Goal: Task Accomplishment & Management: Use online tool/utility

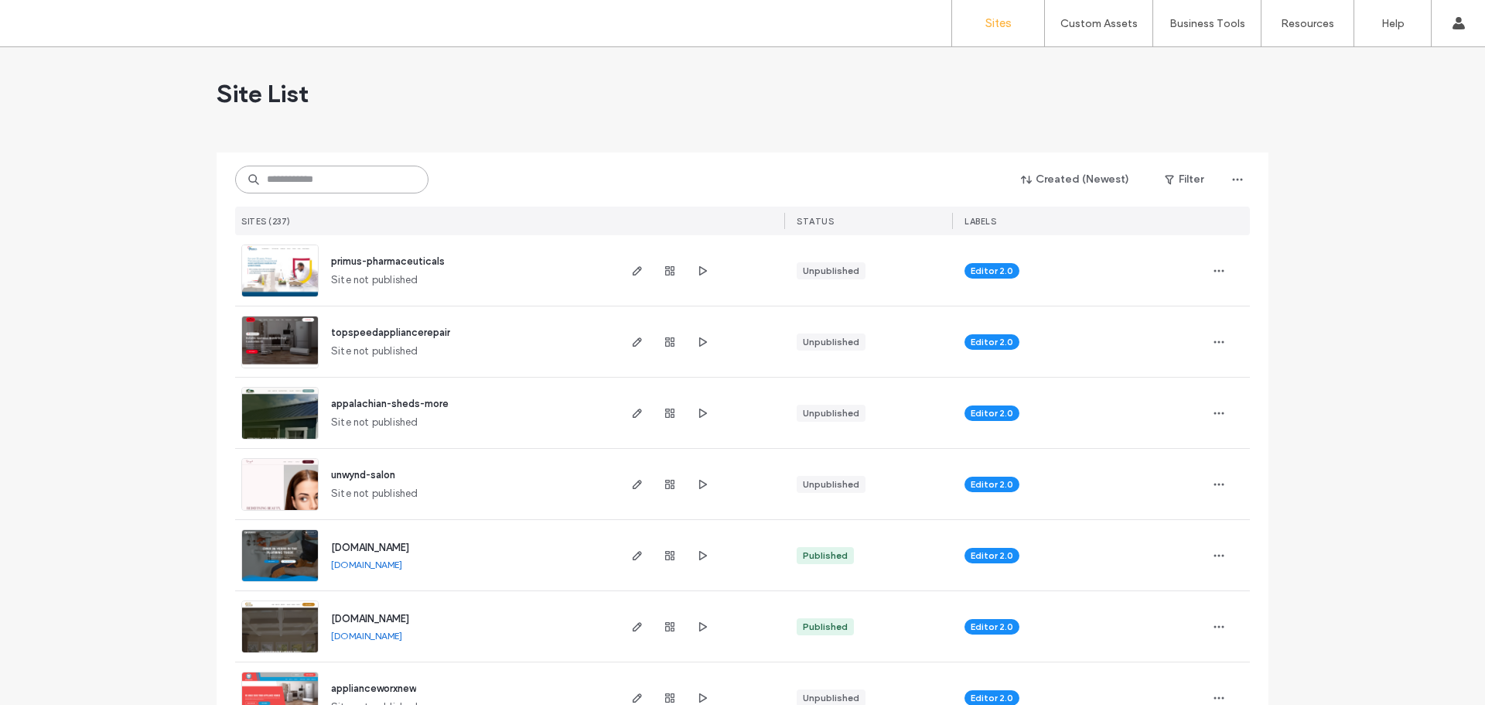
click at [363, 183] on input at bounding box center [331, 180] width 193 height 28
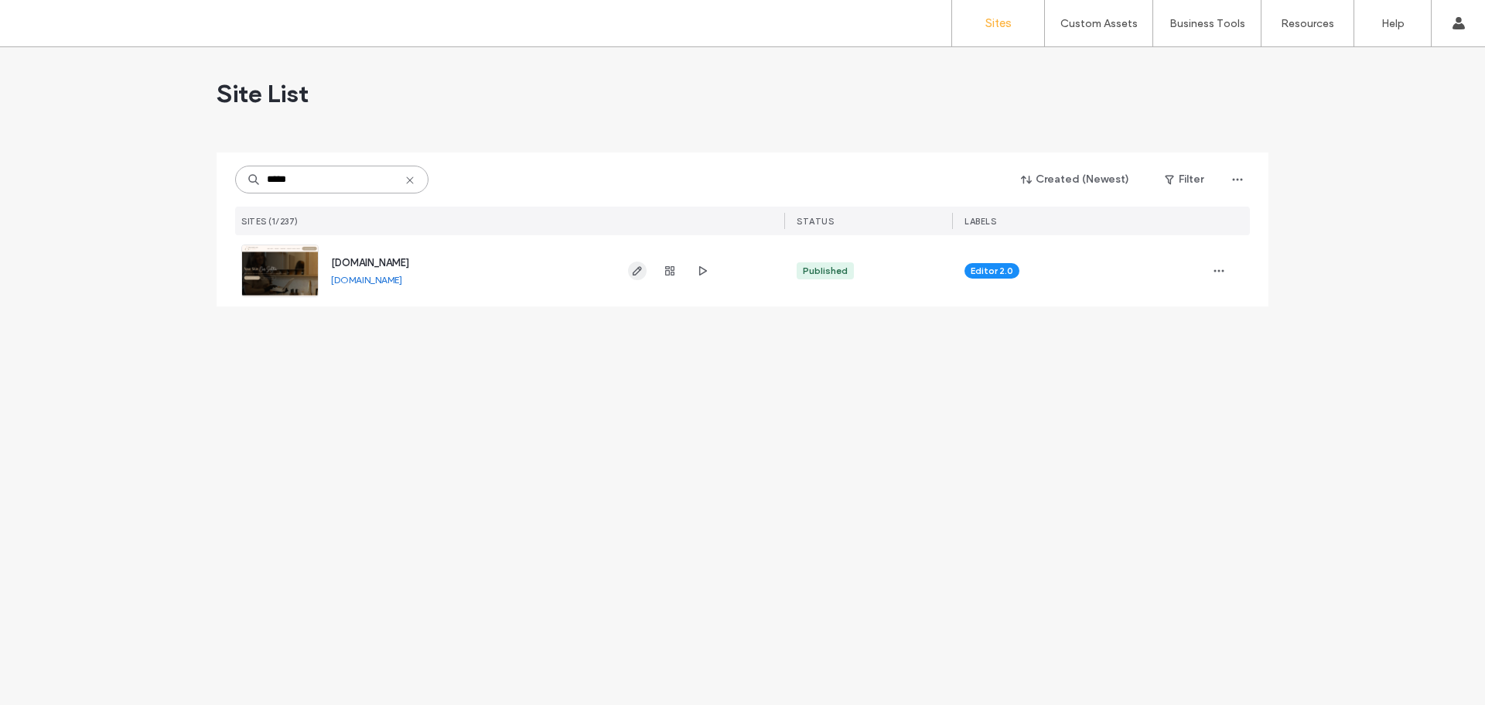
type input "*****"
click at [637, 274] on use "button" at bounding box center [637, 270] width 9 height 9
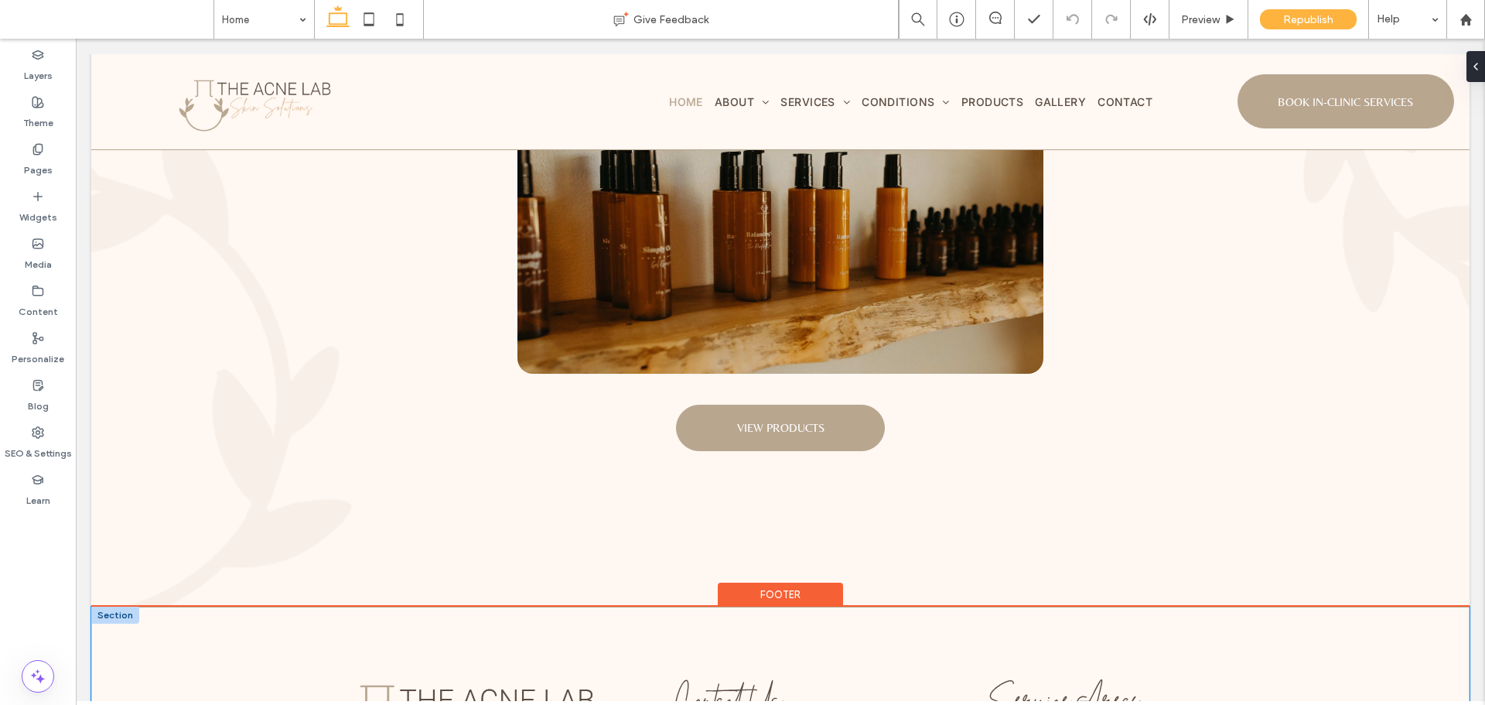
scroll to position [5105, 0]
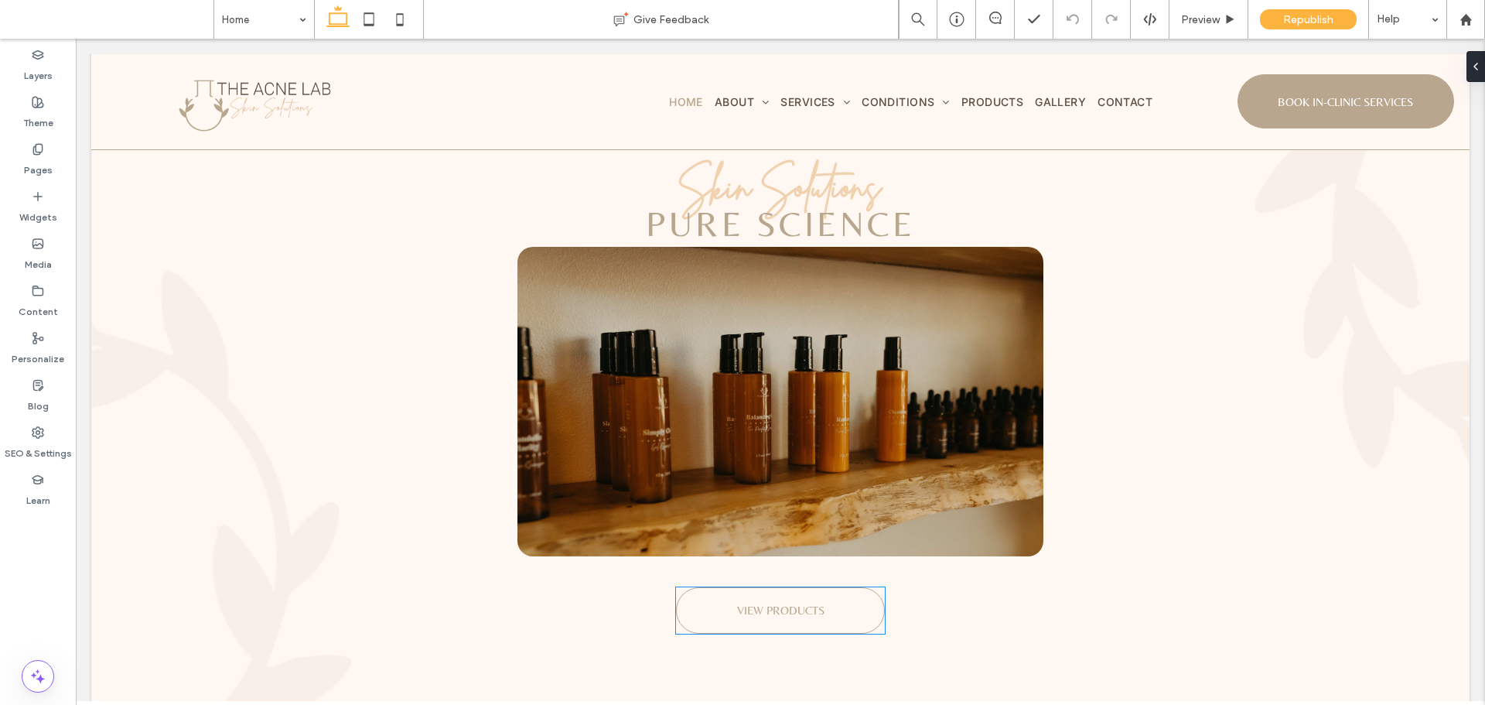
click at [758, 617] on link "VIEW PRODUCTS" at bounding box center [780, 610] width 209 height 46
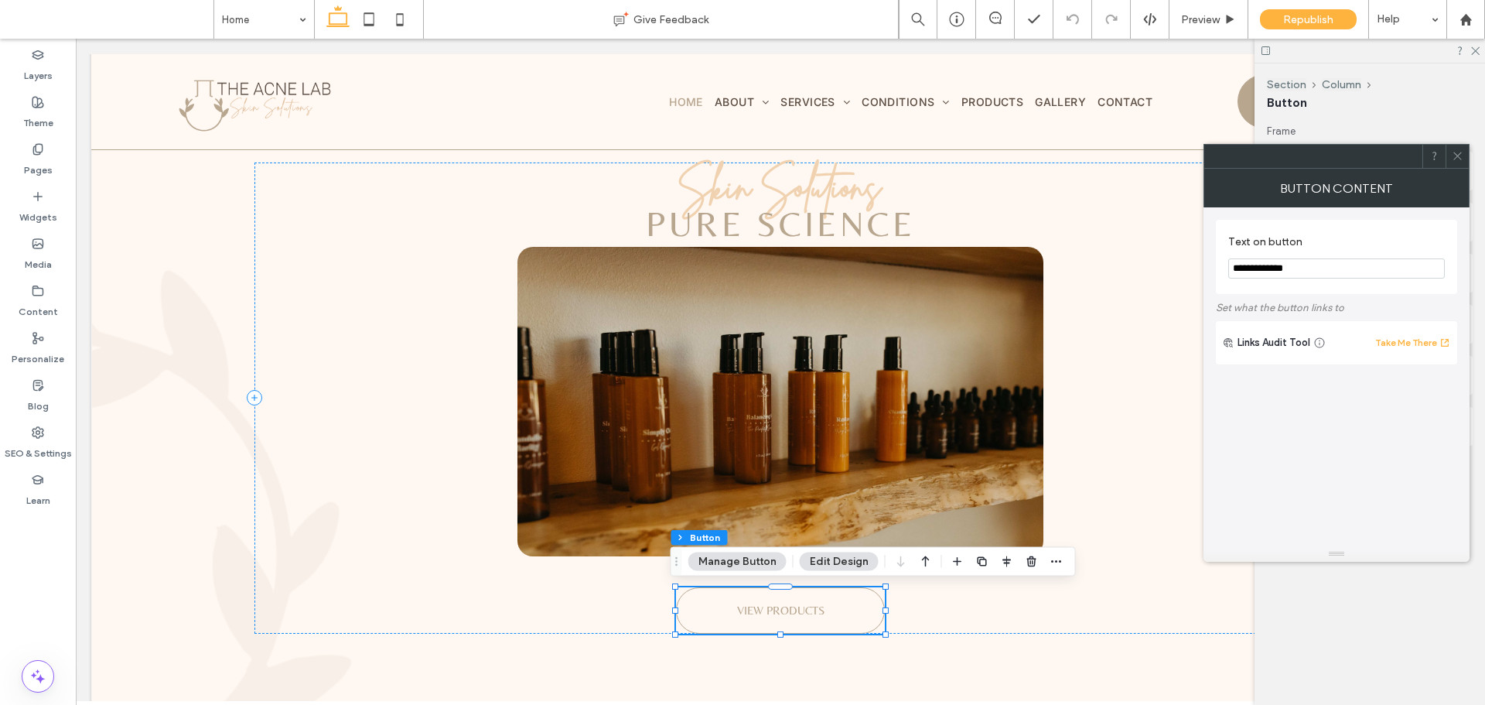
type input "**"
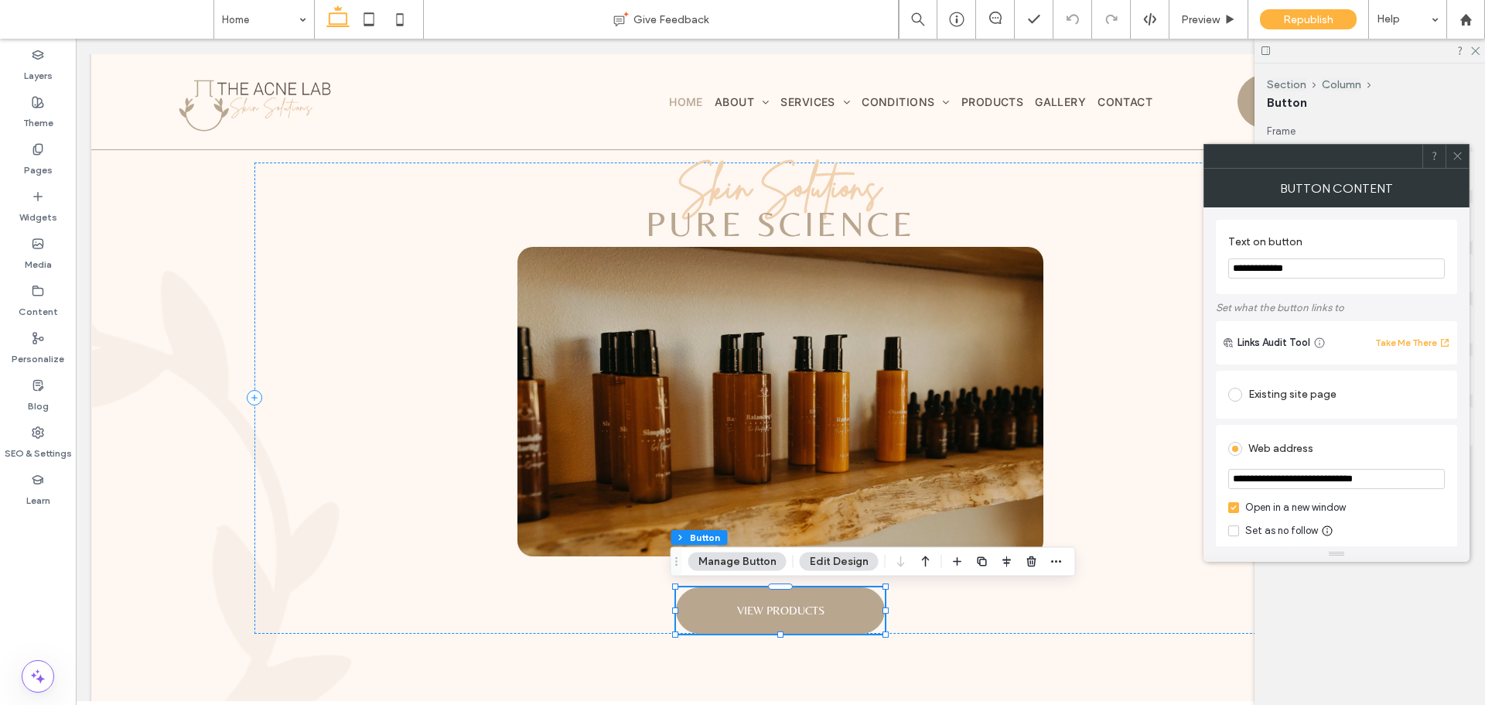
click at [1328, 265] on input "**********" at bounding box center [1336, 268] width 217 height 20
paste input "****"
type input "**********"
click at [1459, 156] on icon at bounding box center [1458, 156] width 12 height 12
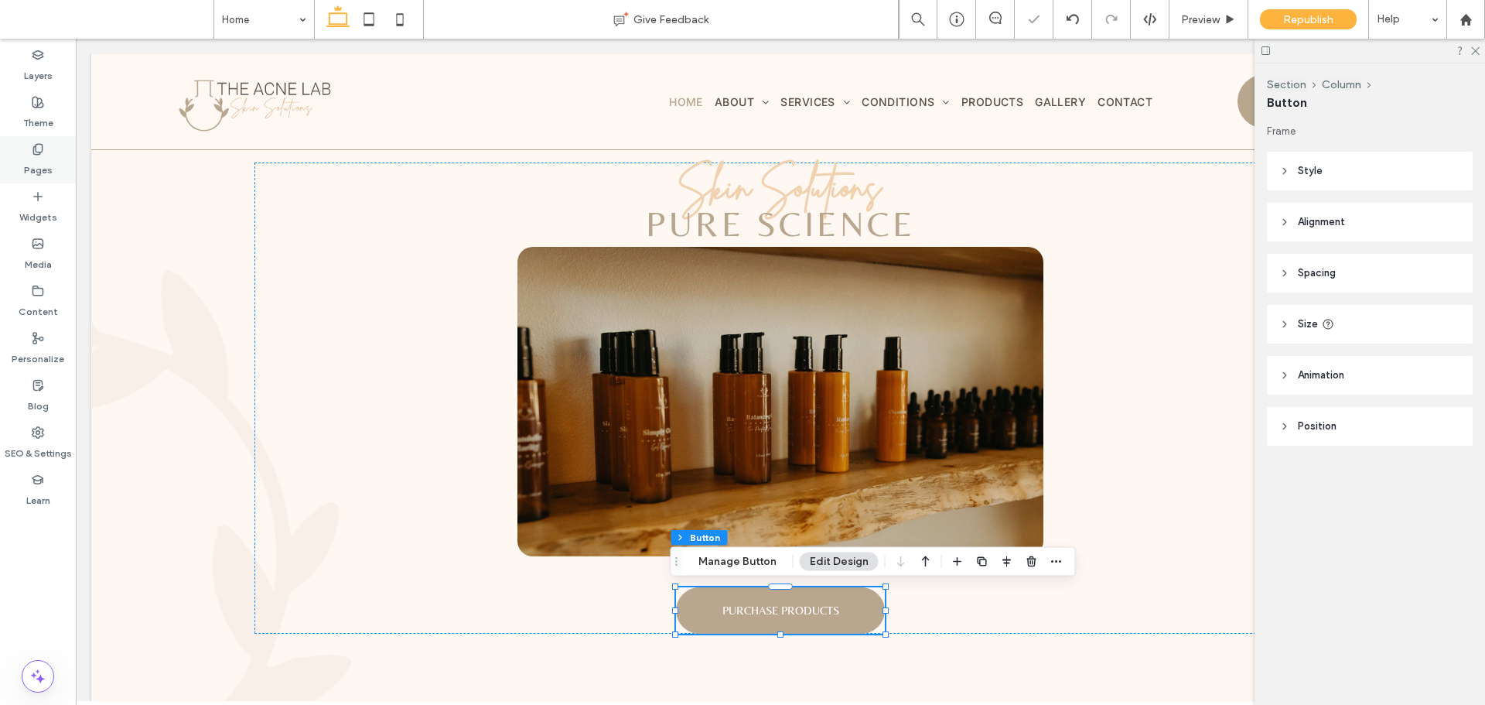
click at [45, 159] on label "Pages" at bounding box center [38, 166] width 29 height 22
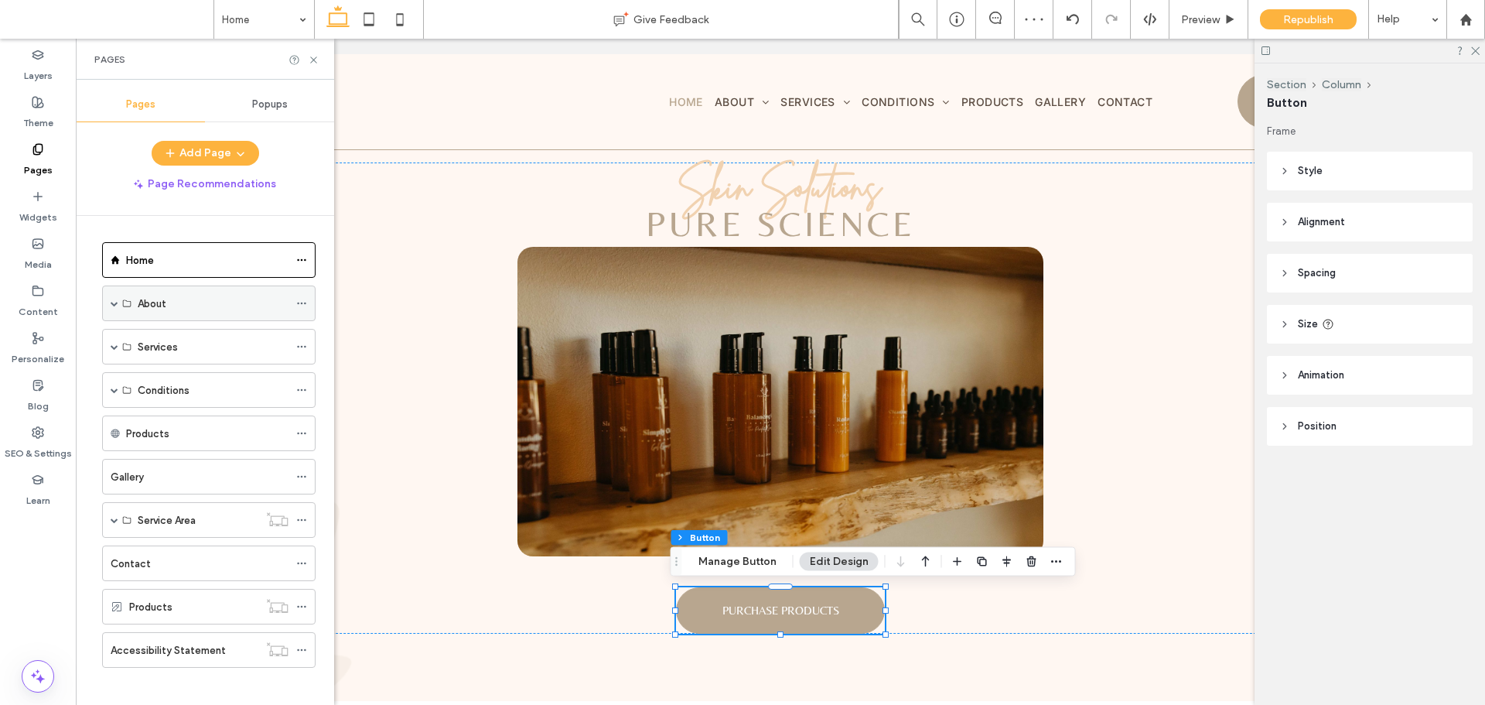
click at [118, 306] on span at bounding box center [115, 303] width 8 height 8
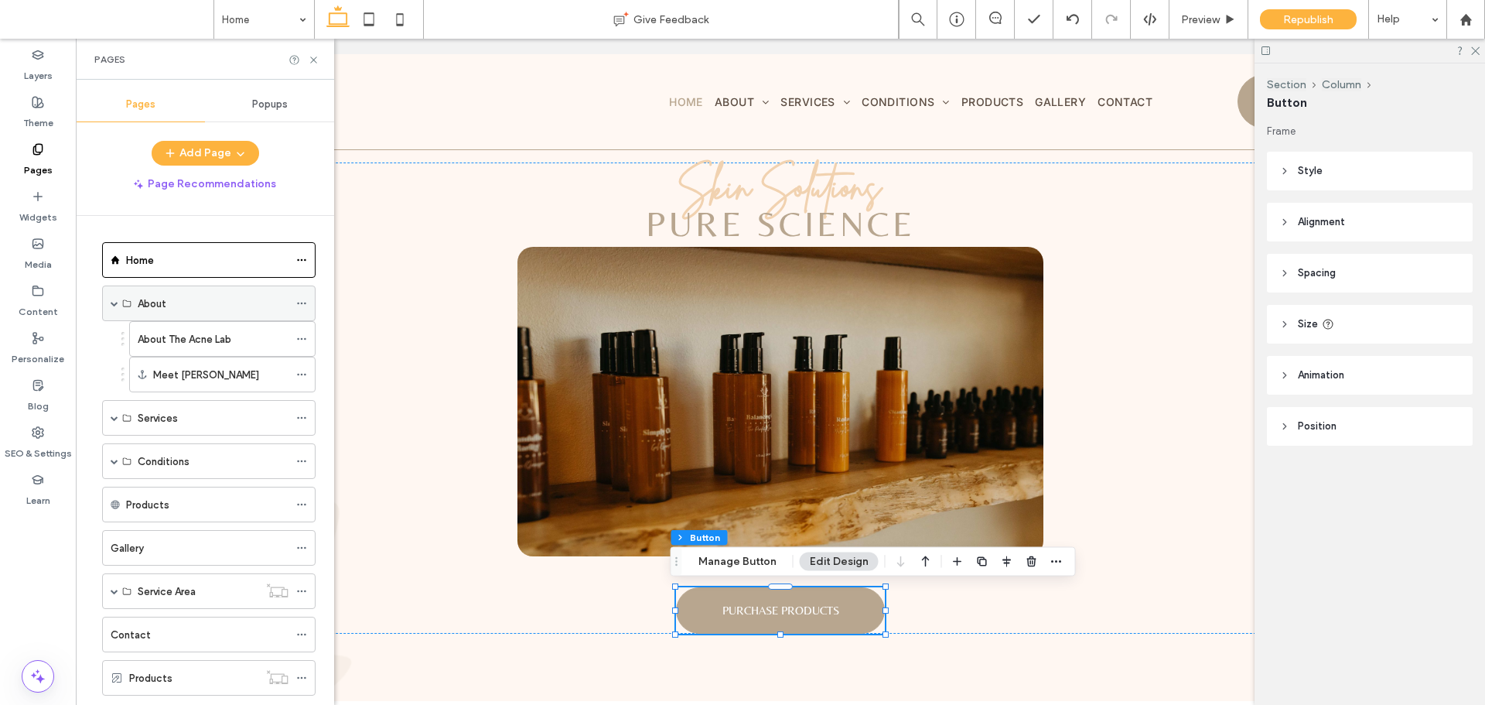
click at [159, 305] on label "About" at bounding box center [152, 303] width 29 height 27
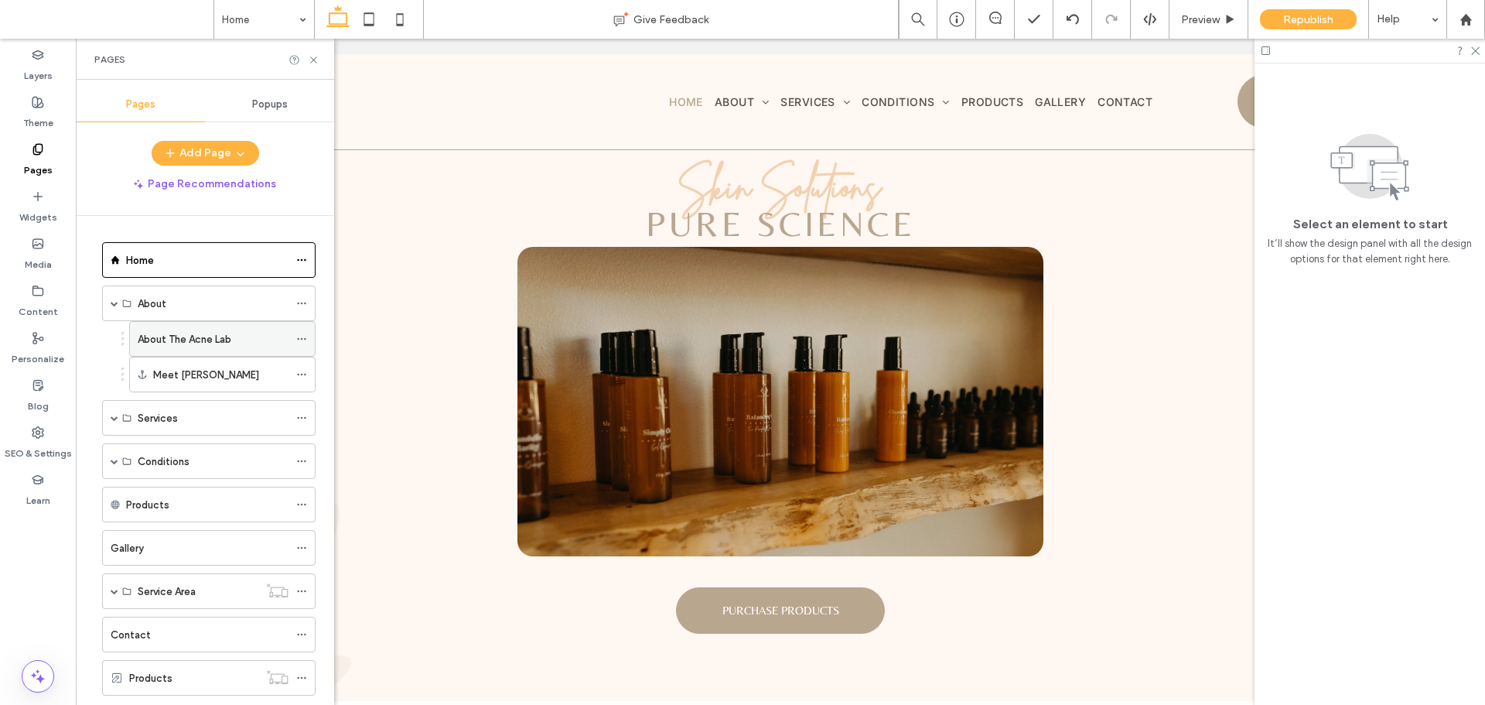
click at [169, 330] on div "About The Acne Lab" at bounding box center [213, 339] width 151 height 34
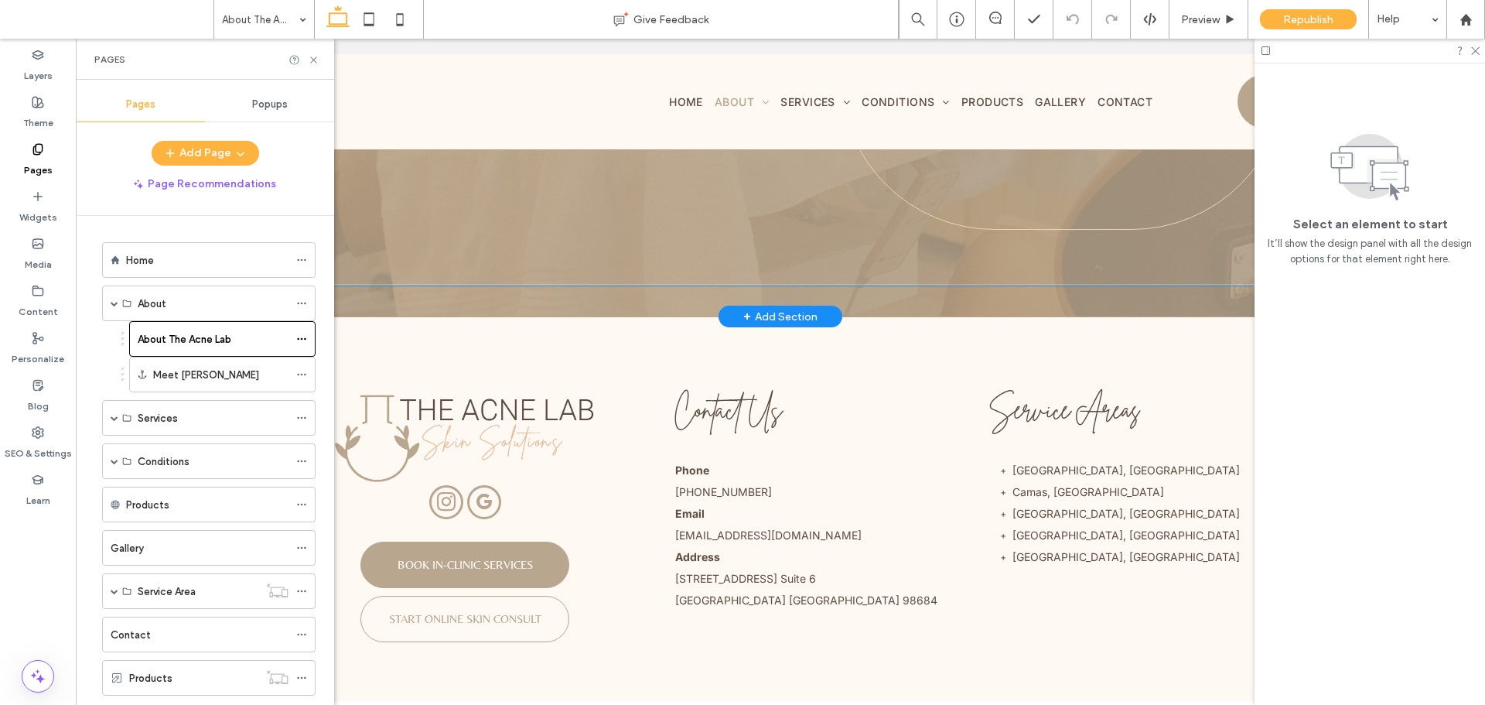
scroll to position [1802, 0]
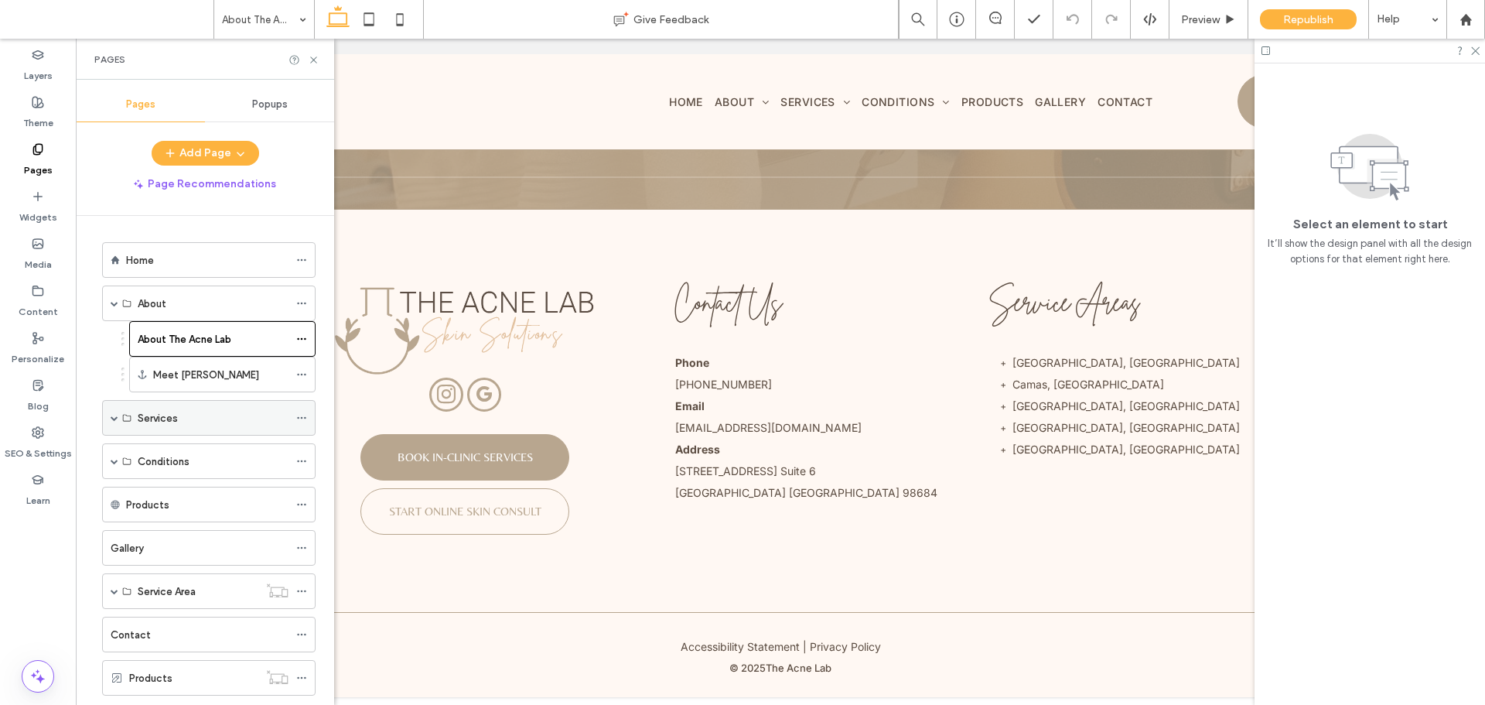
click at [118, 420] on span at bounding box center [115, 418] width 8 height 8
click at [121, 425] on div "Services" at bounding box center [208, 418] width 213 height 36
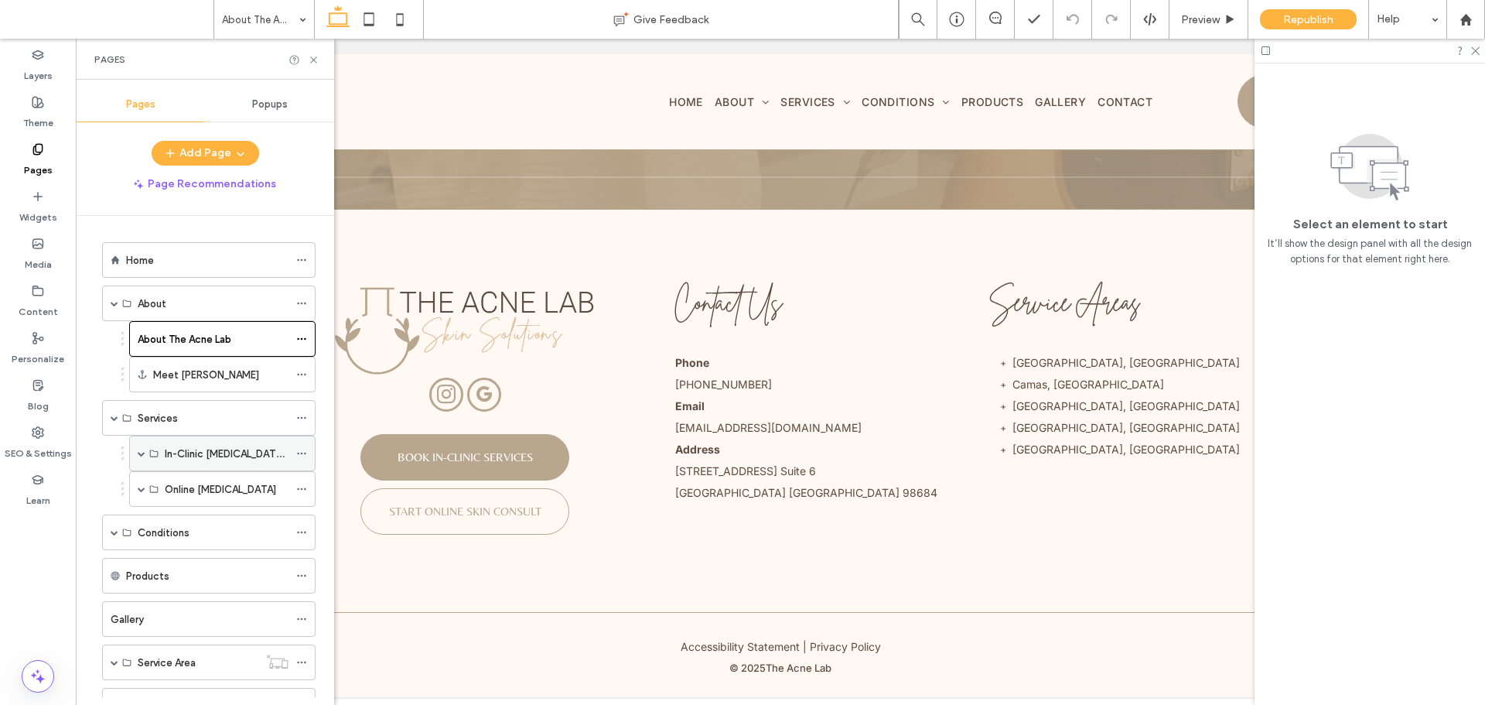
click at [181, 456] on label "In-Clinic Skin Care Services" at bounding box center [246, 453] width 162 height 27
click at [149, 456] on icon at bounding box center [153, 453] width 9 height 9
click at [147, 455] on div "In-Clinic Skin Care Services" at bounding box center [222, 453] width 186 height 36
click at [142, 453] on span at bounding box center [142, 453] width 8 height 8
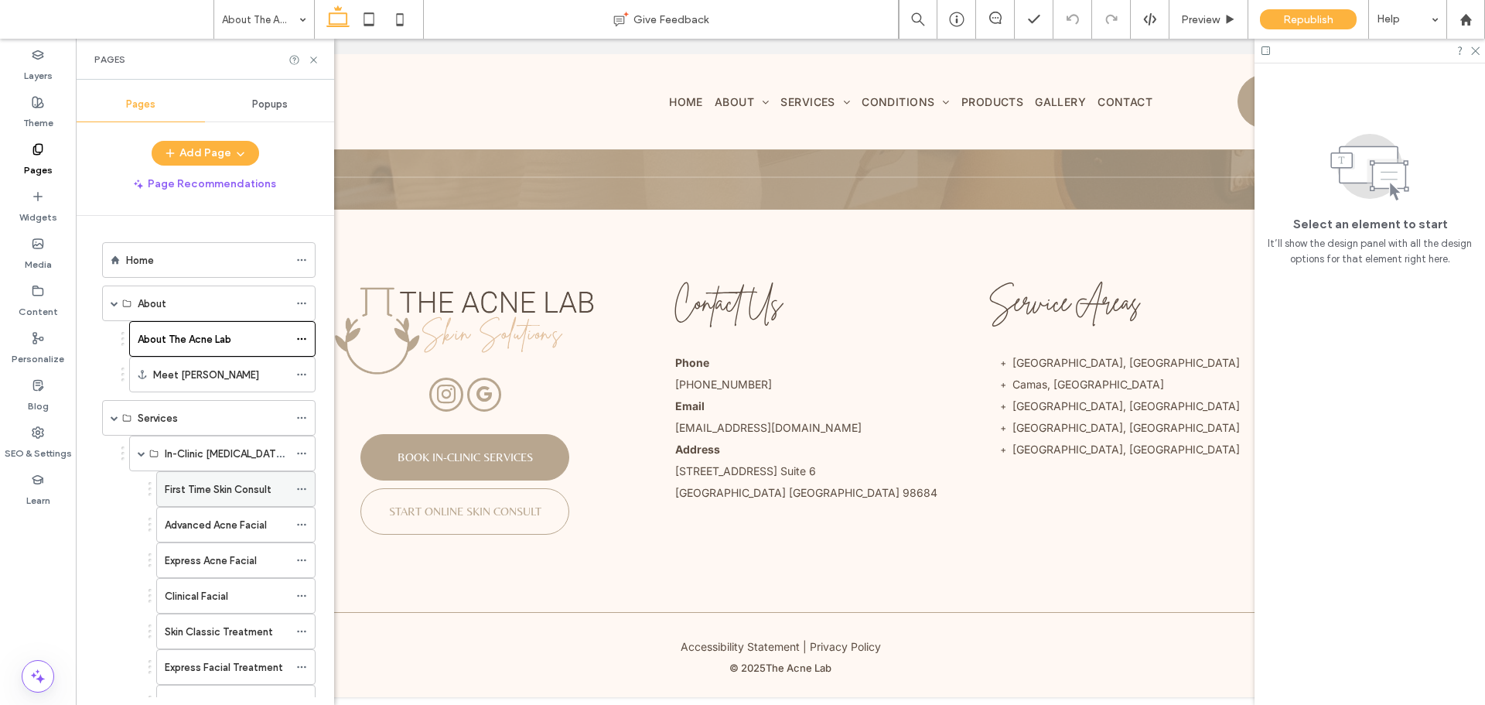
click at [203, 482] on label "First Time Skin Consult" at bounding box center [218, 489] width 107 height 27
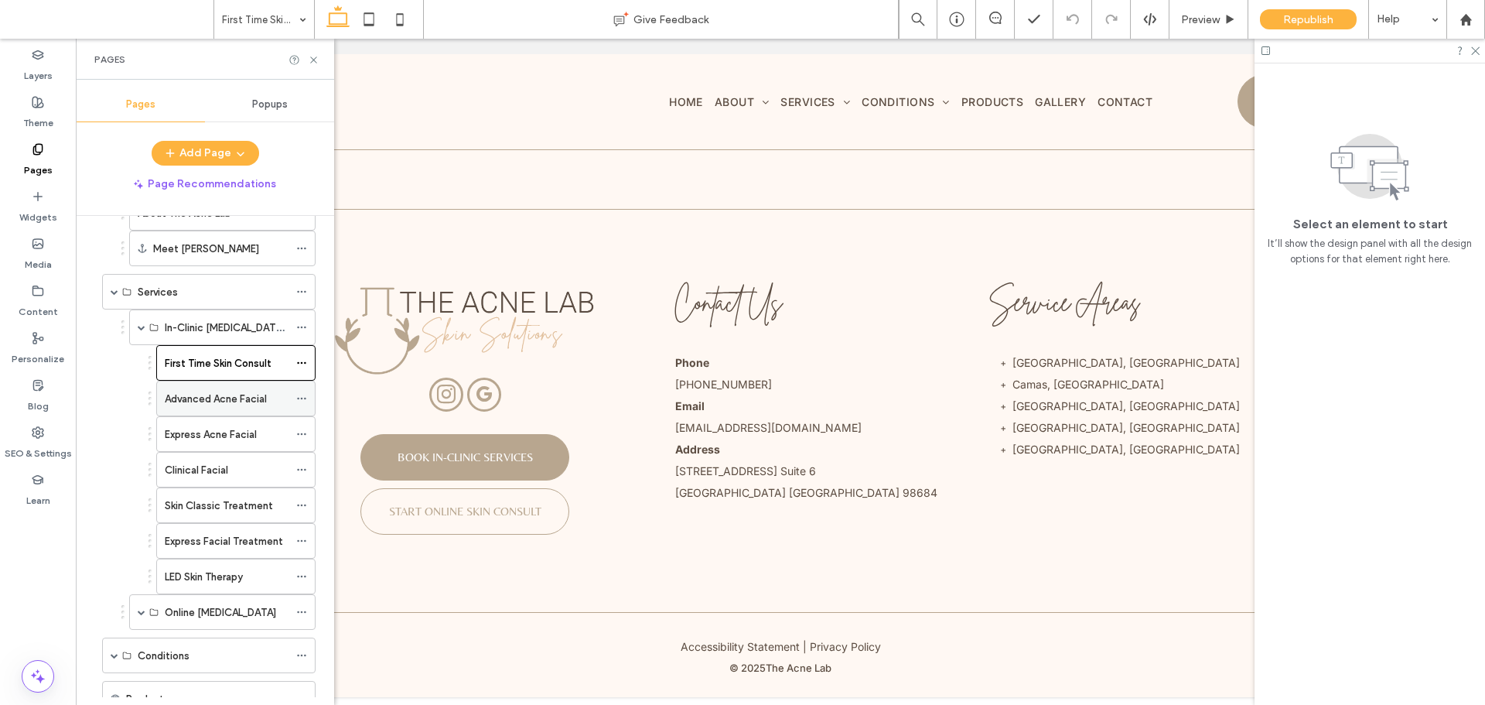
scroll to position [401, 0]
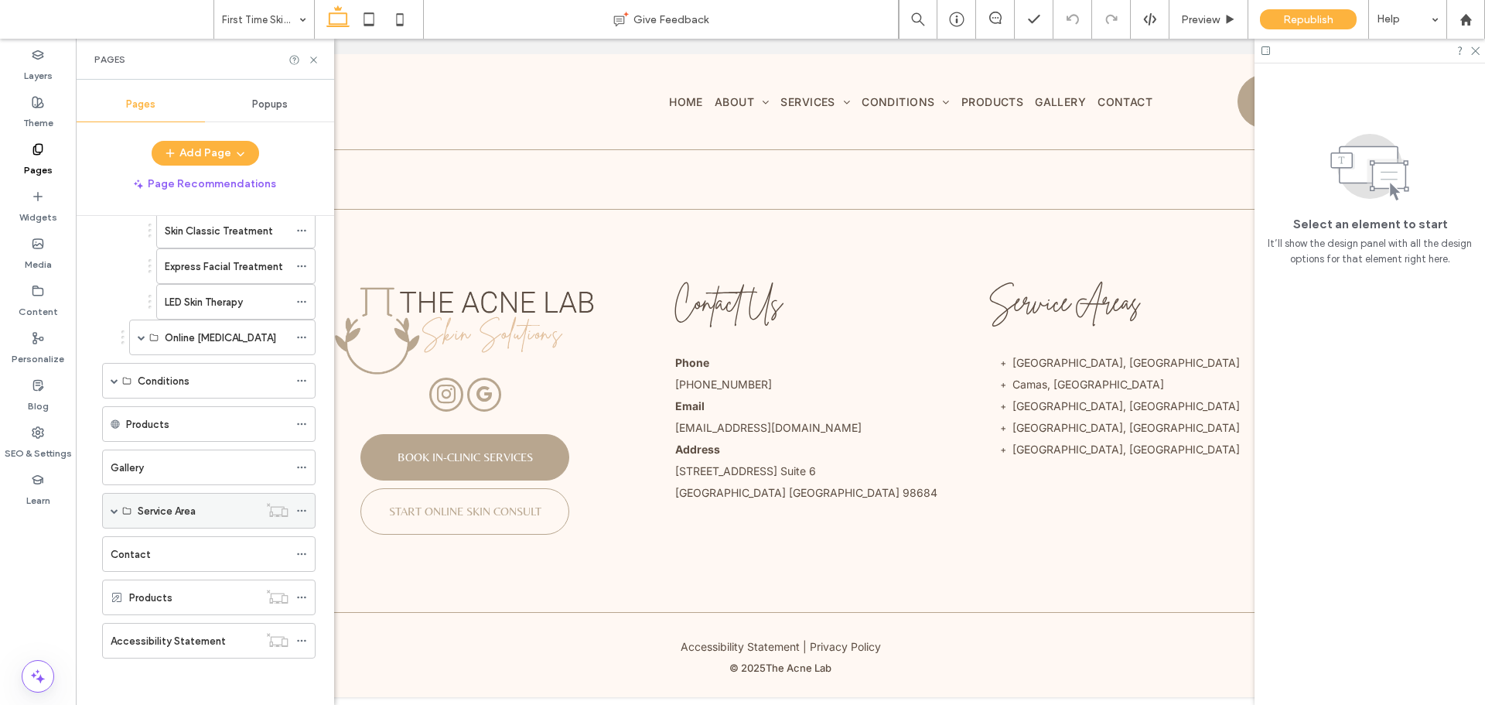
click at [111, 511] on span at bounding box center [115, 511] width 8 height 8
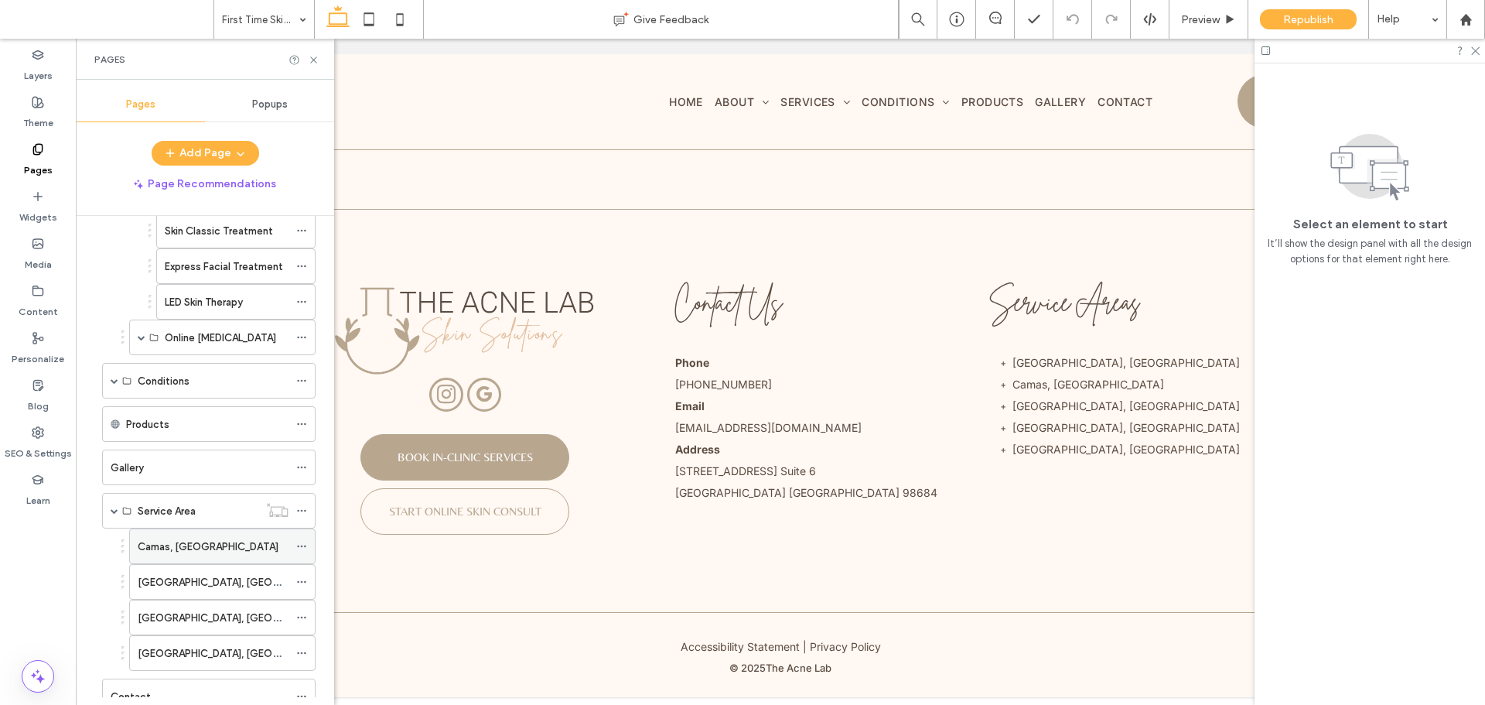
click at [158, 547] on label "Camas, WA" at bounding box center [208, 546] width 141 height 27
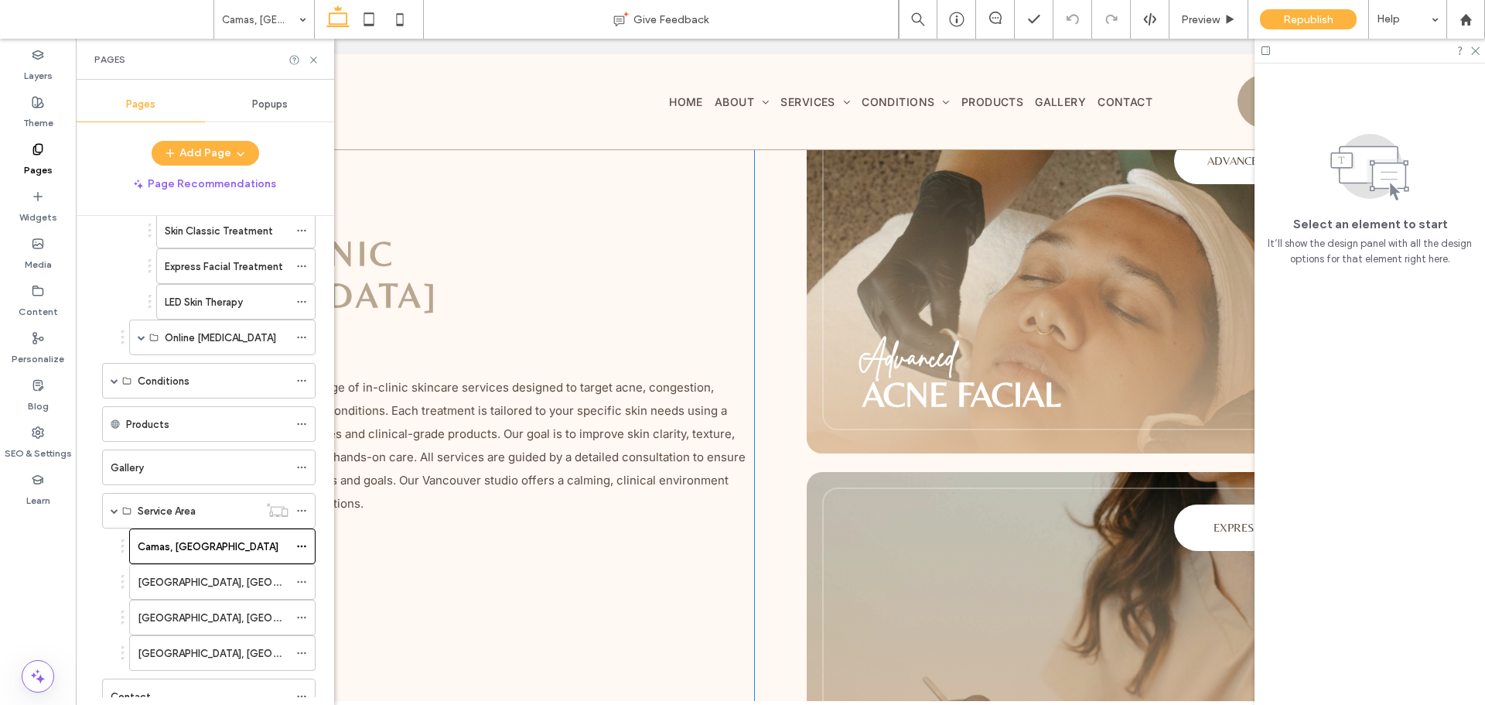
scroll to position [1779, 0]
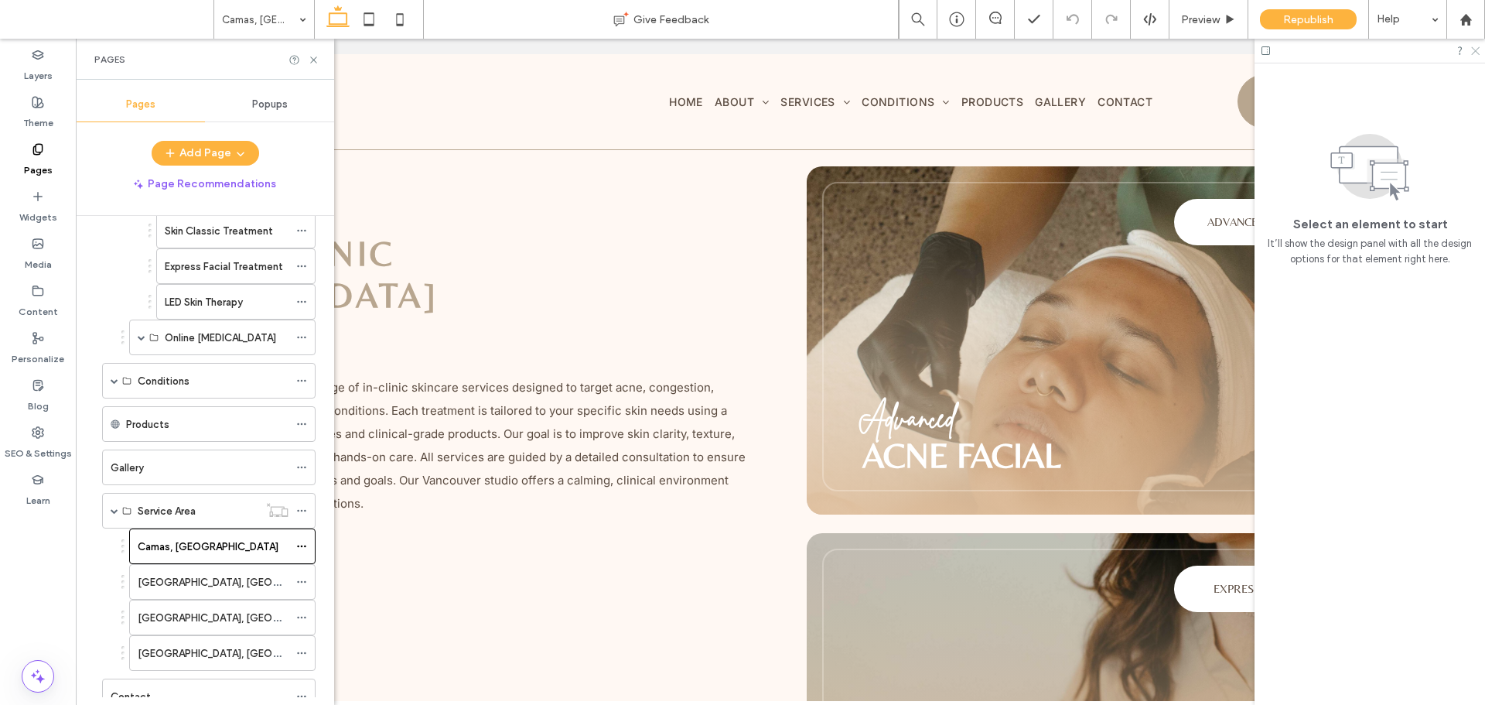
click at [1477, 47] on icon at bounding box center [1475, 50] width 10 height 10
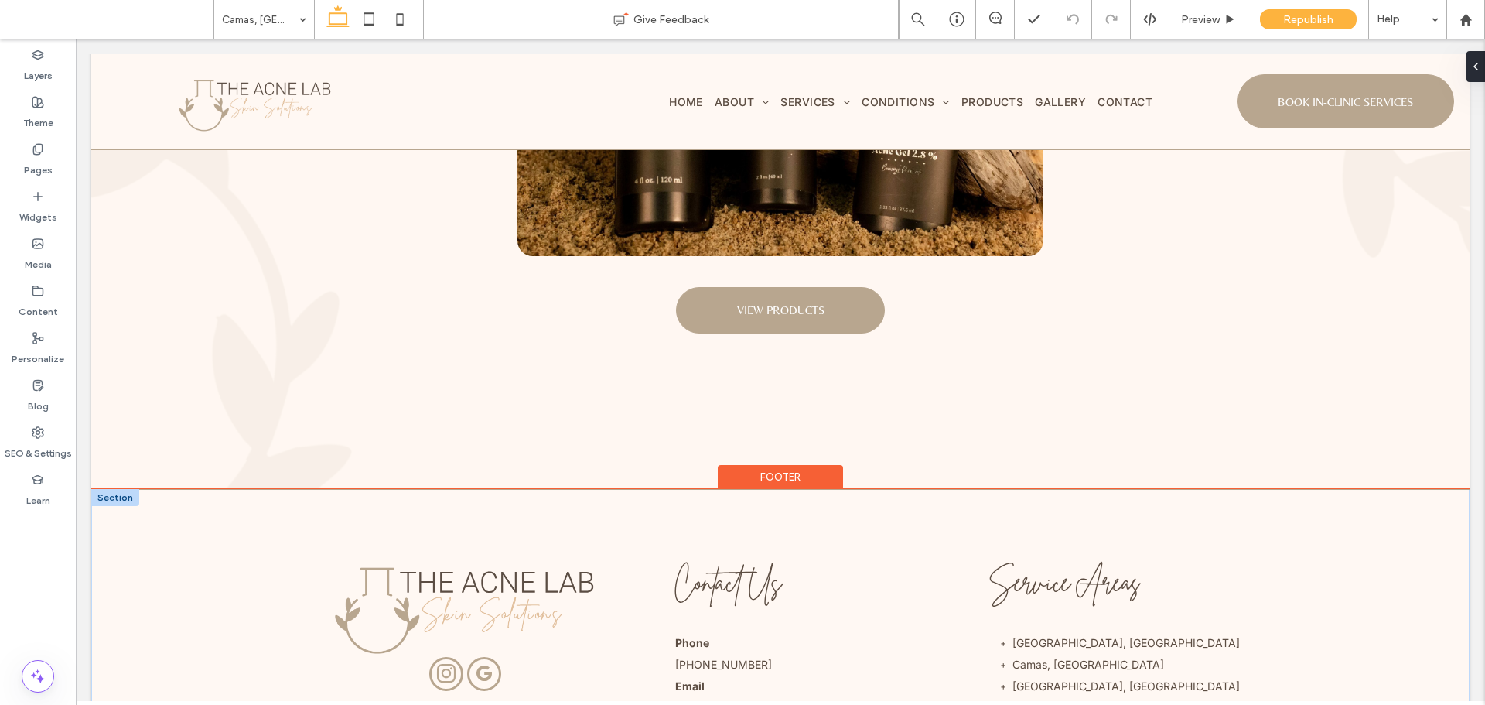
scroll to position [5391, 0]
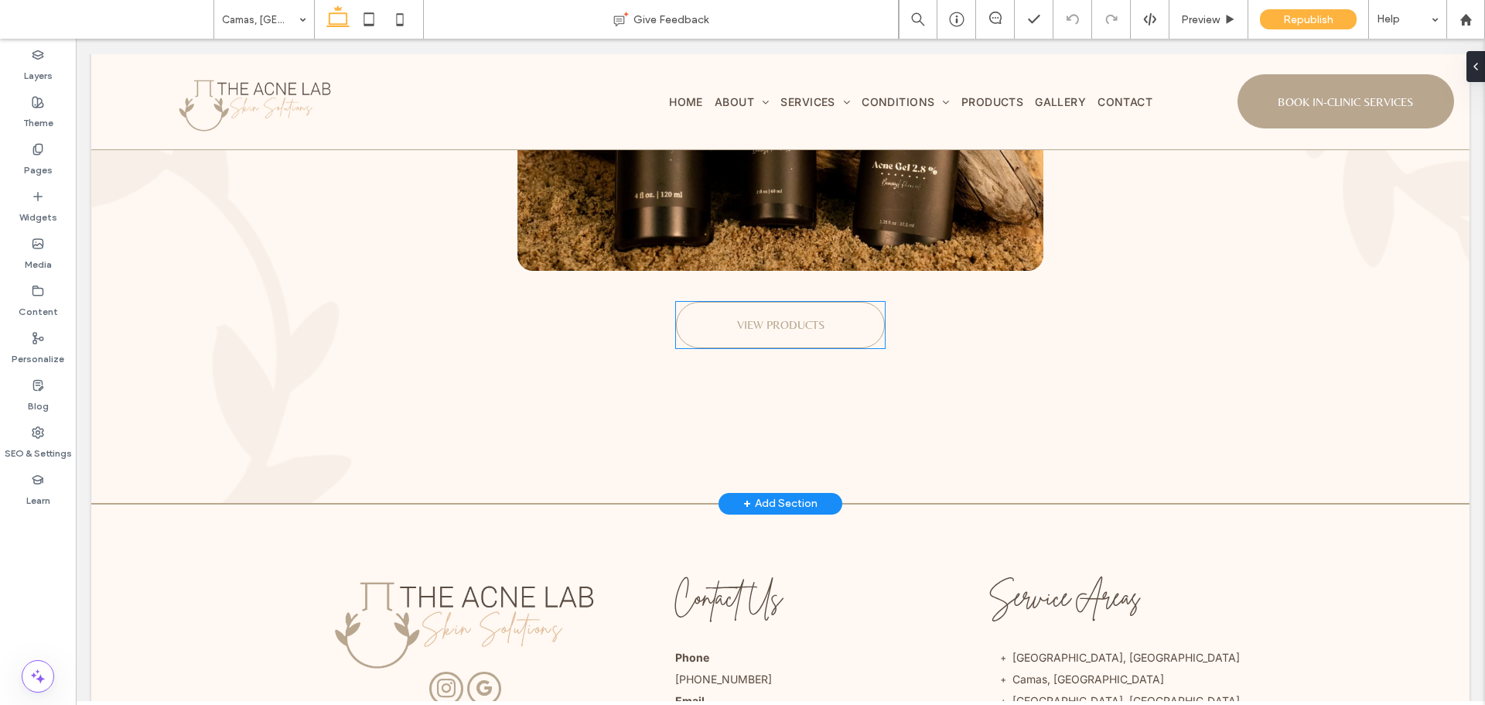
click at [804, 335] on link "VIEW PRODUCTS" at bounding box center [780, 325] width 209 height 46
click at [804, 335] on div "VIEW PRODUCTS" at bounding box center [780, 325] width 209 height 46
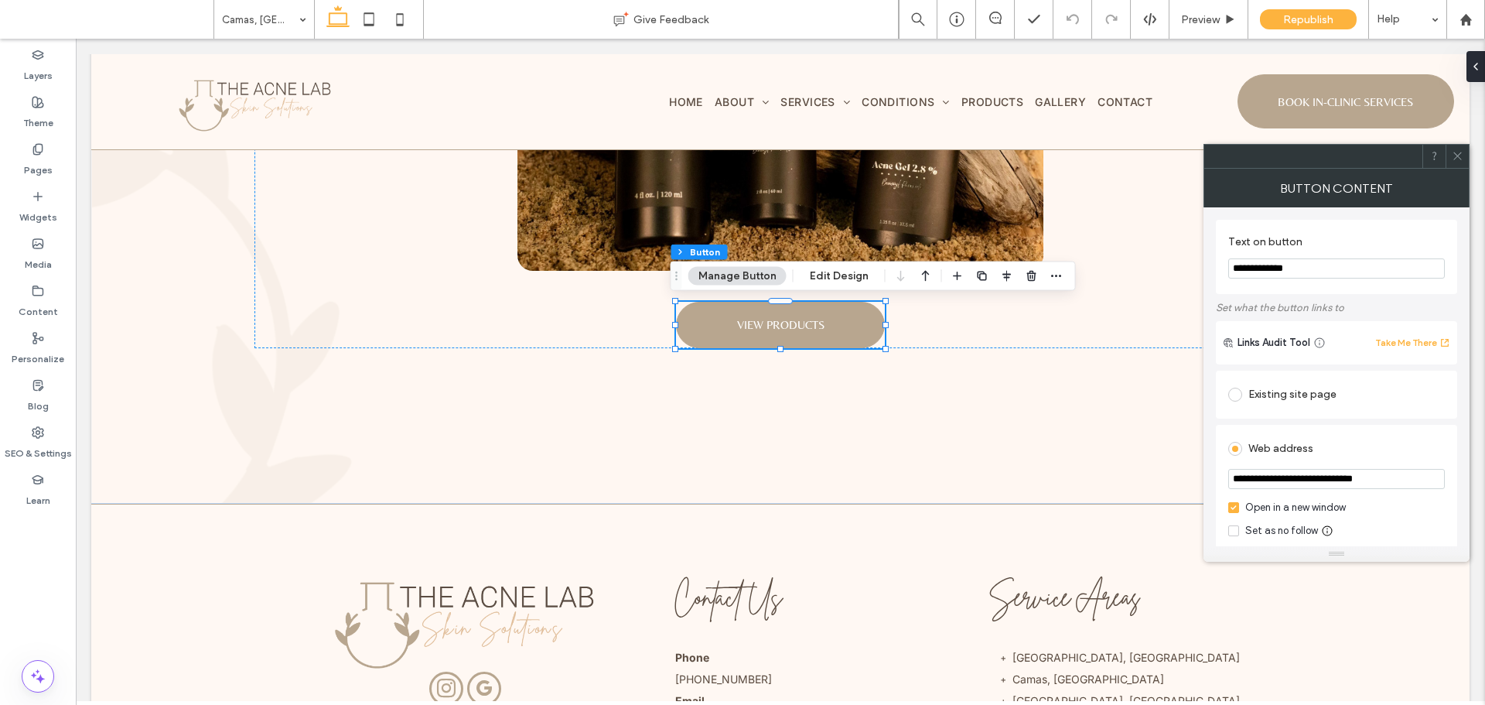
click at [1318, 277] on input "**********" at bounding box center [1336, 268] width 217 height 20
paste input "****"
type input "**********"
click at [1459, 165] on span at bounding box center [1458, 156] width 12 height 23
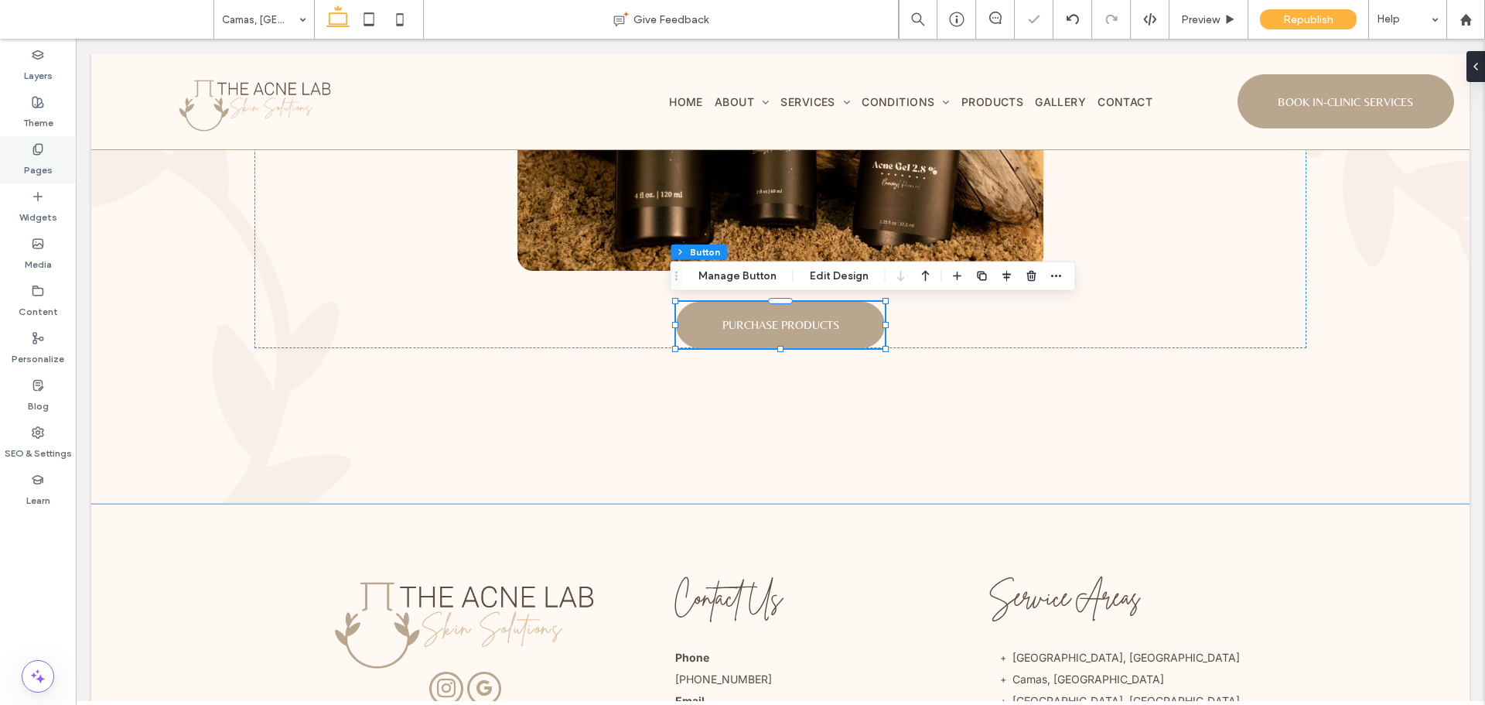
click at [39, 149] on icon at bounding box center [38, 149] width 12 height 12
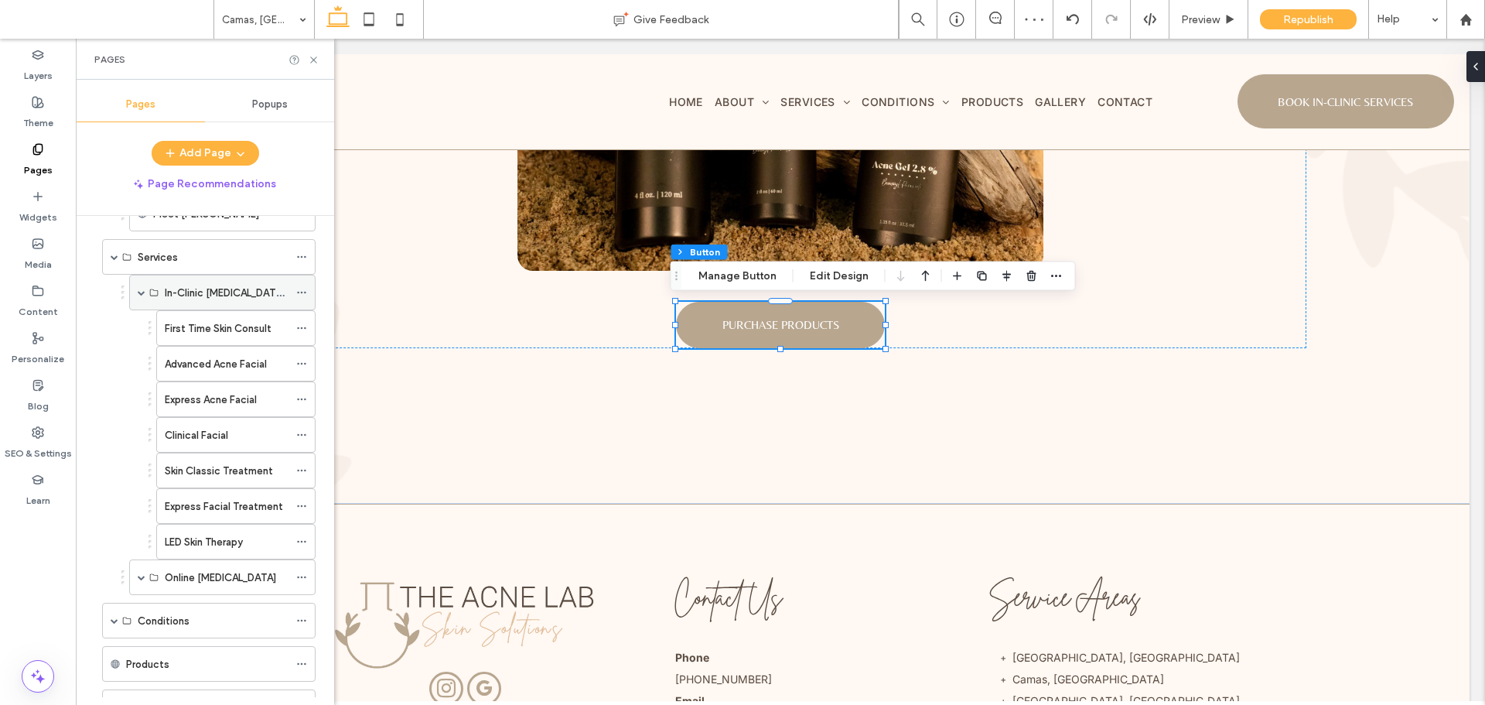
scroll to position [0, 0]
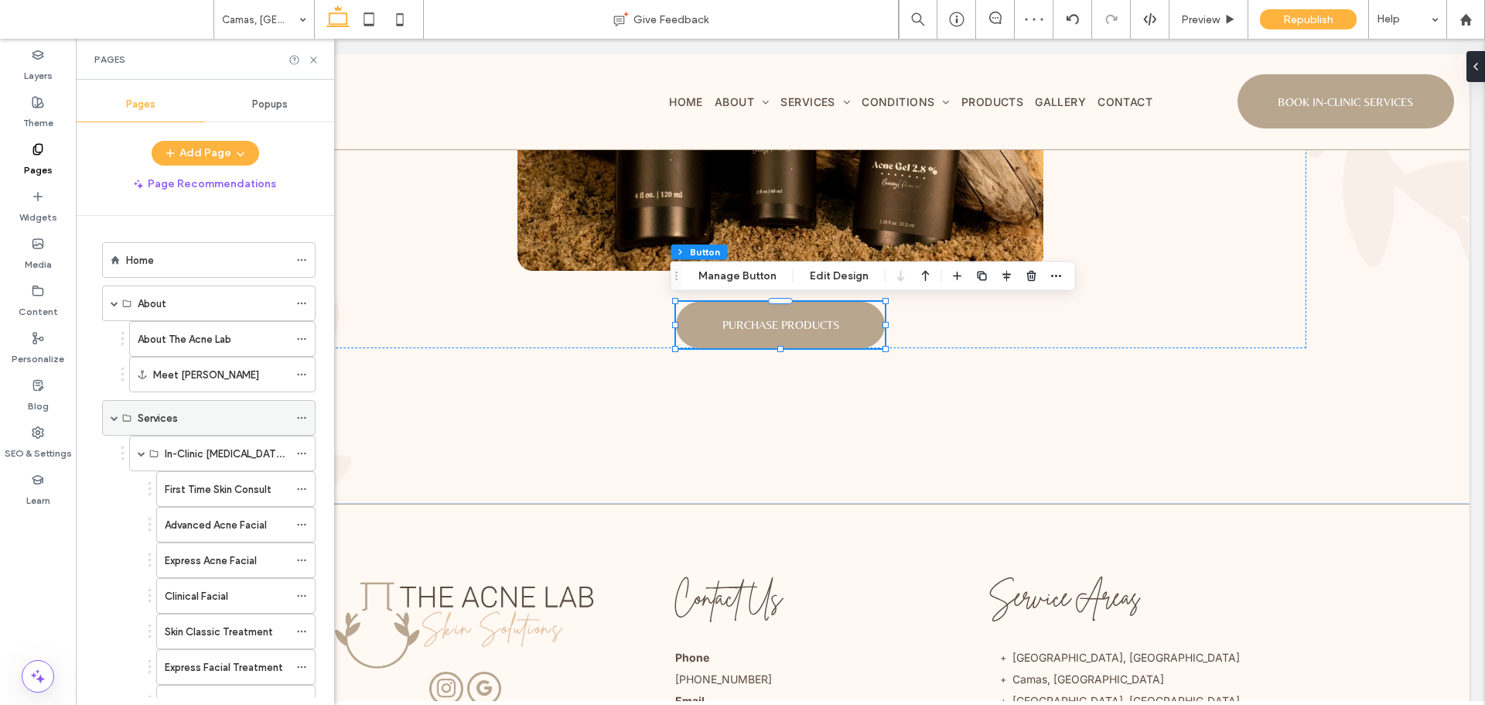
click at [117, 422] on span at bounding box center [115, 418] width 8 height 34
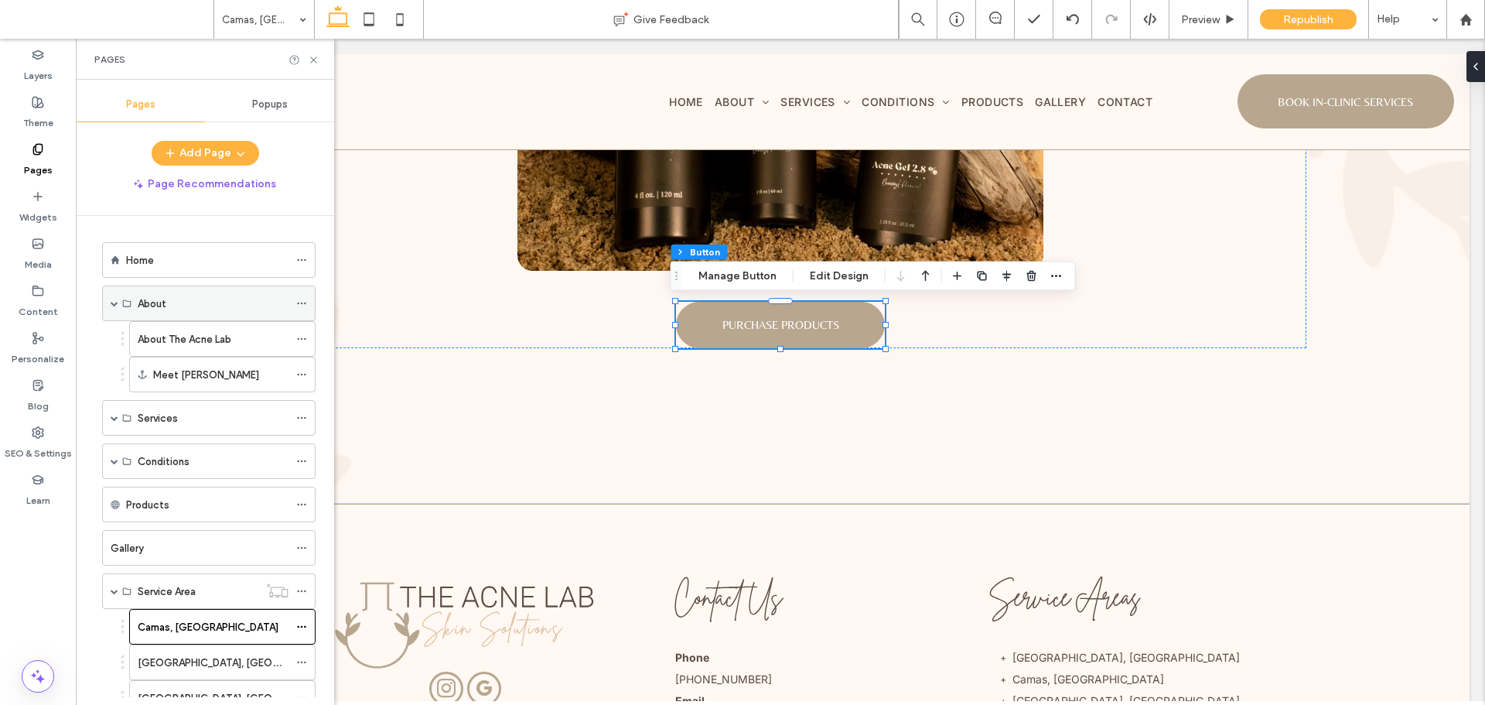
click at [117, 307] on span at bounding box center [115, 303] width 8 height 34
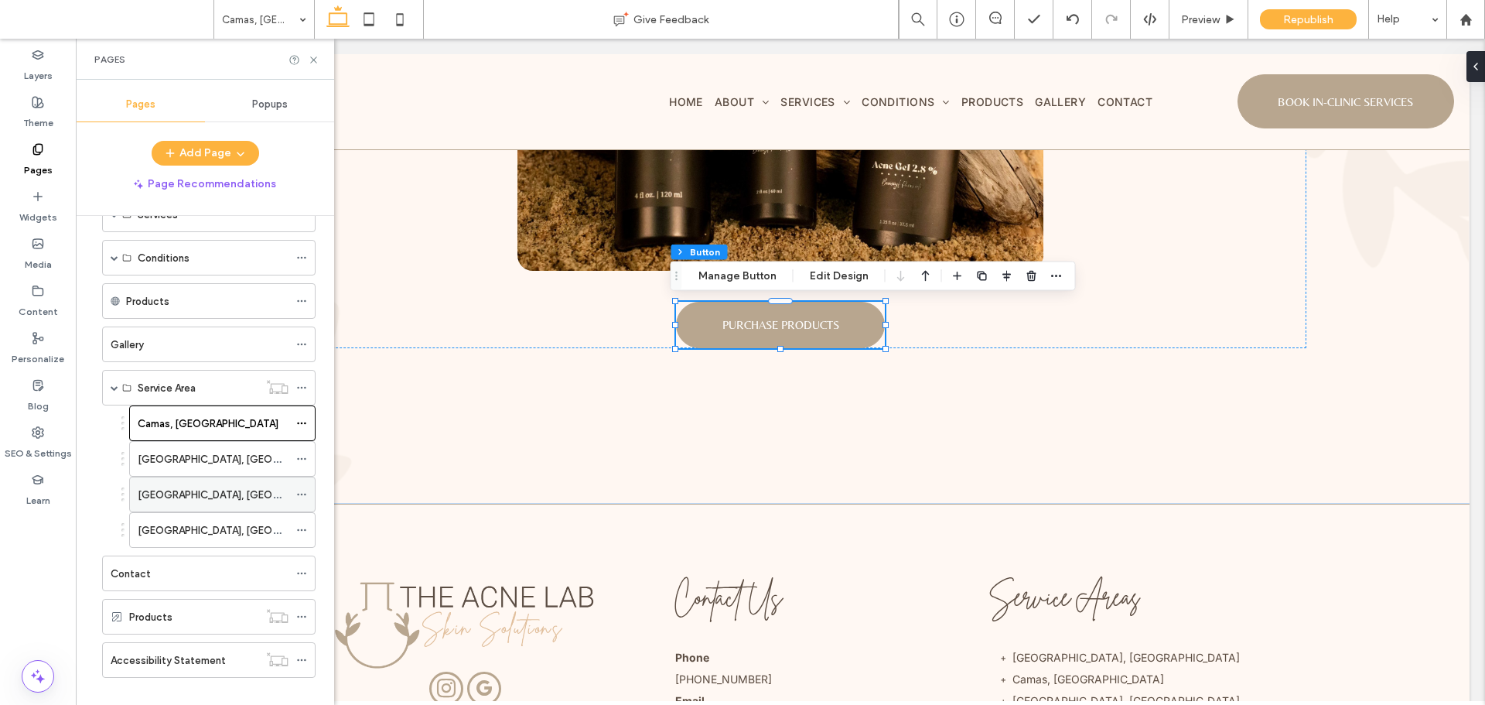
scroll to position [152, 0]
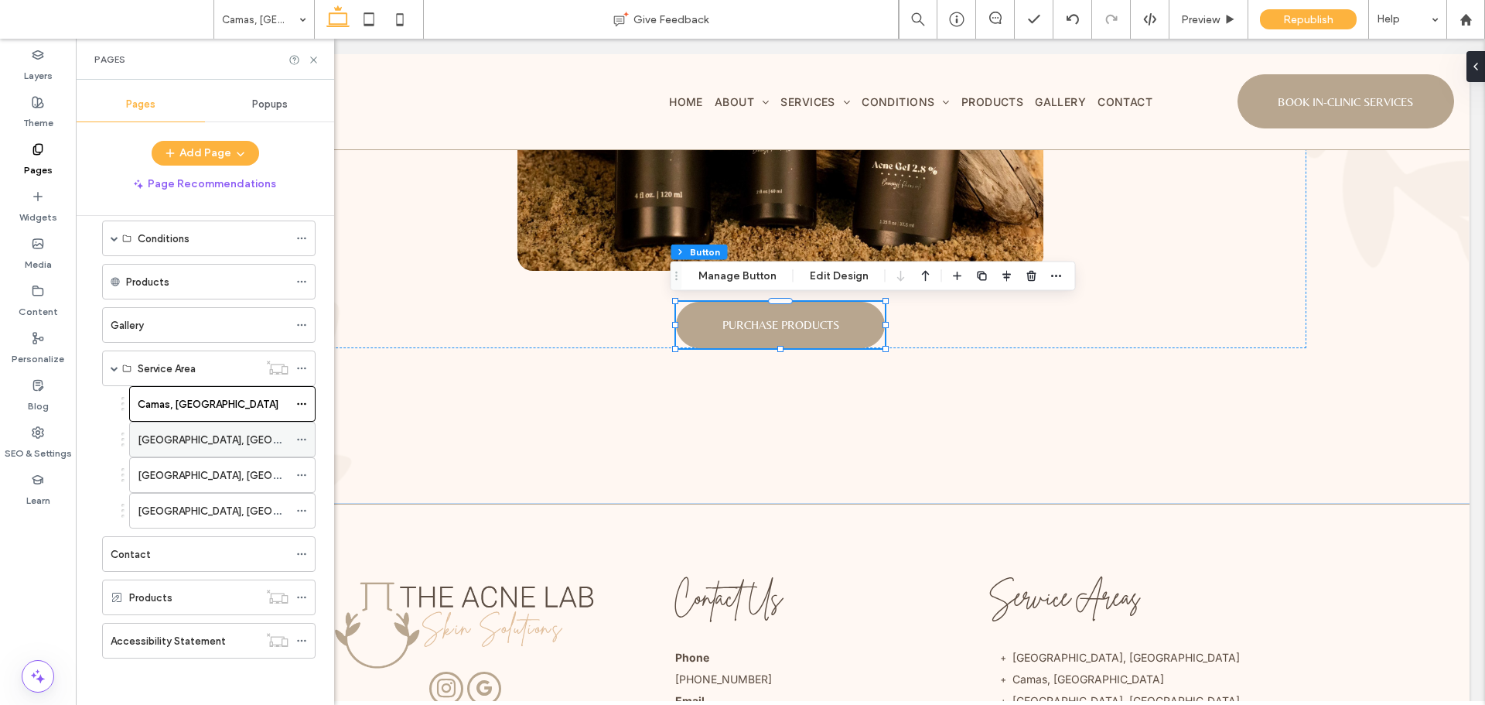
click at [209, 436] on div "Ridgefield, WA" at bounding box center [213, 440] width 151 height 16
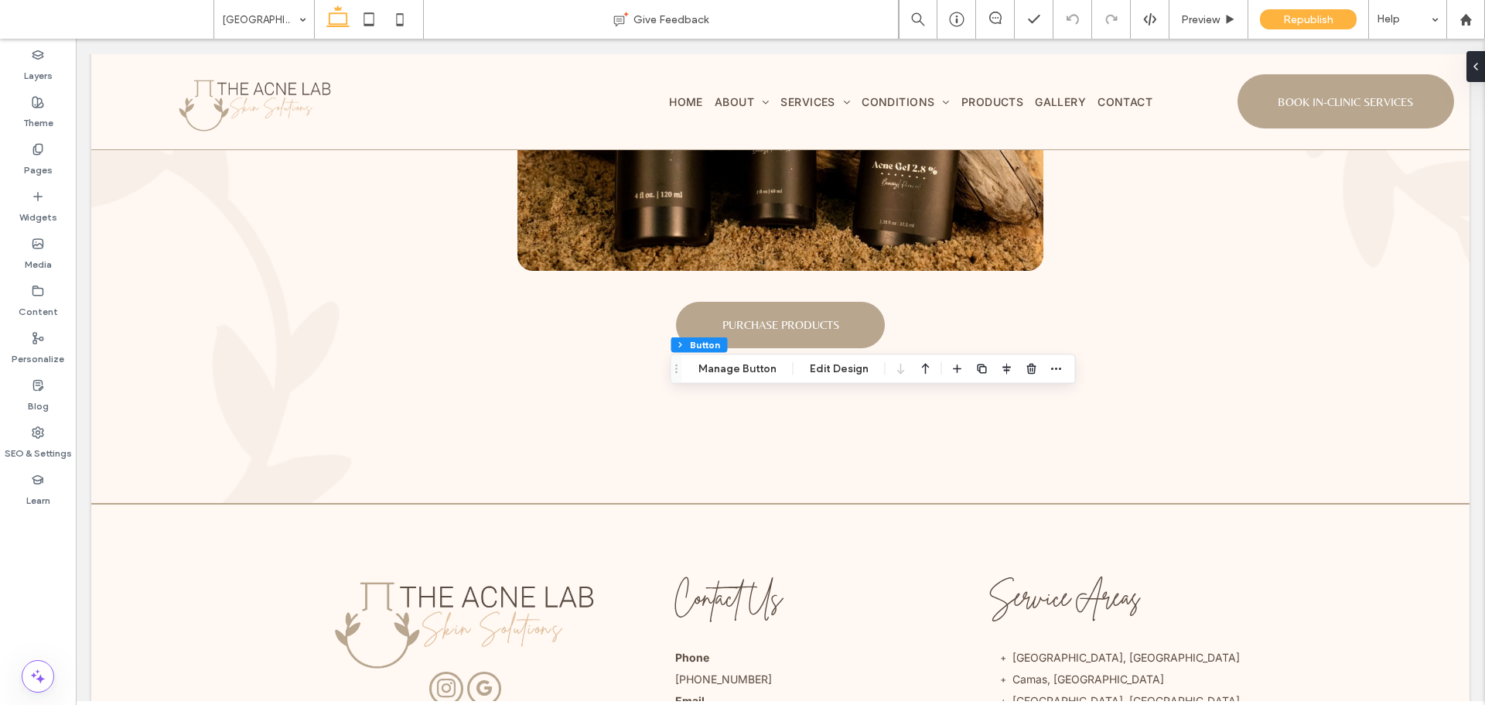
type input "**"
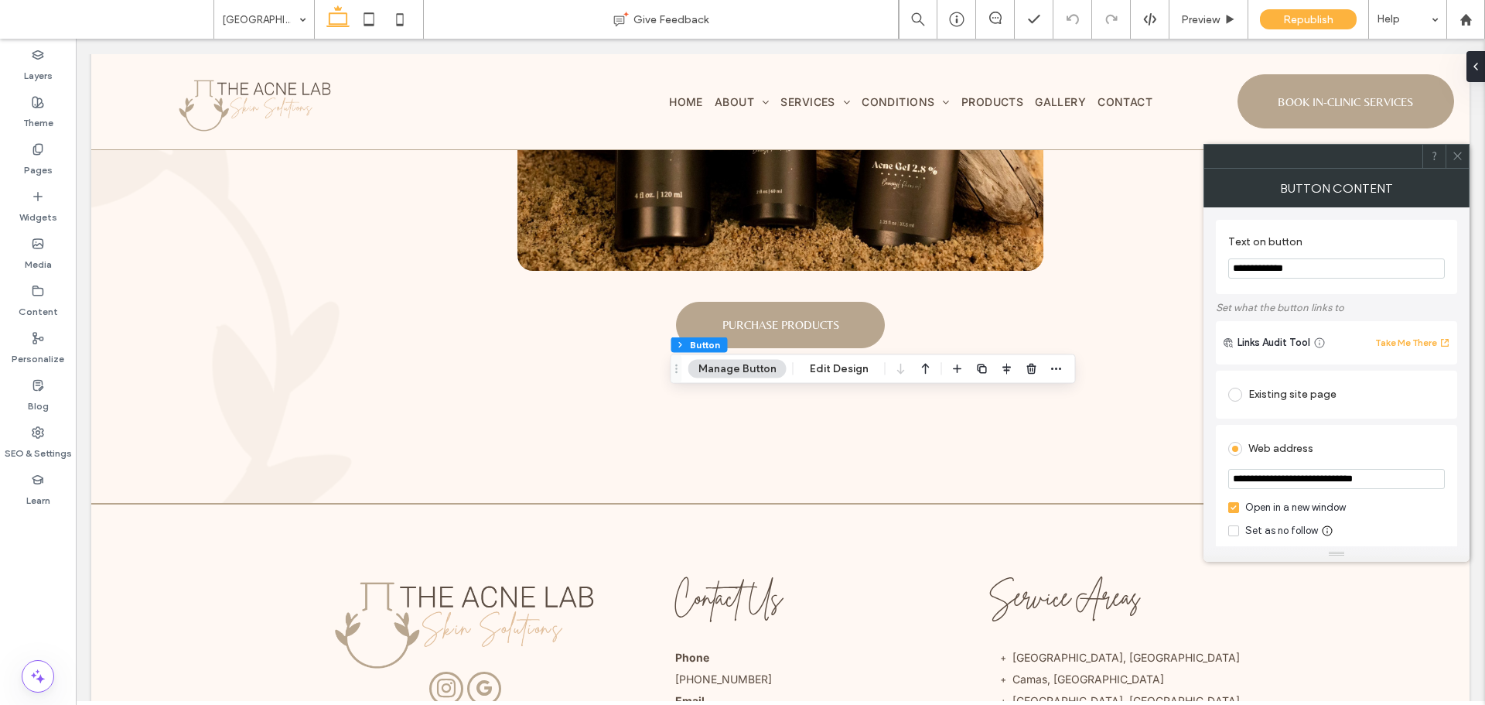
click at [1344, 272] on input "**********" at bounding box center [1336, 268] width 217 height 20
paste input "****"
type input "**********"
click at [1436, 193] on div "Button Content" at bounding box center [1337, 188] width 266 height 39
click at [1462, 162] on span at bounding box center [1458, 156] width 12 height 23
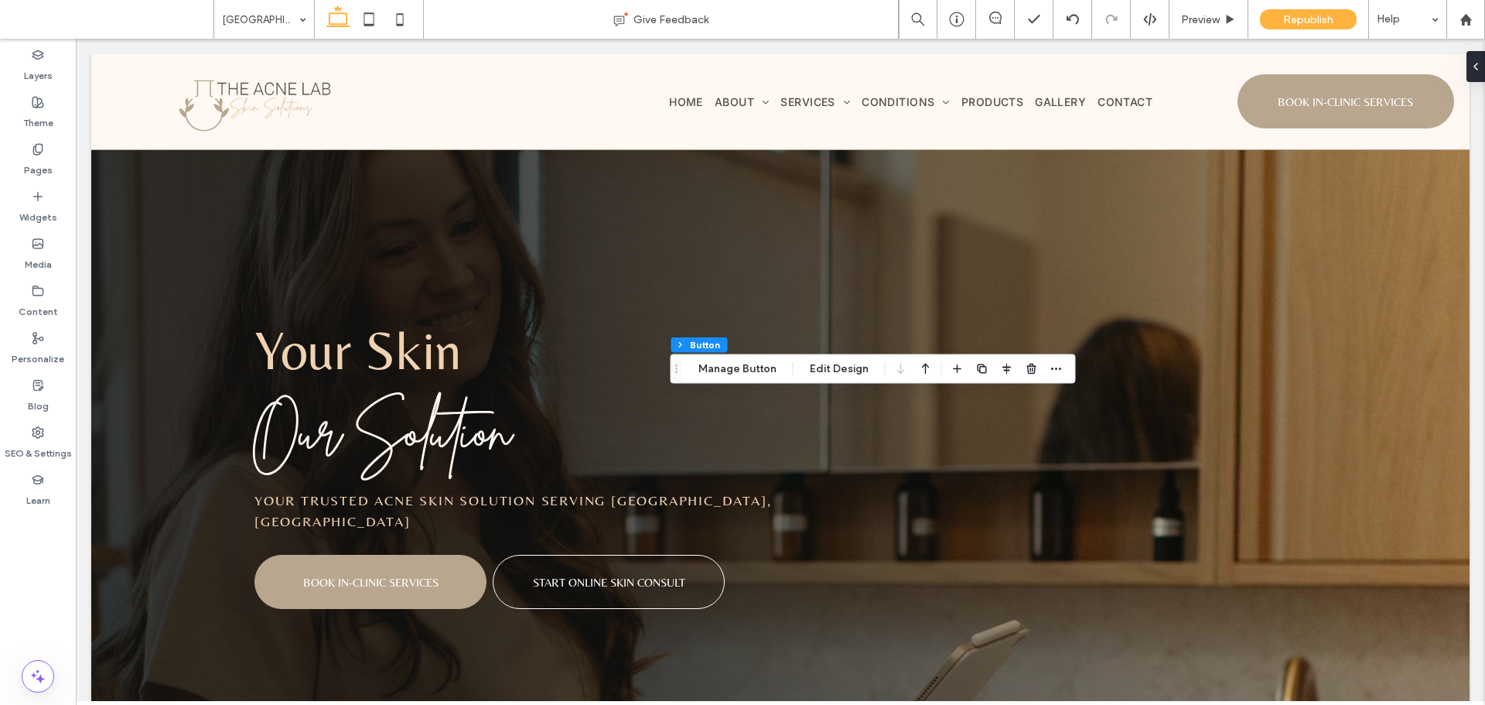
scroll to position [5414, 0]
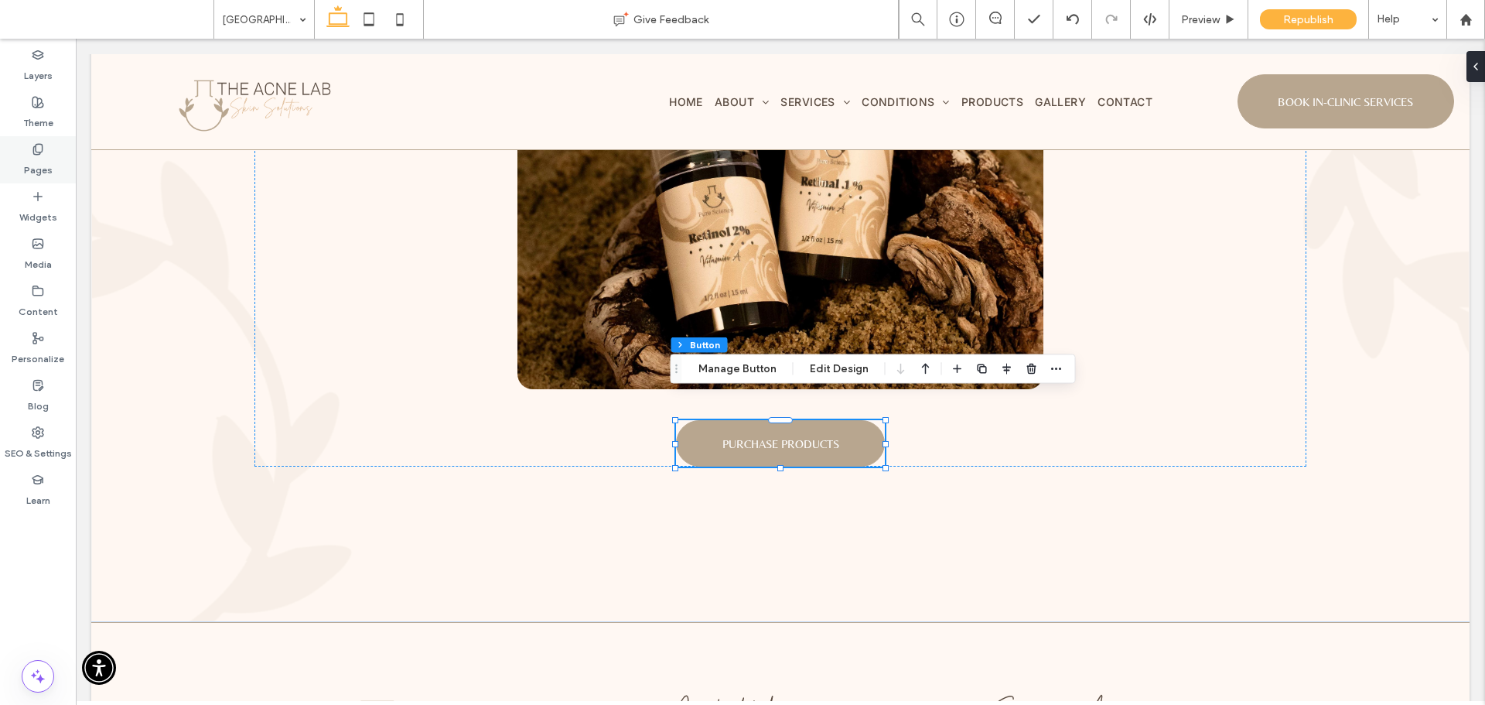
click at [51, 150] on div "Pages" at bounding box center [38, 159] width 76 height 47
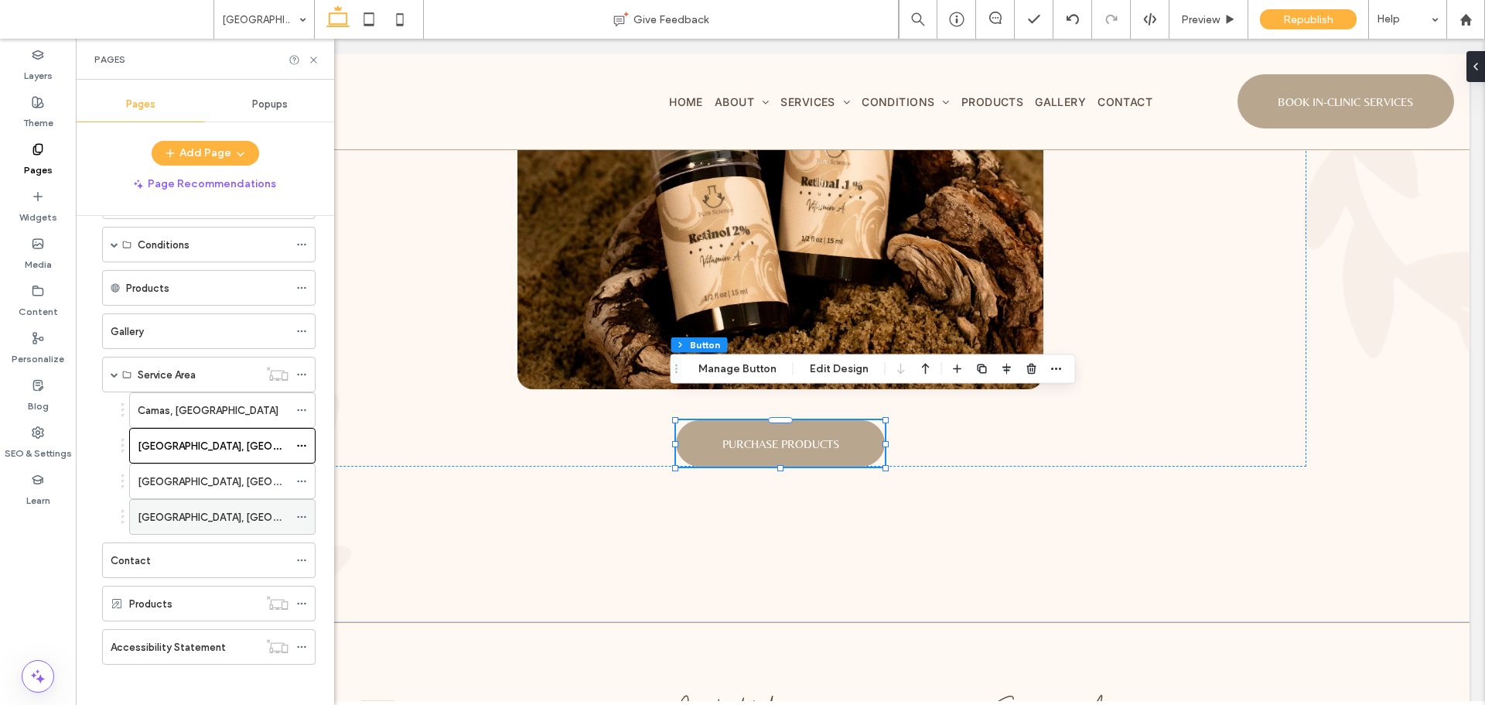
scroll to position [152, 0]
click at [193, 468] on label "Portland, OR" at bounding box center [244, 475] width 212 height 27
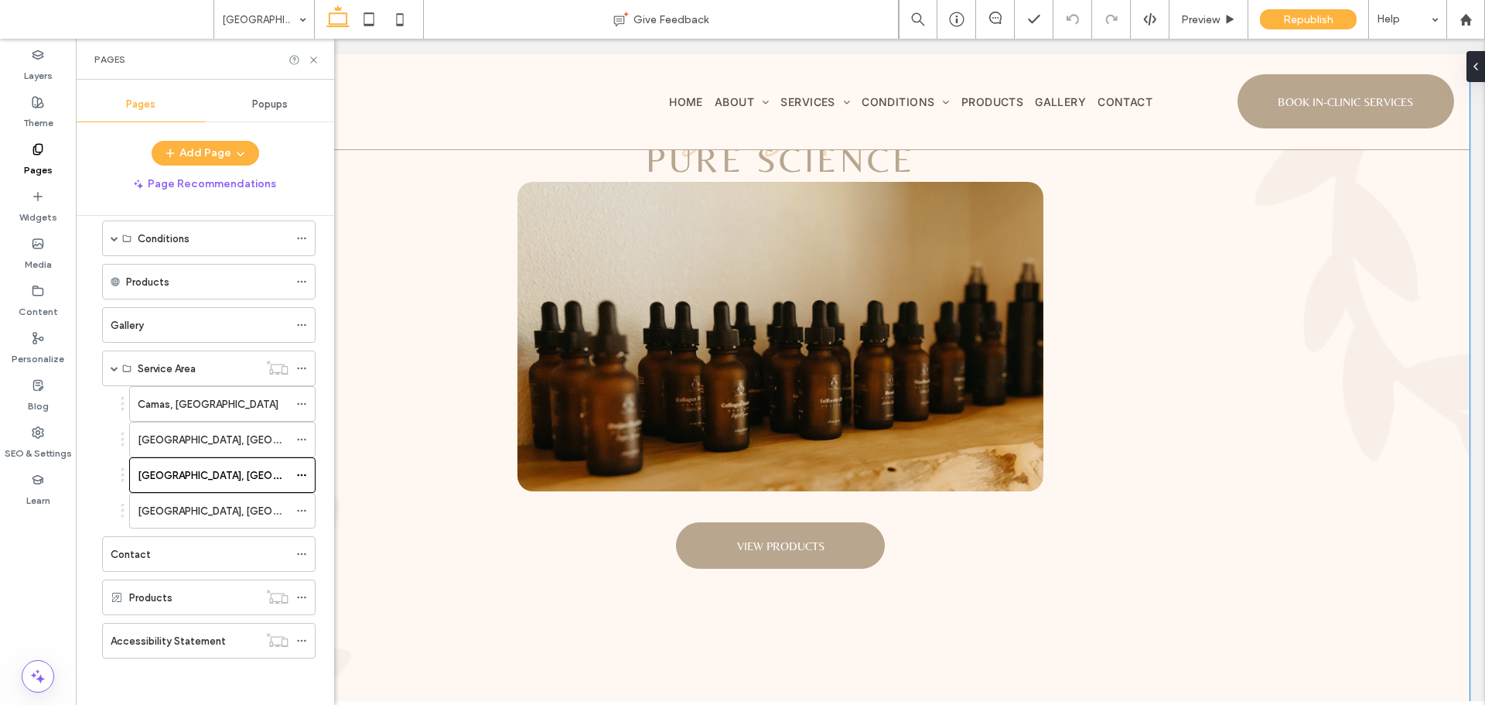
scroll to position [5415, 0]
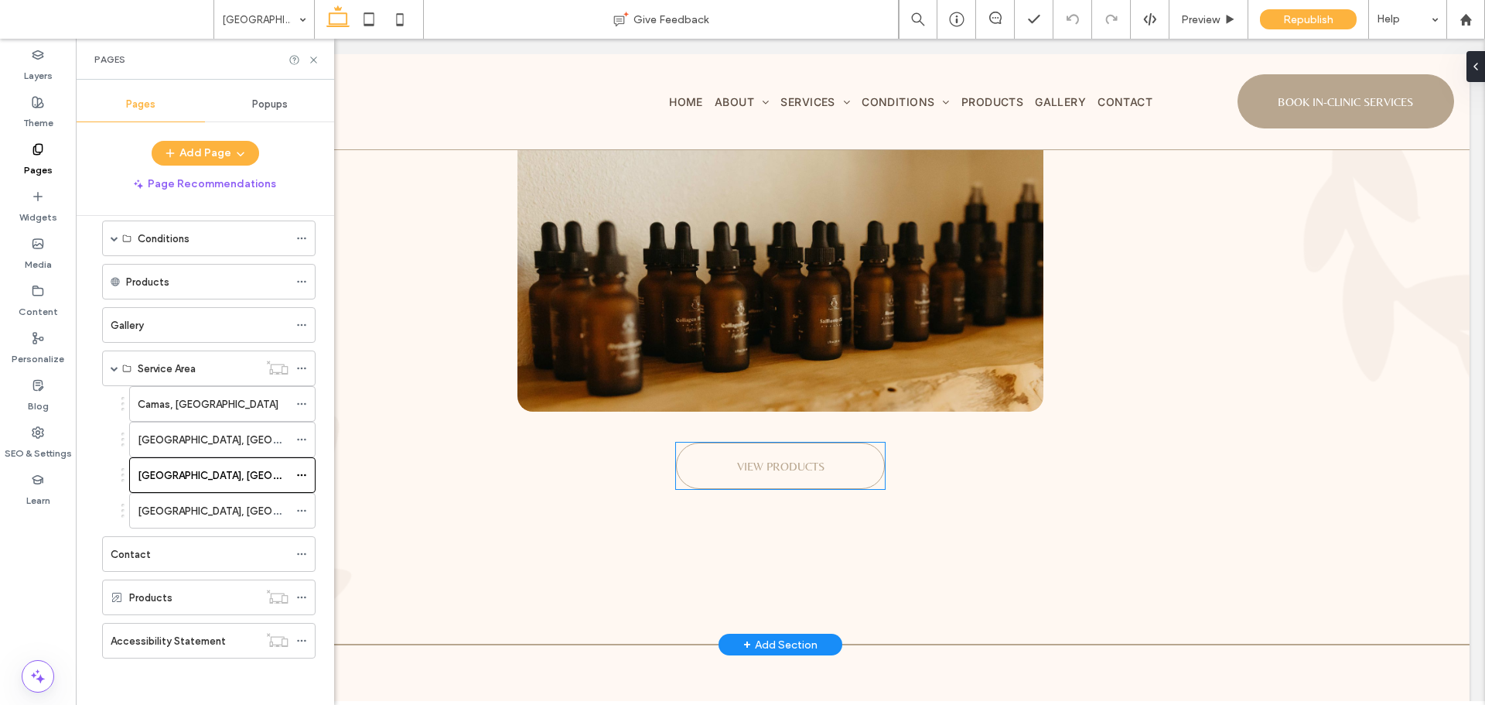
click at [766, 442] on link "VIEW PRODUCTS" at bounding box center [780, 465] width 209 height 46
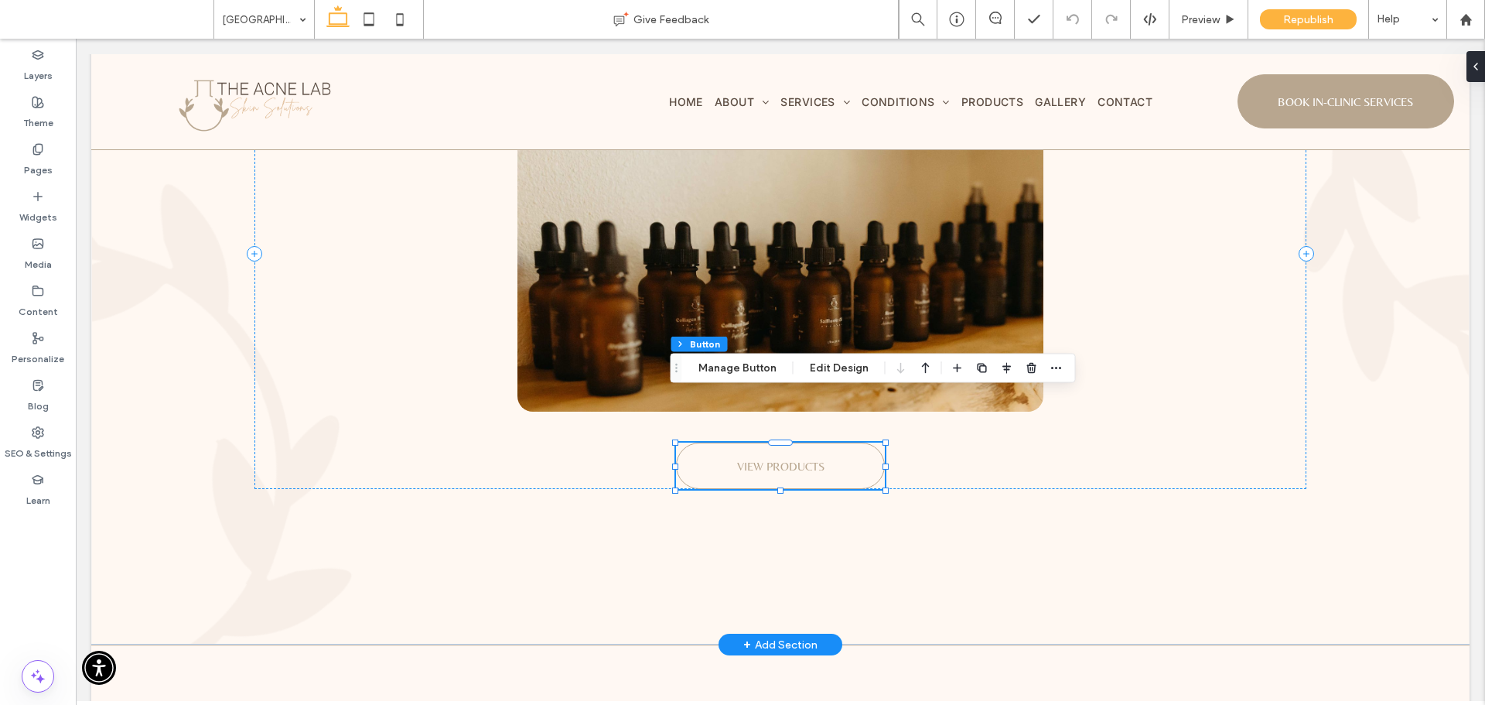
click at [766, 442] on link "VIEW PRODUCTS" at bounding box center [780, 465] width 209 height 46
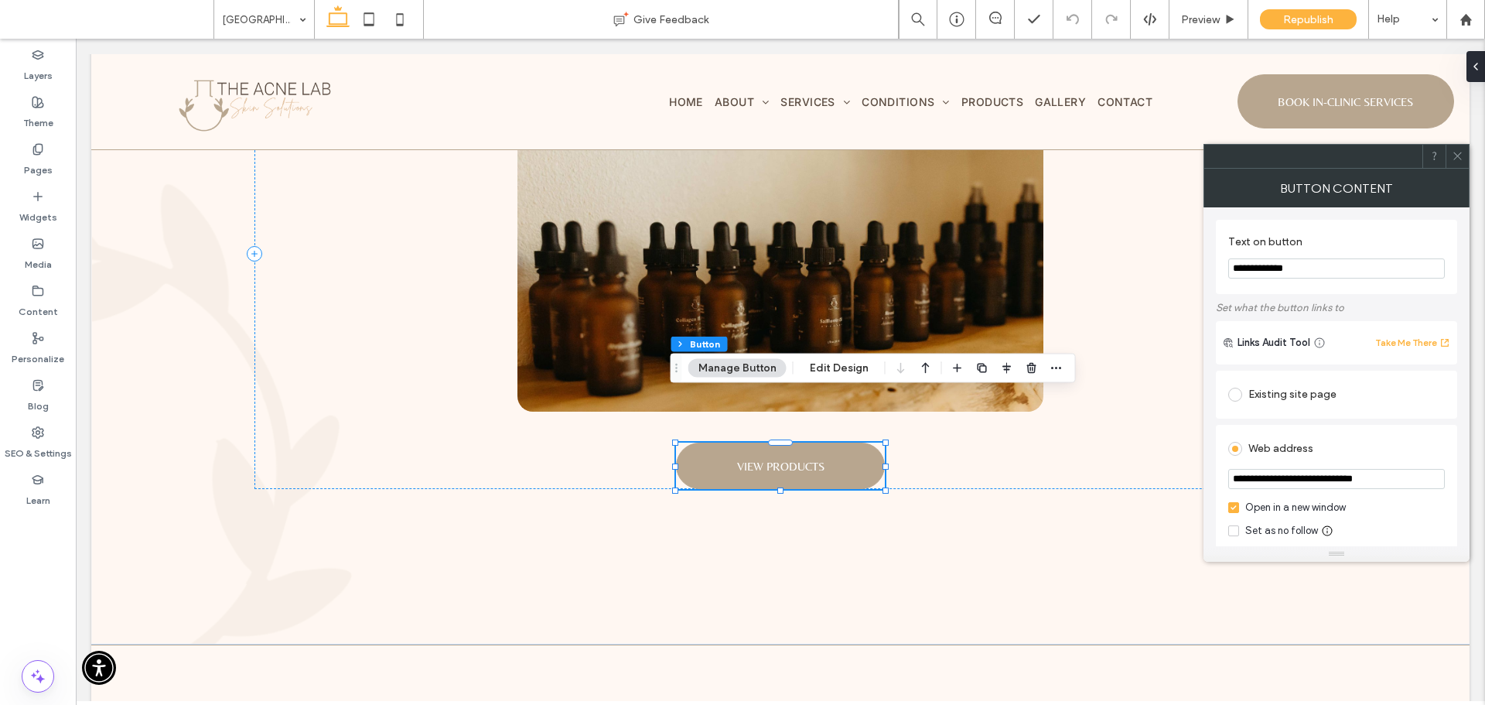
click at [1380, 276] on input "**********" at bounding box center [1336, 268] width 217 height 20
paste input "****"
type input "**********"
click at [1454, 165] on span at bounding box center [1458, 156] width 12 height 23
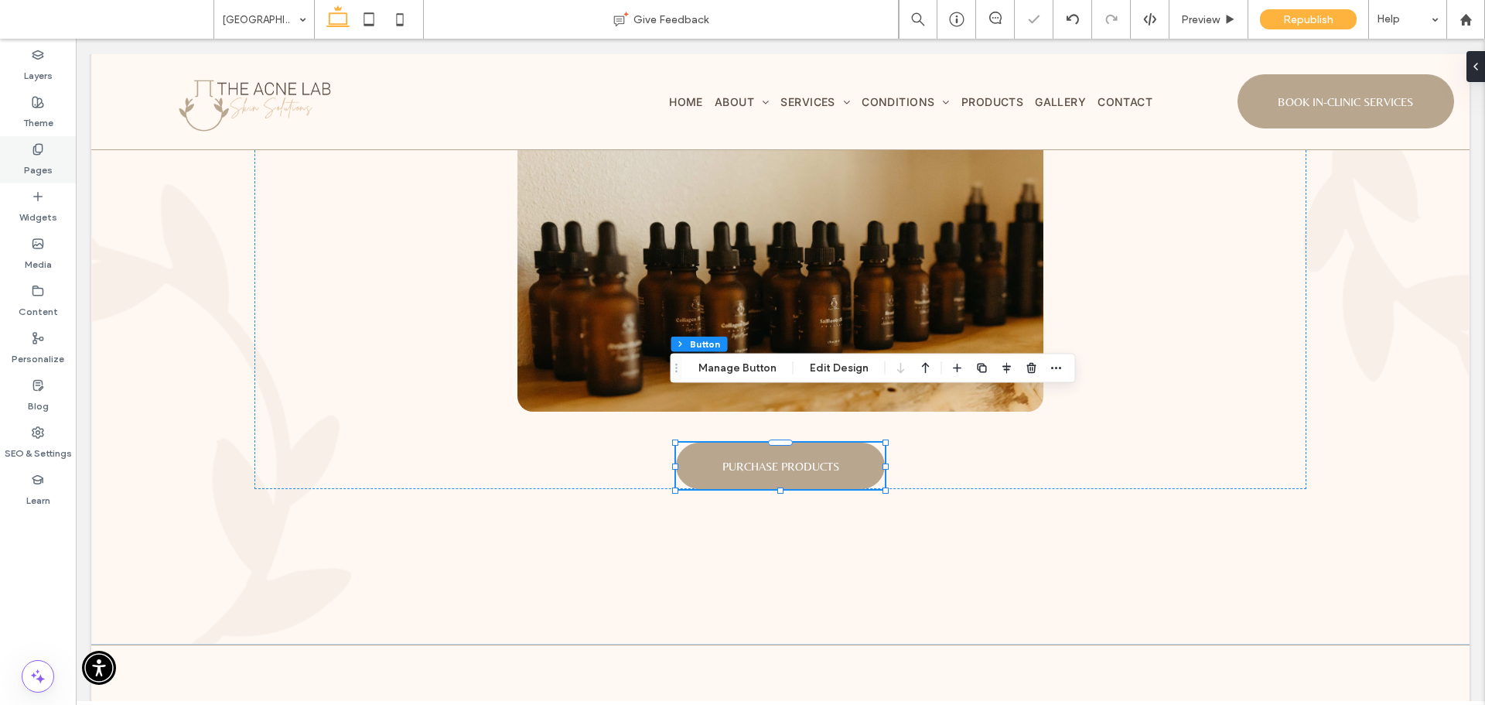
click at [49, 155] on label "Pages" at bounding box center [38, 166] width 29 height 22
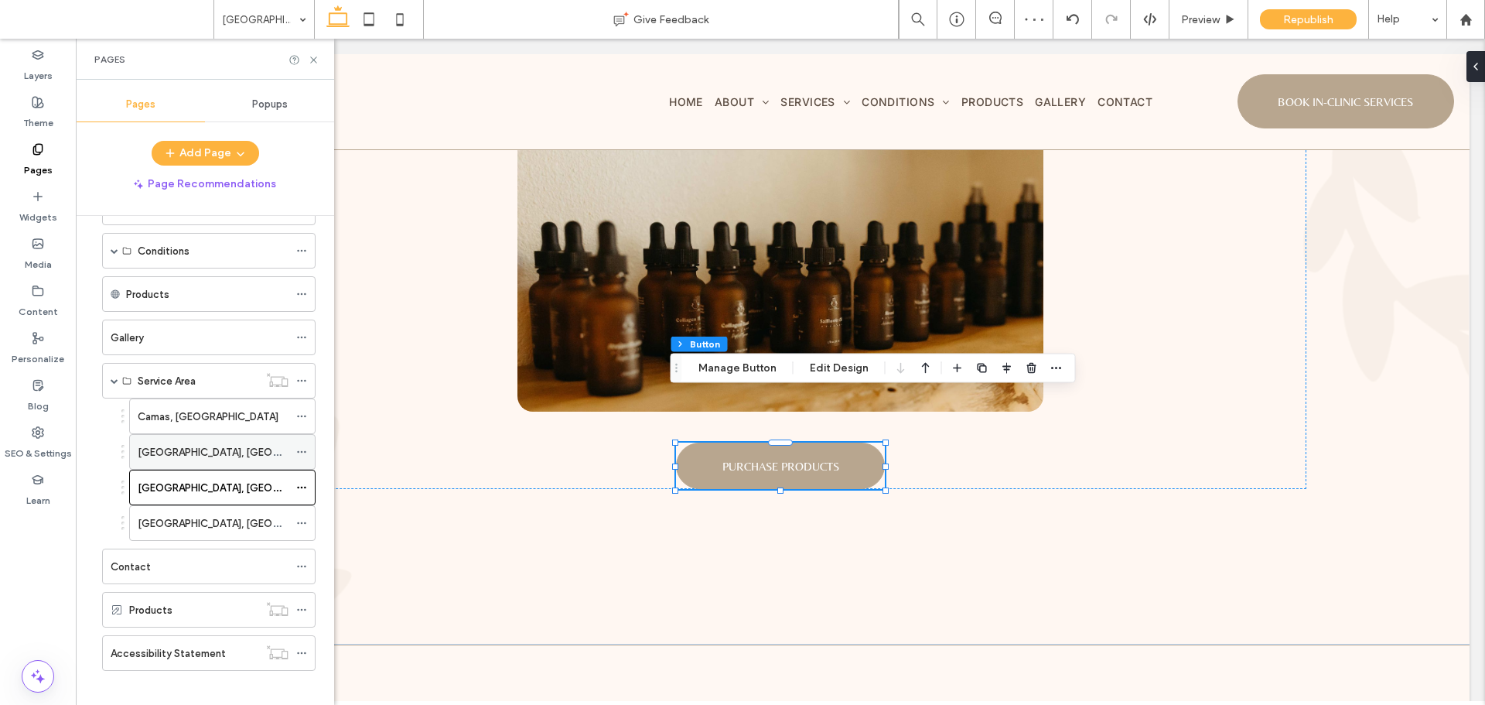
scroll to position [152, 0]
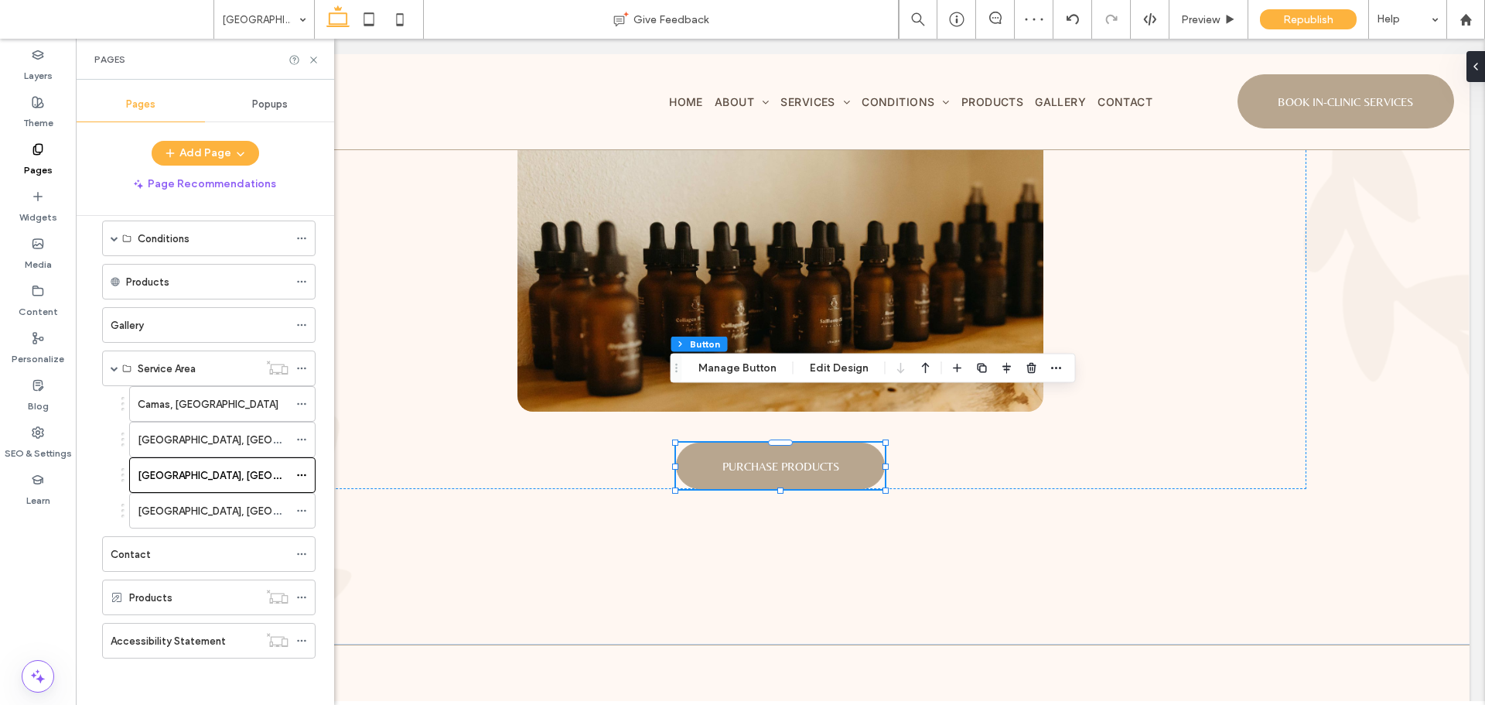
click at [251, 520] on div "Beaverton, OR" at bounding box center [213, 511] width 151 height 34
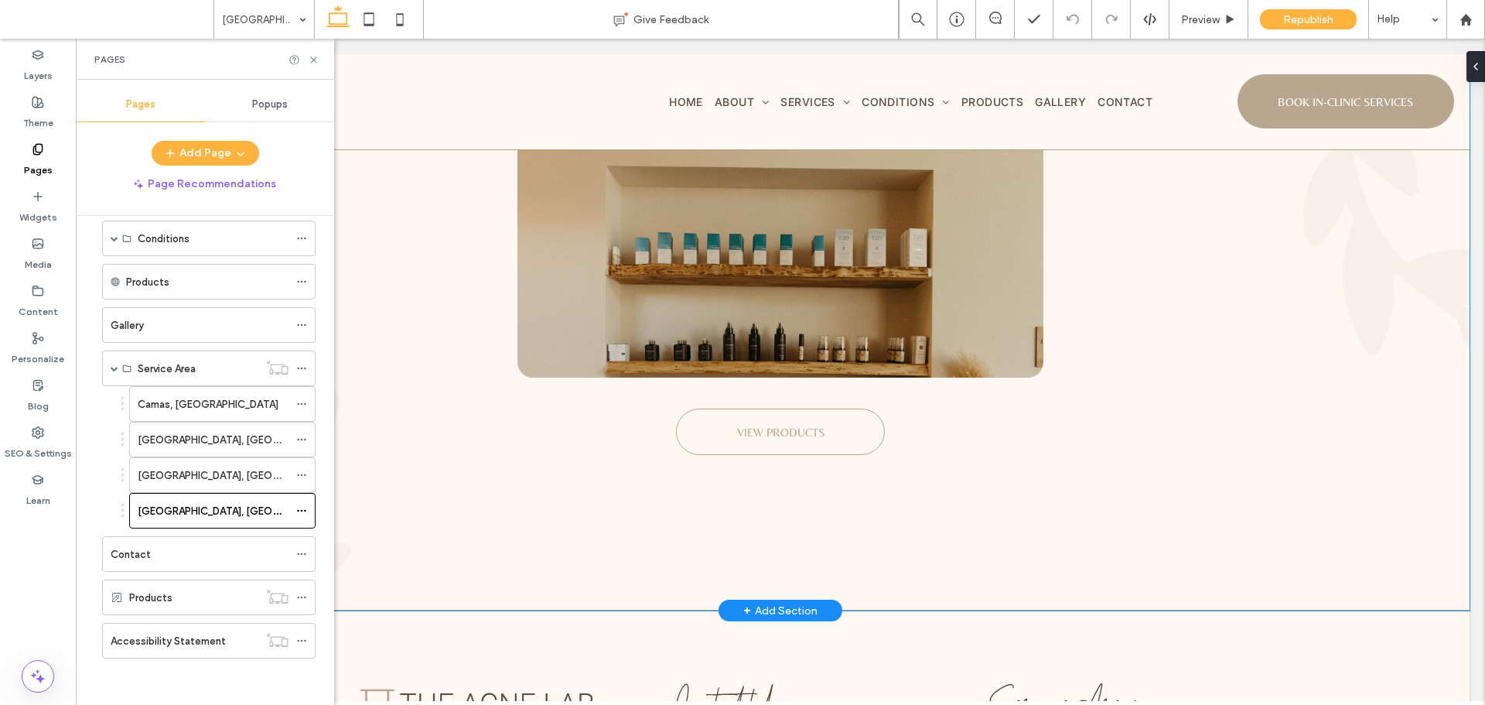
scroll to position [5337, 0]
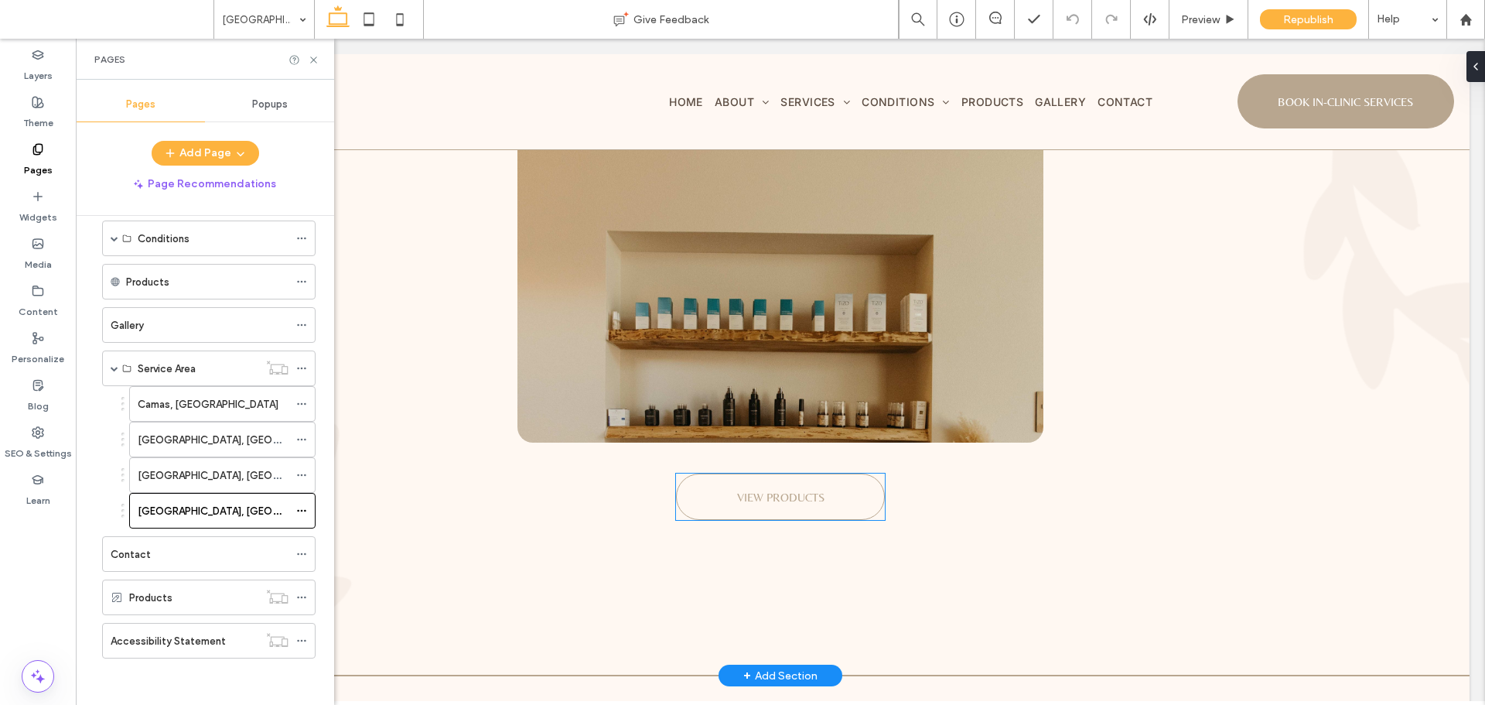
click at [824, 480] on link "VIEW PRODUCTS" at bounding box center [780, 496] width 209 height 46
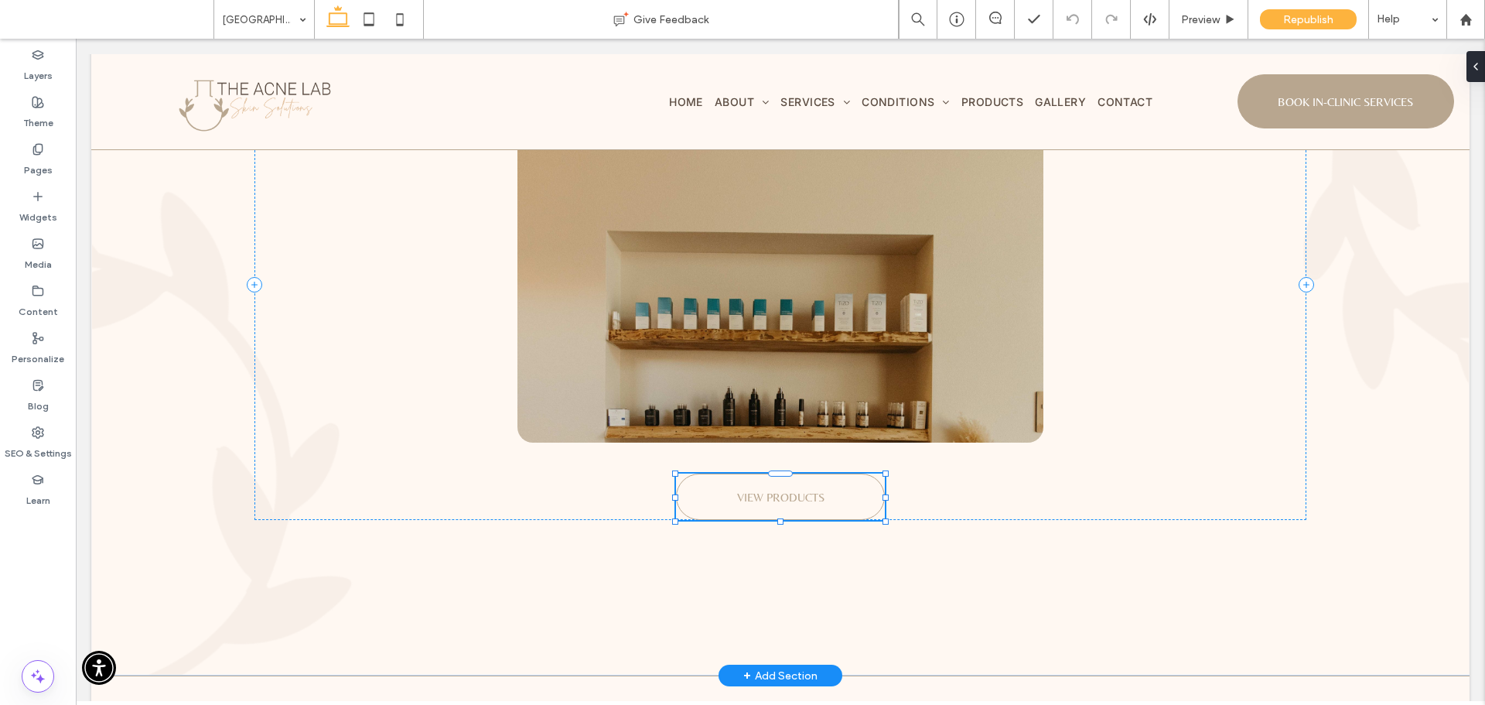
click at [824, 480] on link "VIEW PRODUCTS" at bounding box center [780, 496] width 209 height 46
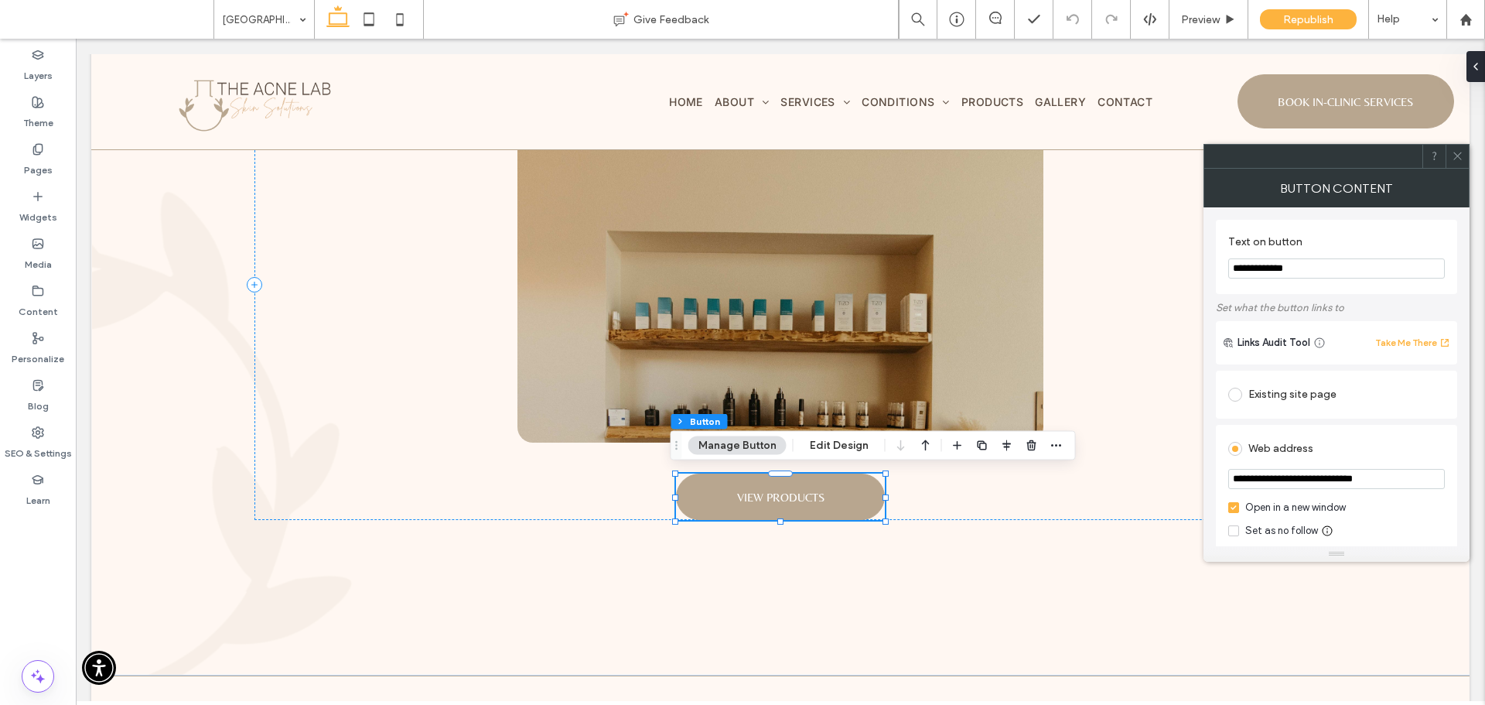
click at [1367, 275] on input "**********" at bounding box center [1336, 268] width 217 height 20
paste input "****"
type input "**********"
click at [1446, 195] on div "Button Content" at bounding box center [1337, 188] width 266 height 39
click at [1463, 161] on icon at bounding box center [1458, 156] width 12 height 12
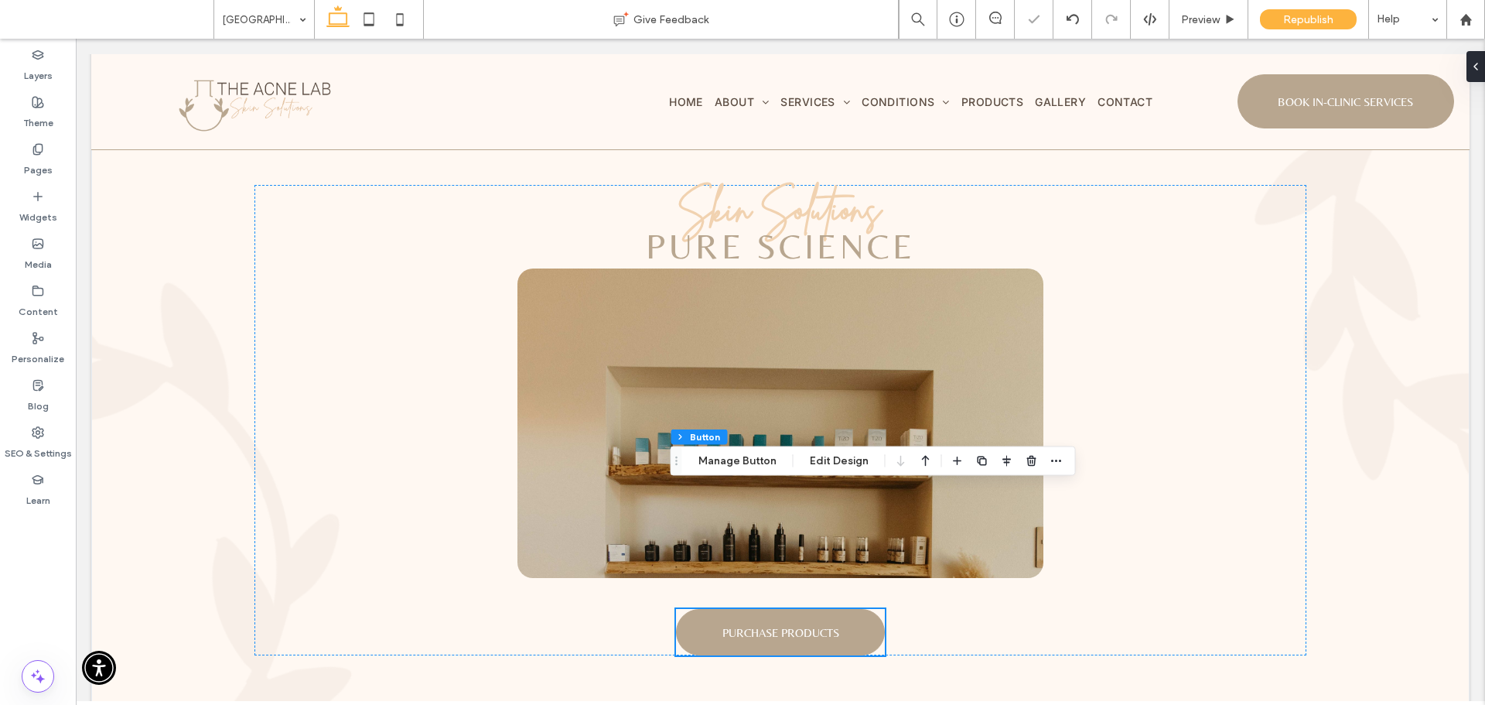
scroll to position [5183, 0]
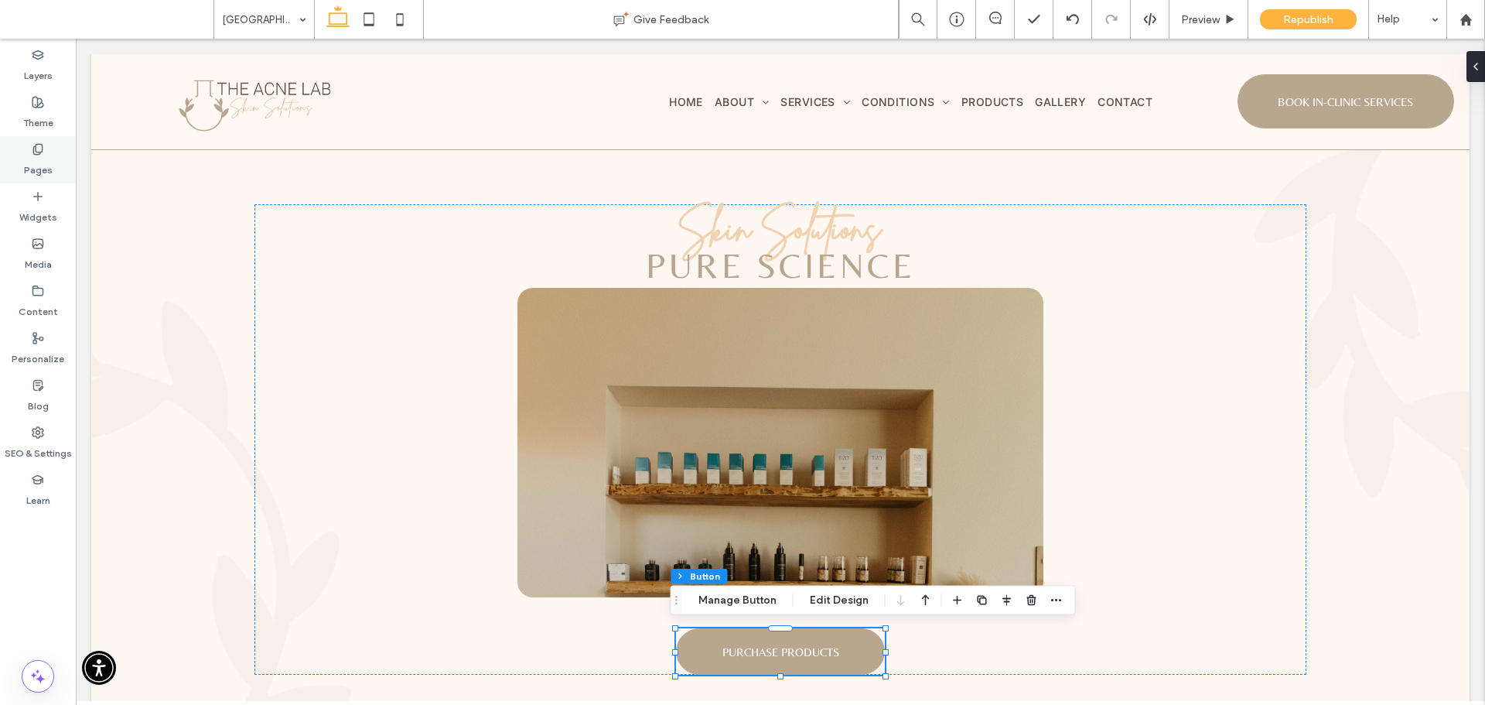
click at [48, 149] on div "Pages" at bounding box center [38, 159] width 76 height 47
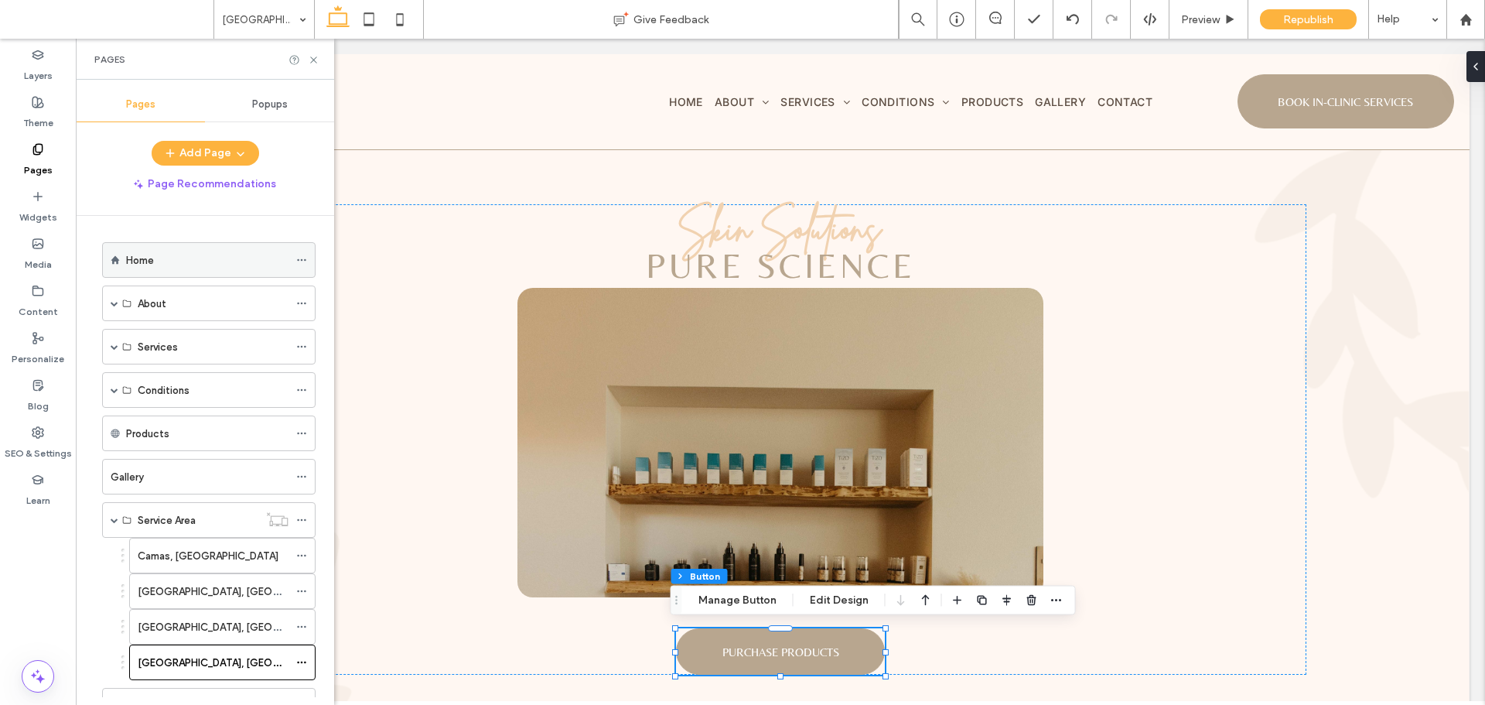
click at [161, 254] on div "Home" at bounding box center [207, 260] width 162 height 16
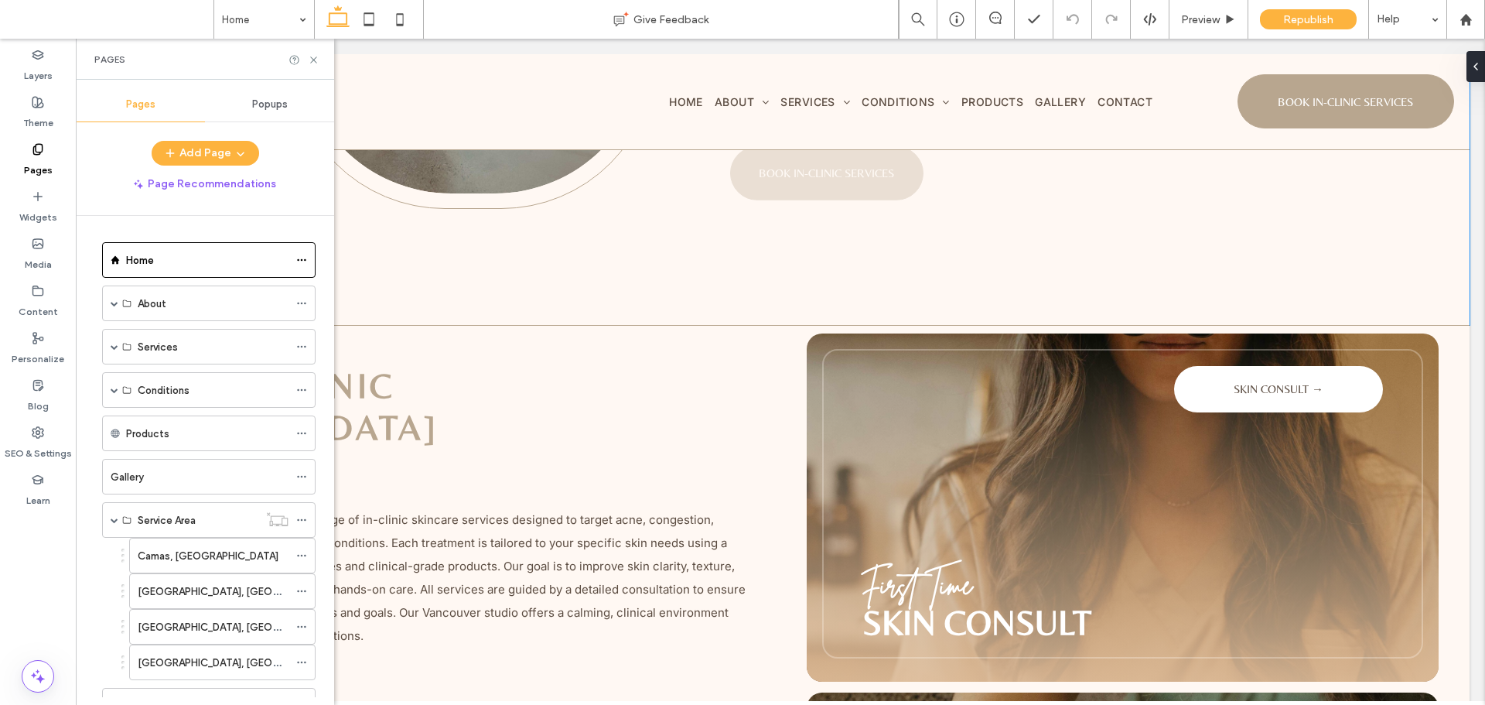
scroll to position [1315, 0]
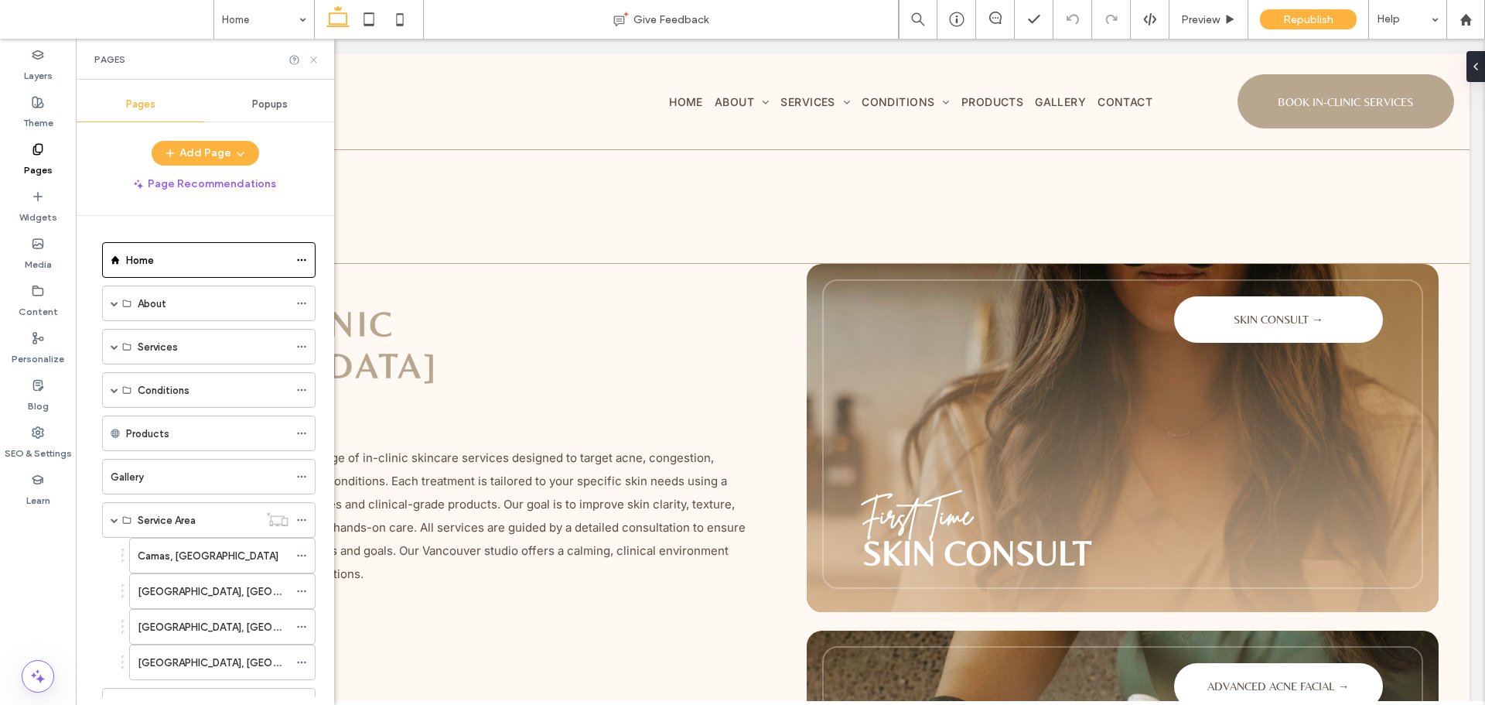
click at [310, 62] on icon at bounding box center [314, 60] width 12 height 12
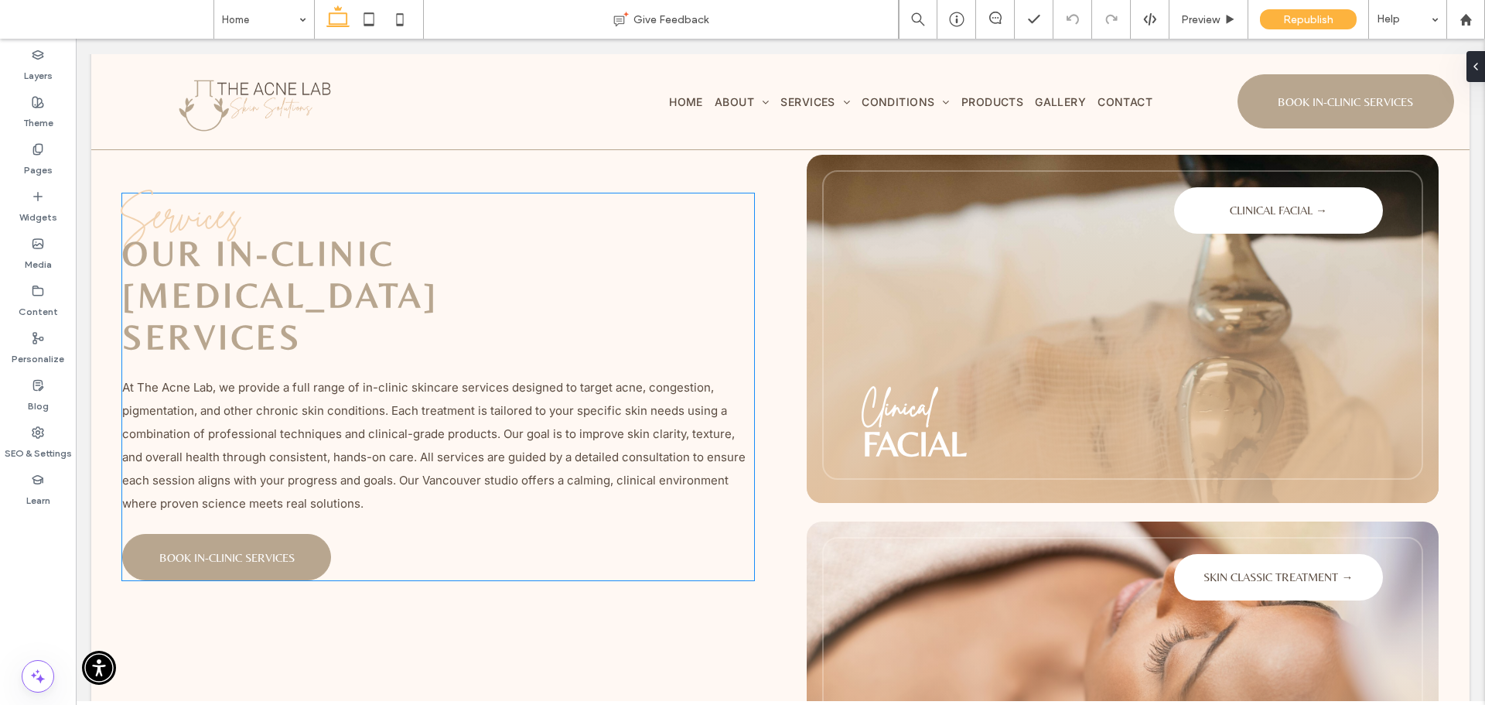
scroll to position [2553, 0]
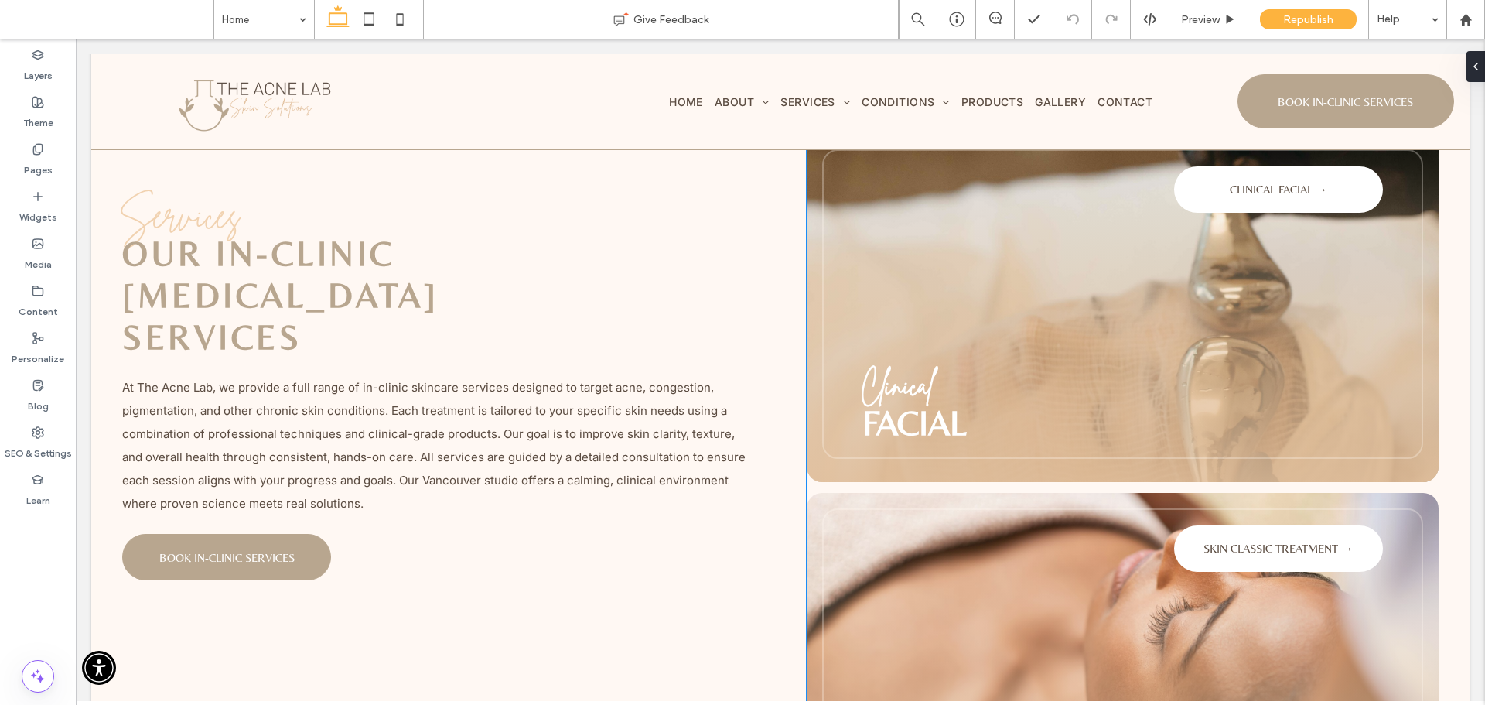
click at [985, 340] on div "CLINICAL FACIAL → Clinical Facial" at bounding box center [1122, 303] width 601 height 309
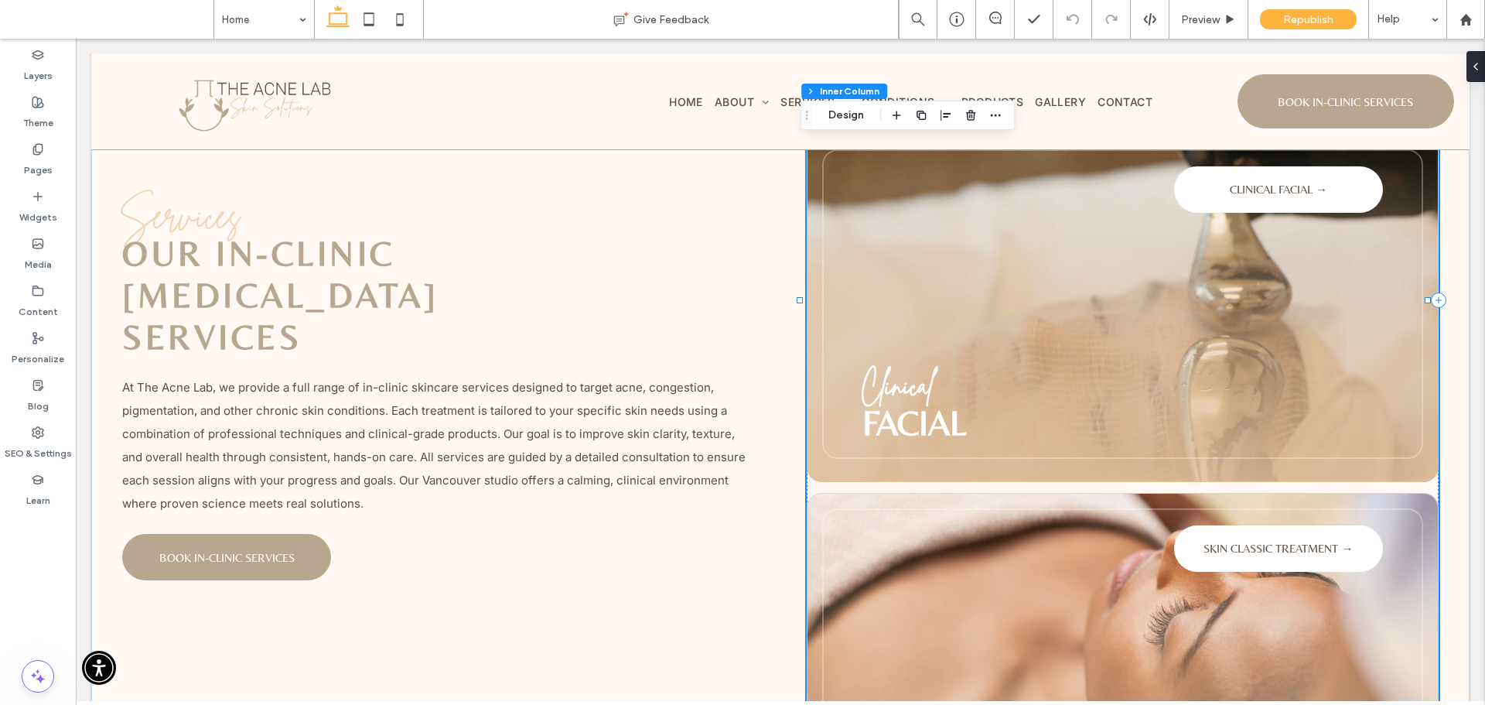
click at [985, 340] on div "CLINICAL FACIAL → Clinical Facial" at bounding box center [1122, 303] width 601 height 309
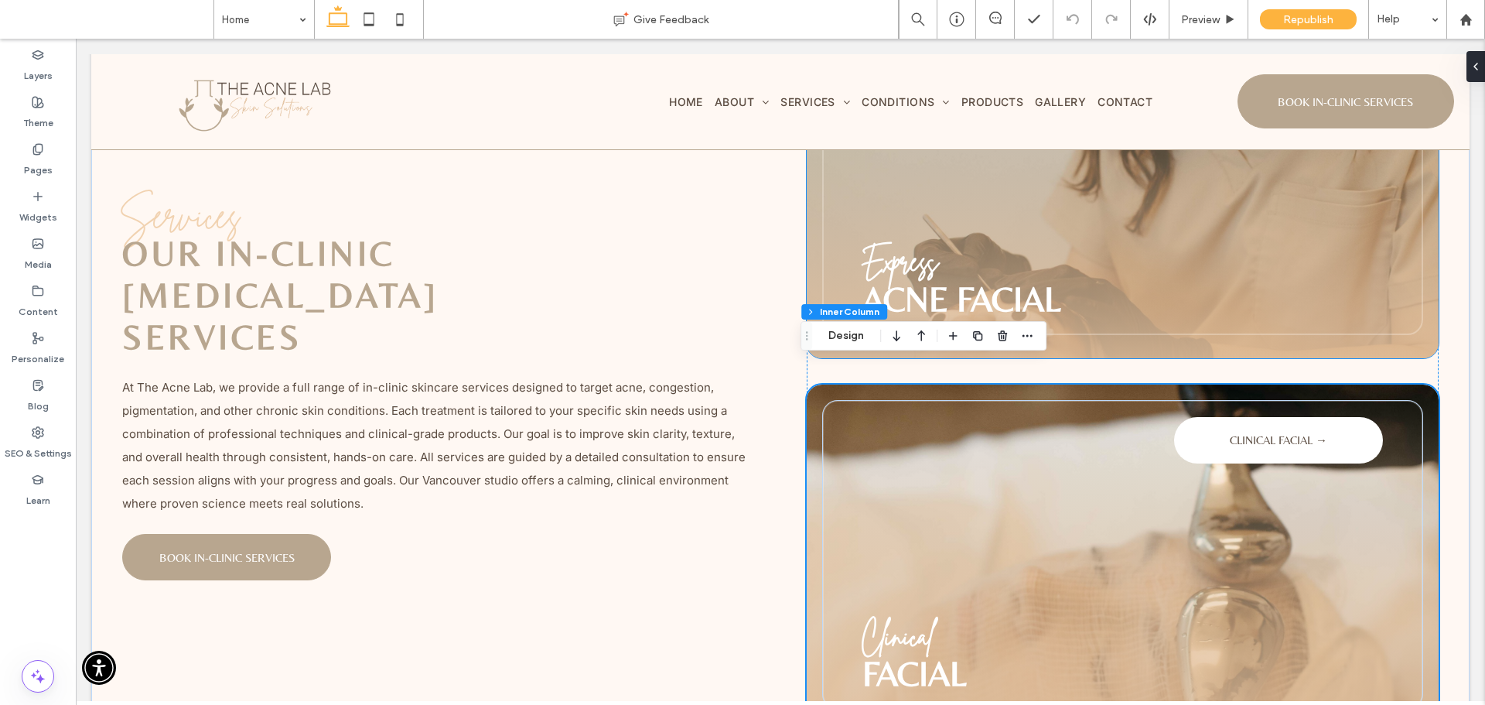
scroll to position [2321, 0]
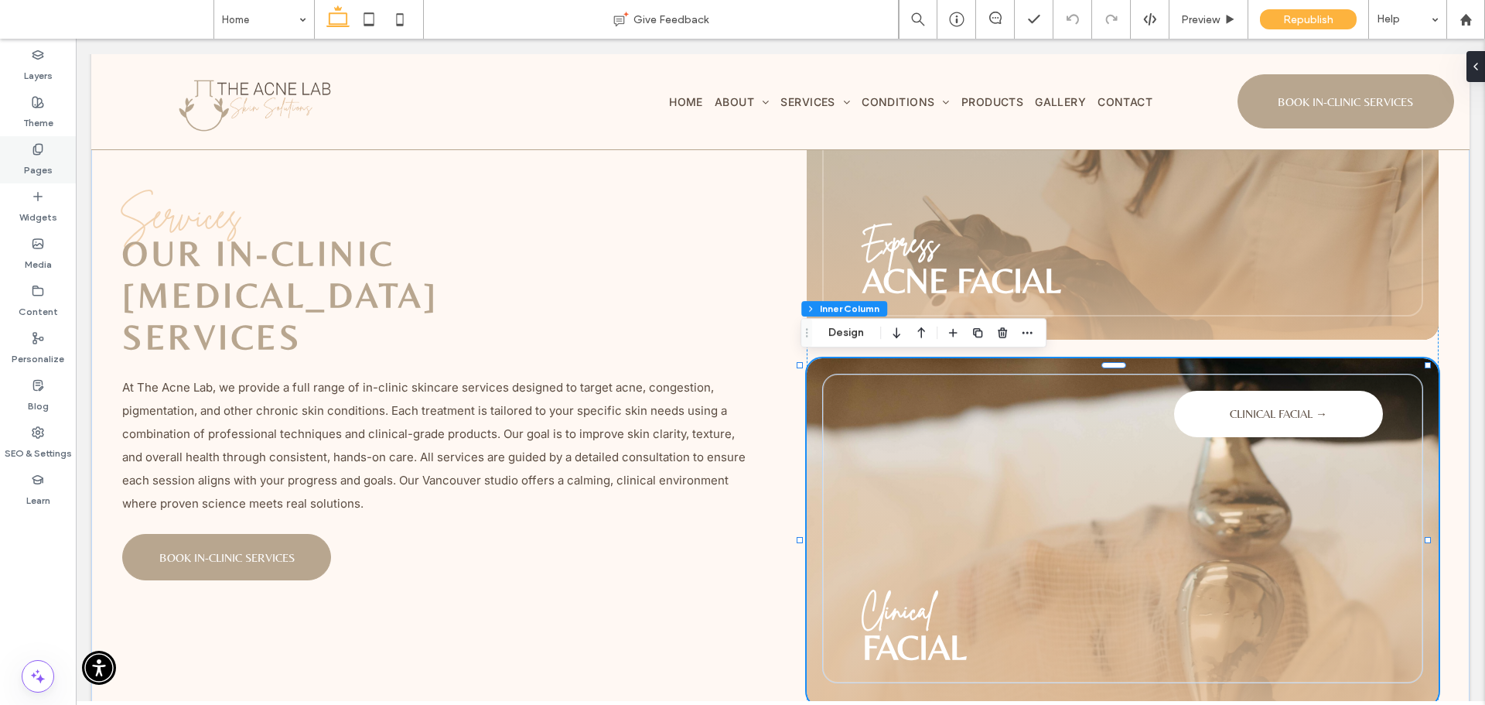
click at [53, 162] on div "Pages" at bounding box center [38, 159] width 76 height 47
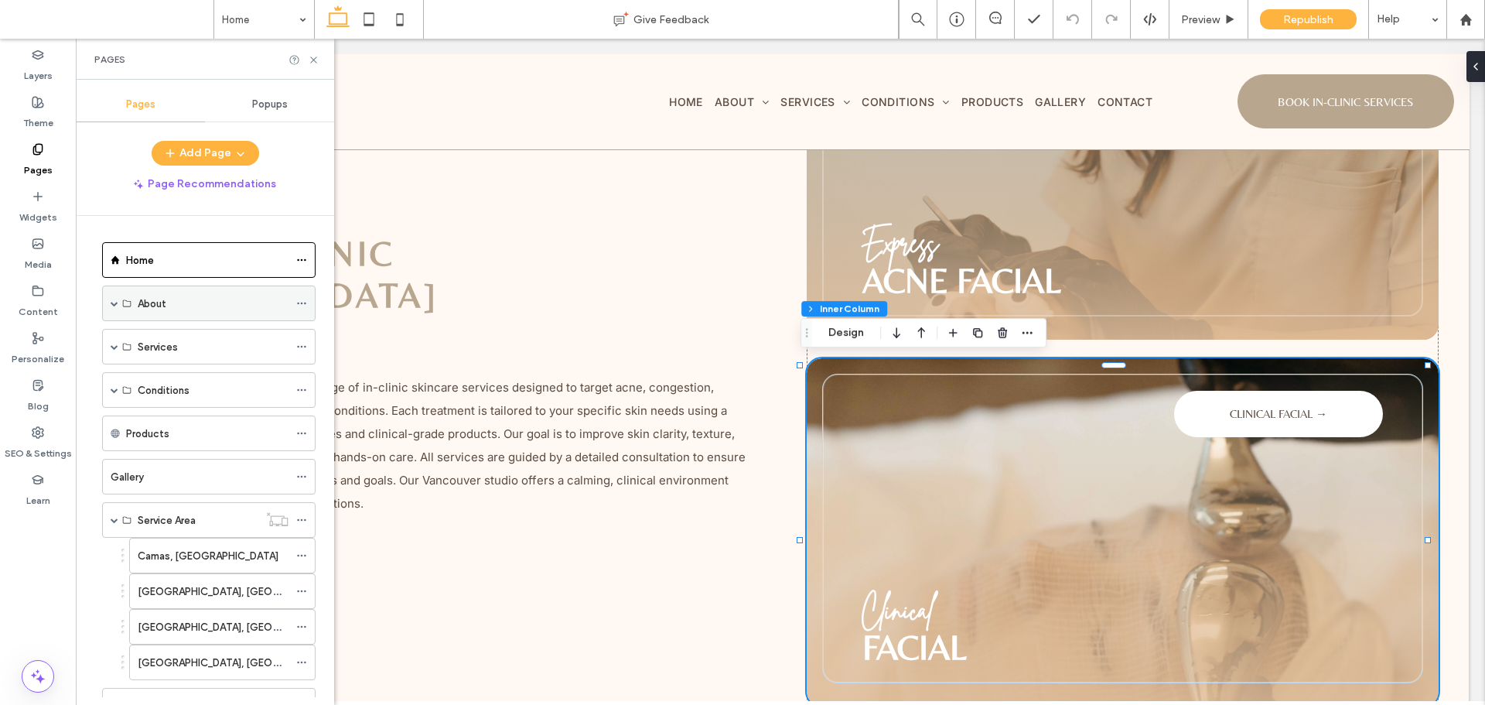
click at [111, 305] on span at bounding box center [115, 303] width 8 height 8
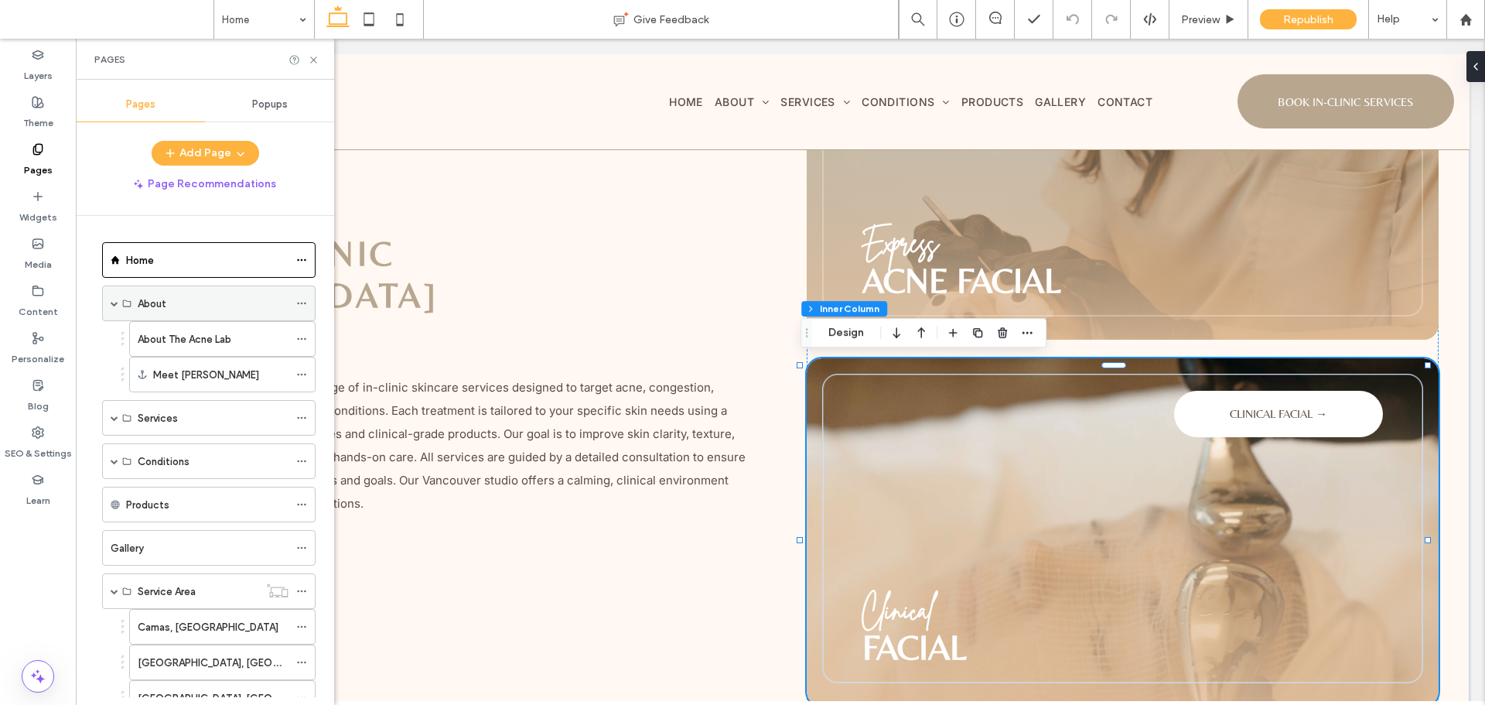
click at [111, 305] on span at bounding box center [115, 303] width 8 height 8
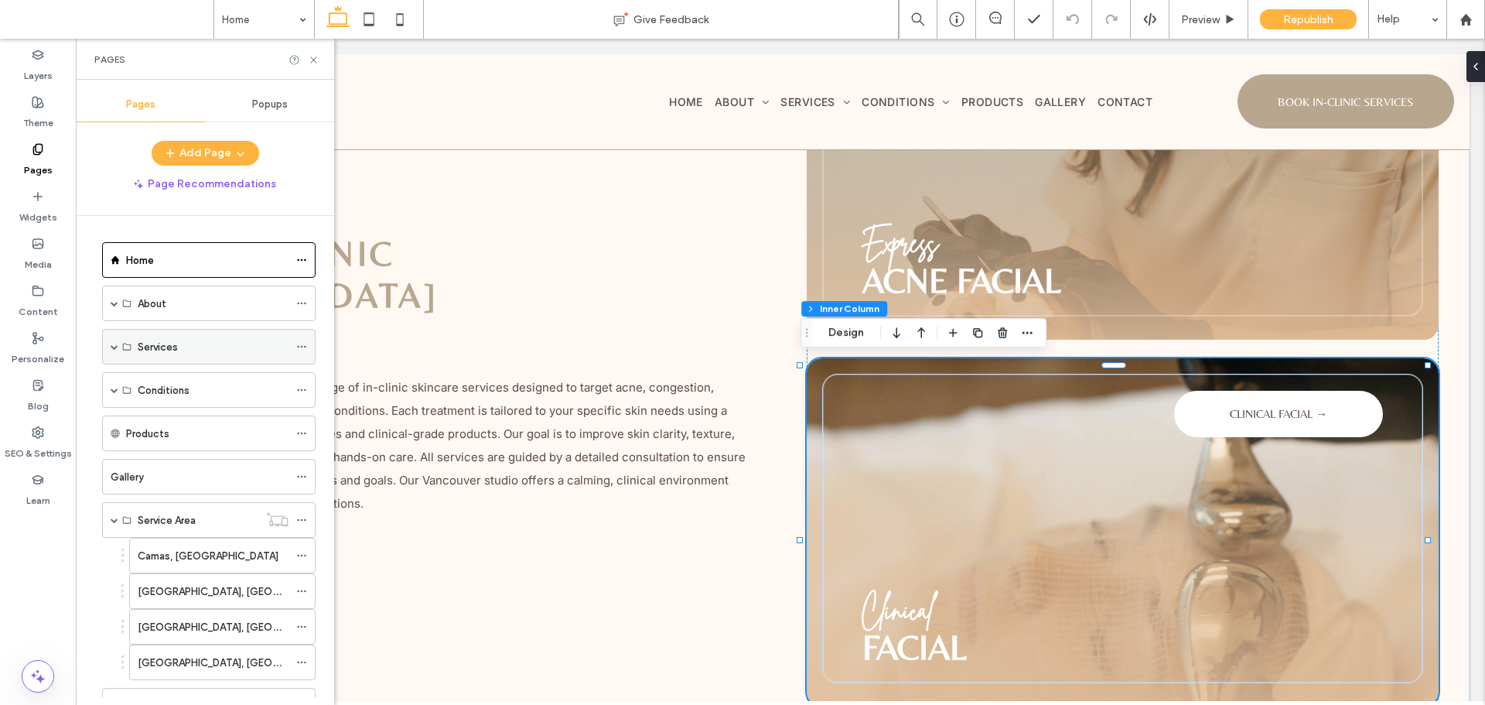
click at [118, 351] on span at bounding box center [115, 347] width 8 height 34
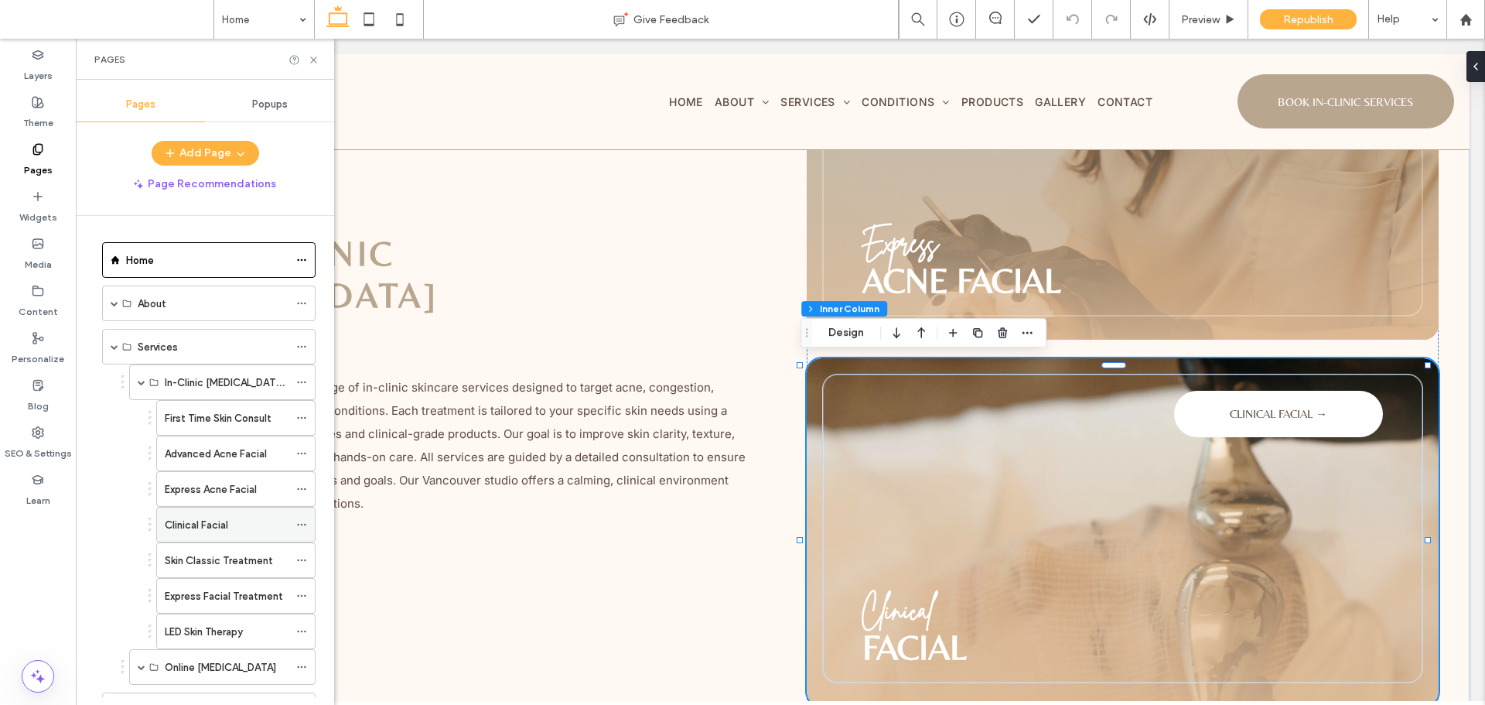
click at [224, 521] on label "Clinical Facial" at bounding box center [196, 524] width 63 height 27
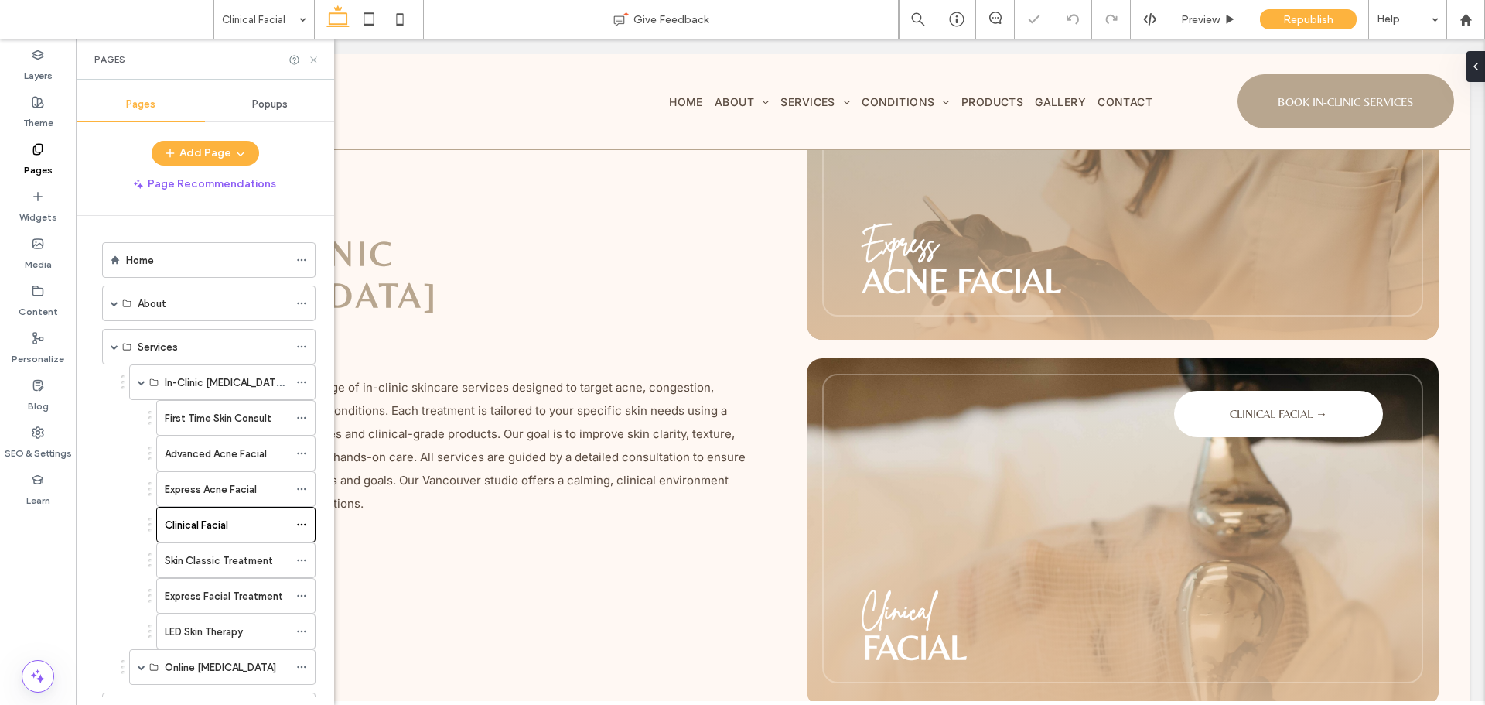
click at [313, 60] on use at bounding box center [313, 59] width 6 height 6
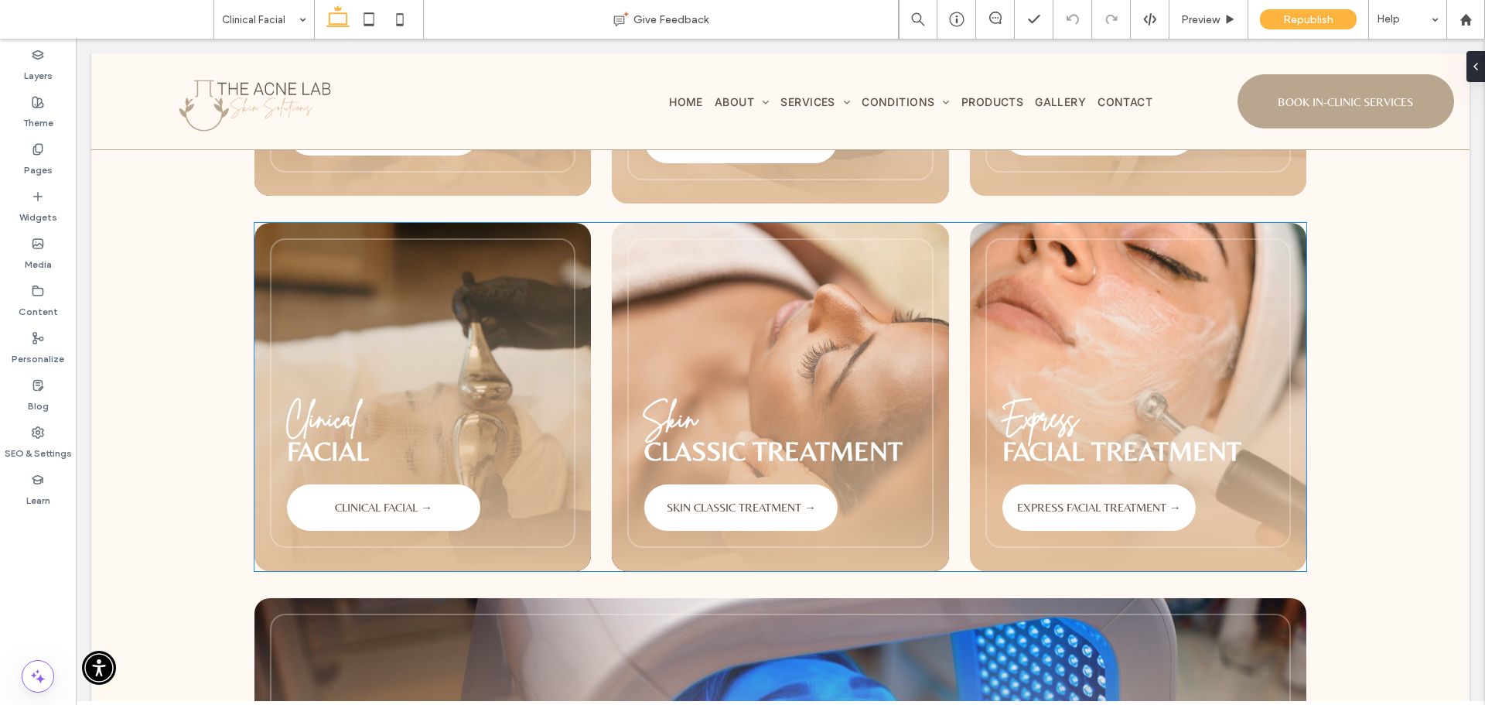
scroll to position [1547, 0]
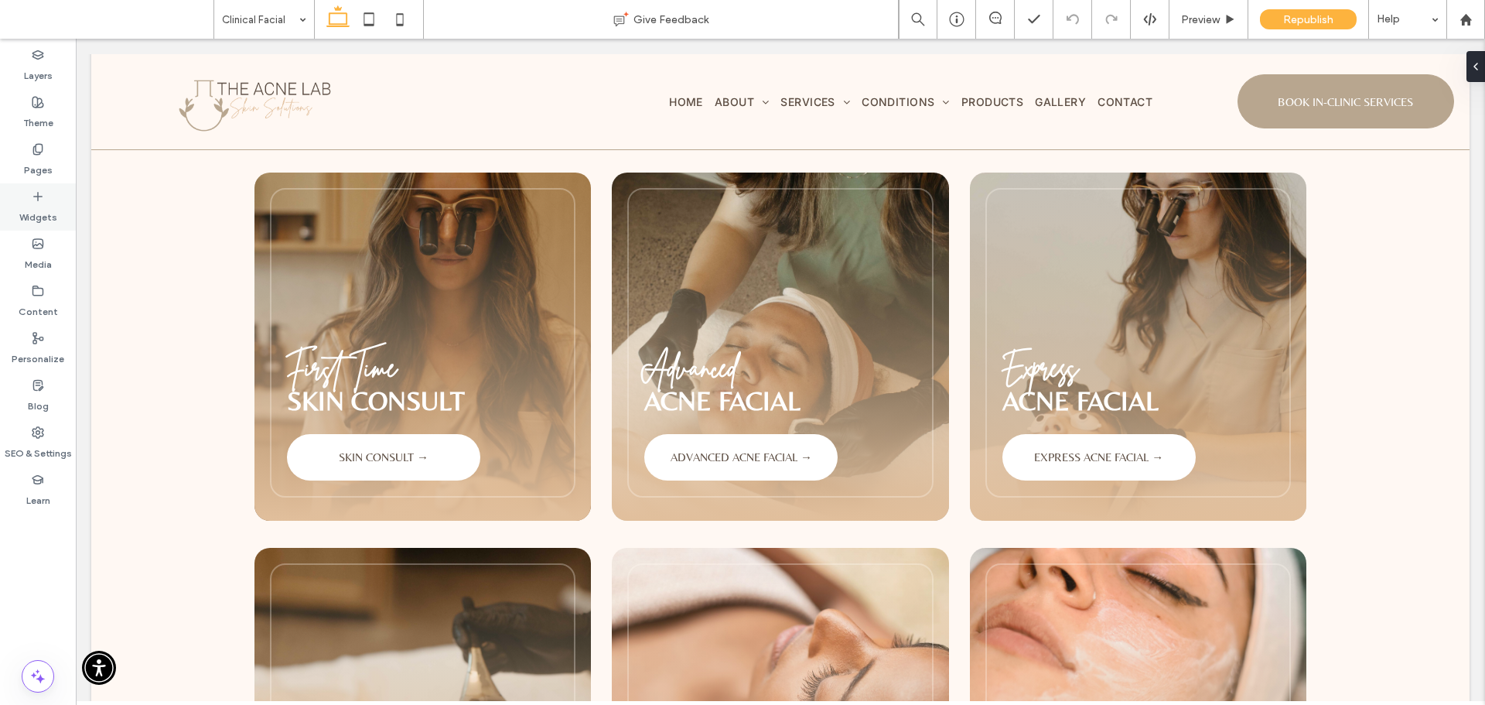
drag, startPoint x: 42, startPoint y: 162, endPoint x: 48, endPoint y: 190, distance: 29.3
click at [41, 162] on label "Pages" at bounding box center [38, 166] width 29 height 22
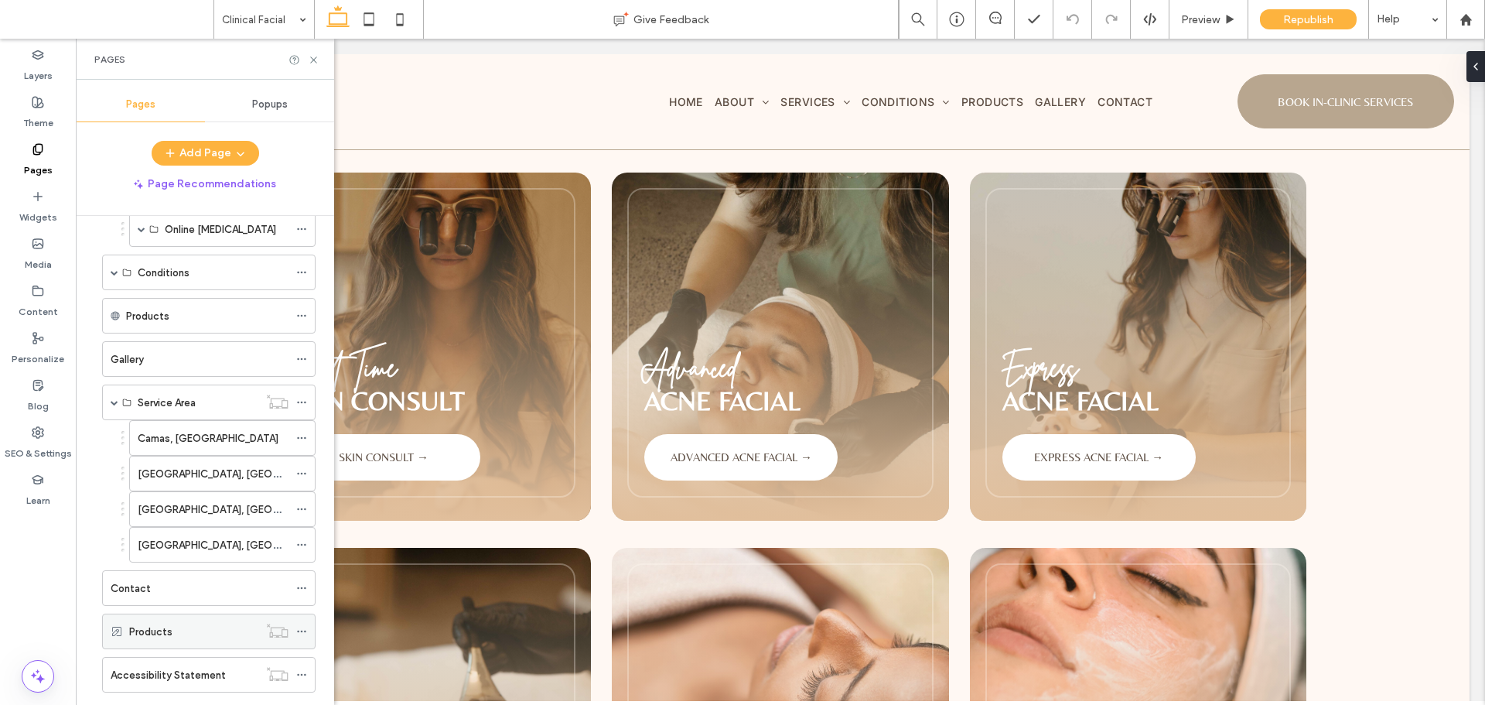
scroll to position [472, 0]
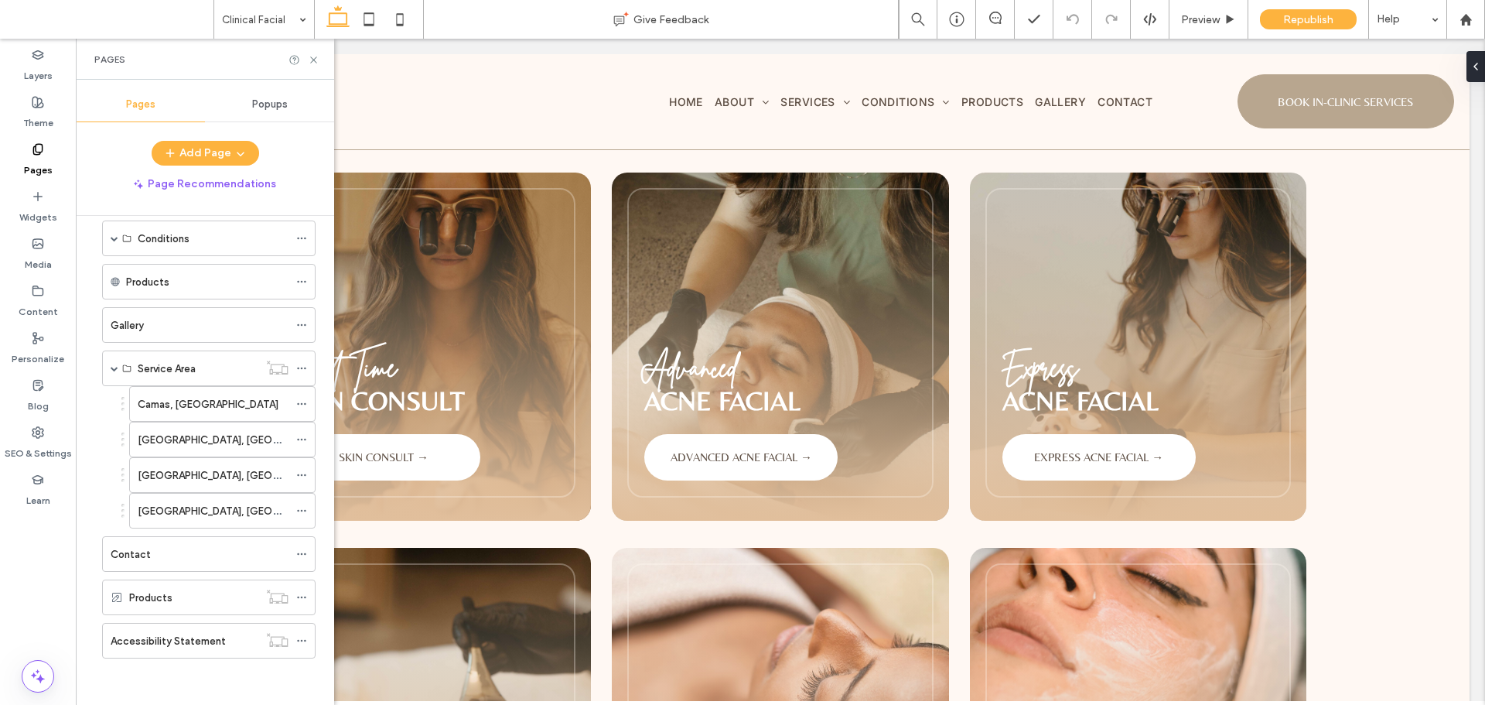
click at [155, 560] on div "Contact" at bounding box center [200, 554] width 178 height 16
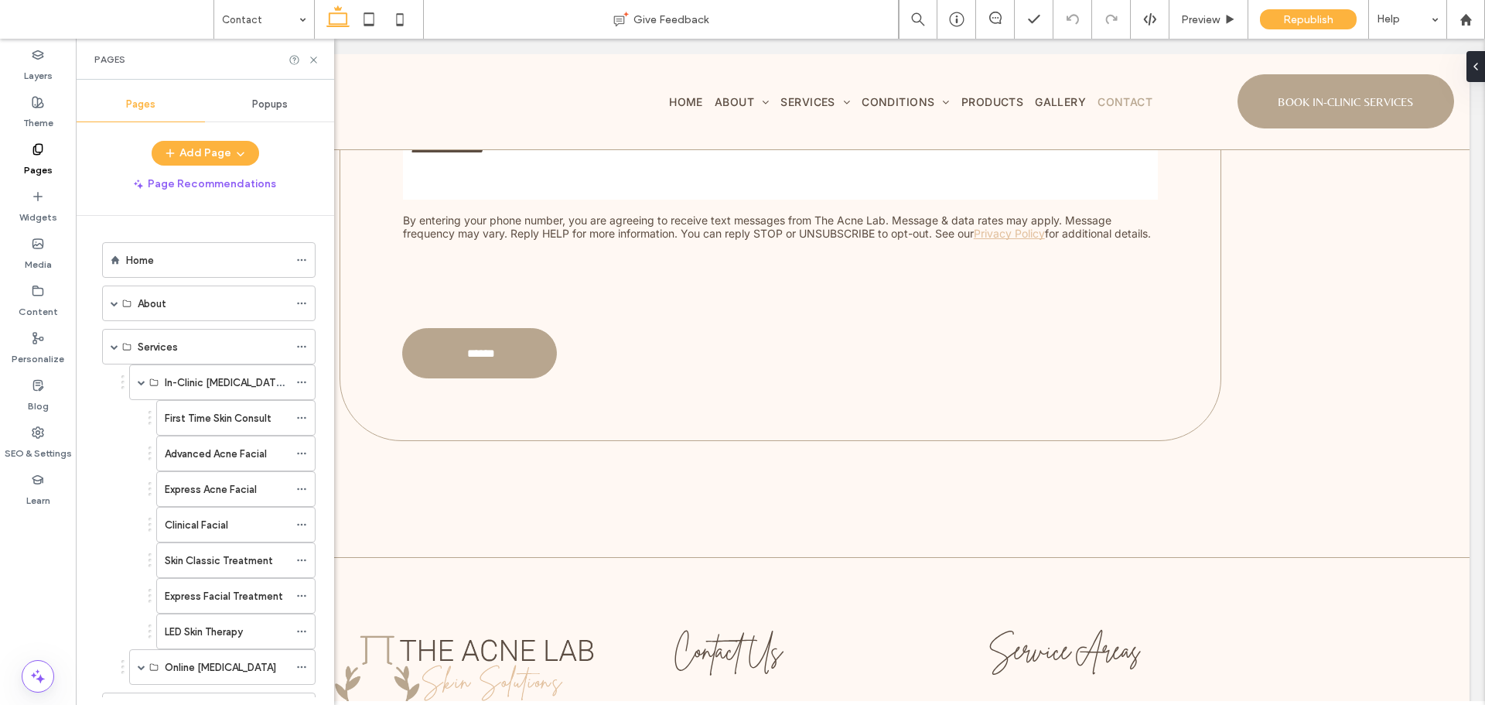
click at [188, 263] on div "Home" at bounding box center [207, 260] width 162 height 16
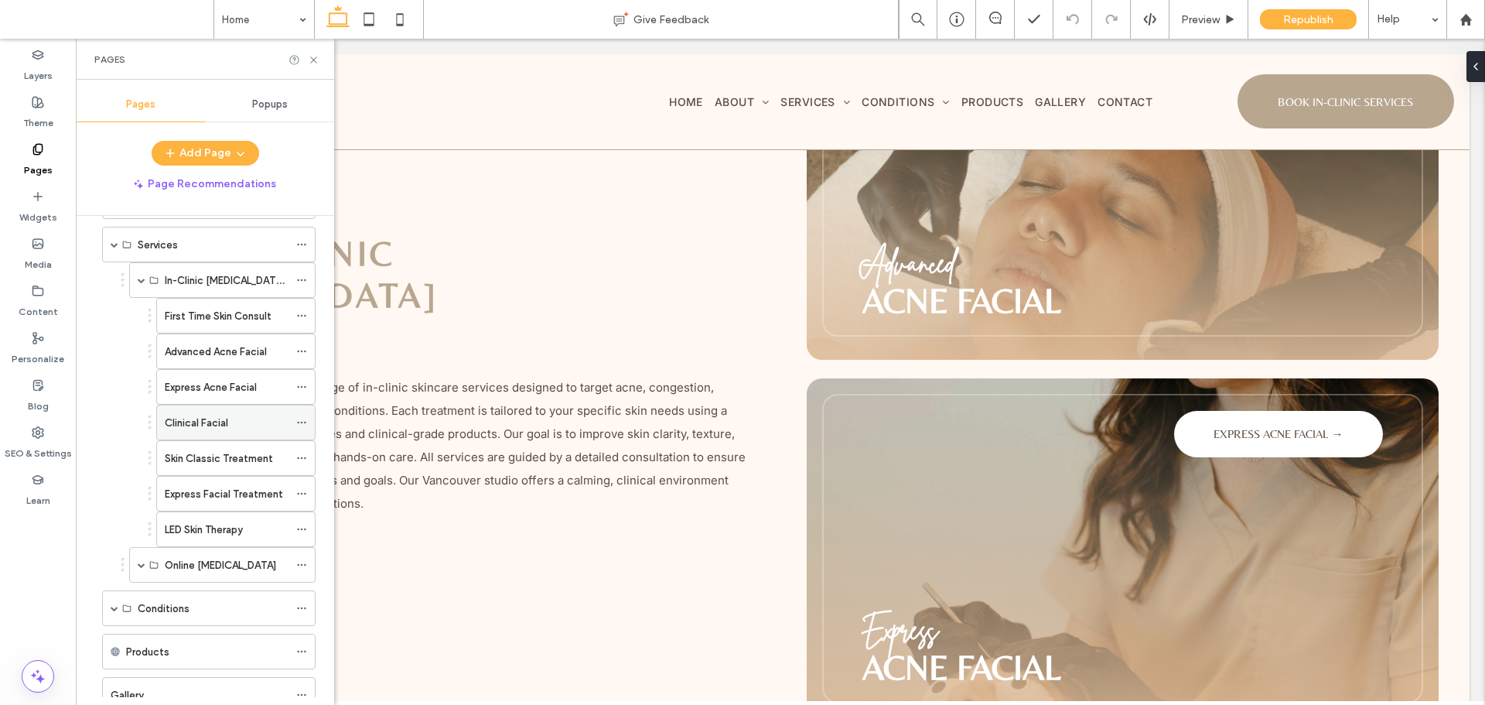
scroll to position [77, 0]
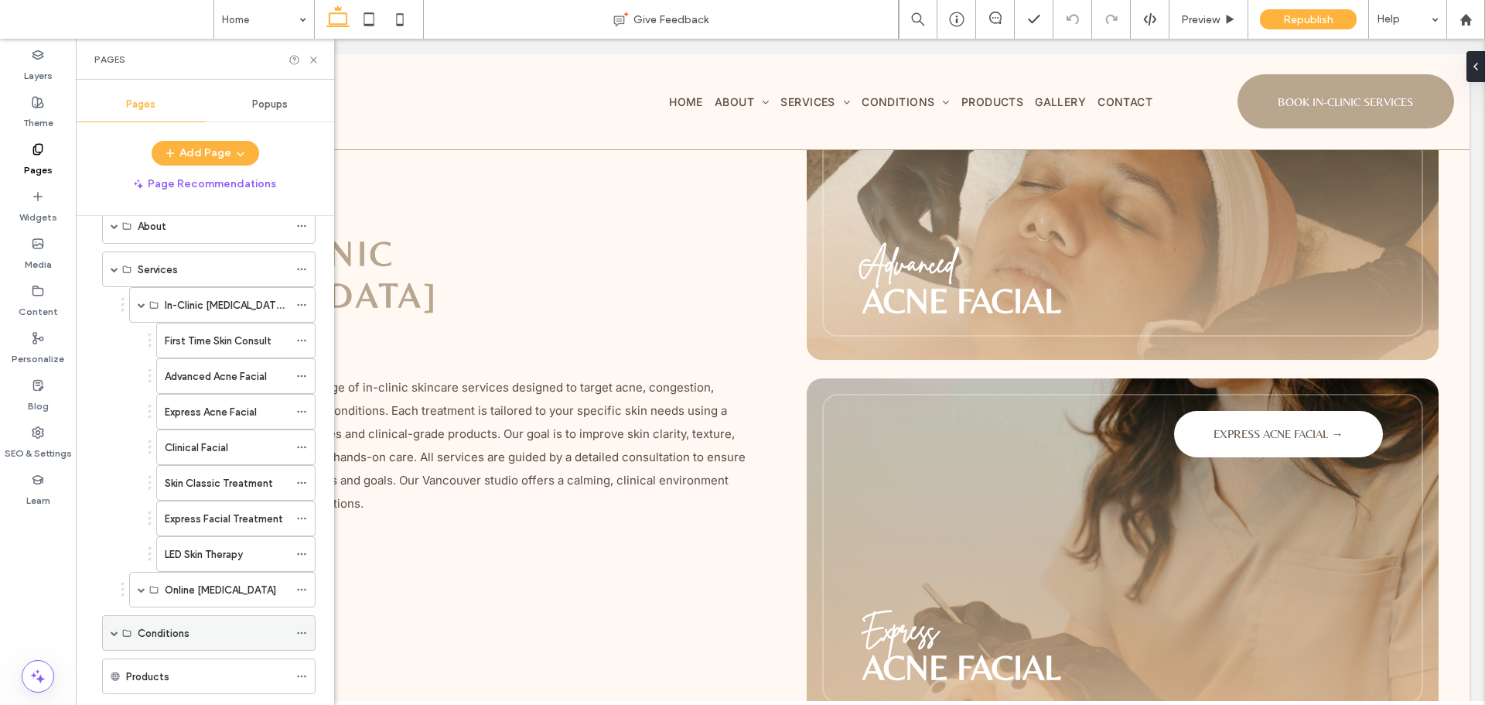
click at [117, 636] on span at bounding box center [115, 633] width 8 height 8
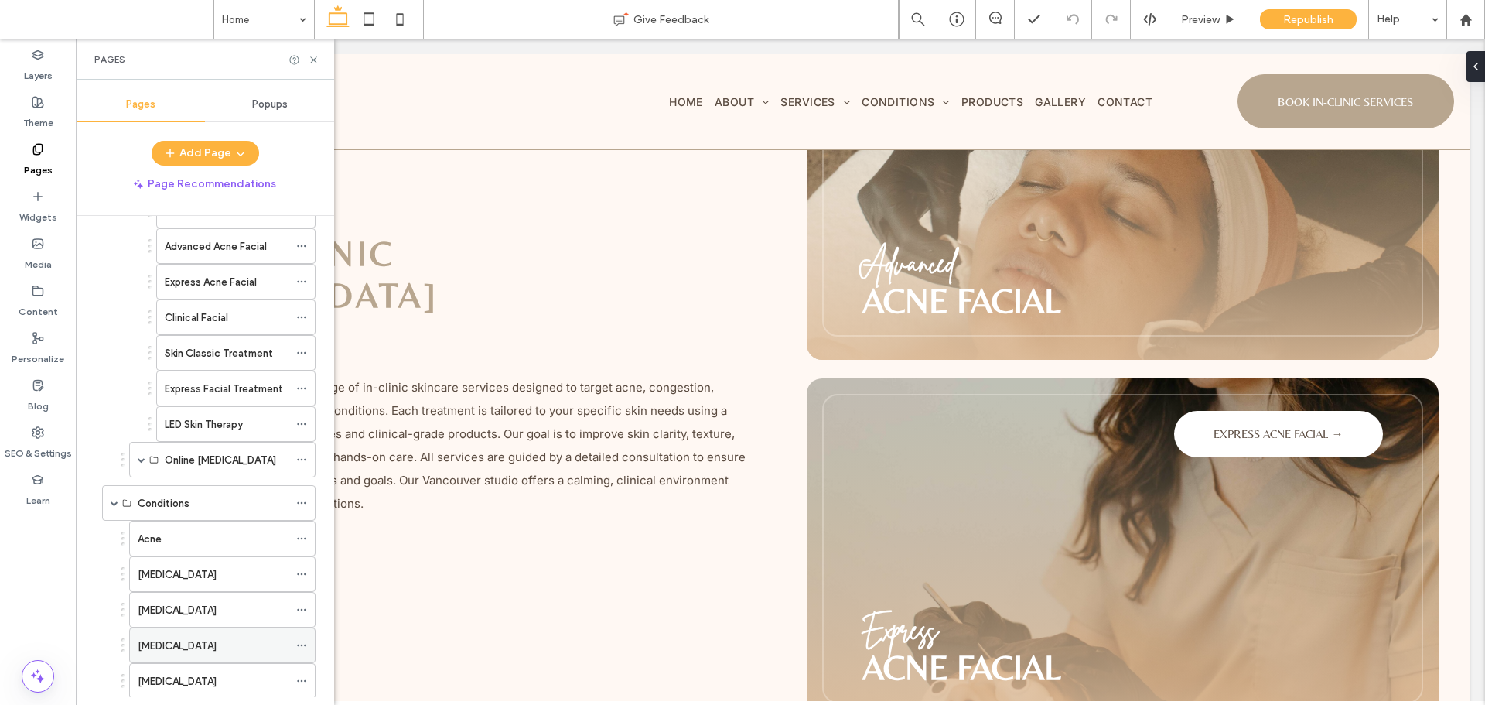
scroll to position [232, 0]
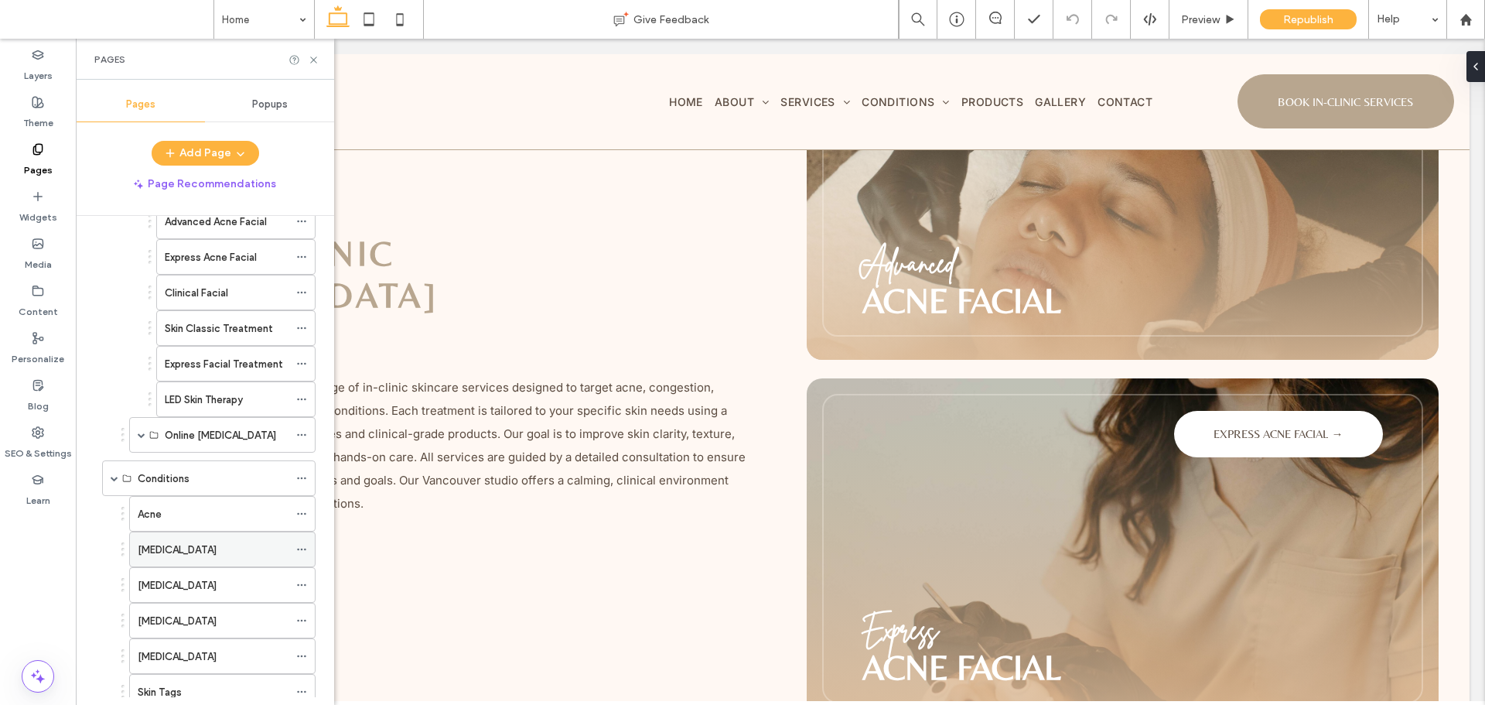
click at [208, 556] on div "Rosacea" at bounding box center [213, 549] width 151 height 16
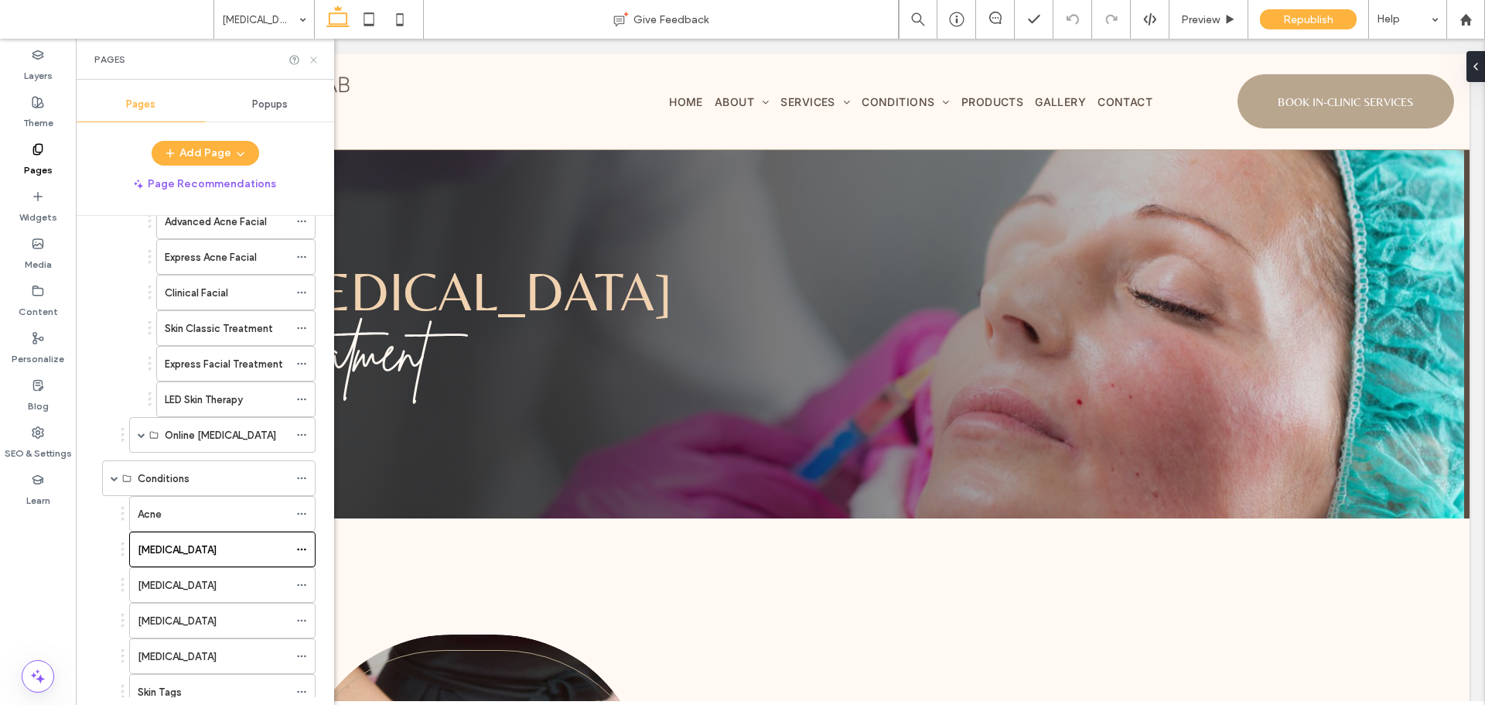
click at [312, 60] on icon at bounding box center [314, 60] width 12 height 12
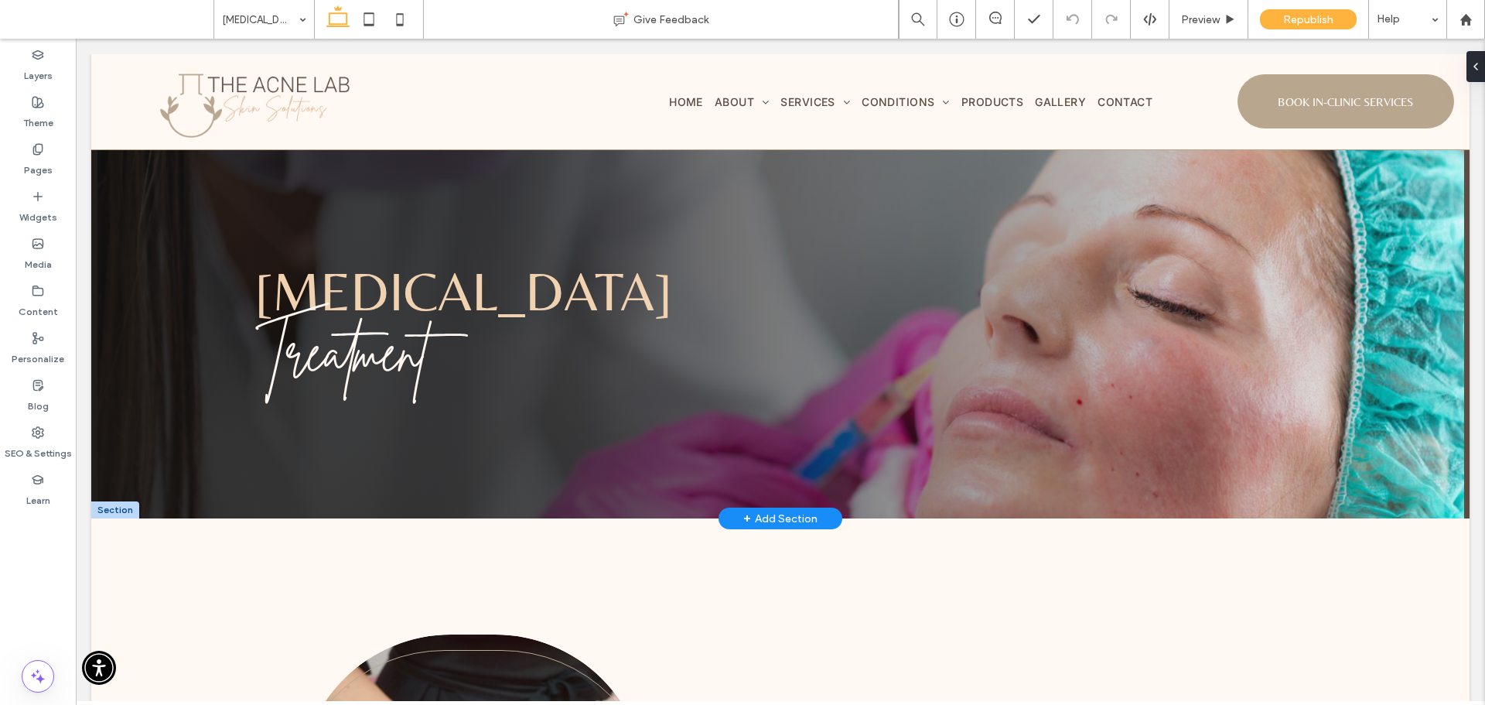
click at [108, 510] on div at bounding box center [115, 509] width 48 height 17
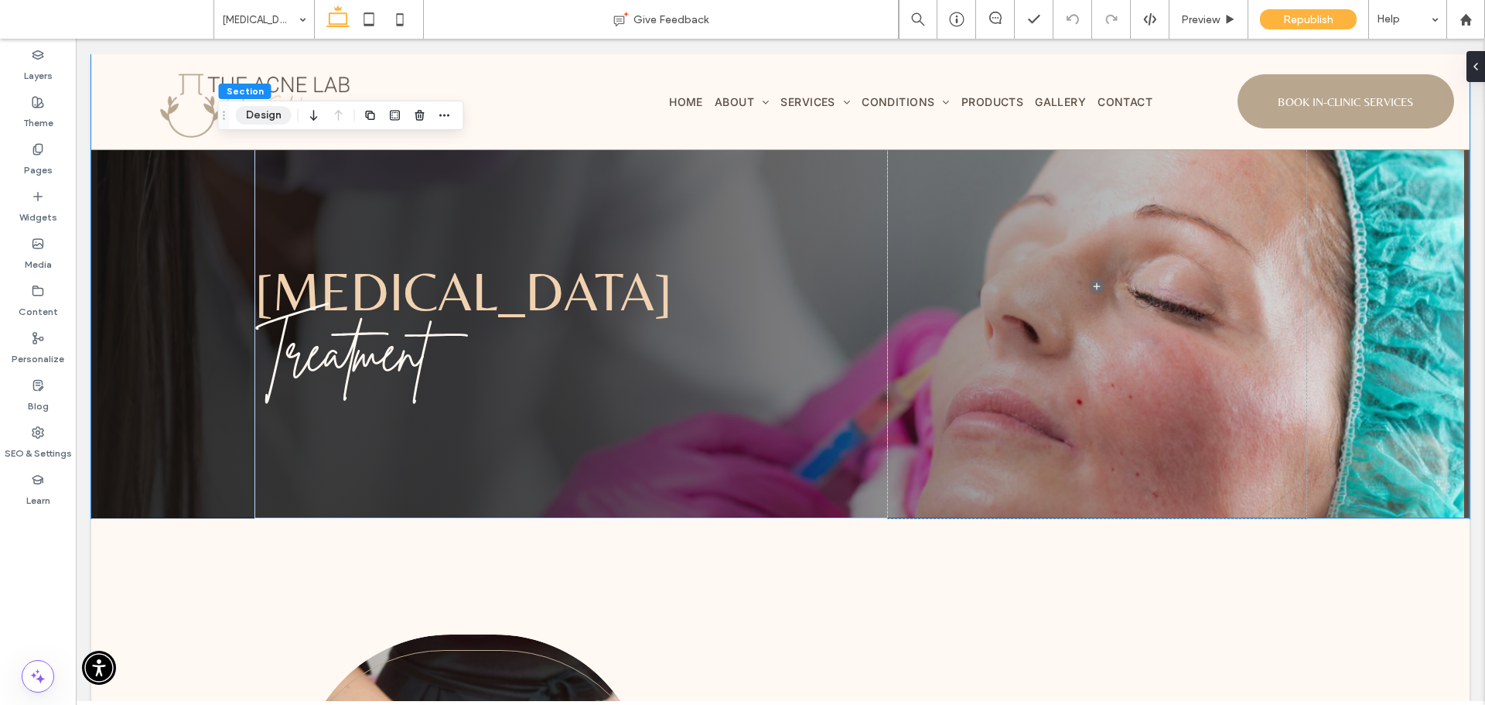
click at [255, 116] on button "Design" at bounding box center [264, 115] width 56 height 19
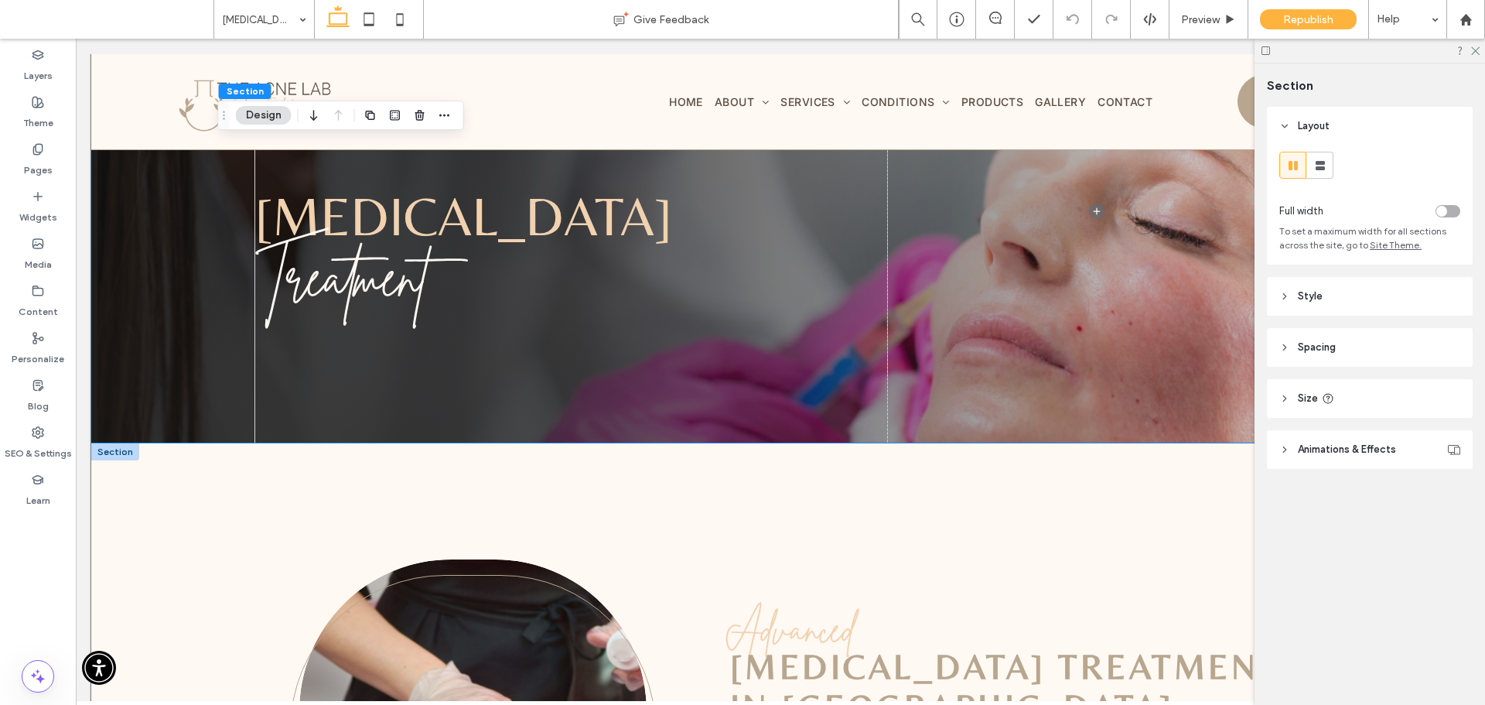
scroll to position [77, 0]
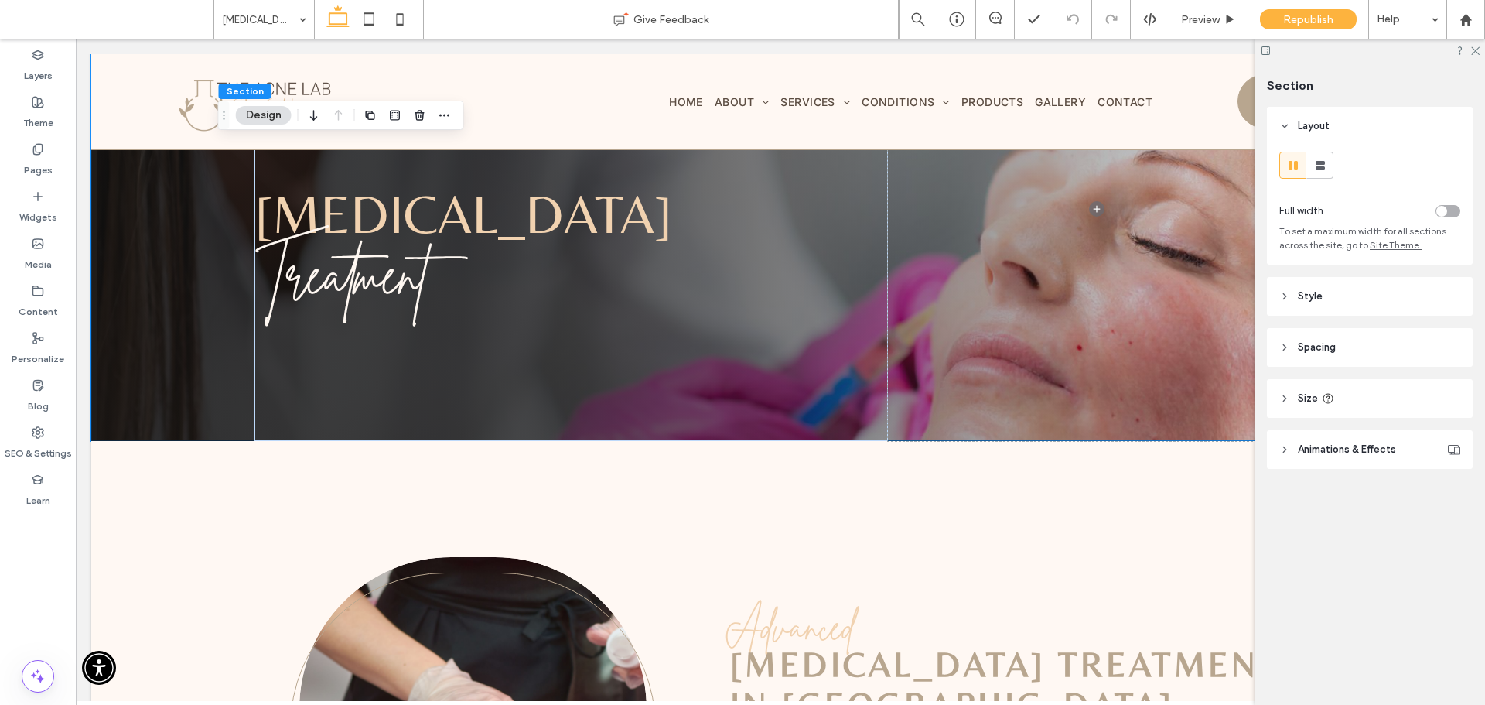
click at [1338, 301] on header "Style" at bounding box center [1370, 296] width 206 height 39
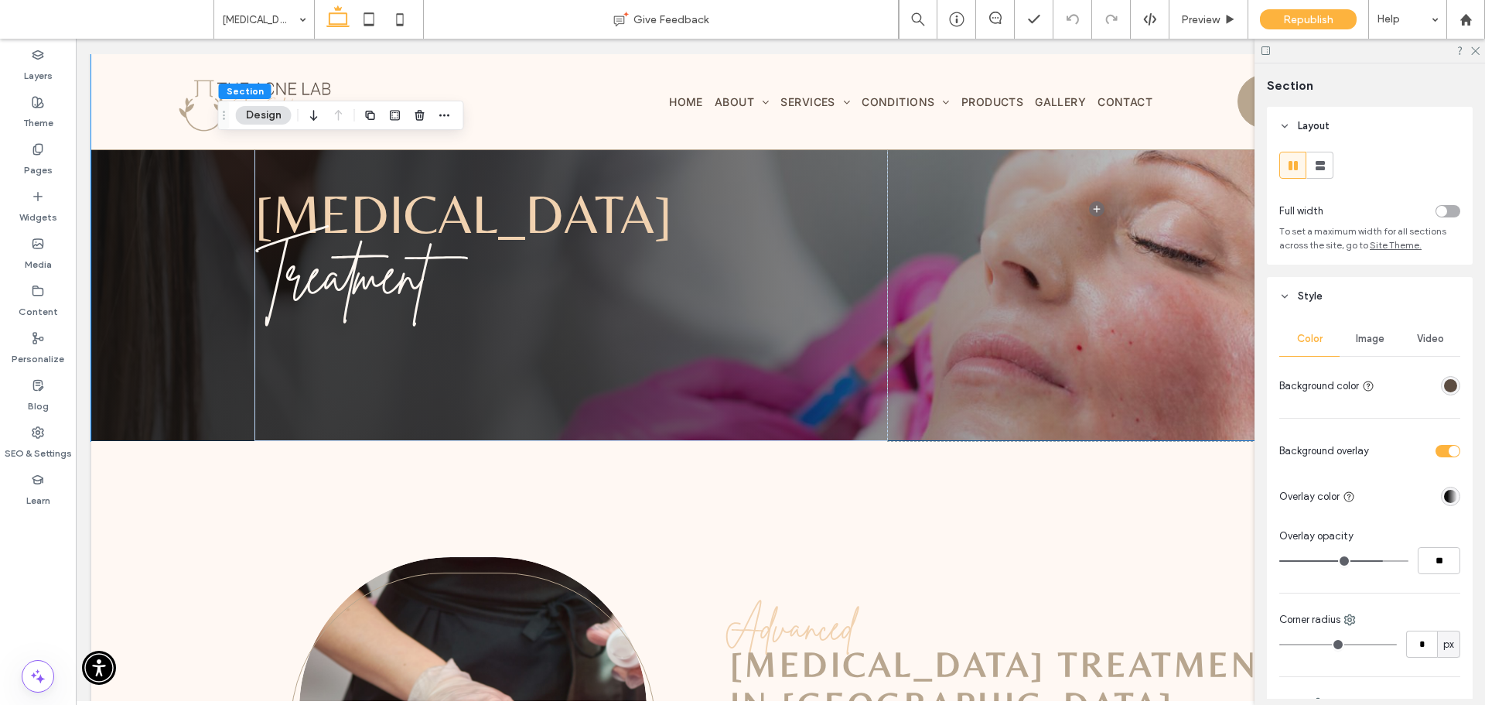
click at [1368, 337] on span "Image" at bounding box center [1370, 339] width 29 height 12
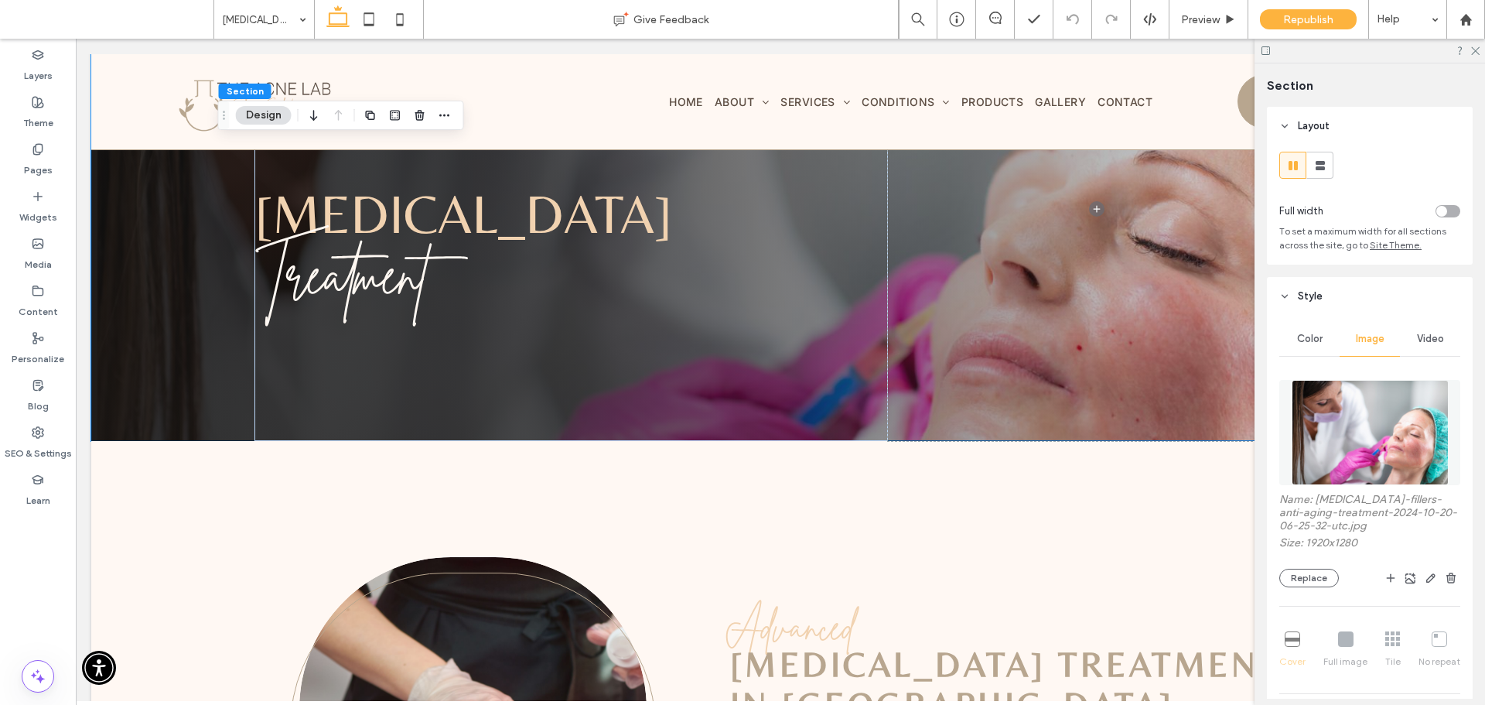
click at [1364, 407] on img at bounding box center [1370, 432] width 157 height 105
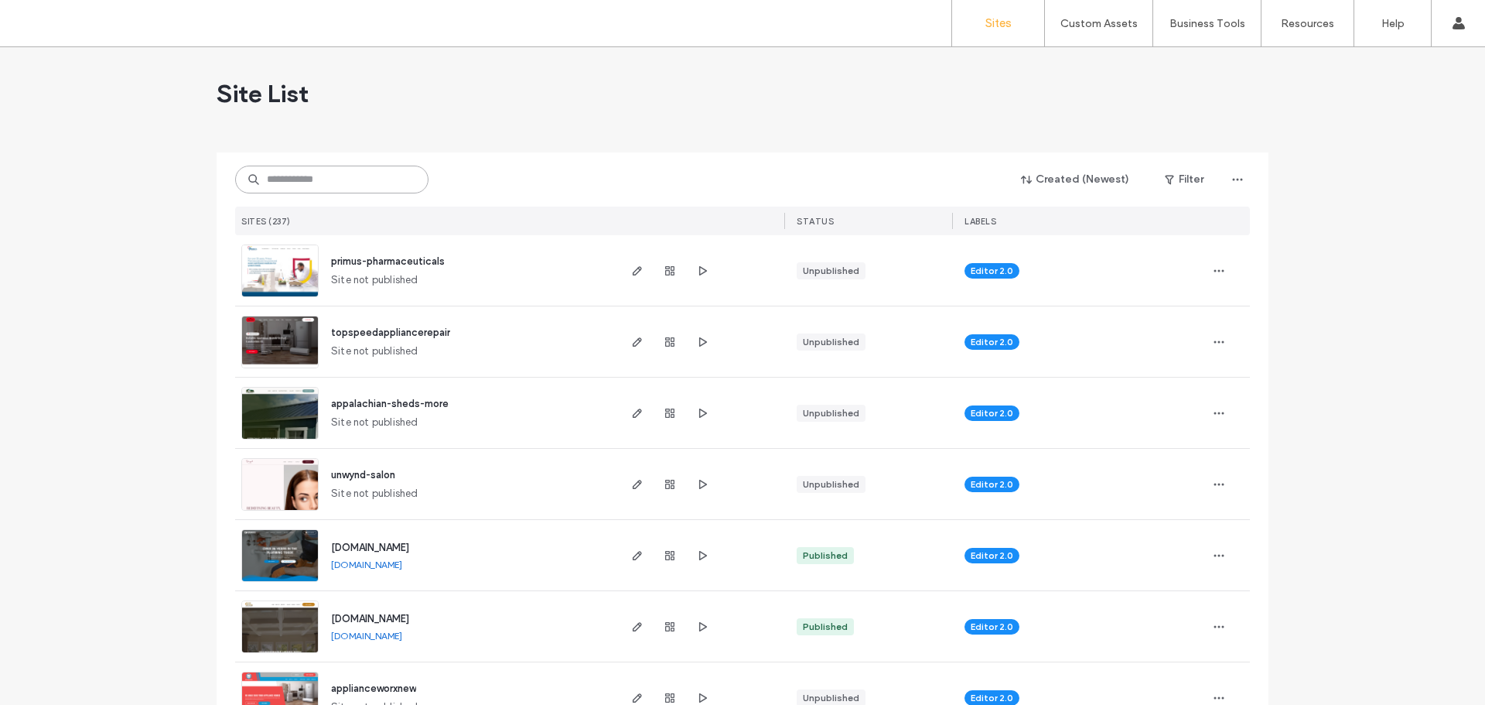
click at [333, 177] on input at bounding box center [331, 180] width 193 height 28
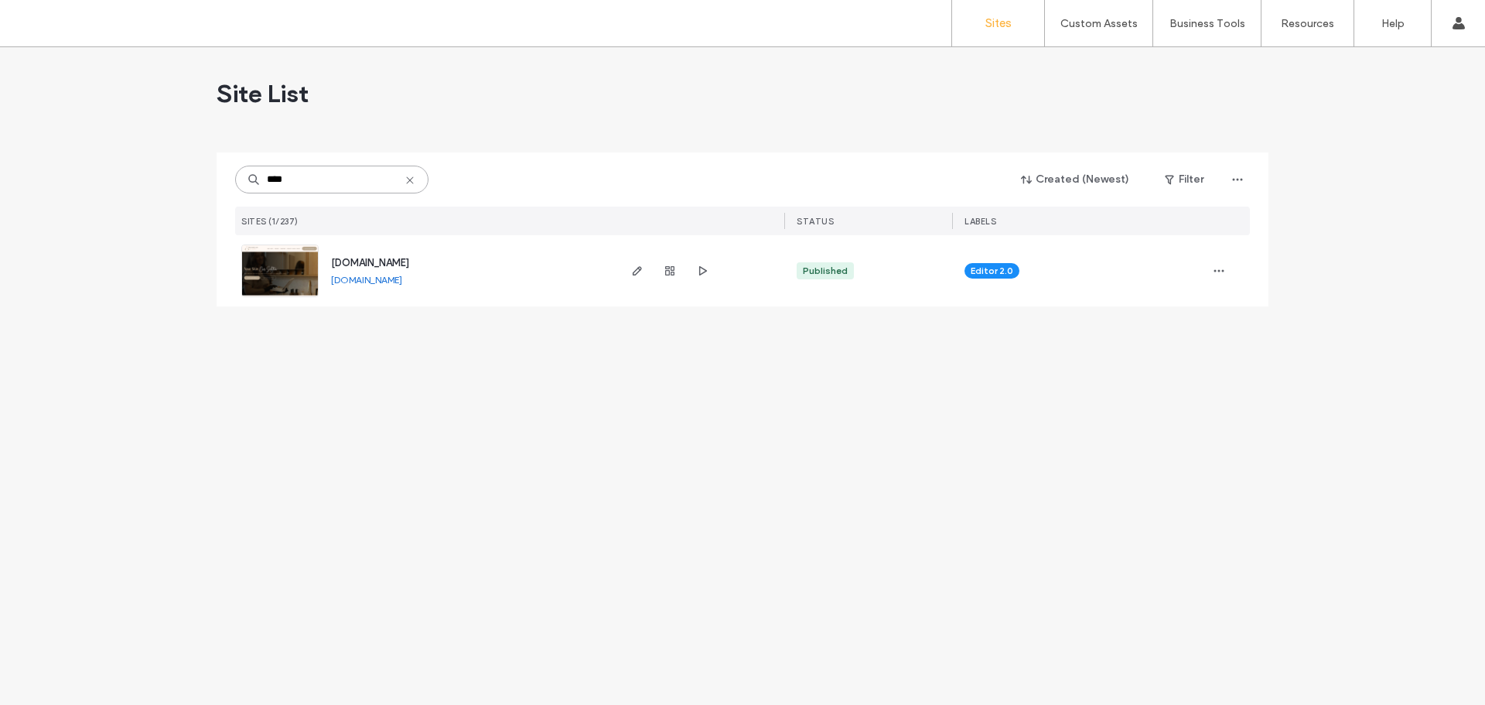
type input "****"
click at [402, 278] on link "www.purescienceskinsolutions.com" at bounding box center [366, 280] width 71 height 12
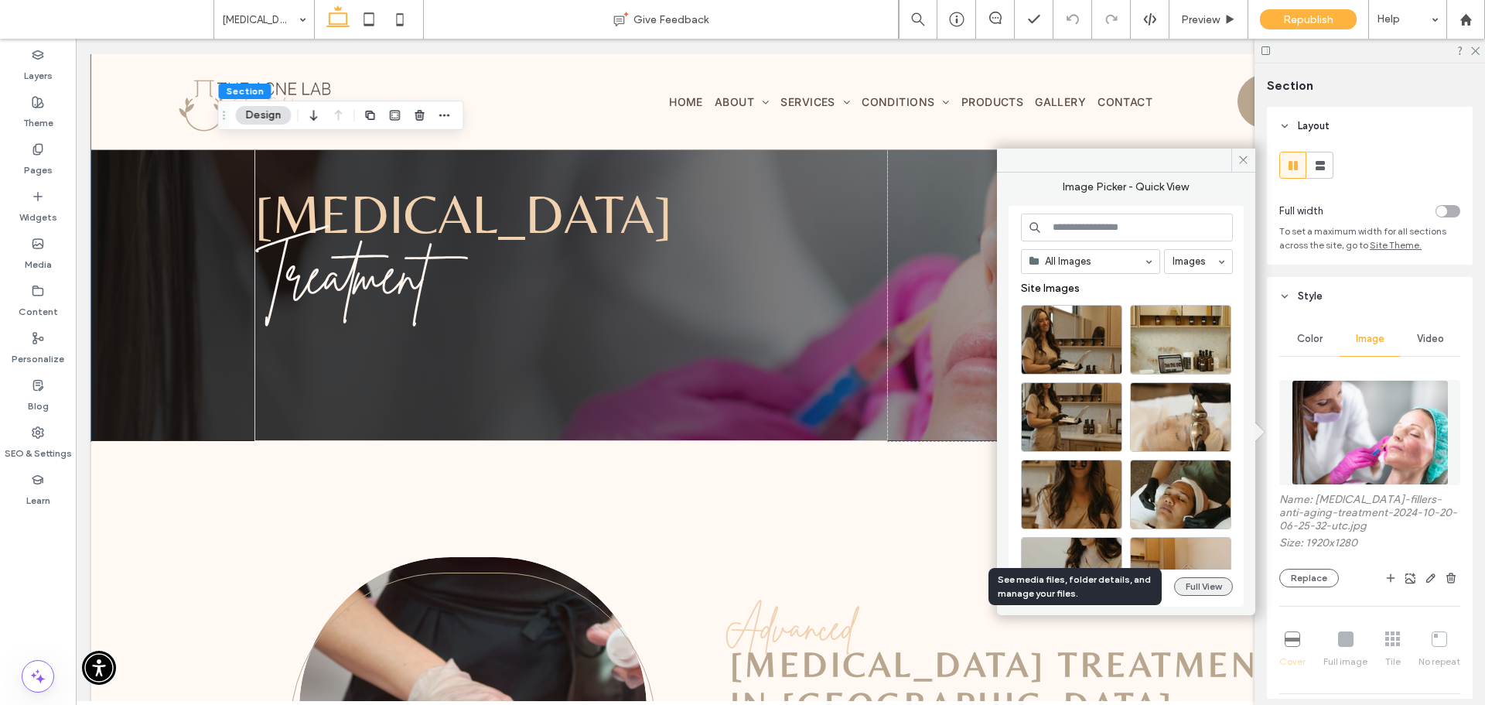
click at [1220, 586] on button "Full View" at bounding box center [1203, 586] width 59 height 19
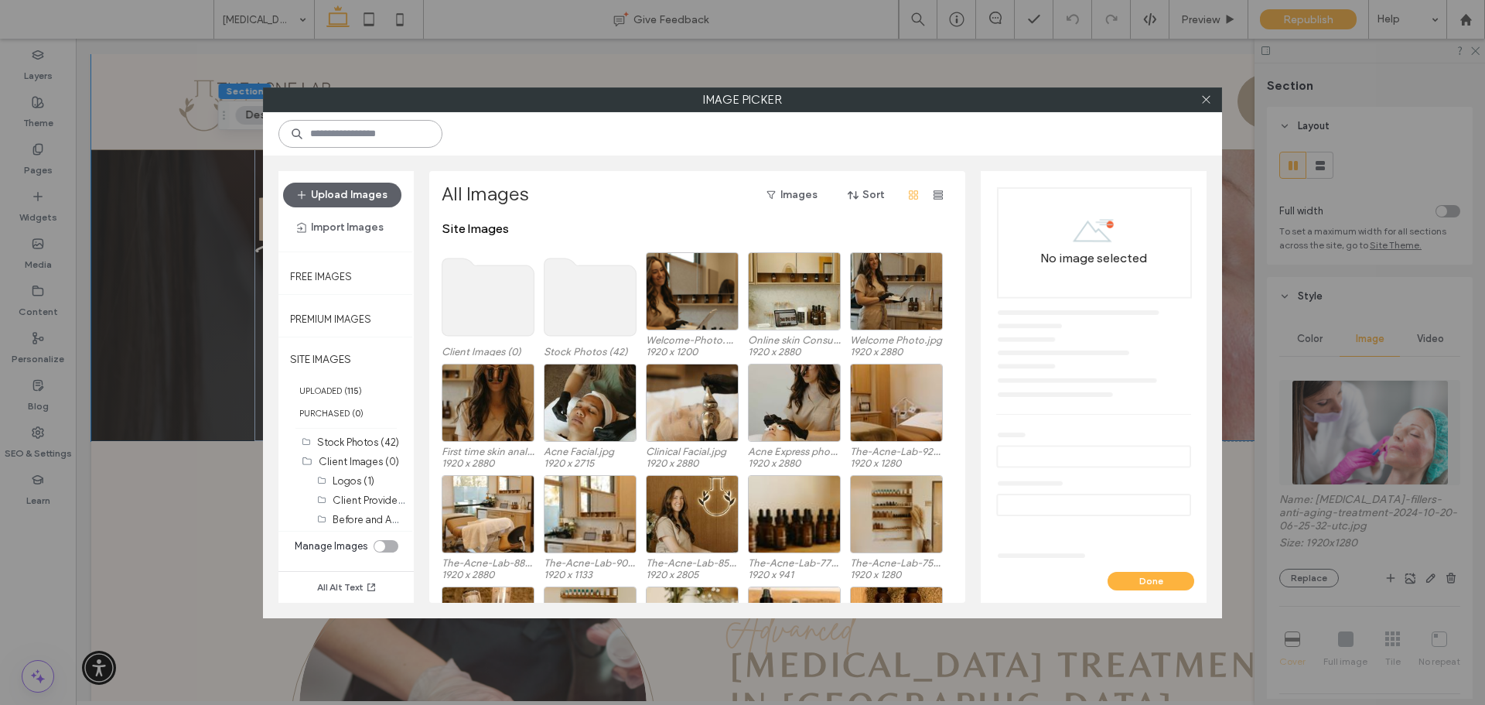
click at [340, 140] on input at bounding box center [360, 134] width 164 height 28
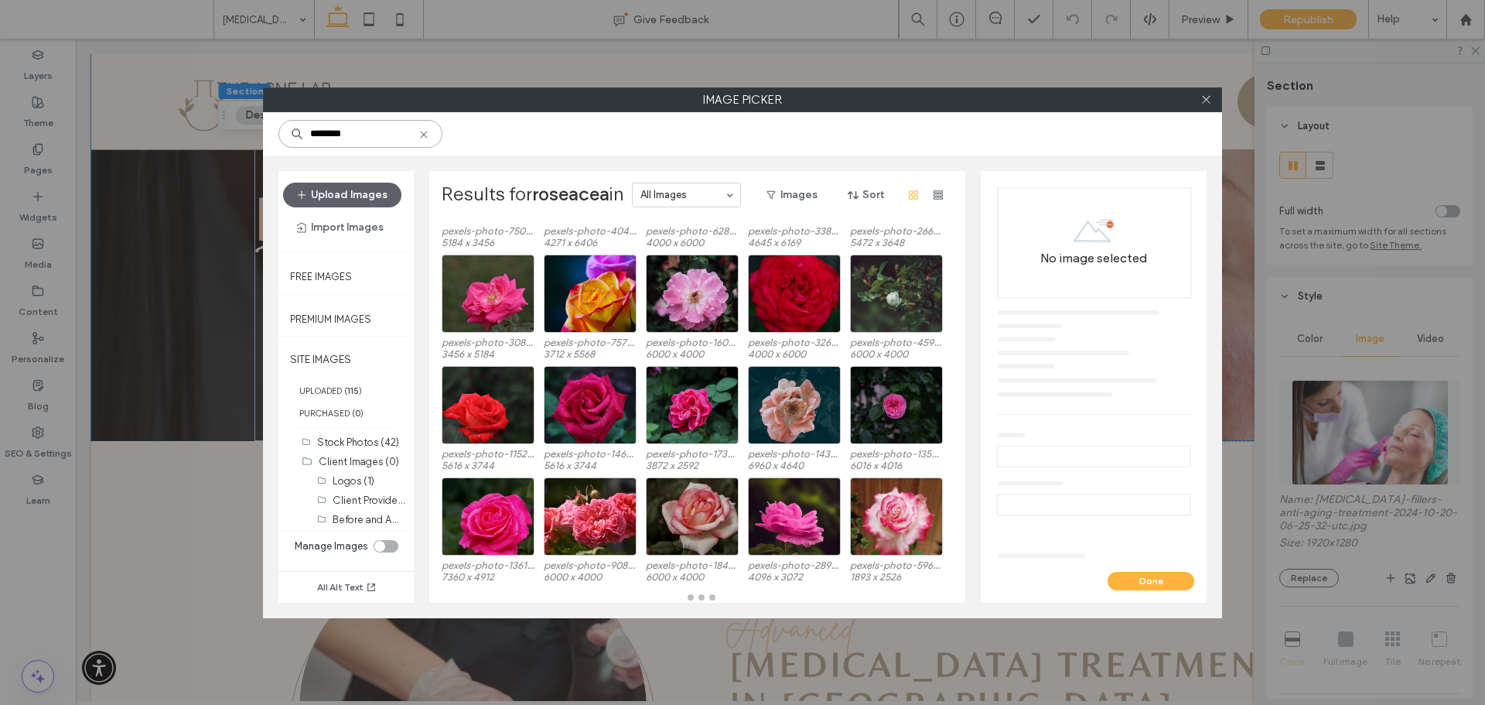
scroll to position [110, 0]
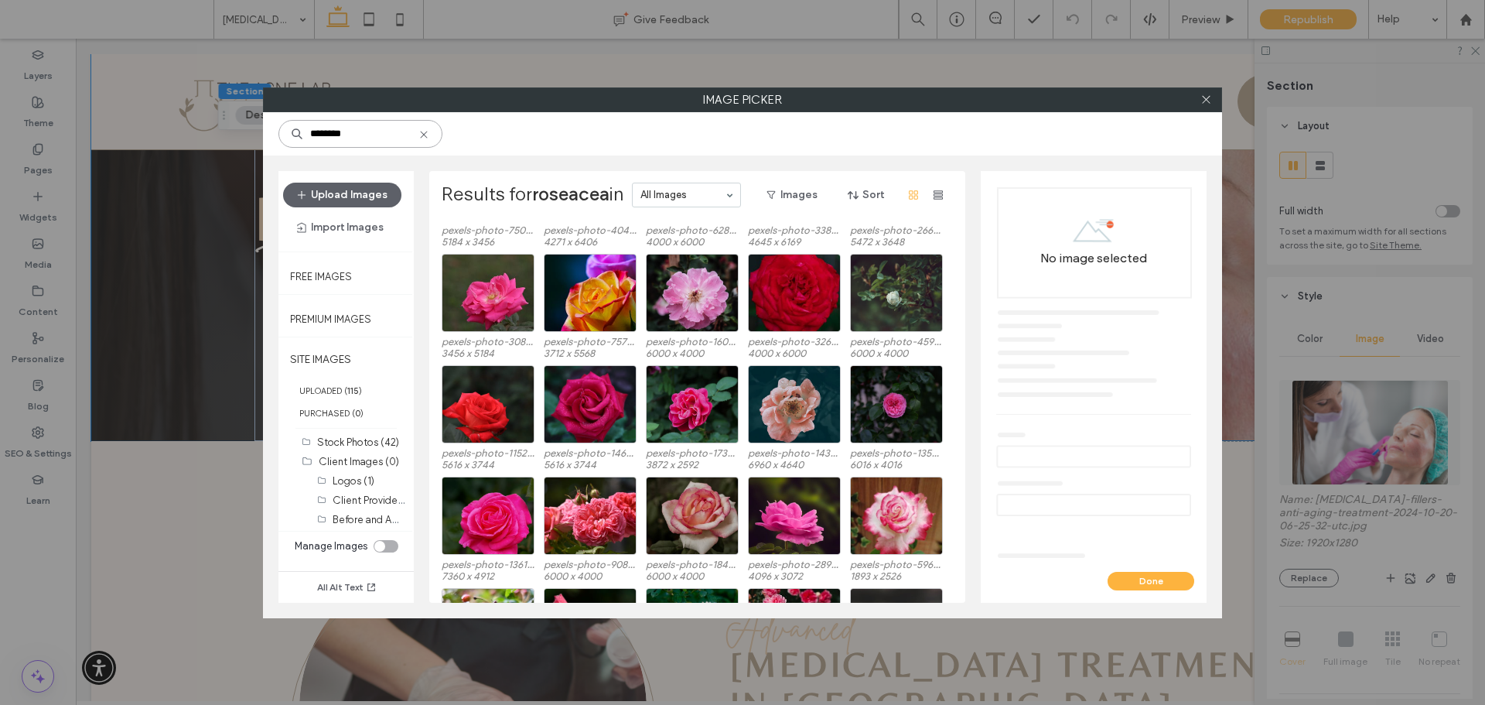
click at [326, 135] on input "********" at bounding box center [360, 134] width 164 height 28
click at [328, 135] on input "********" at bounding box center [360, 134] width 164 height 28
click at [336, 137] on input "********" at bounding box center [360, 134] width 164 height 28
click at [331, 141] on input "********" at bounding box center [360, 134] width 164 height 28
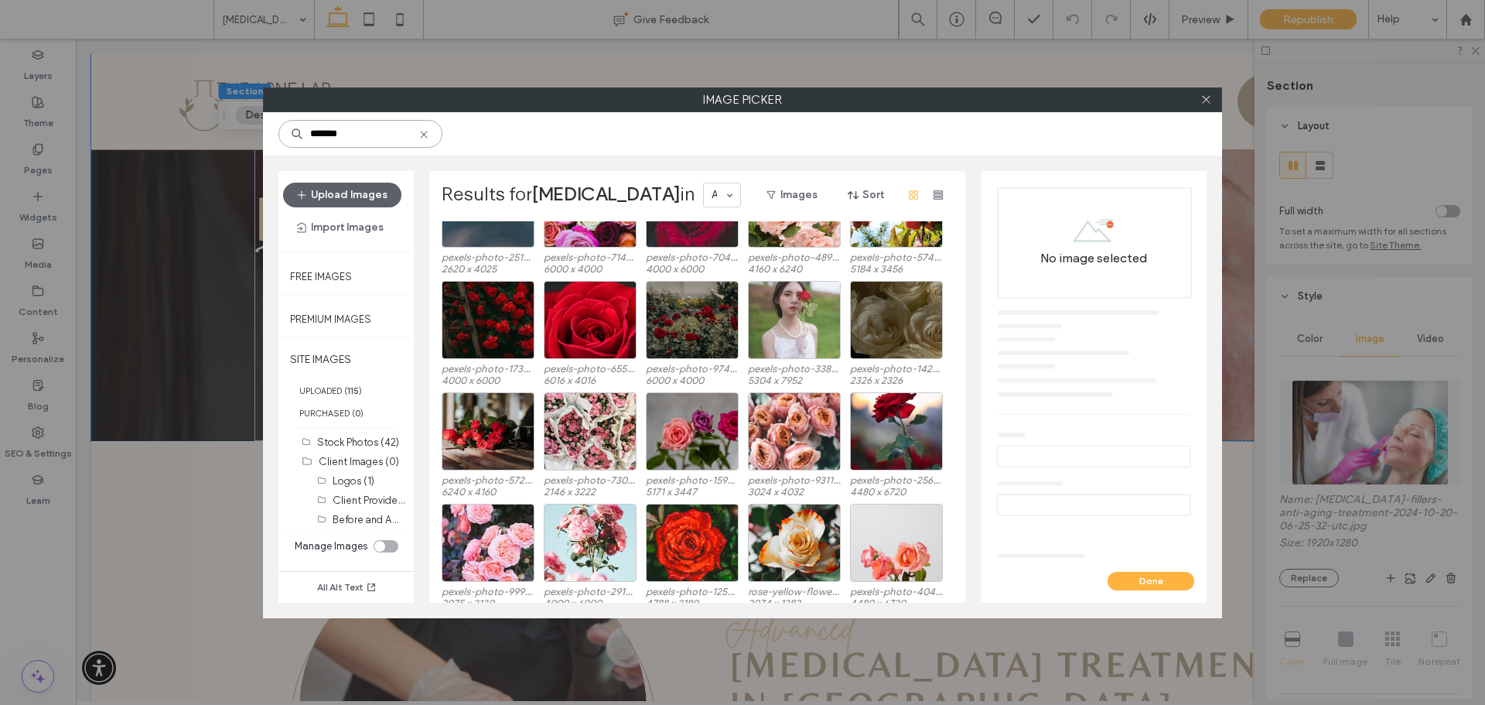
scroll to position [1209, 0]
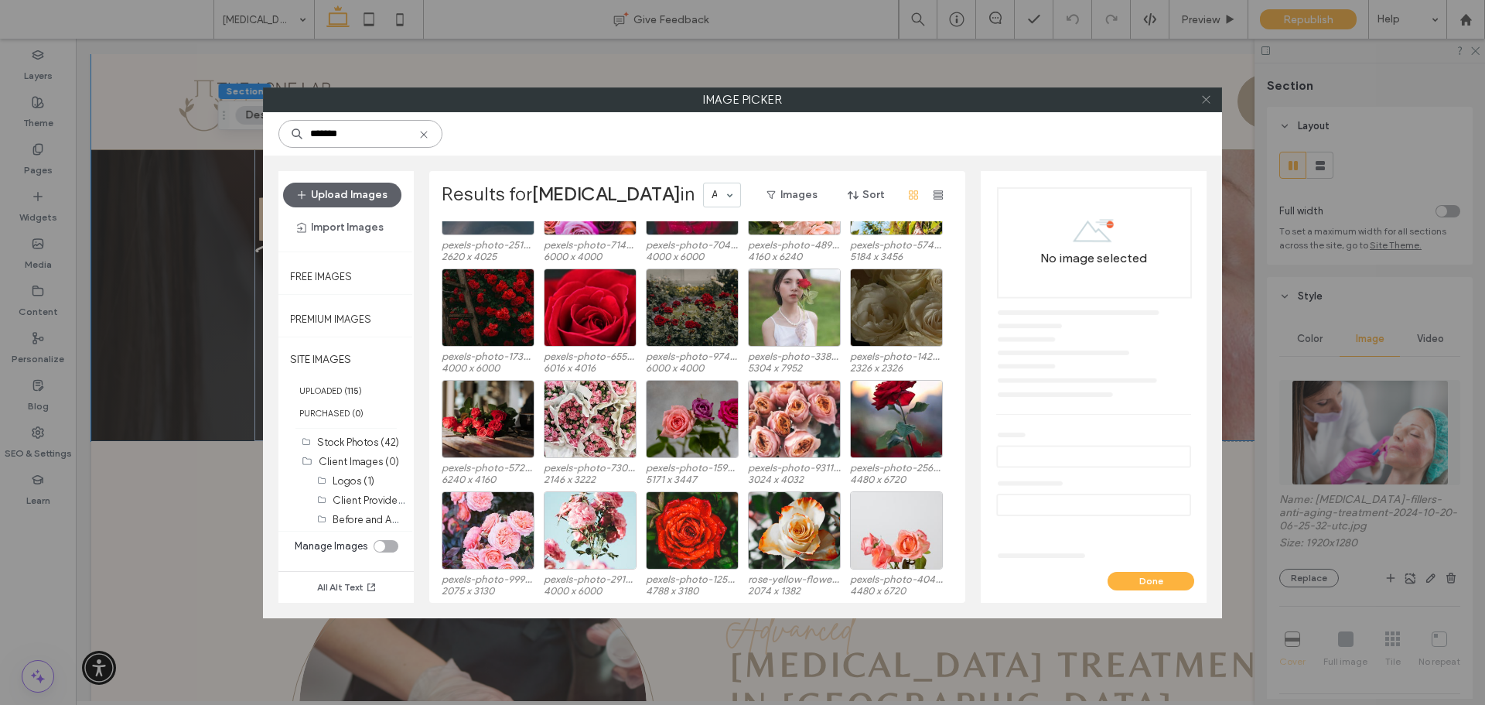
type input "*******"
click at [1211, 96] on icon at bounding box center [1207, 100] width 12 height 12
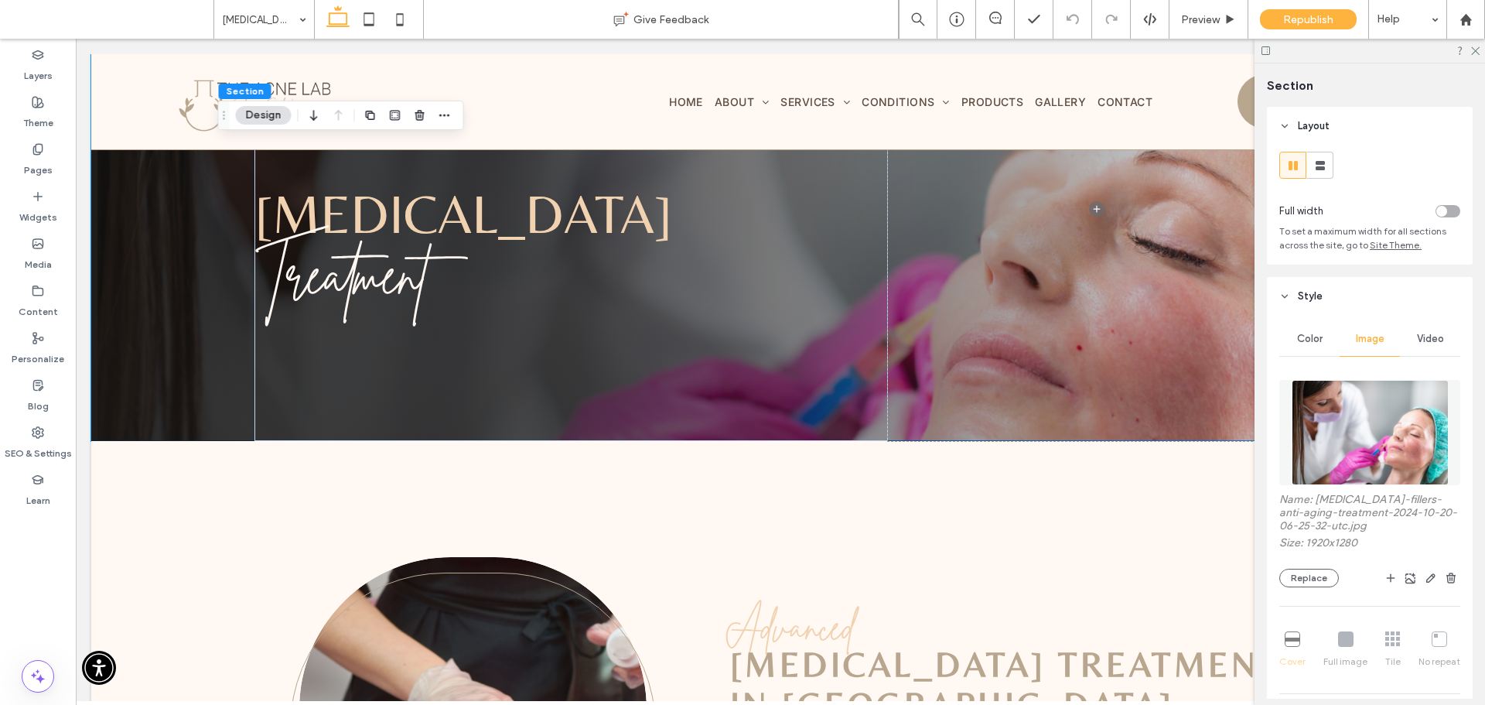
click at [1398, 449] on img at bounding box center [1370, 432] width 157 height 105
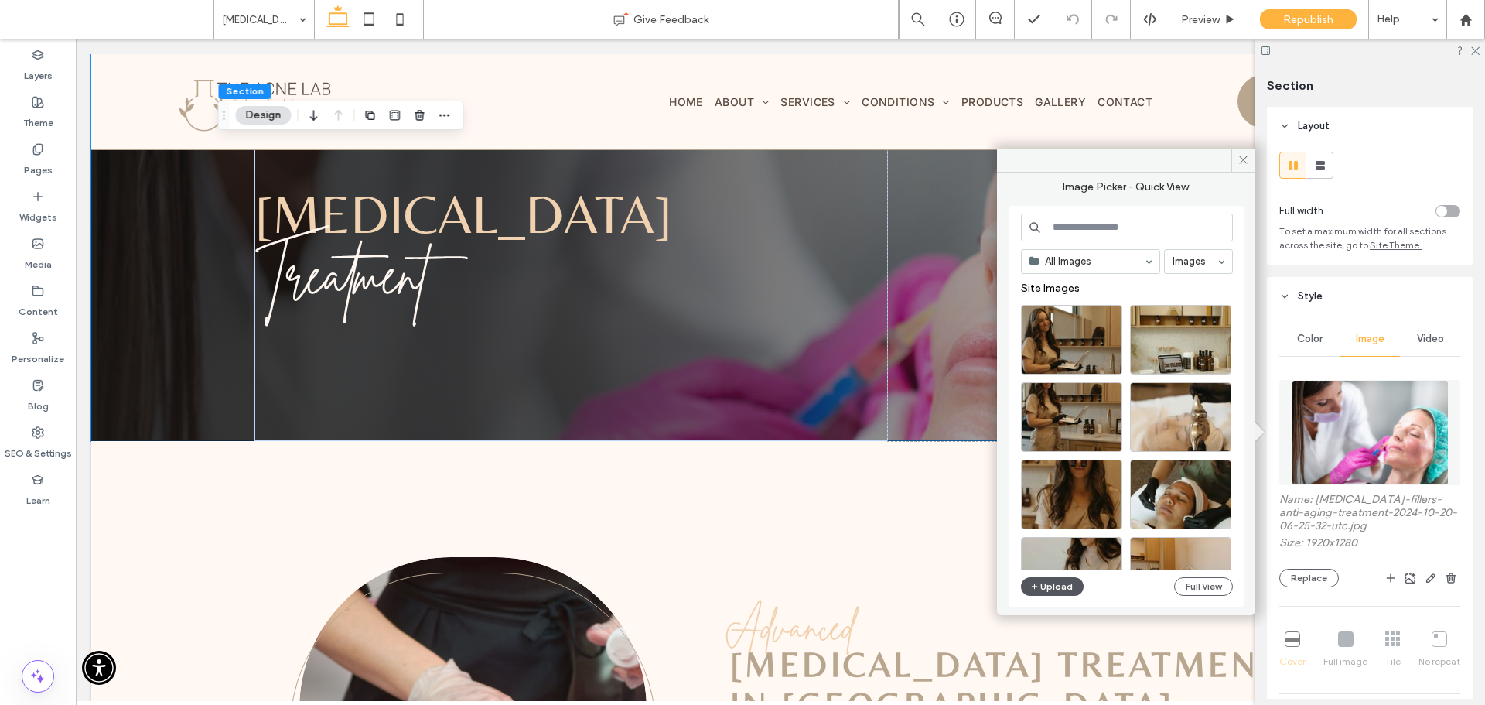
click at [1064, 589] on button "Upload" at bounding box center [1052, 586] width 63 height 19
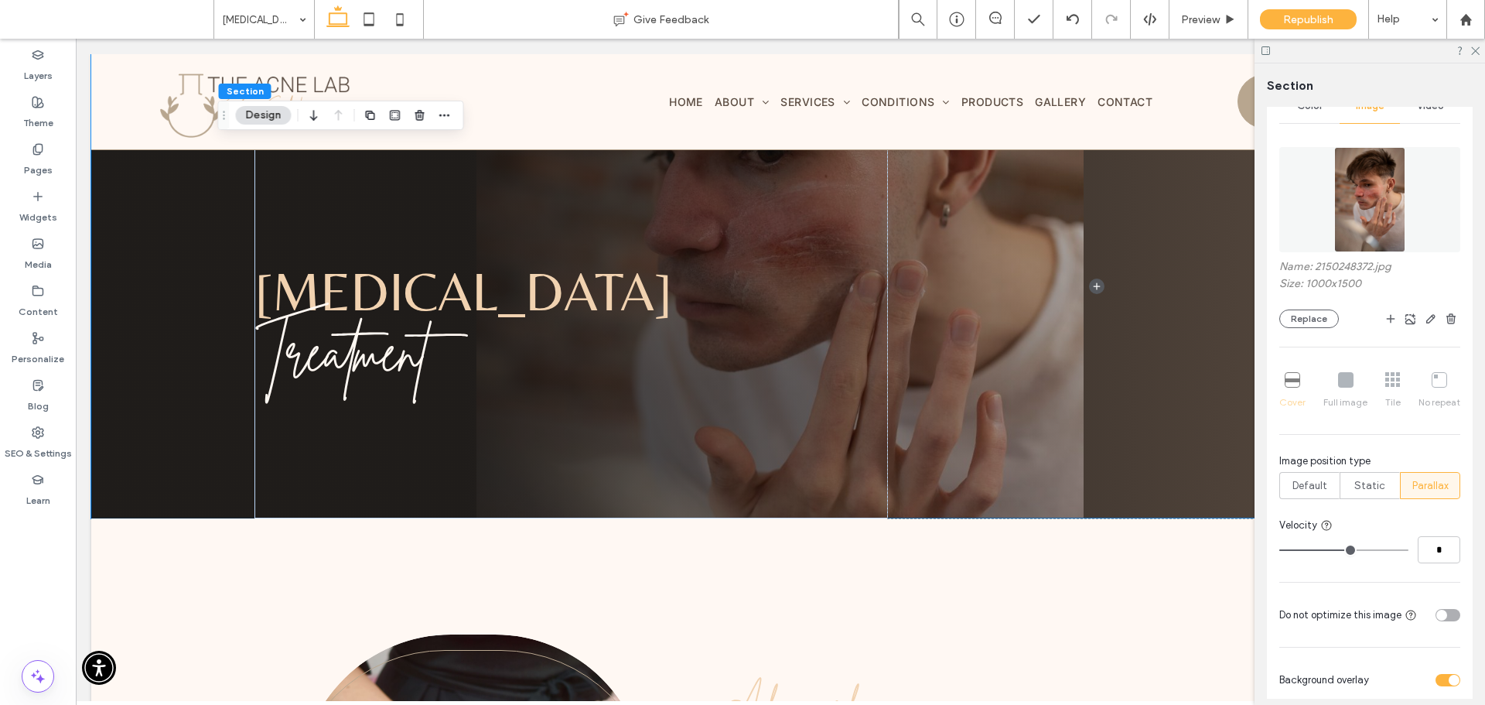
scroll to position [309, 0]
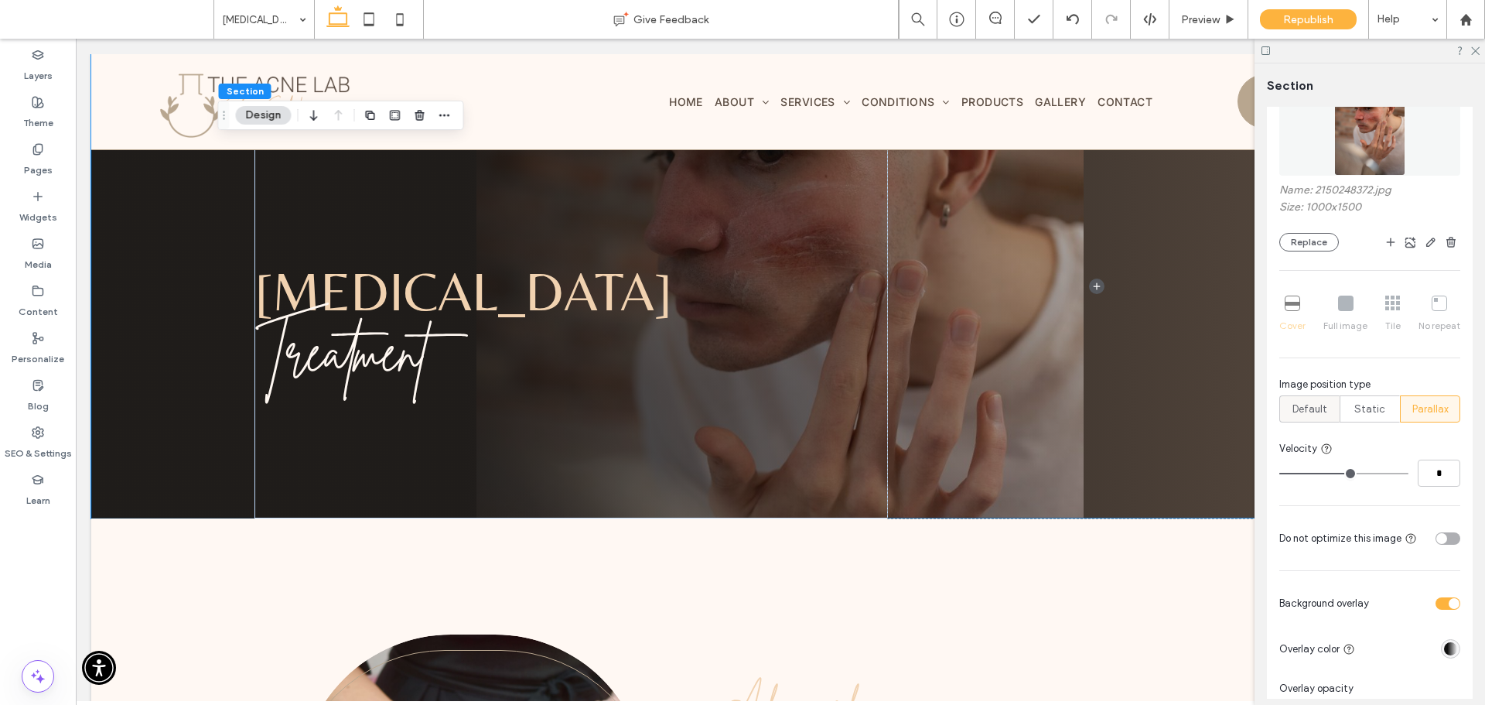
click at [1288, 409] on label "Default" at bounding box center [1309, 408] width 60 height 27
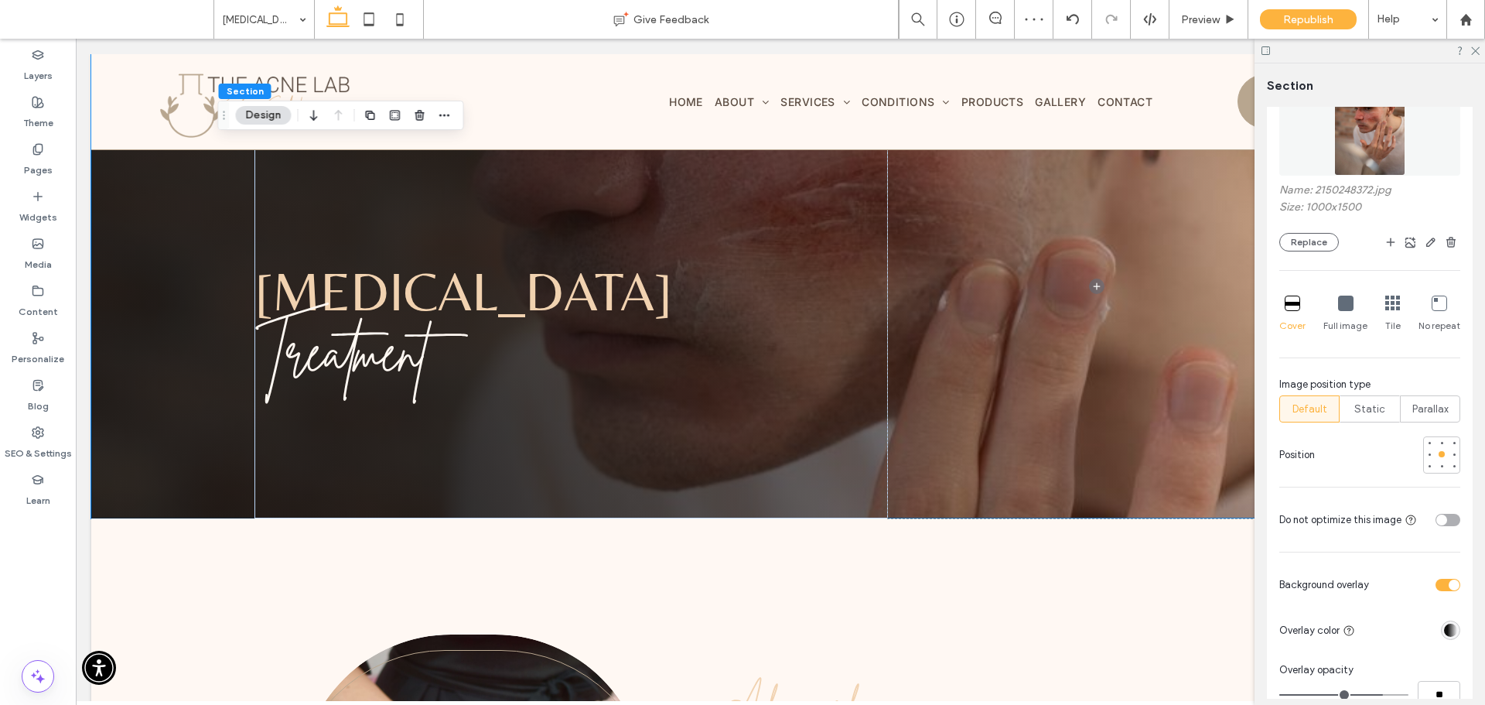
click at [1347, 304] on icon at bounding box center [1345, 302] width 15 height 15
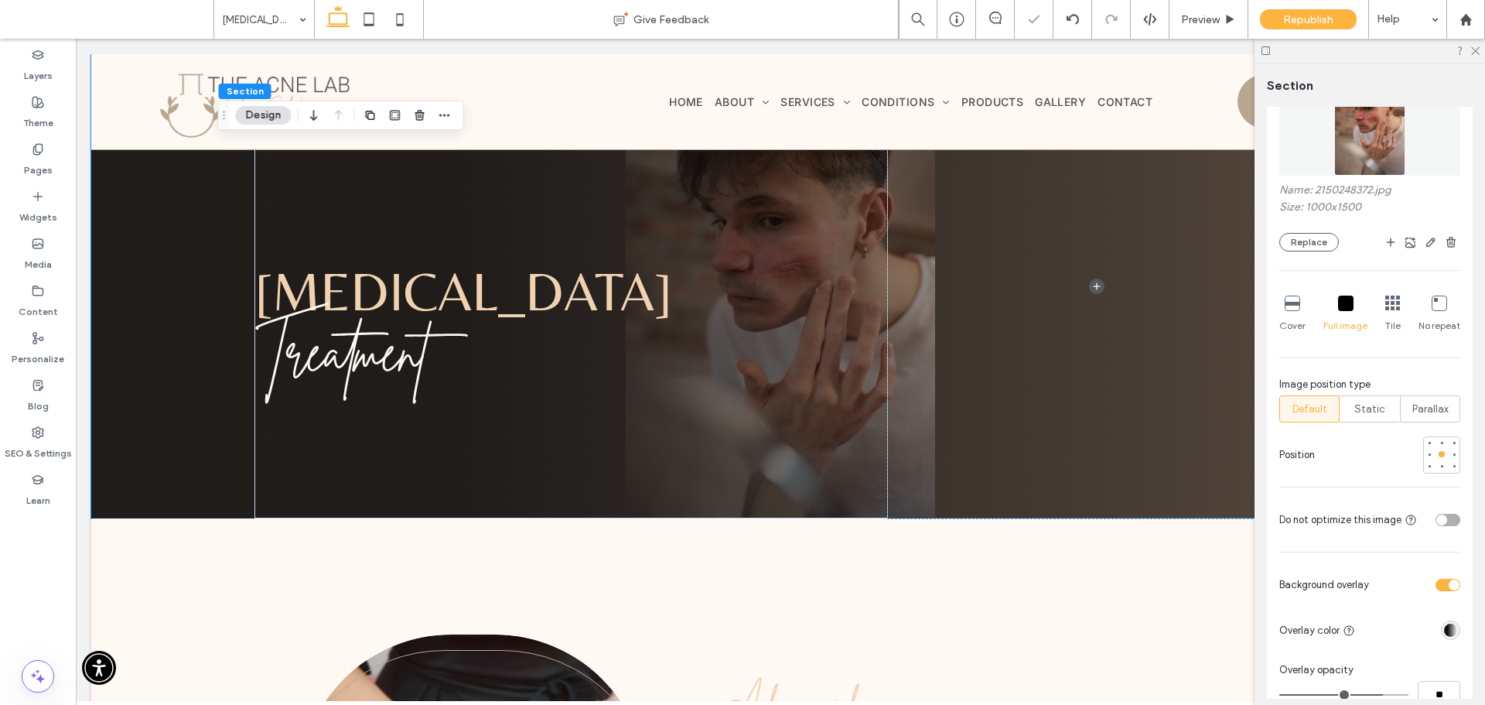
click at [1302, 306] on div "Cover" at bounding box center [1292, 314] width 26 height 50
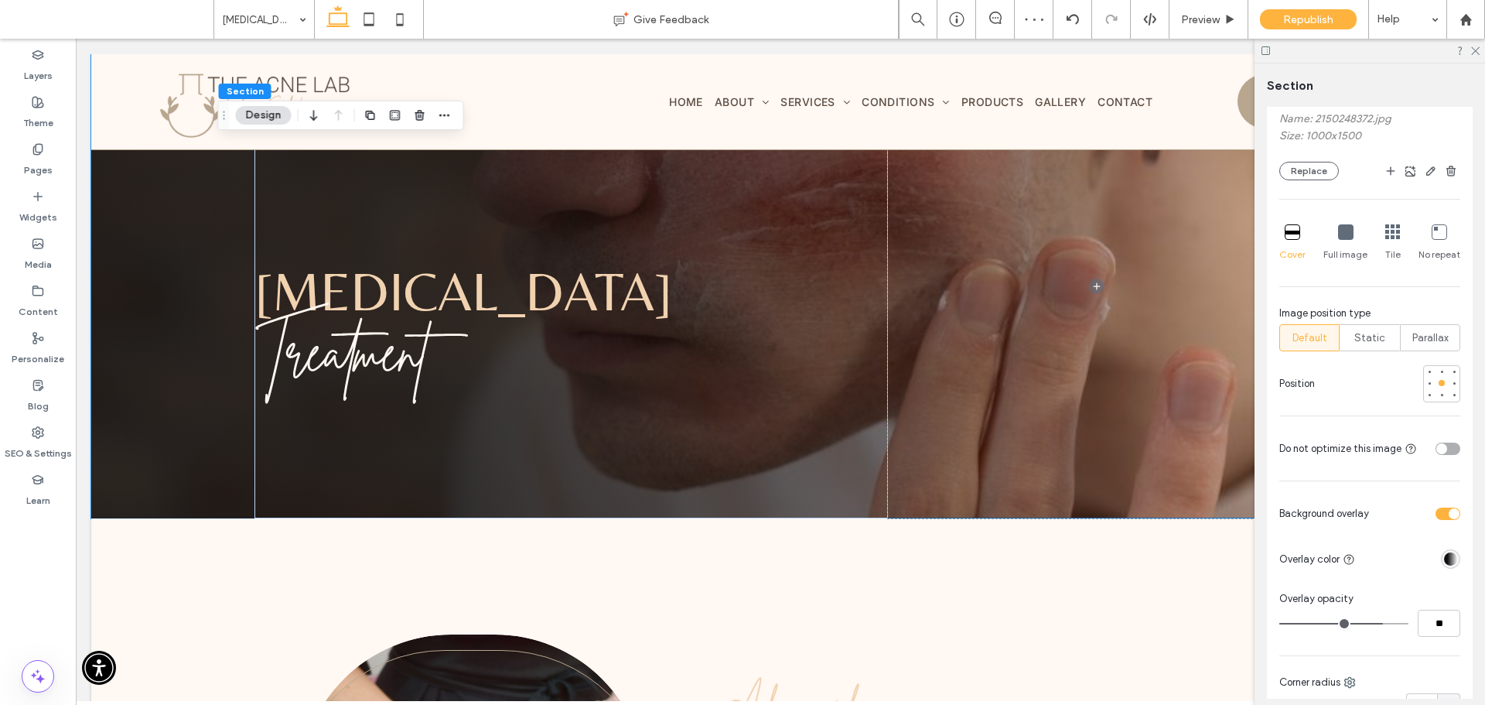
scroll to position [387, 0]
click at [1446, 438] on div "toggle" at bounding box center [1448, 442] width 25 height 12
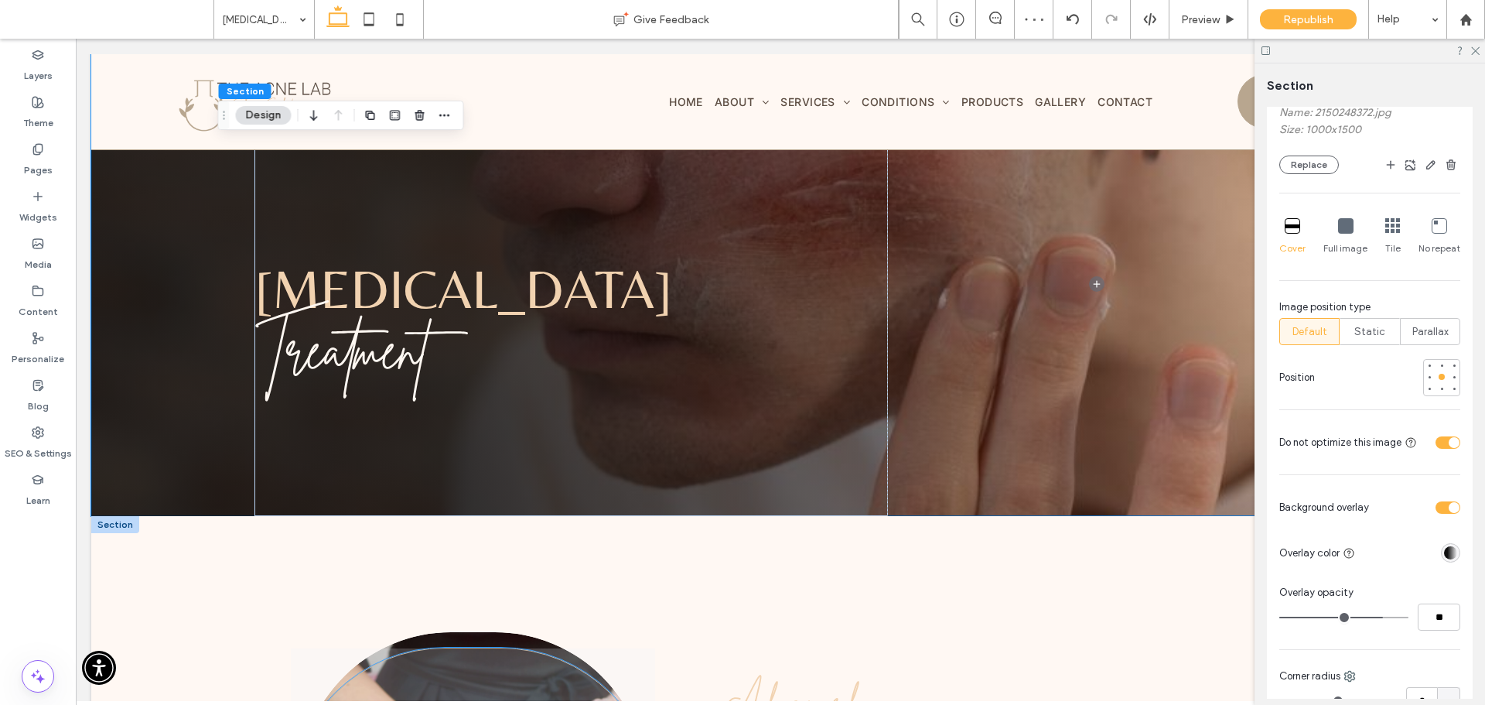
scroll to position [0, 0]
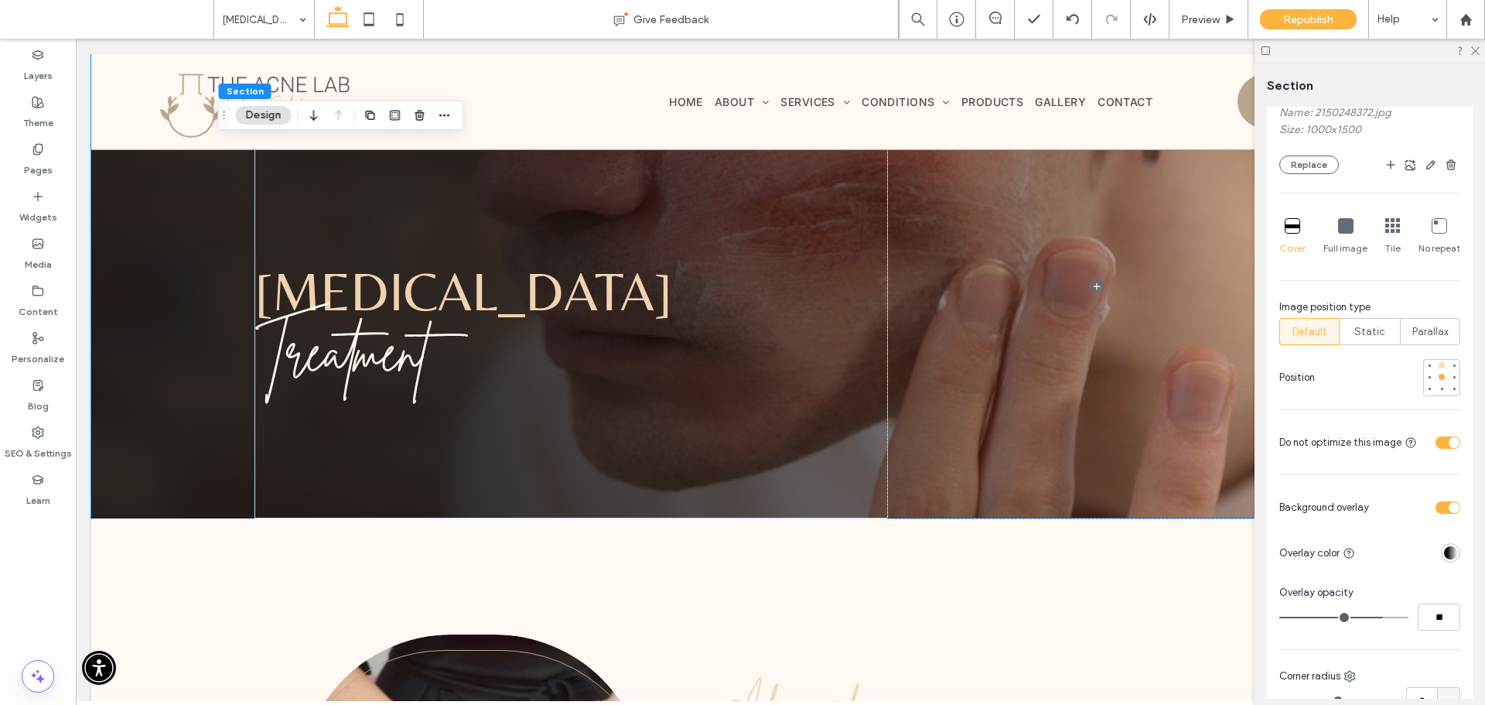
click at [1439, 365] on div at bounding box center [1442, 365] width 6 height 6
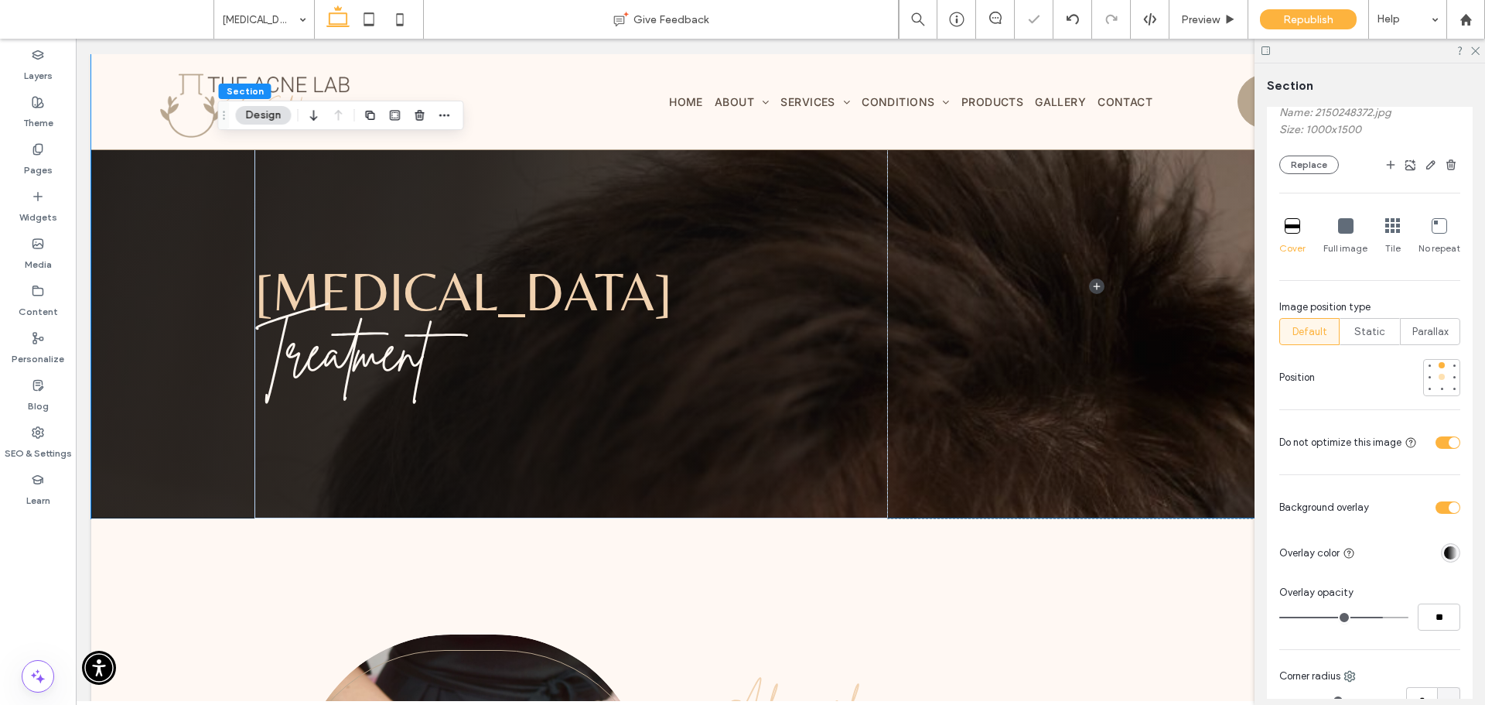
click at [1437, 377] on div at bounding box center [1441, 376] width 11 height 11
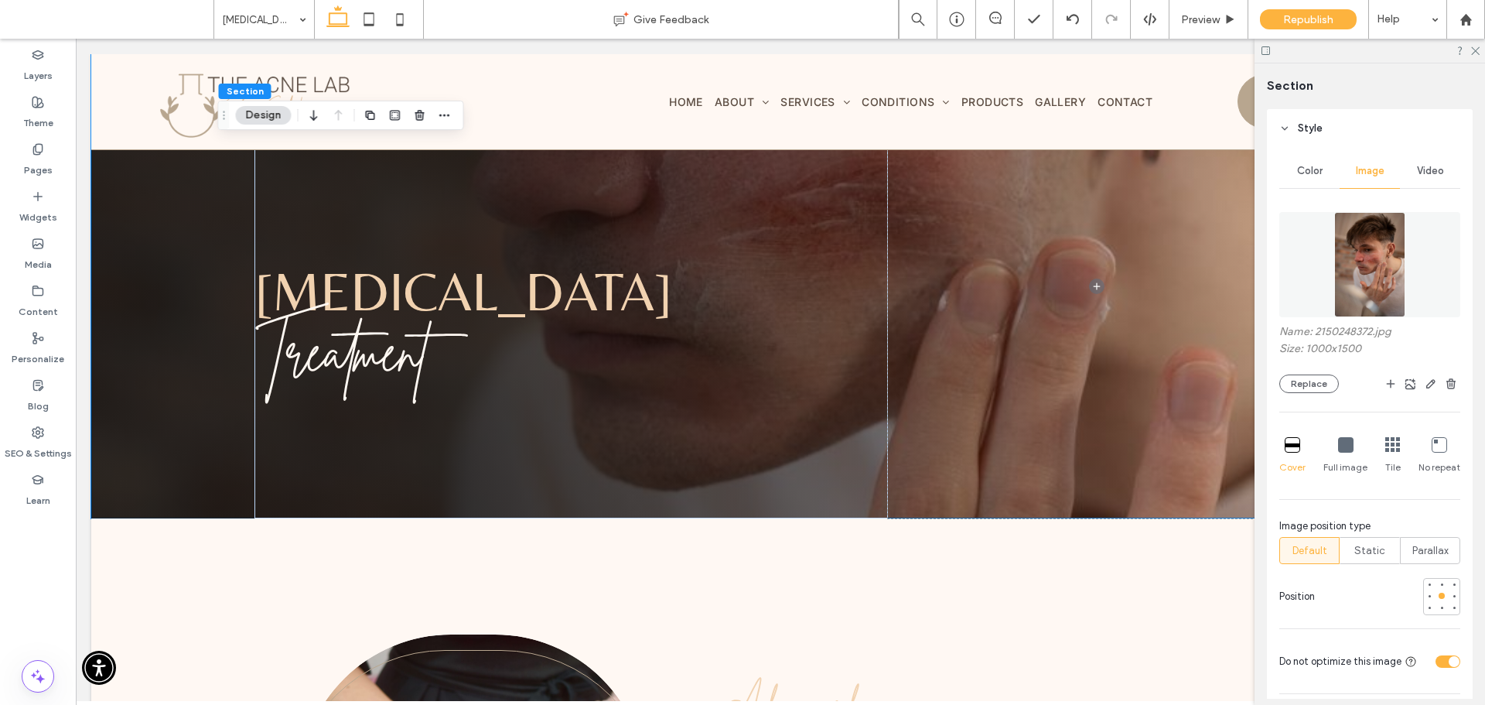
scroll to position [155, 0]
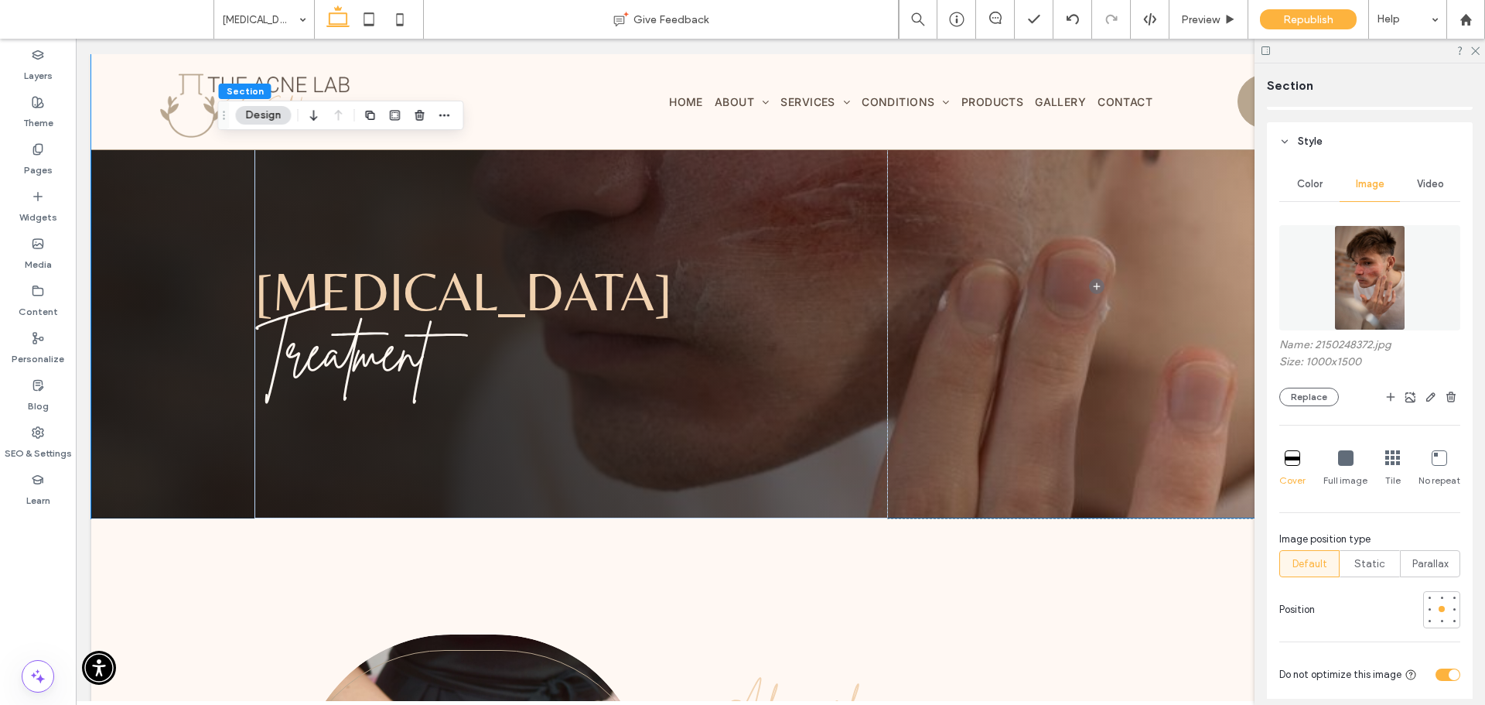
click at [1376, 277] on img at bounding box center [1369, 277] width 70 height 105
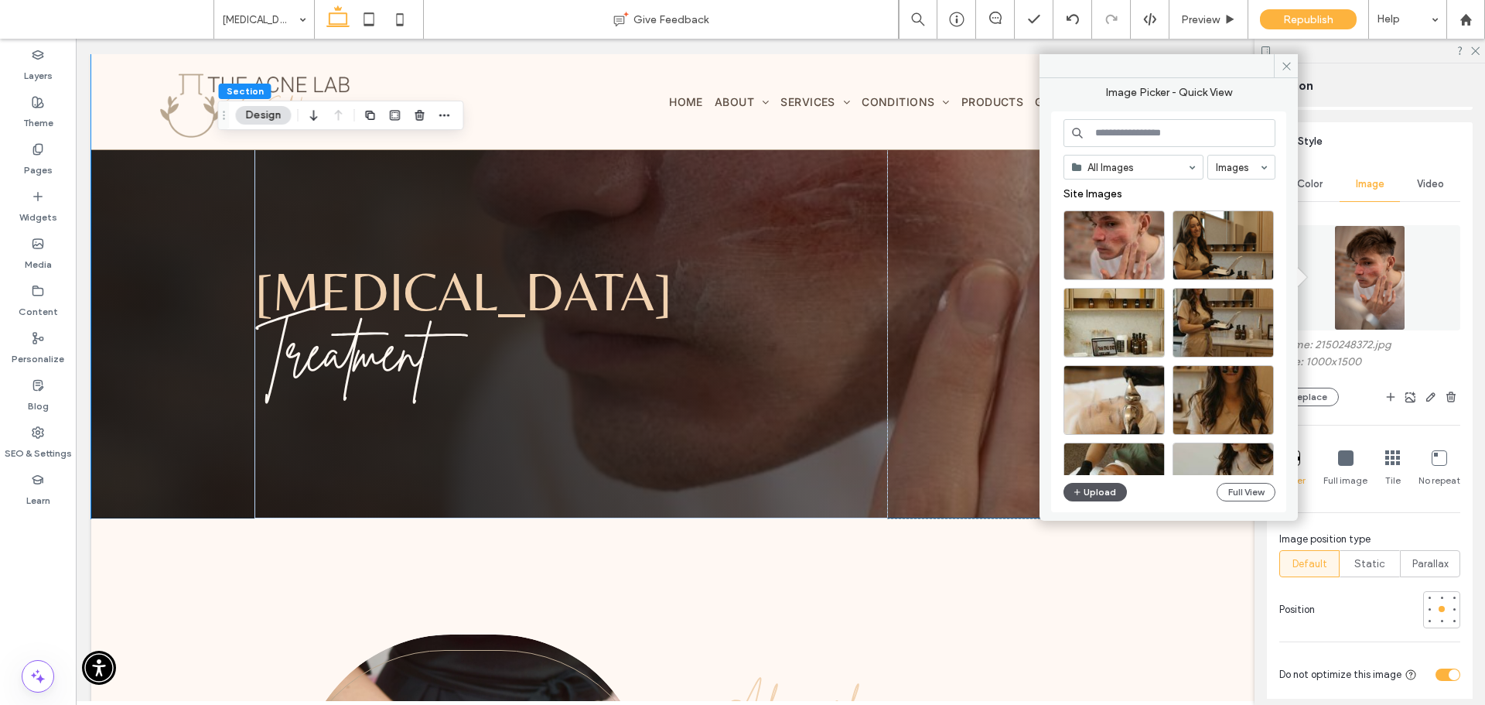
click at [1086, 490] on button "Upload" at bounding box center [1095, 492] width 63 height 19
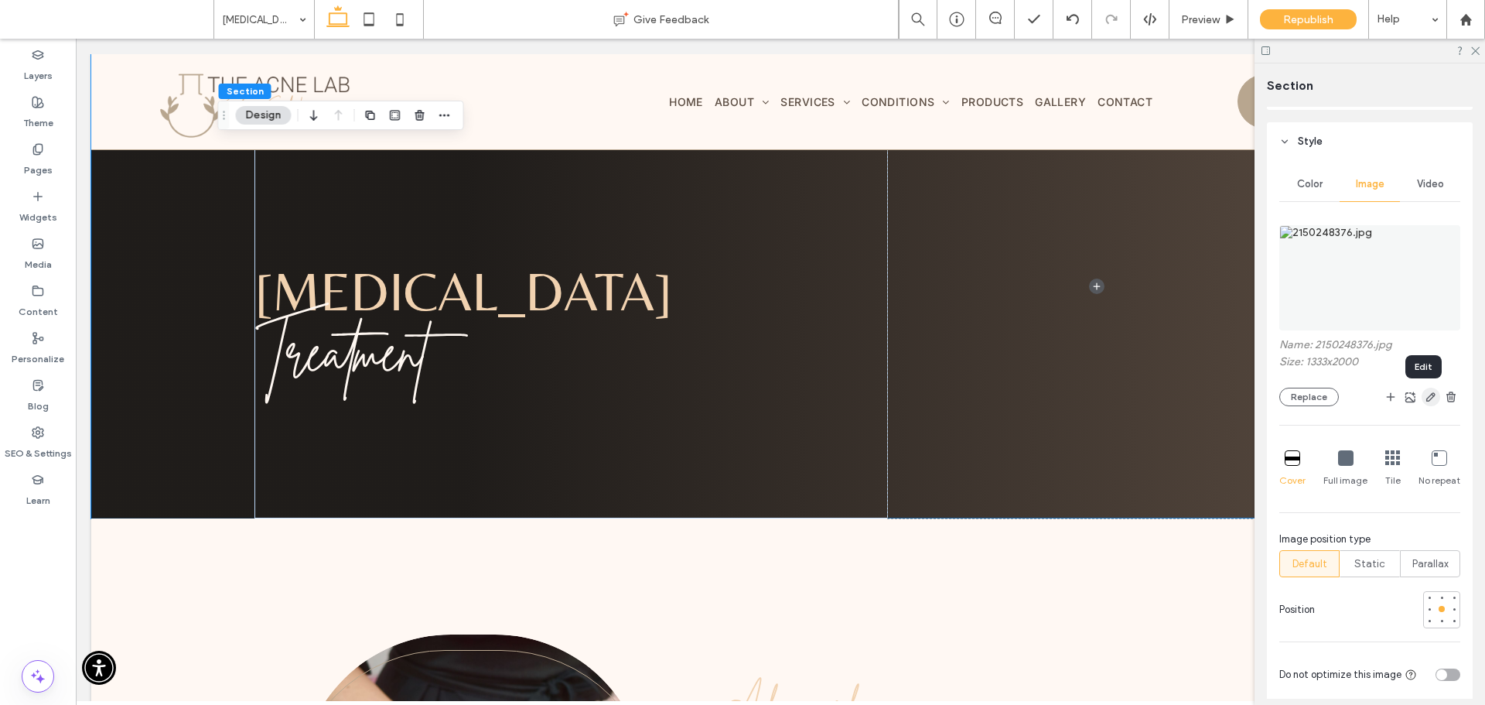
click at [1425, 400] on icon "button" at bounding box center [1431, 397] width 12 height 12
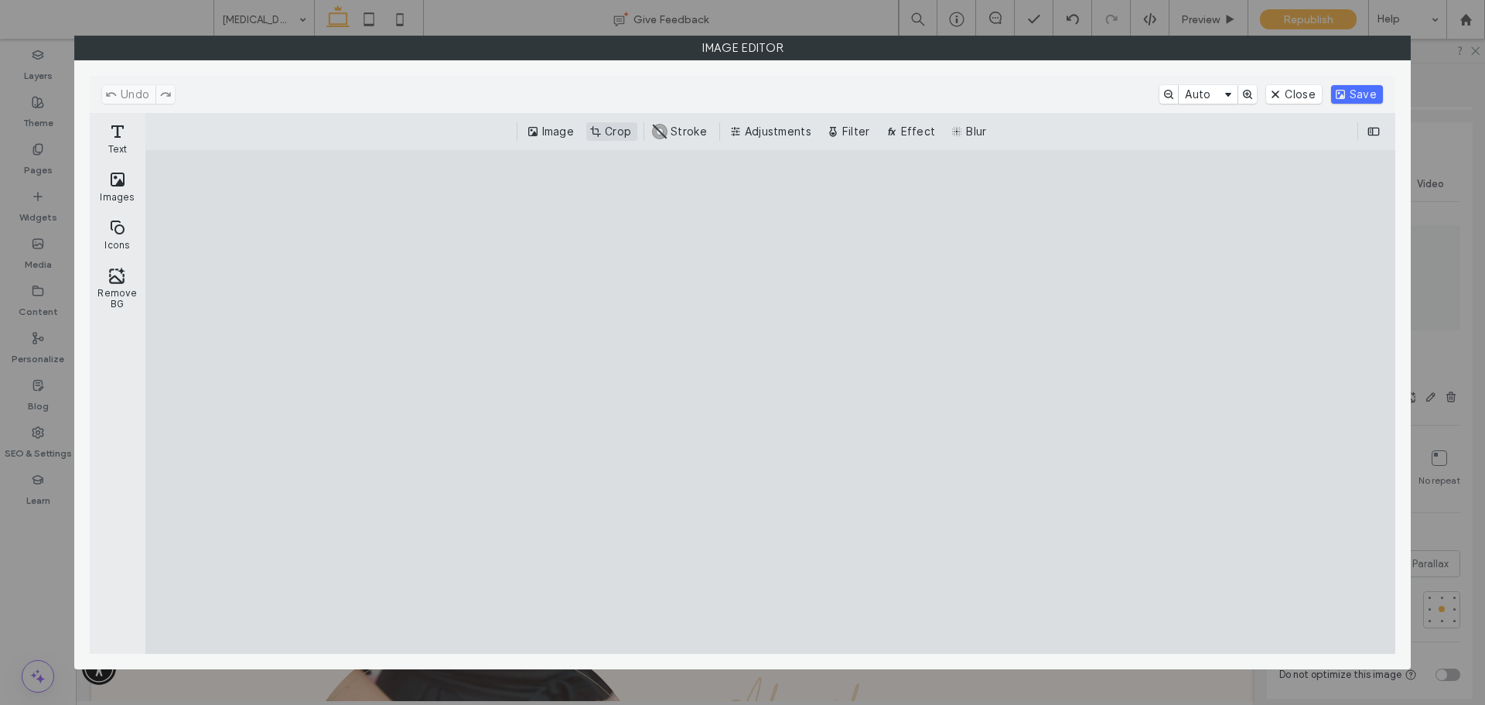
click at [603, 130] on button "Crop" at bounding box center [611, 131] width 51 height 19
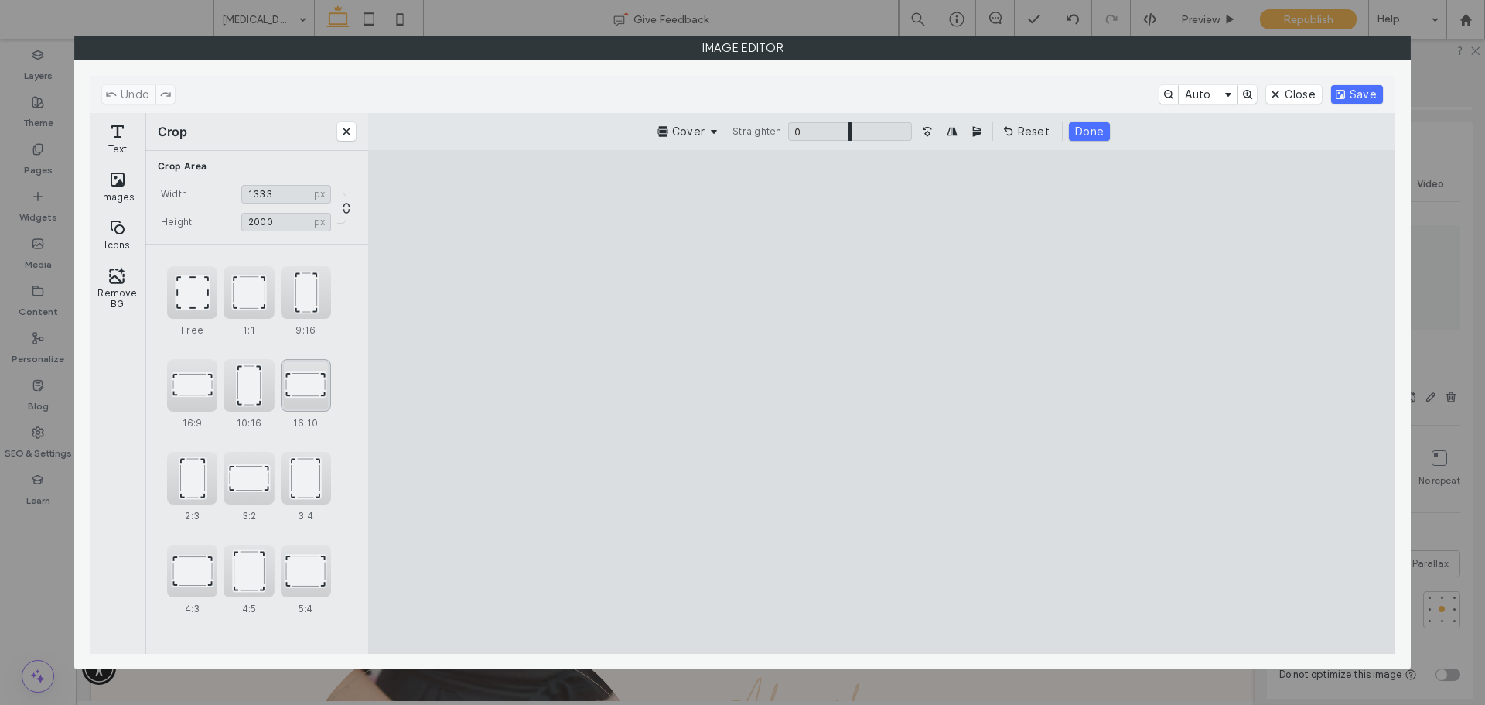
click at [318, 406] on div "16:10" at bounding box center [306, 385] width 50 height 53
type input "****"
drag, startPoint x: 954, startPoint y: 304, endPoint x: 971, endPoint y: 321, distance: 24.1
click at [882, 401] on cesdk-canvas "Editor canvas" at bounding box center [882, 401] width 0 height 0
click at [1351, 100] on button "Save" at bounding box center [1357, 94] width 52 height 19
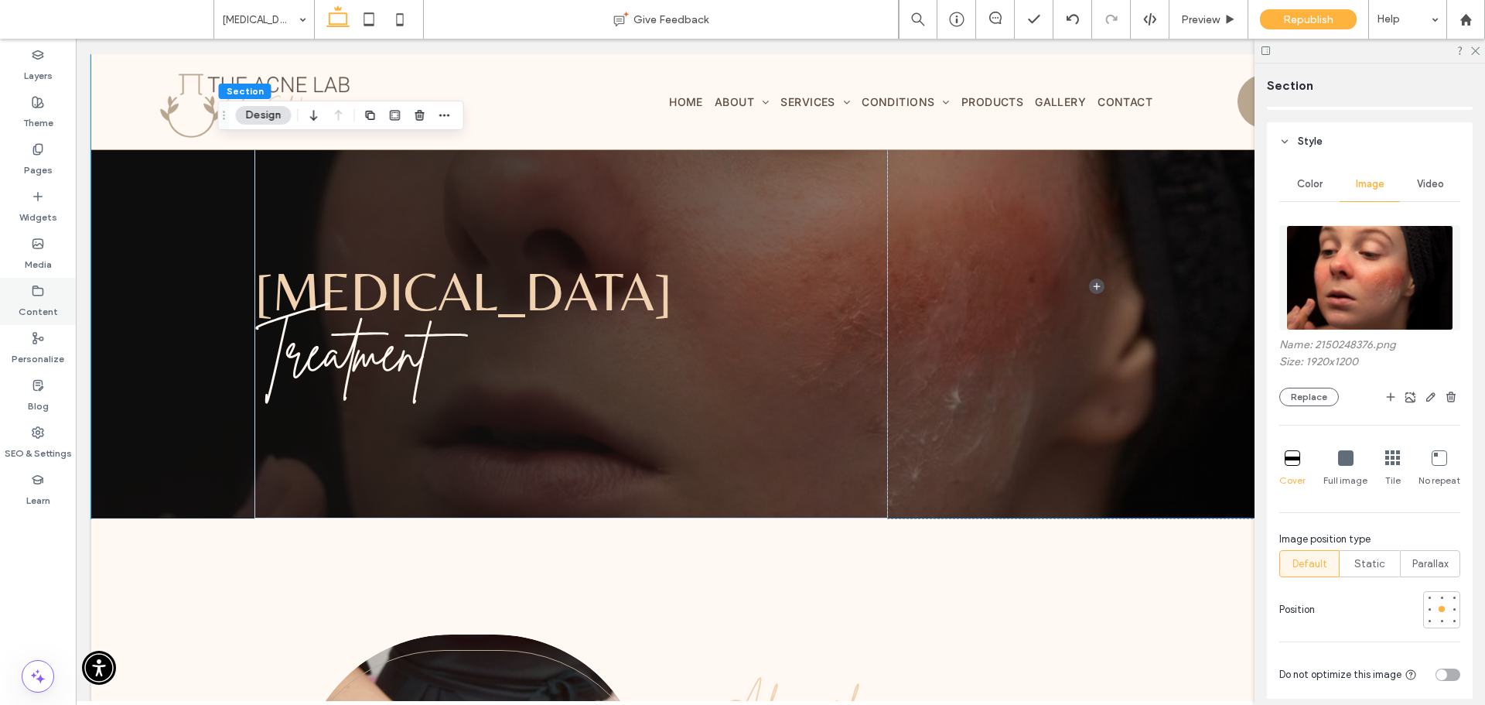
click at [40, 299] on label "Content" at bounding box center [38, 308] width 39 height 22
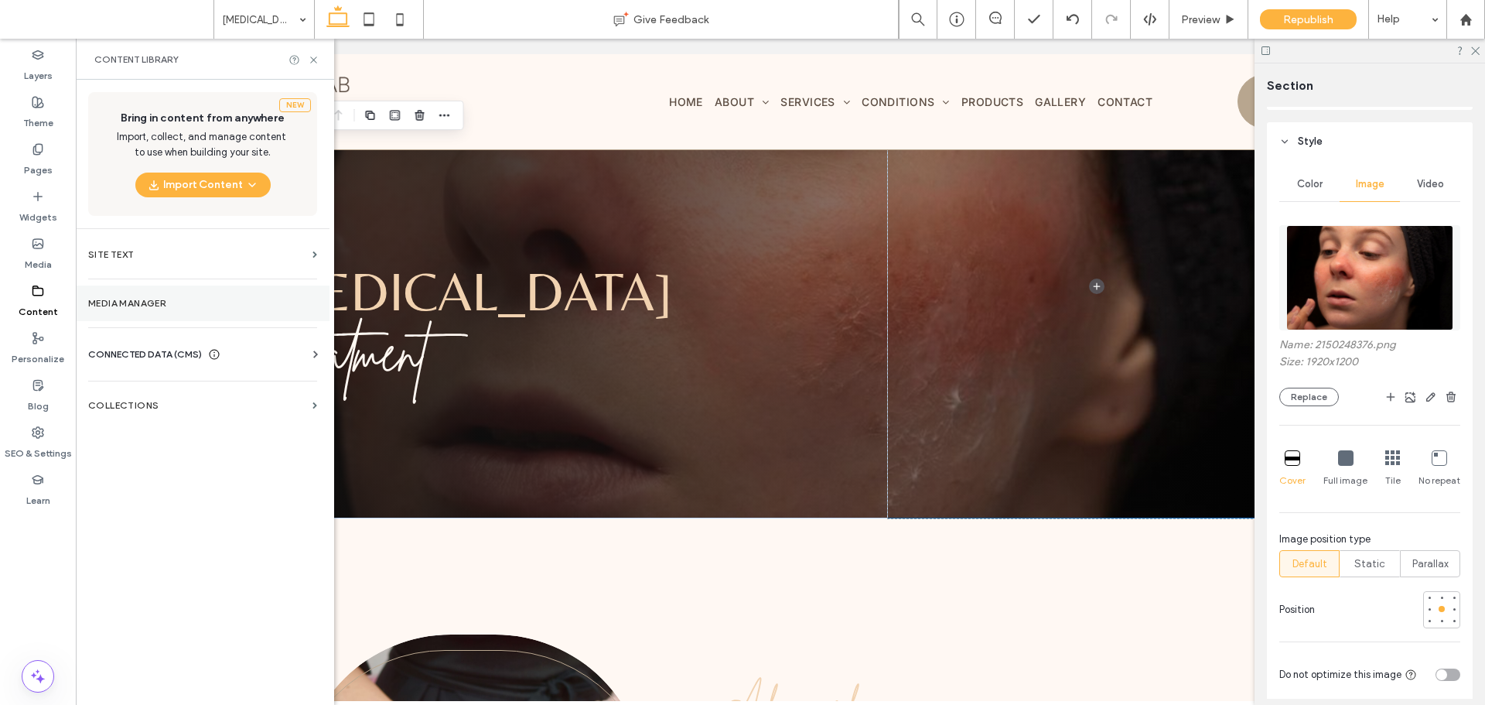
click at [124, 305] on label "Media Manager" at bounding box center [202, 303] width 229 height 11
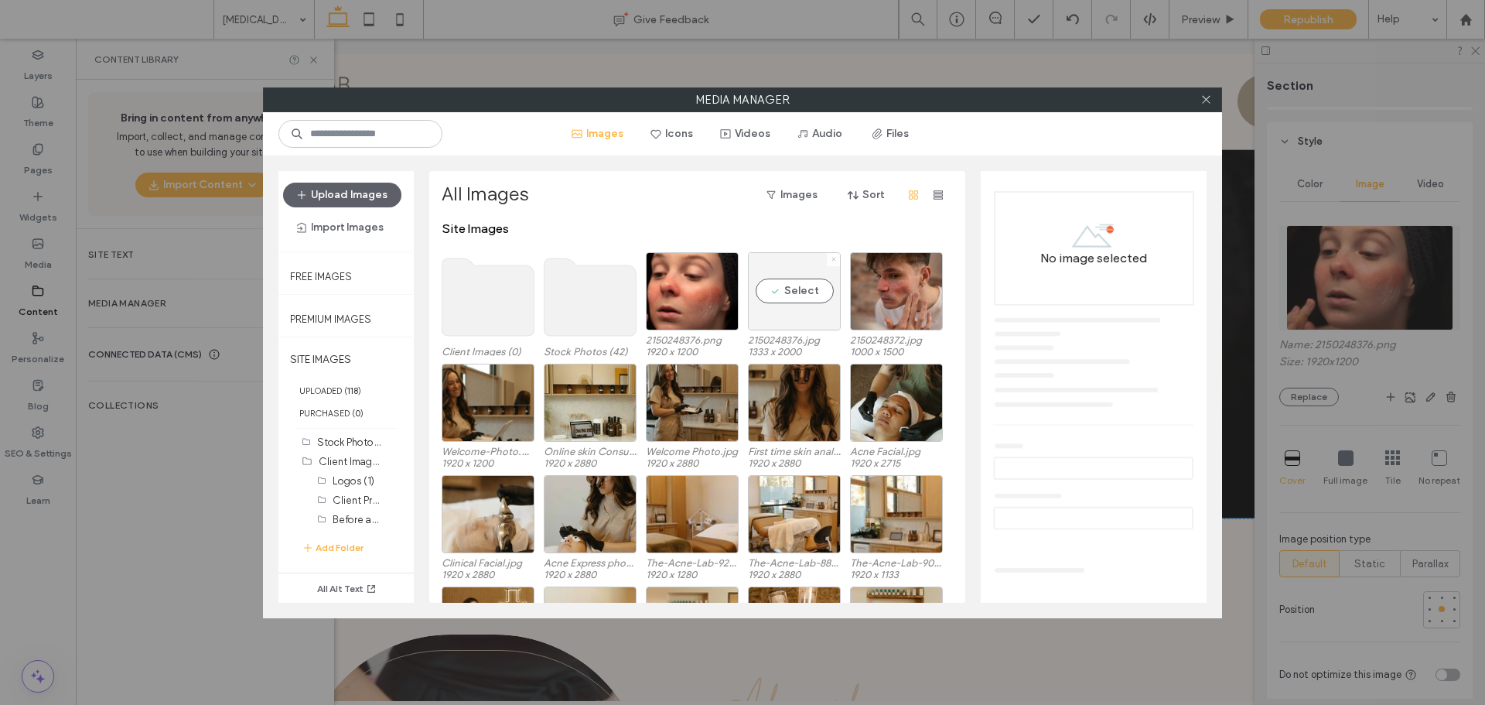
click at [834, 255] on span at bounding box center [834, 259] width 6 height 13
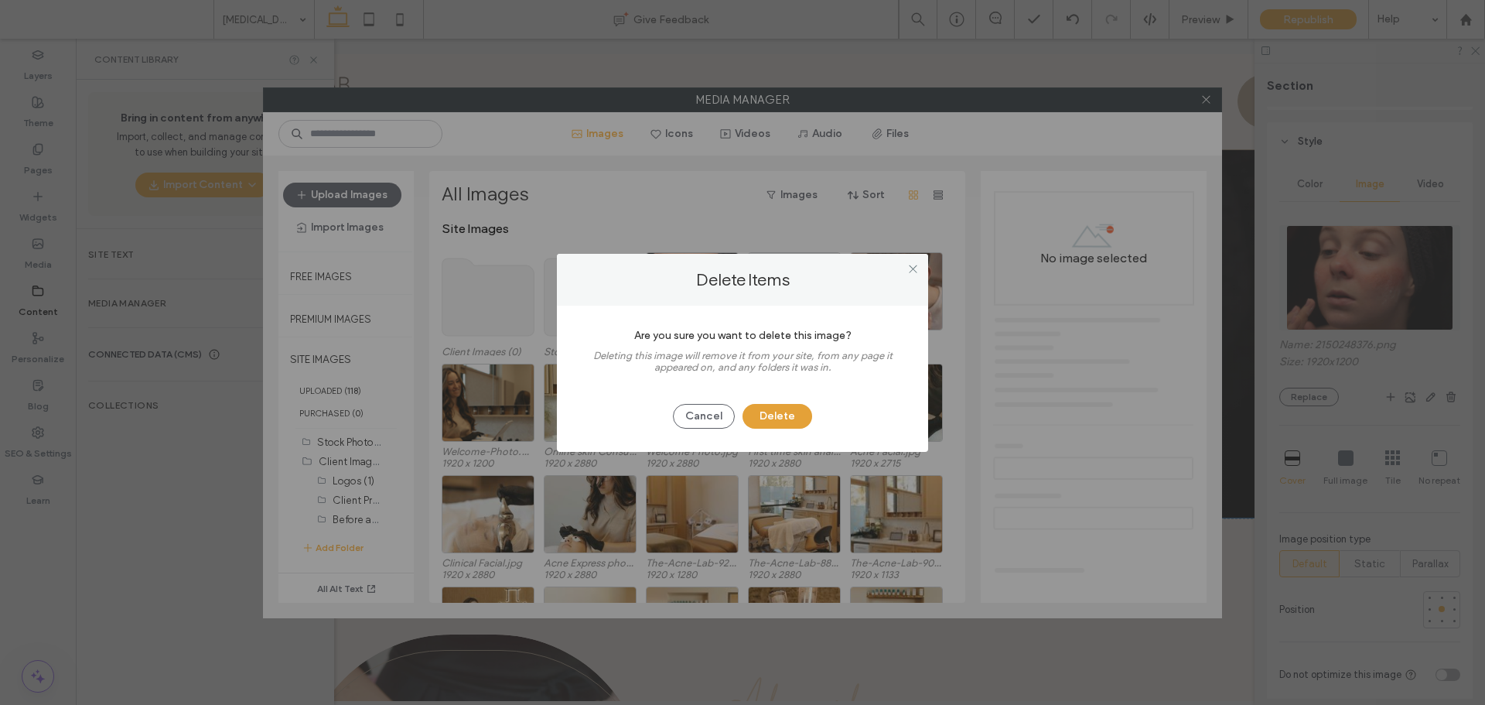
click at [780, 404] on button "Delete" at bounding box center [778, 416] width 70 height 25
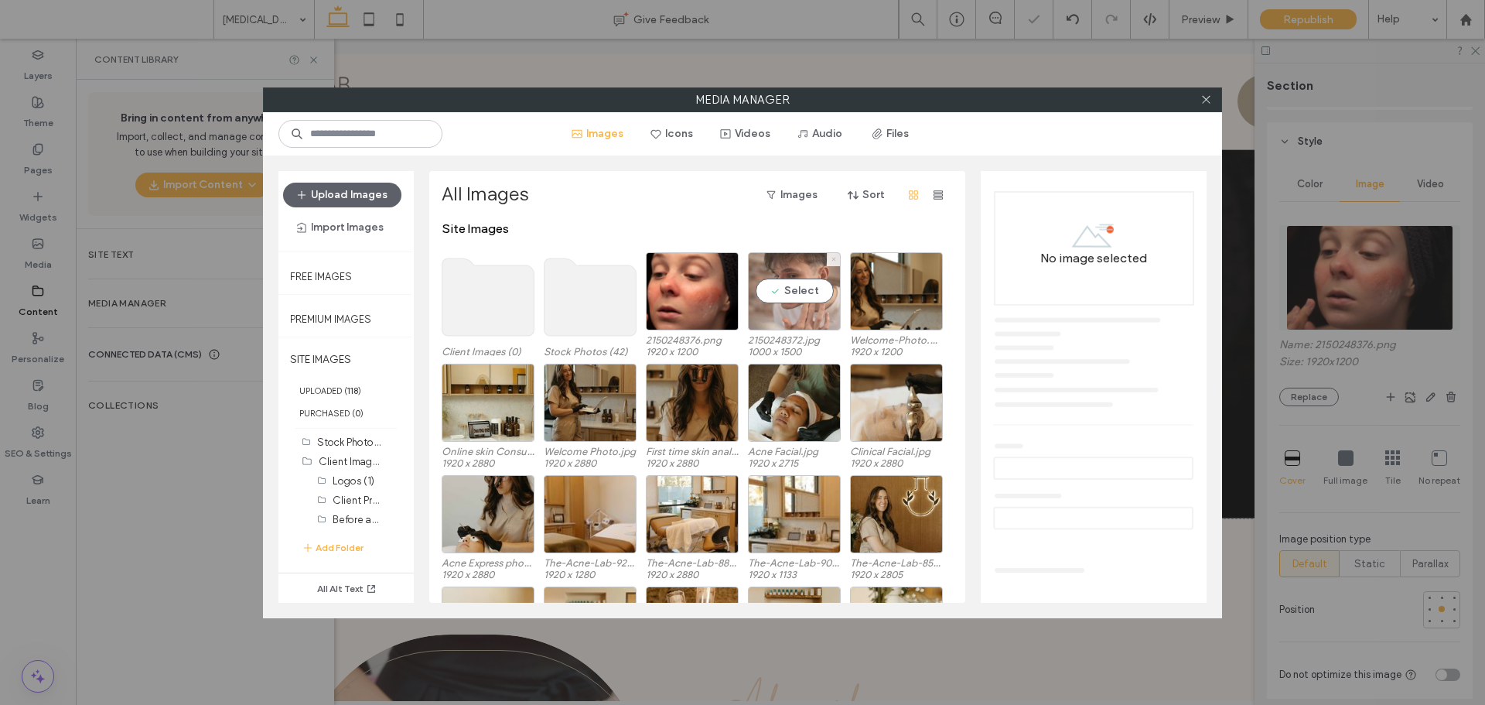
click at [836, 262] on span at bounding box center [834, 259] width 6 height 13
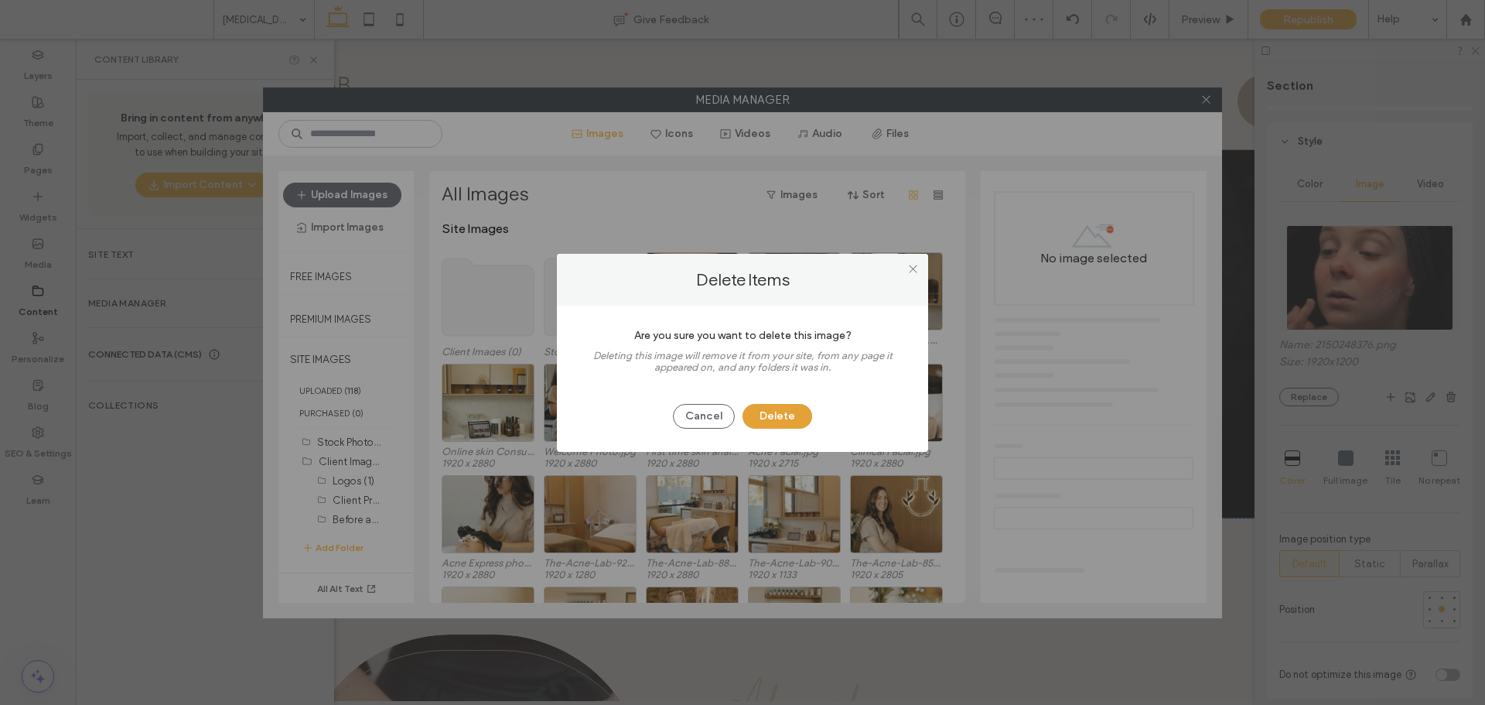
click at [787, 413] on button "Delete" at bounding box center [778, 416] width 70 height 25
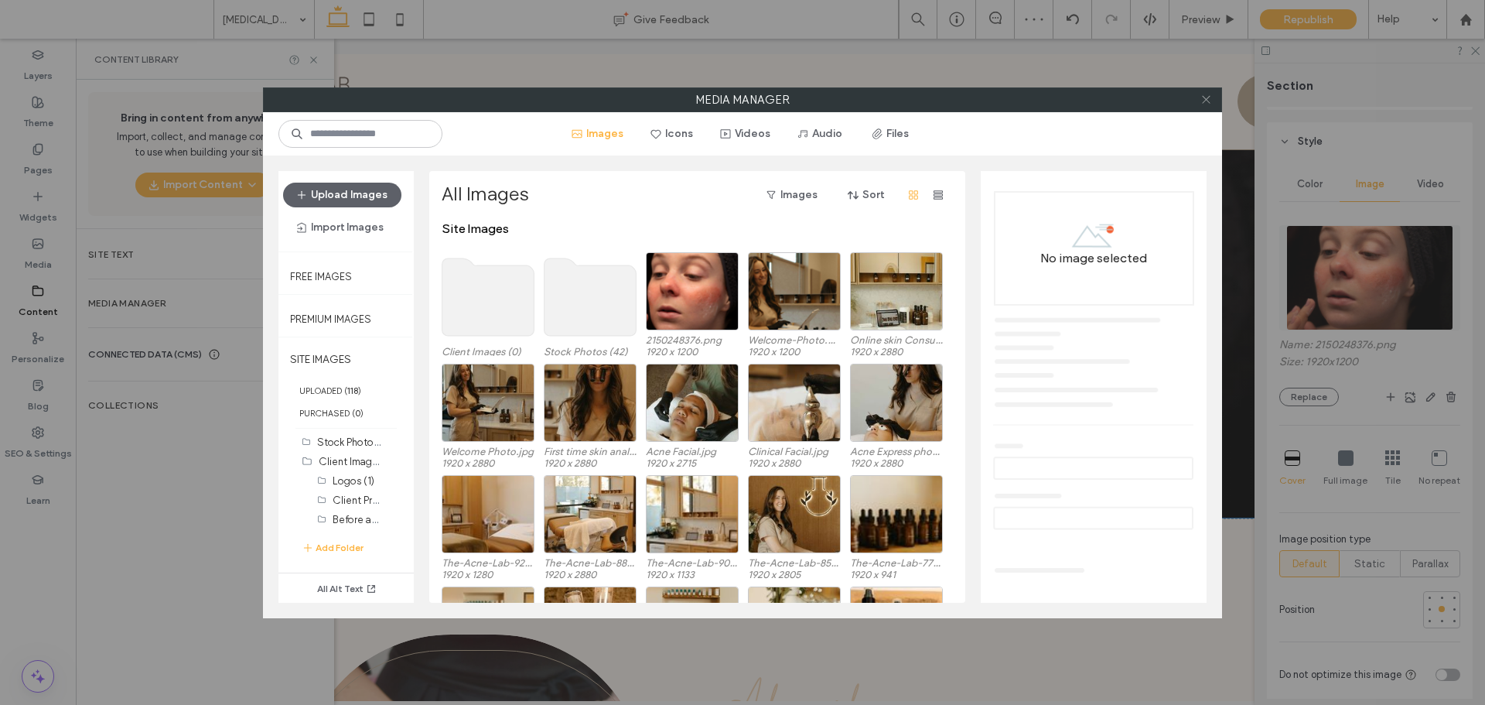
click at [1202, 98] on icon at bounding box center [1207, 100] width 12 height 12
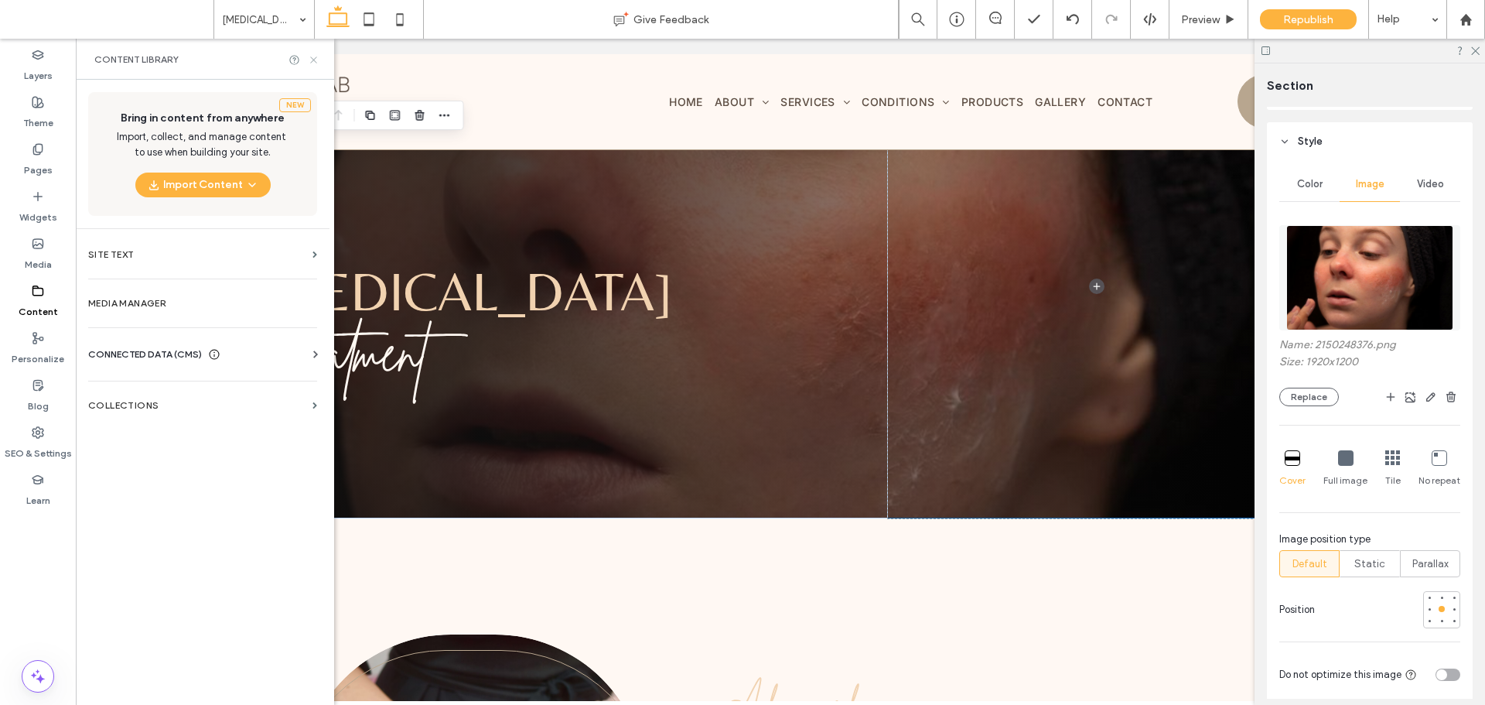
click at [316, 60] on icon at bounding box center [314, 60] width 12 height 12
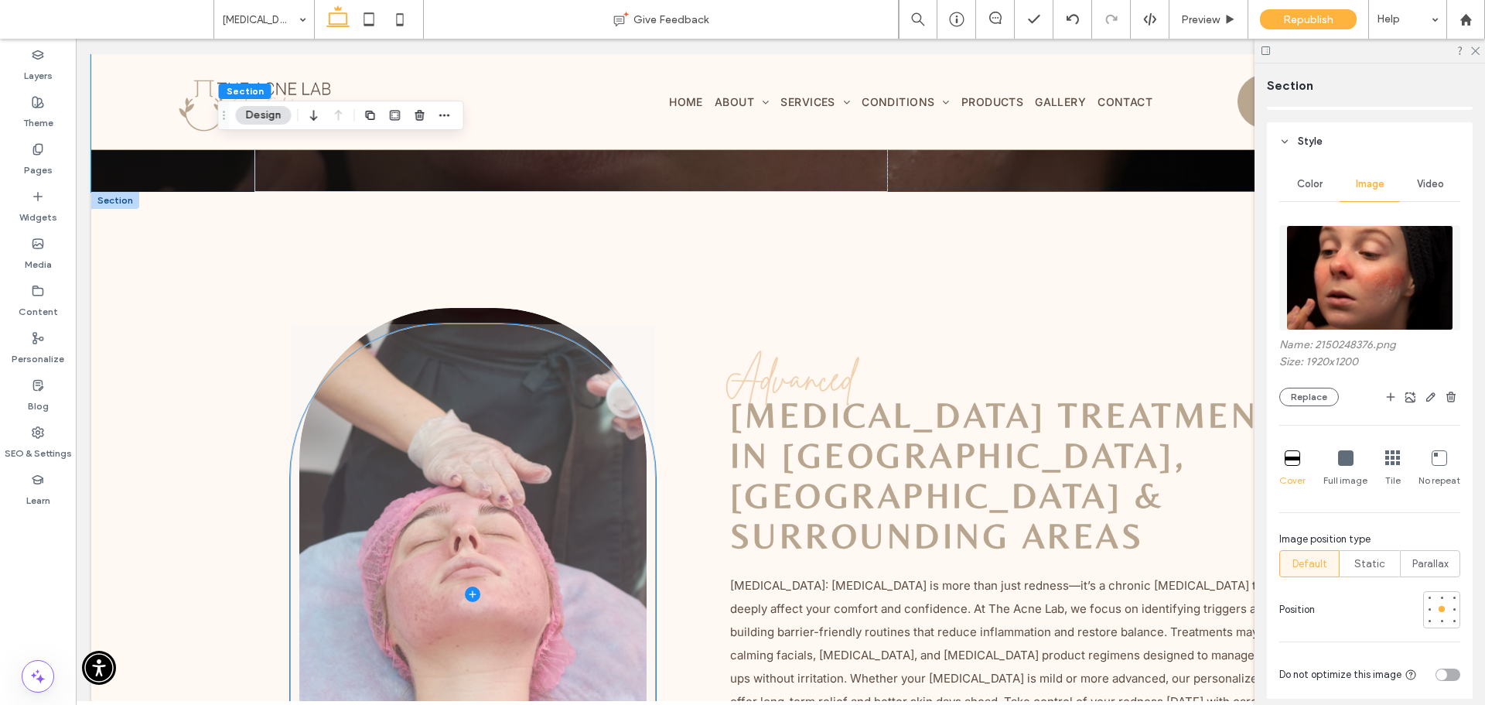
scroll to position [309, 0]
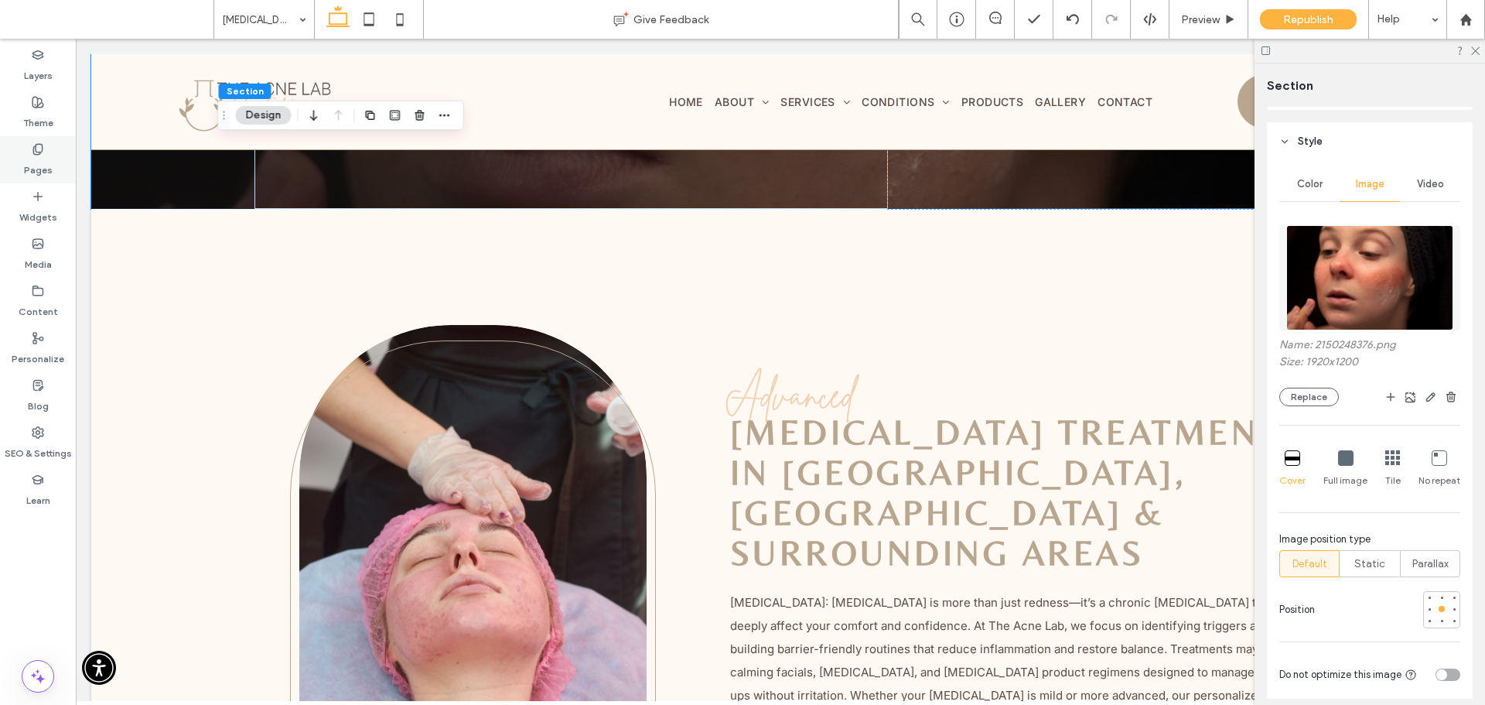
click at [34, 143] on icon at bounding box center [38, 149] width 12 height 12
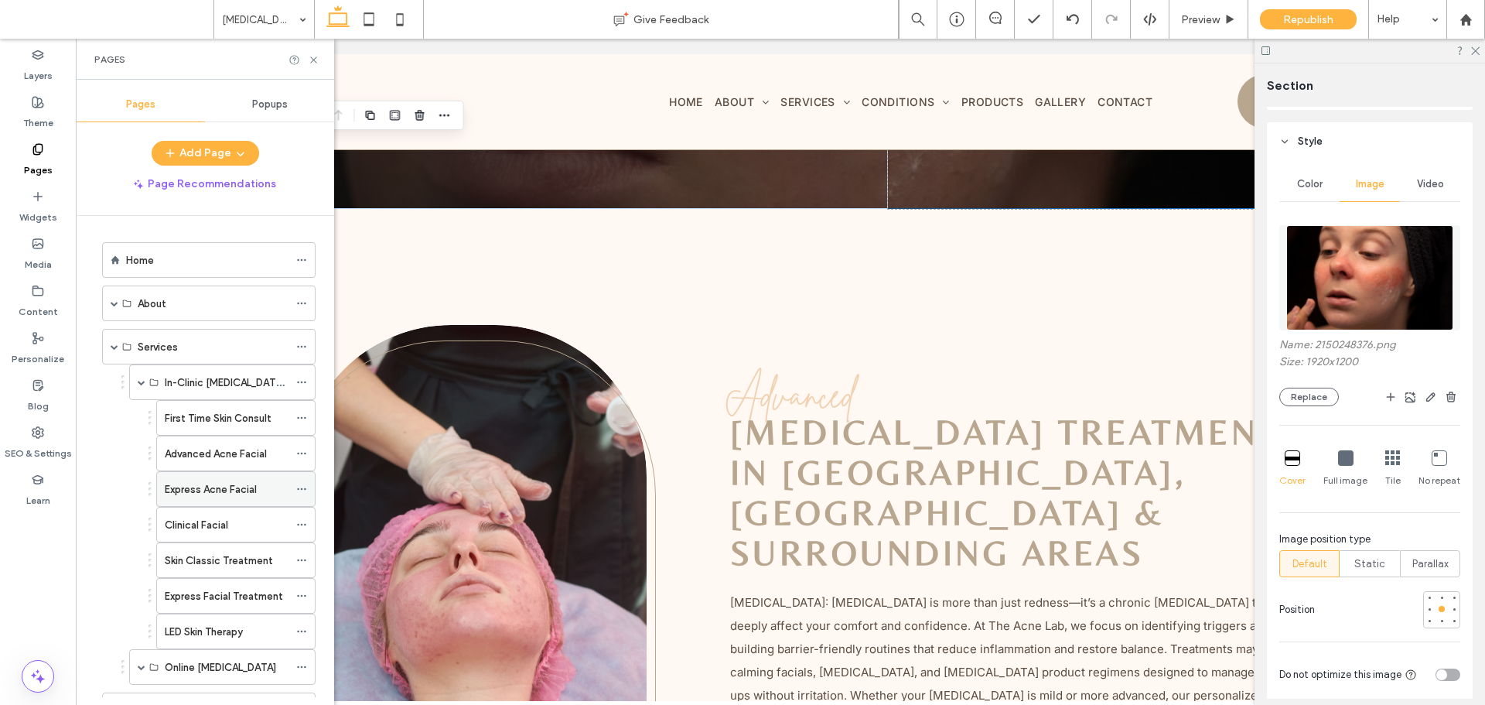
click at [252, 492] on label "Express Acne Facial" at bounding box center [211, 489] width 92 height 27
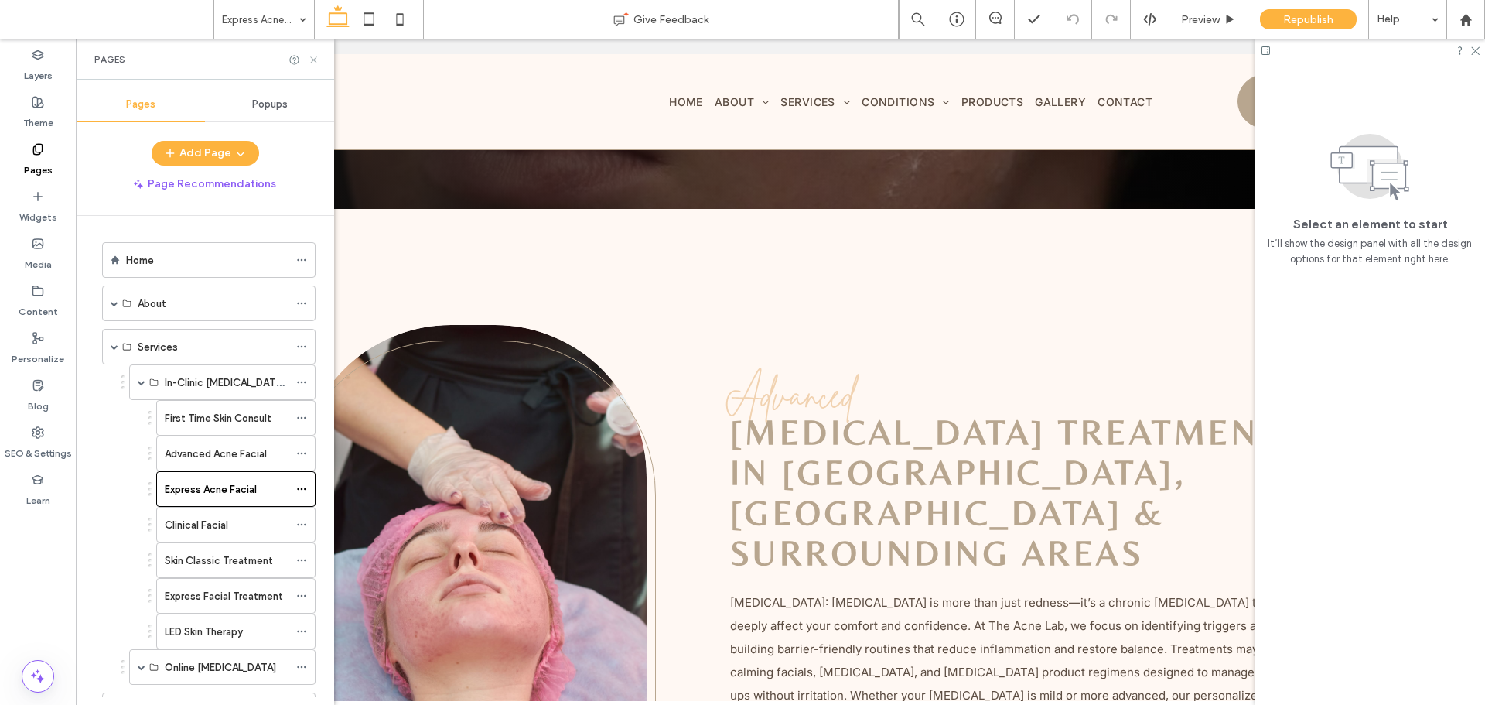
click at [314, 56] on icon at bounding box center [314, 60] width 12 height 12
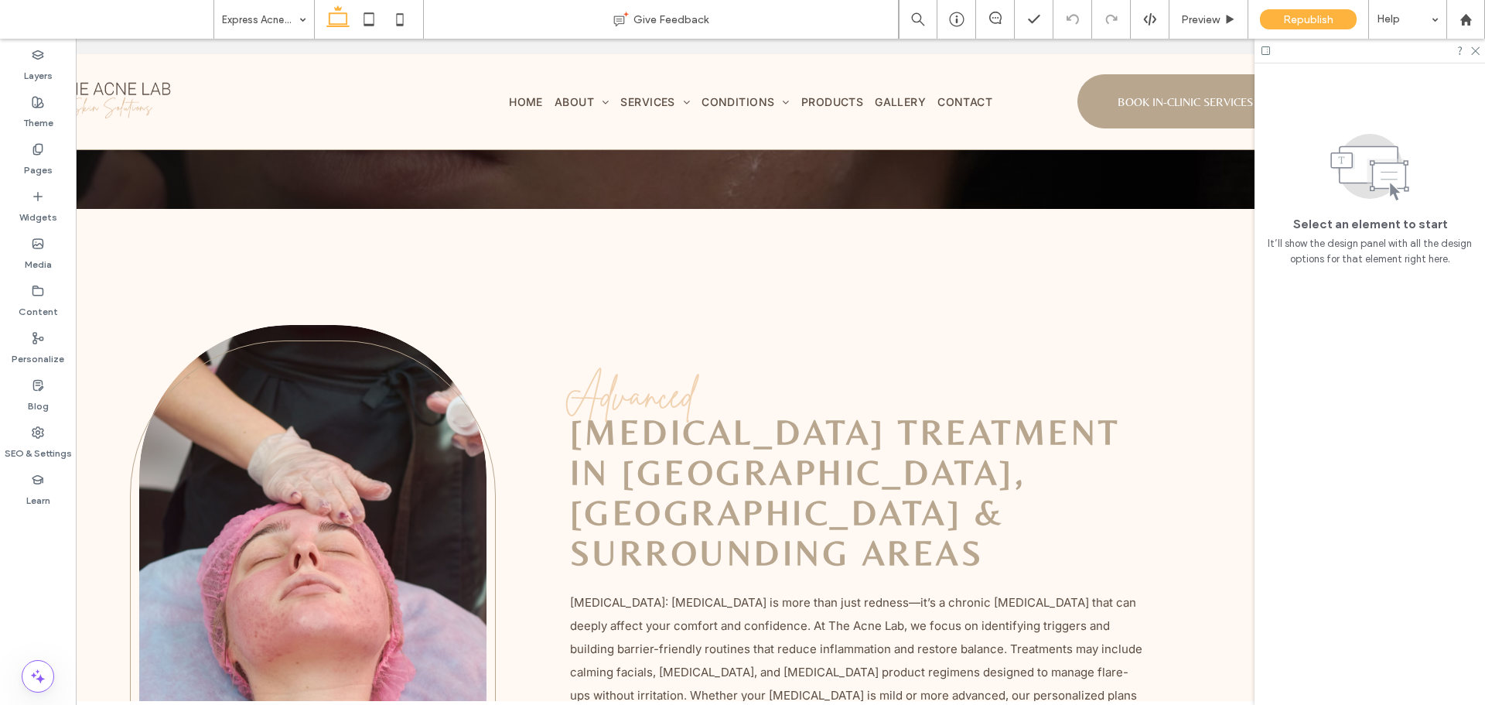
scroll to position [0, 162]
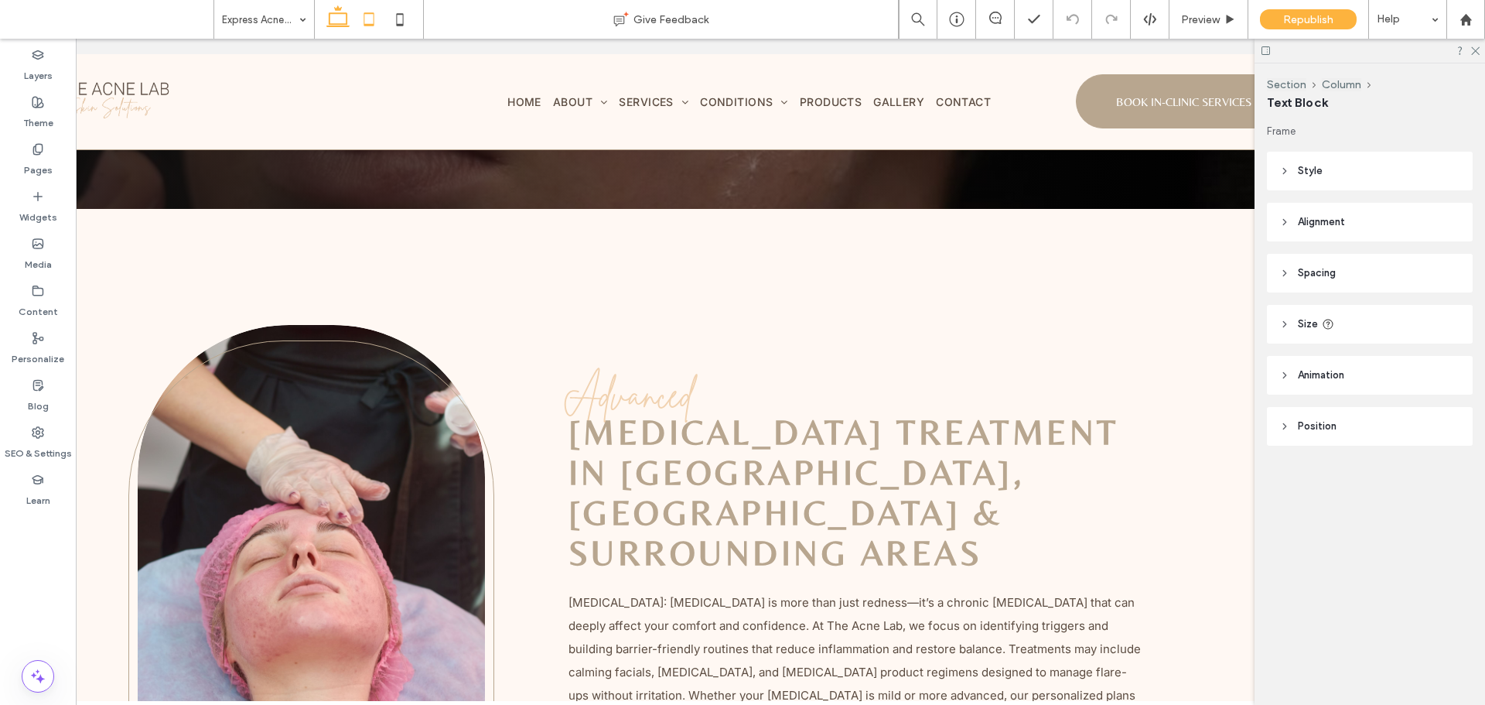
type input "*****"
type input "**"
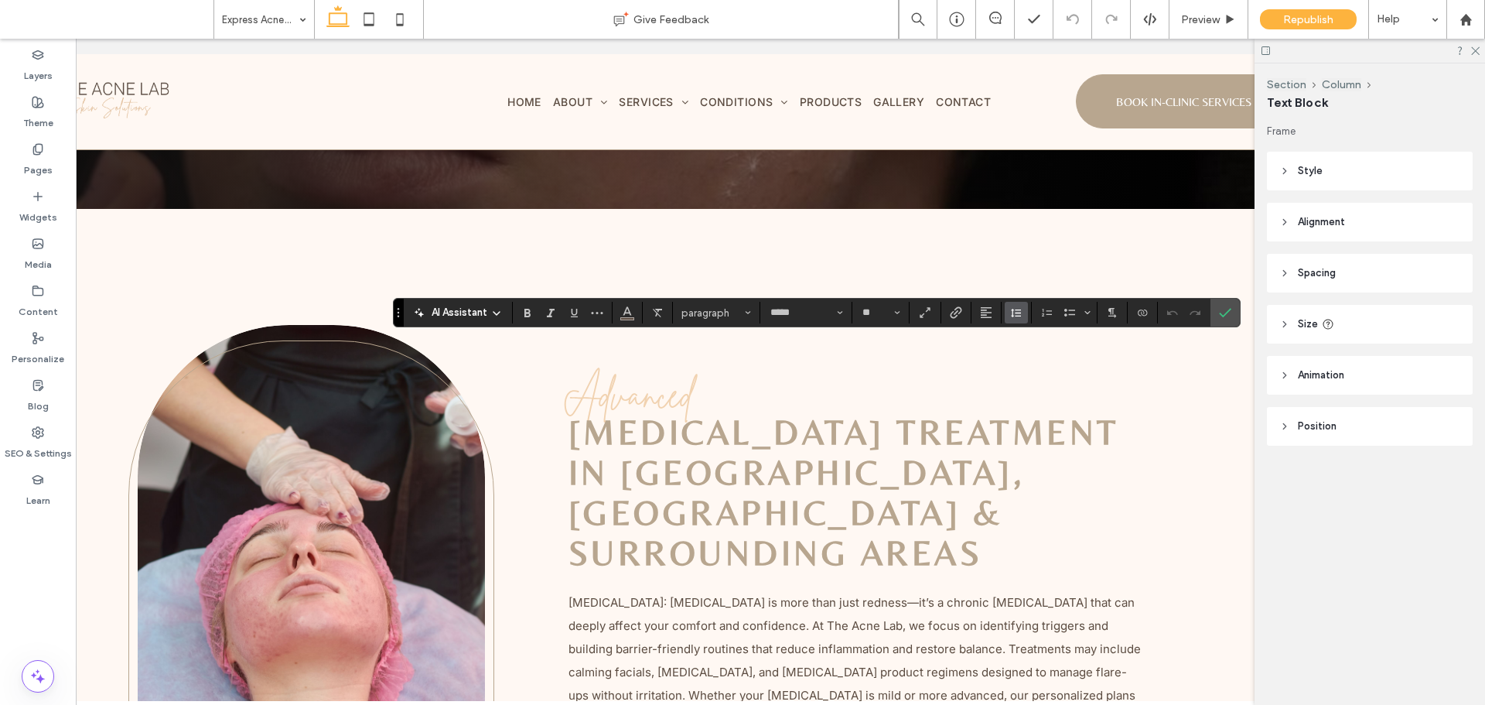
click at [1016, 319] on span "Line Height" at bounding box center [1016, 312] width 12 height 20
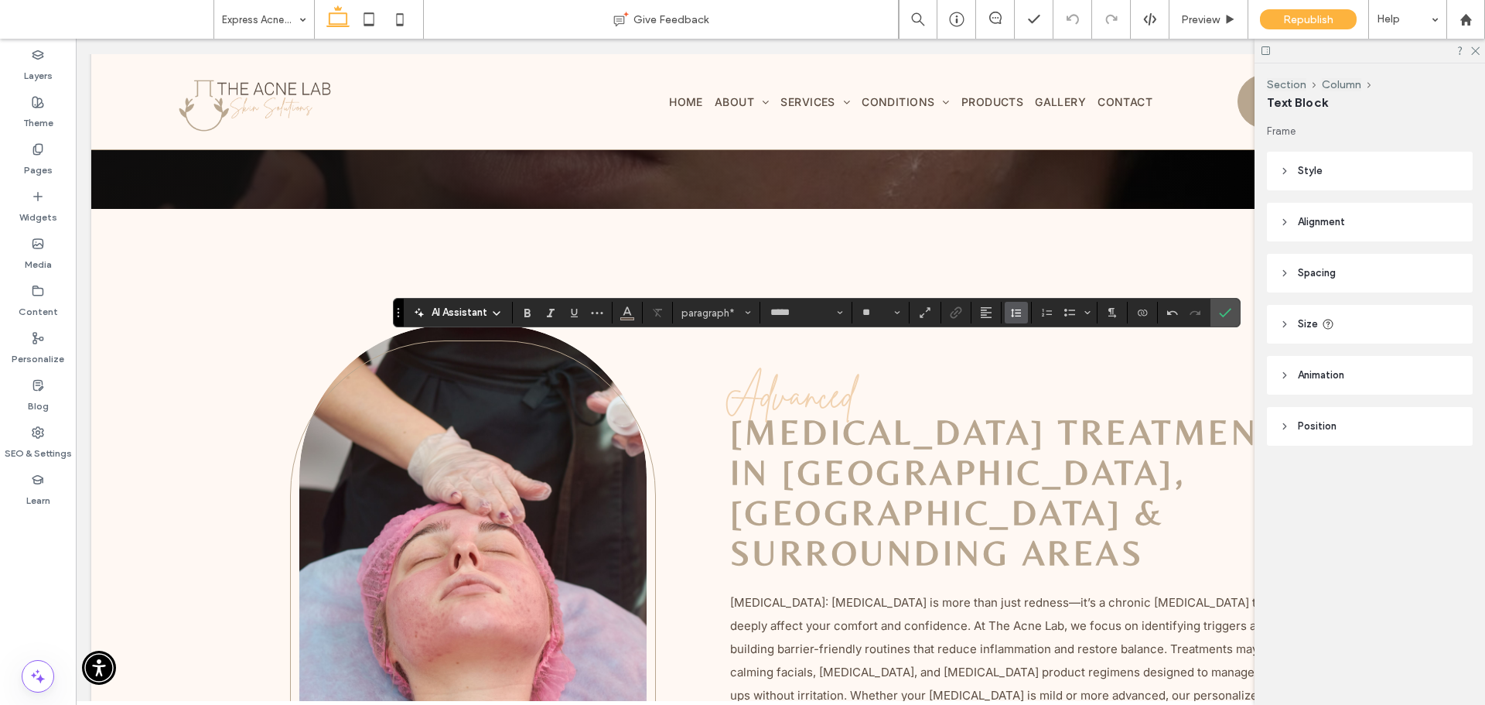
click at [1022, 308] on button "Line Height" at bounding box center [1016, 313] width 23 height 22
click at [1043, 401] on div "Double" at bounding box center [1041, 403] width 38 height 12
click at [1221, 305] on span "Confirm" at bounding box center [1222, 313] width 7 height 28
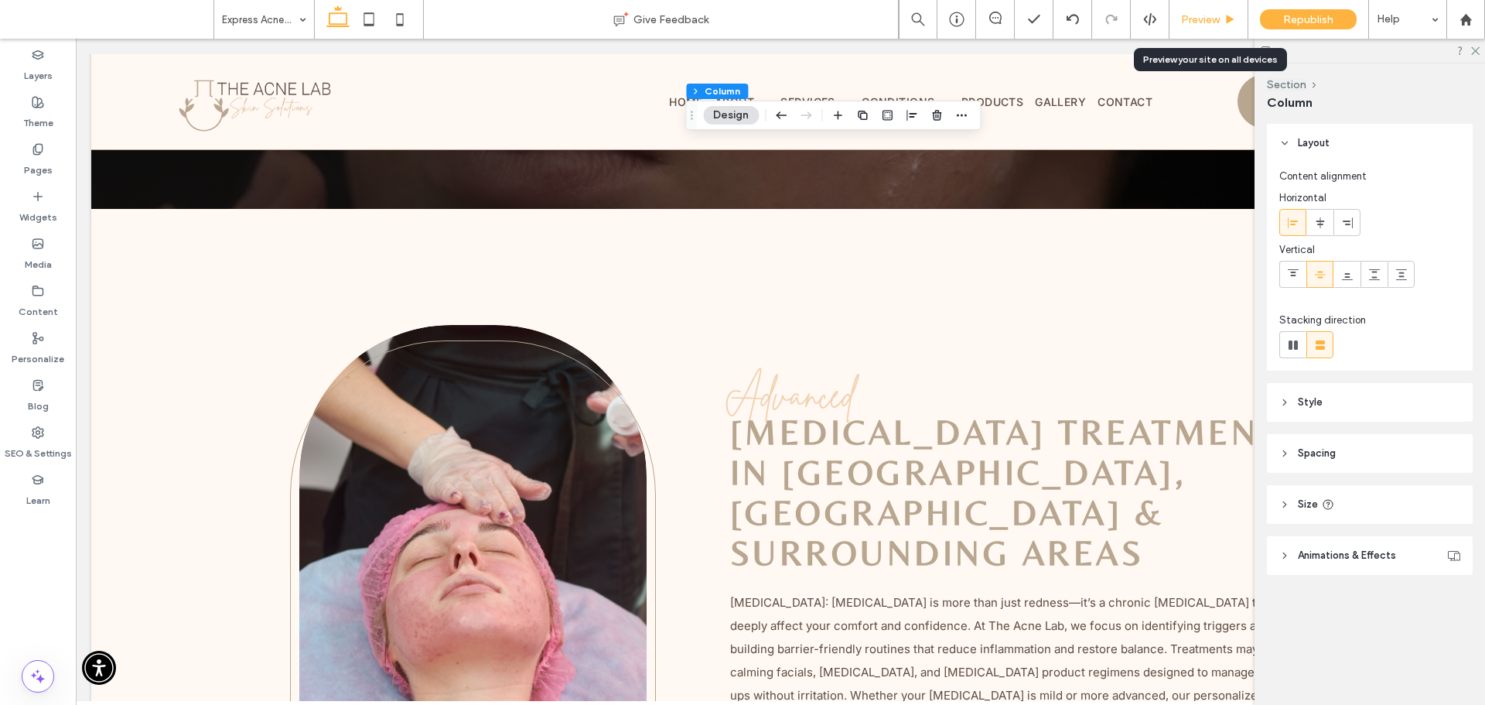
click at [1230, 14] on icon at bounding box center [1230, 20] width 12 height 12
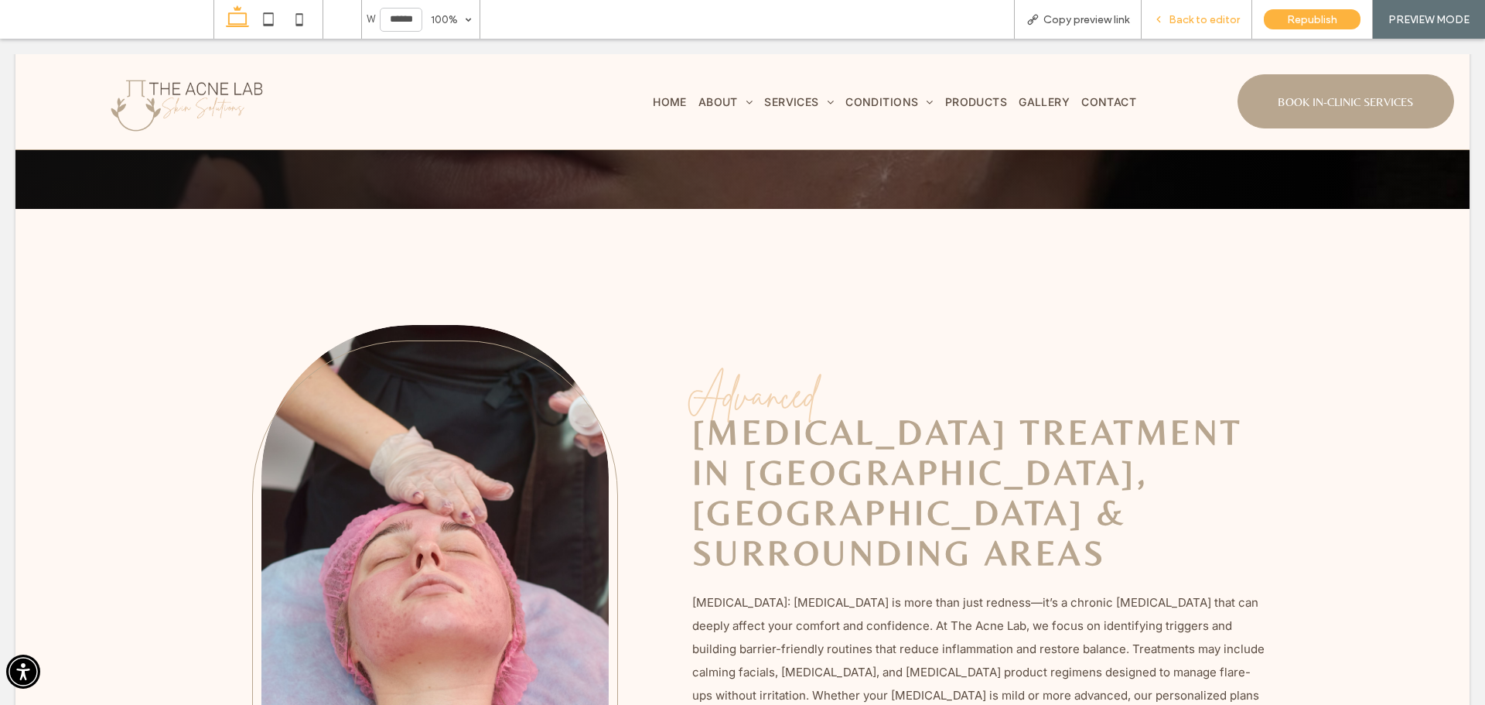
click at [1162, 19] on icon at bounding box center [1158, 19] width 11 height 11
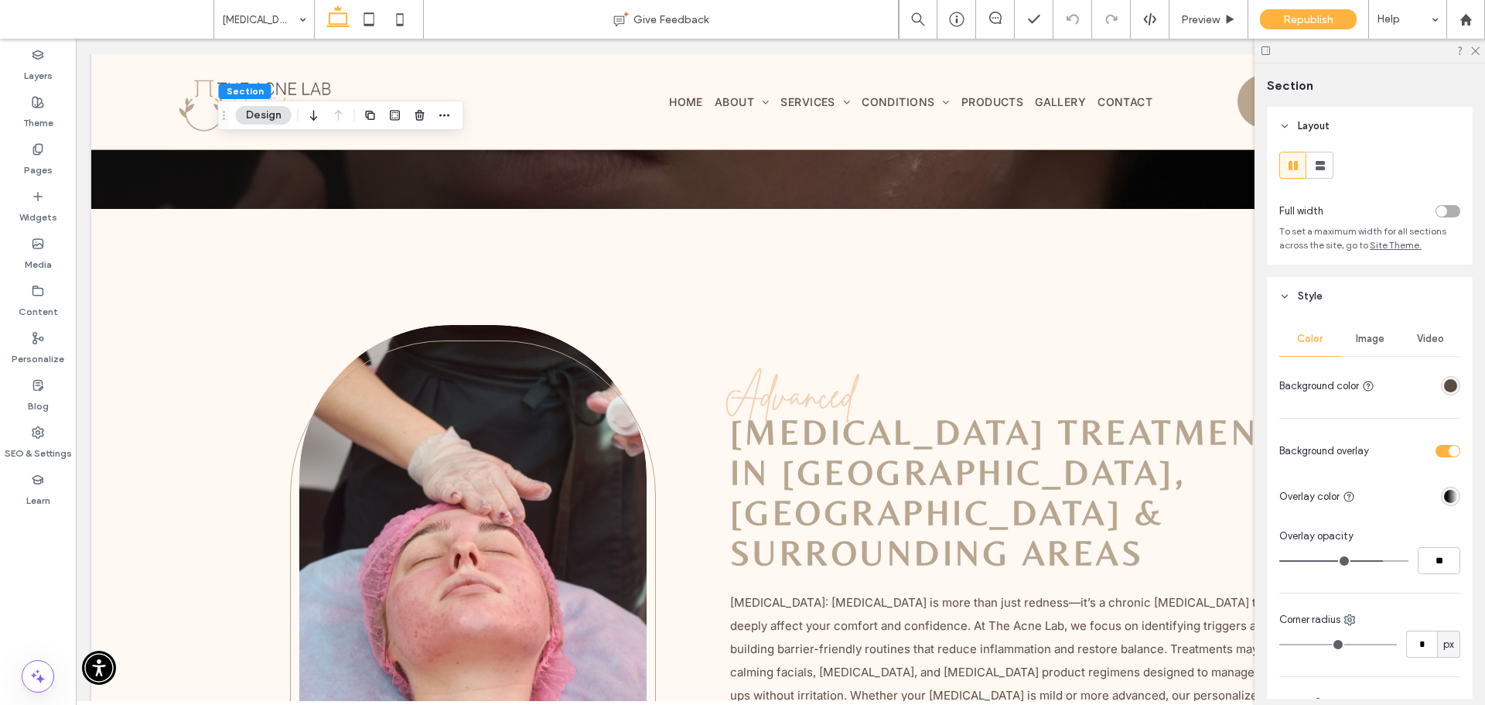
click at [1364, 333] on span "Image" at bounding box center [1370, 339] width 29 height 12
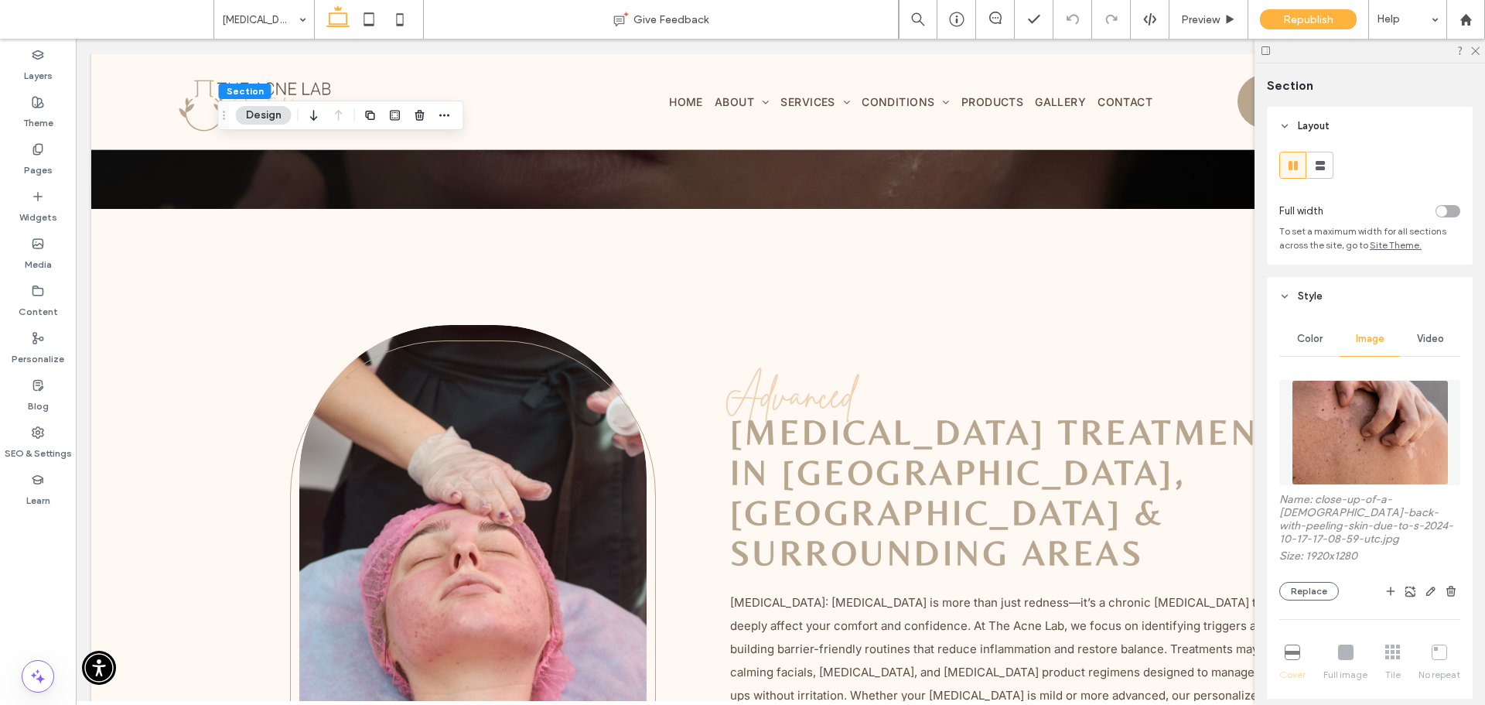
click at [1370, 446] on img at bounding box center [1370, 432] width 157 height 105
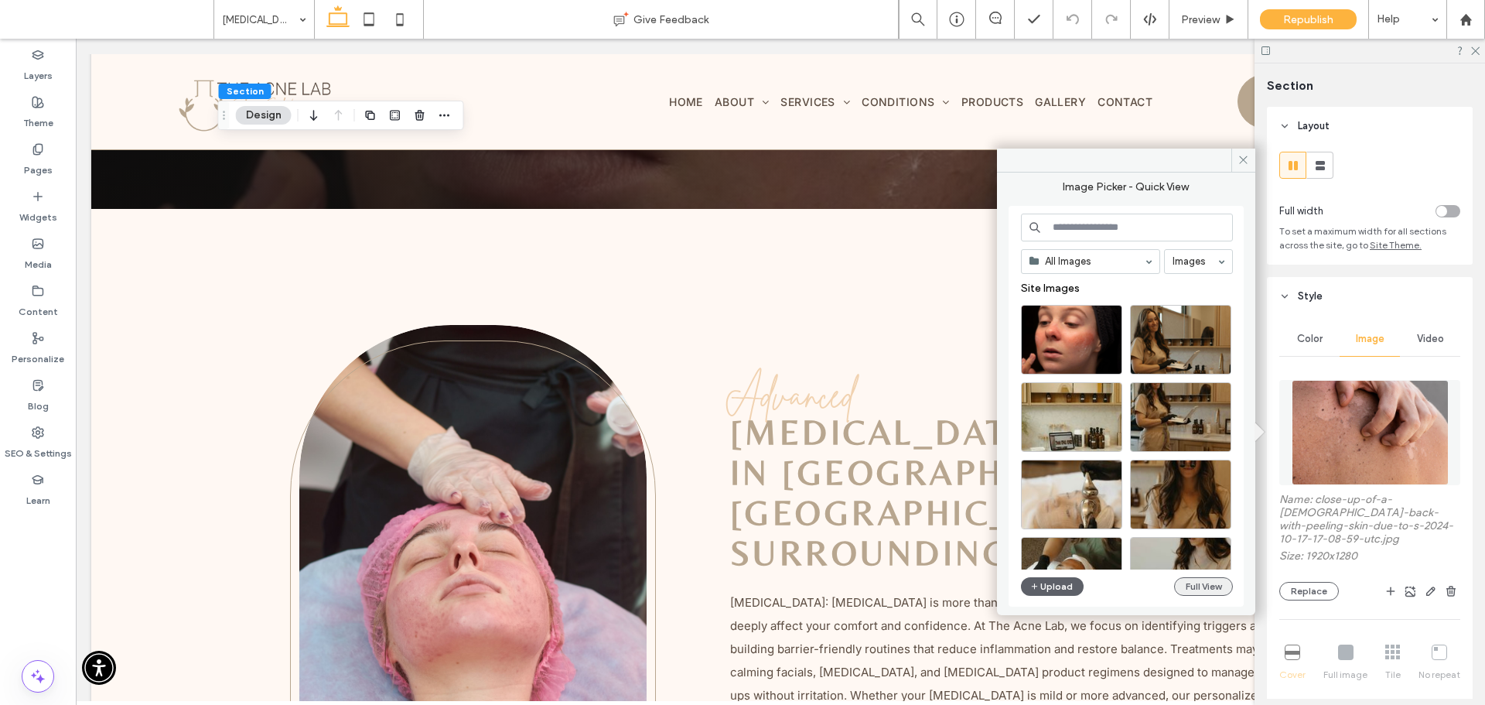
click at [1197, 590] on button "Full View" at bounding box center [1203, 586] width 59 height 19
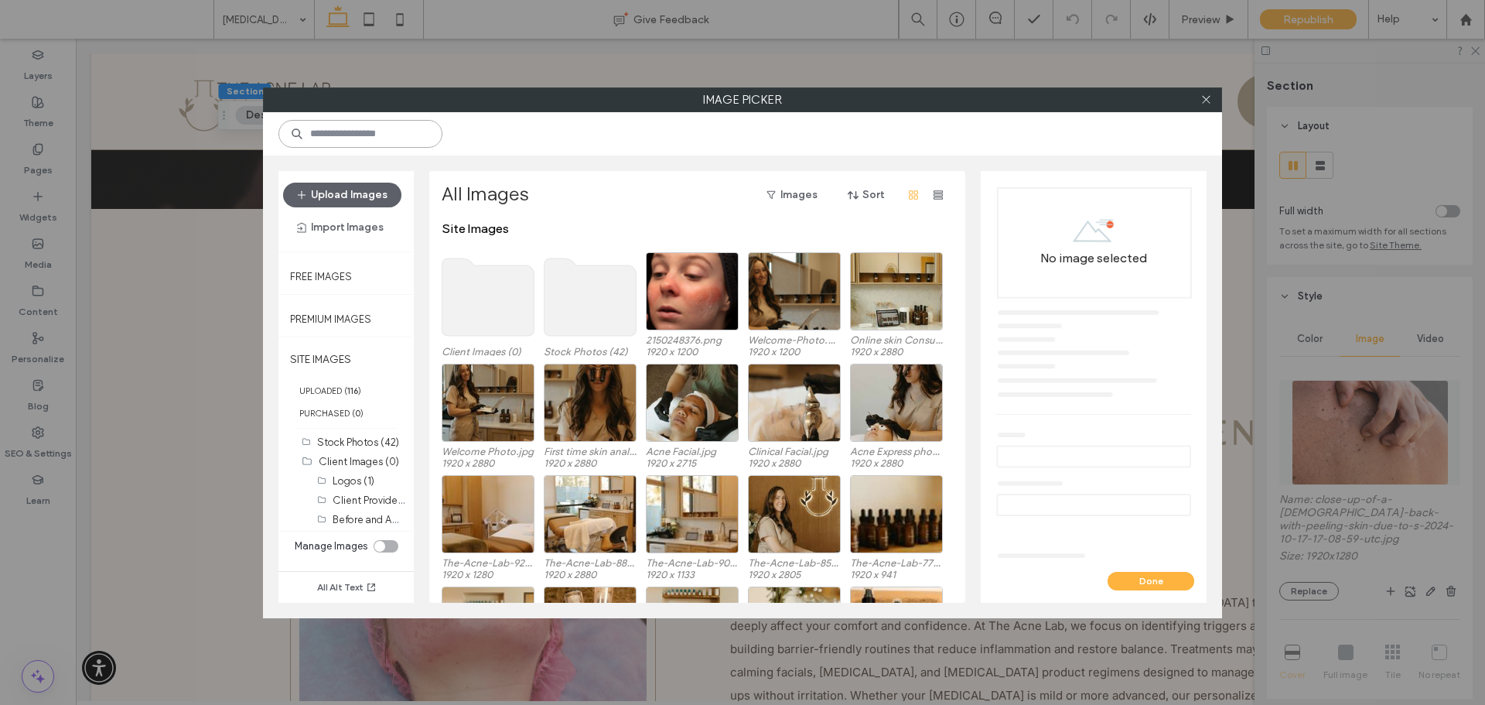
click at [339, 142] on input at bounding box center [360, 134] width 164 height 28
paste input "**********"
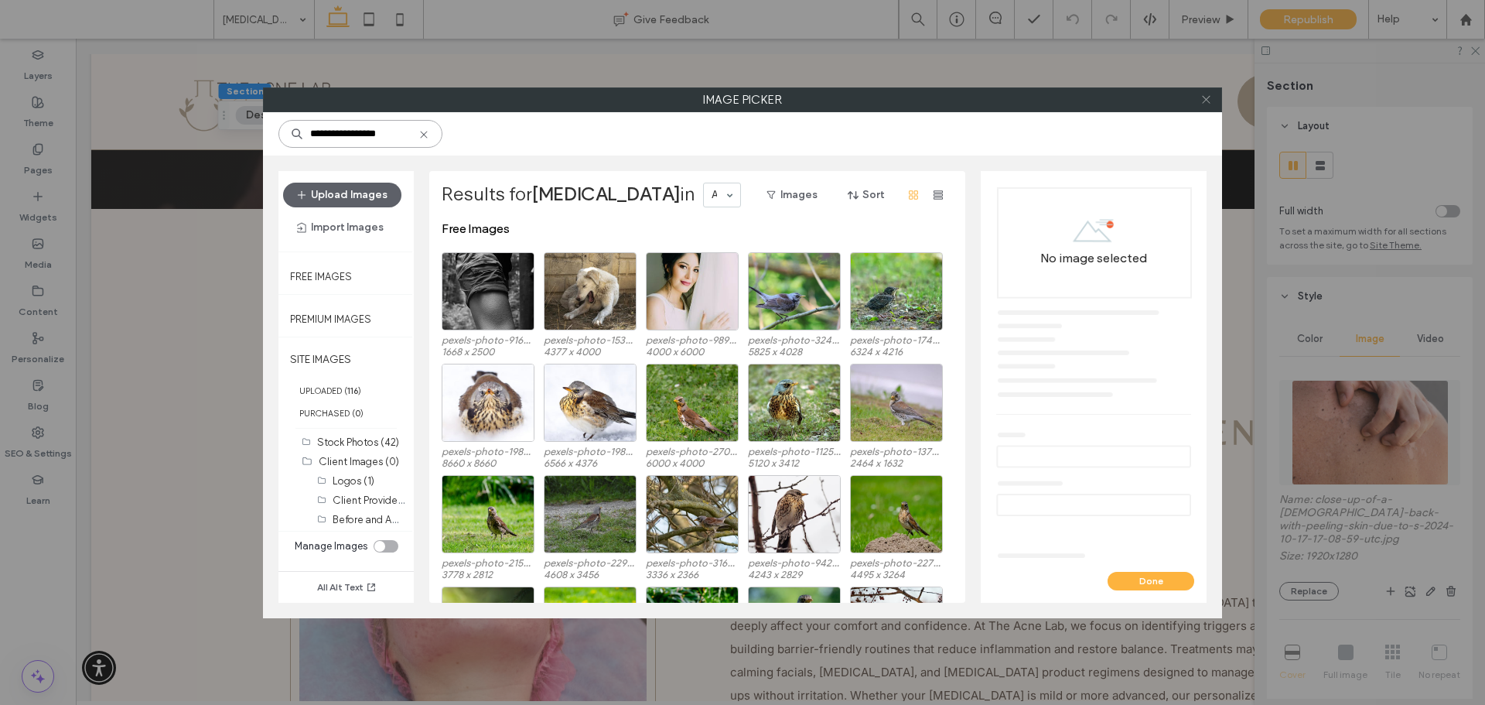
type input "**********"
click at [1205, 101] on use at bounding box center [1206, 100] width 8 height 8
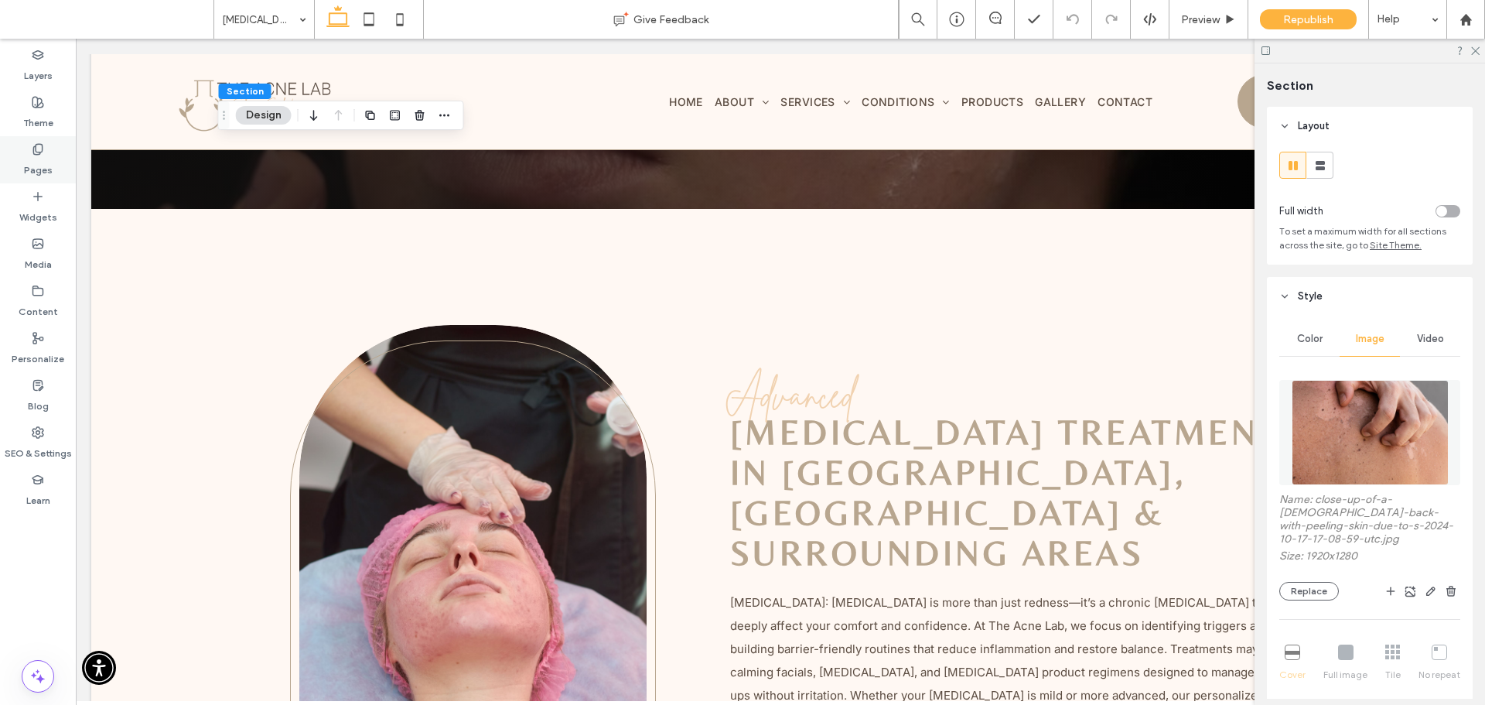
click at [41, 159] on label "Pages" at bounding box center [38, 166] width 29 height 22
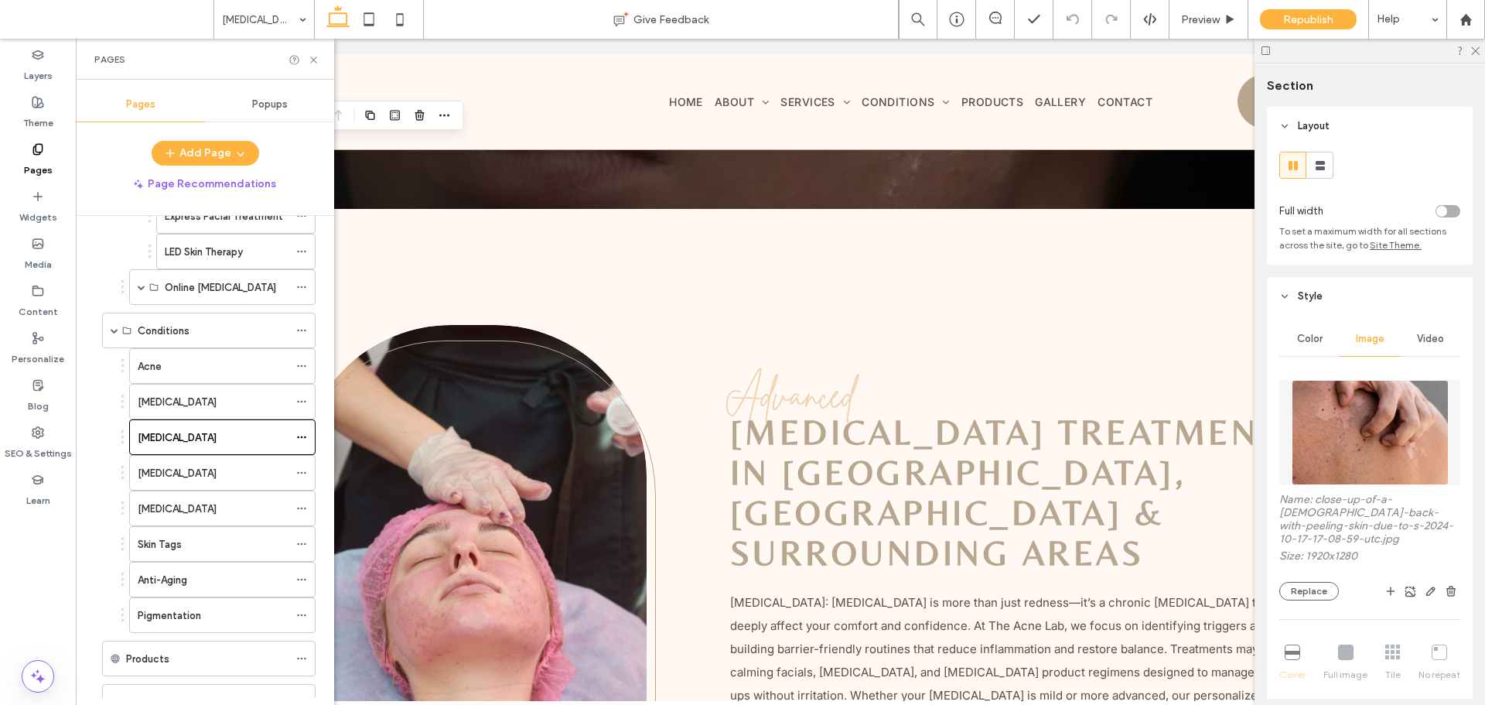
scroll to position [387, 0]
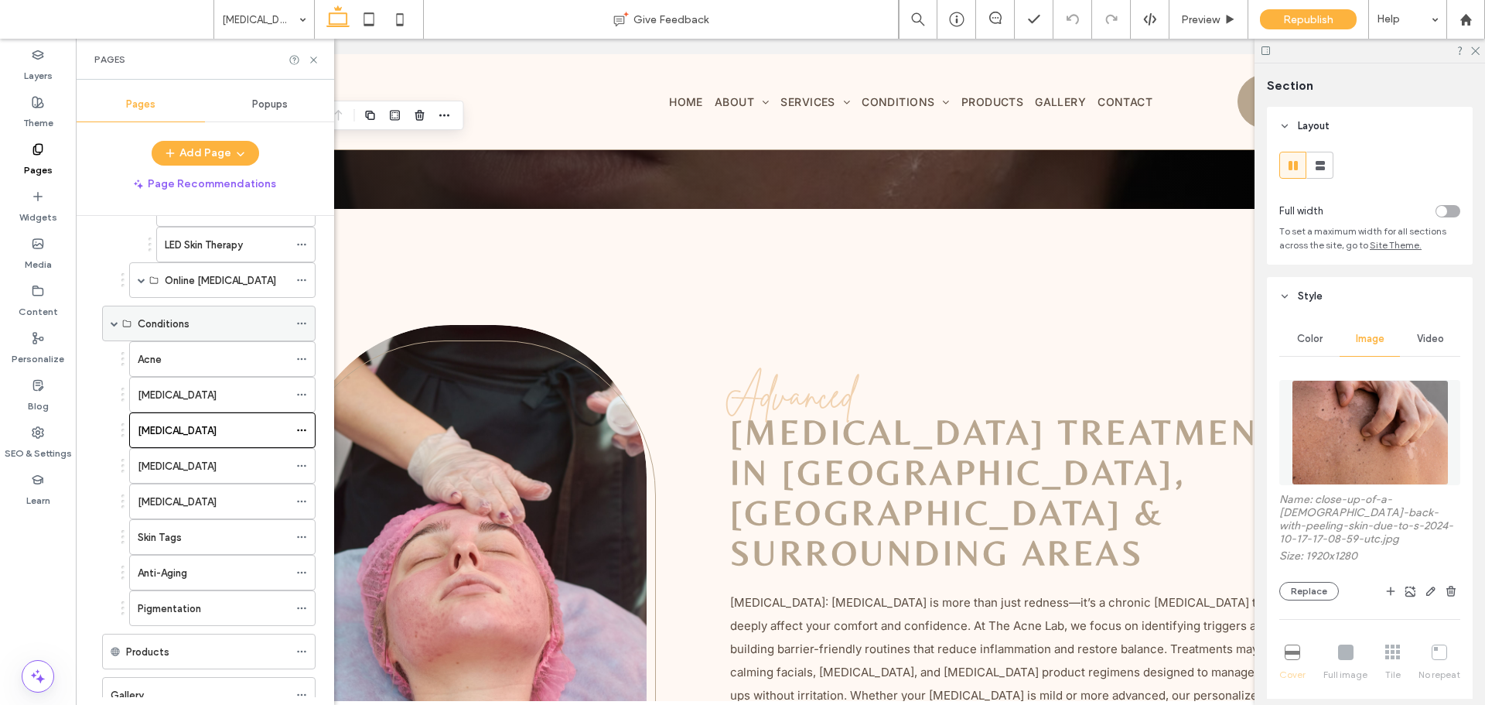
click at [114, 330] on span at bounding box center [115, 323] width 8 height 34
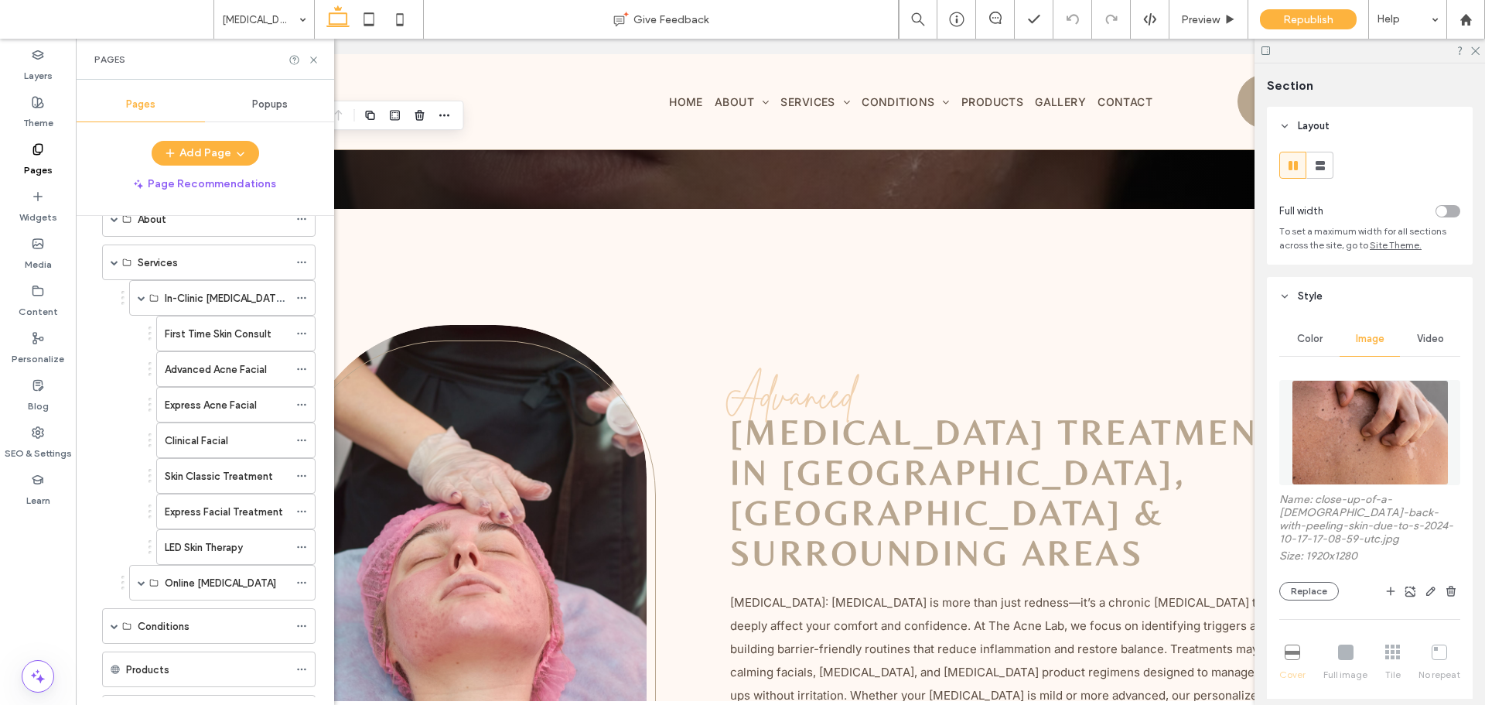
scroll to position [77, 0]
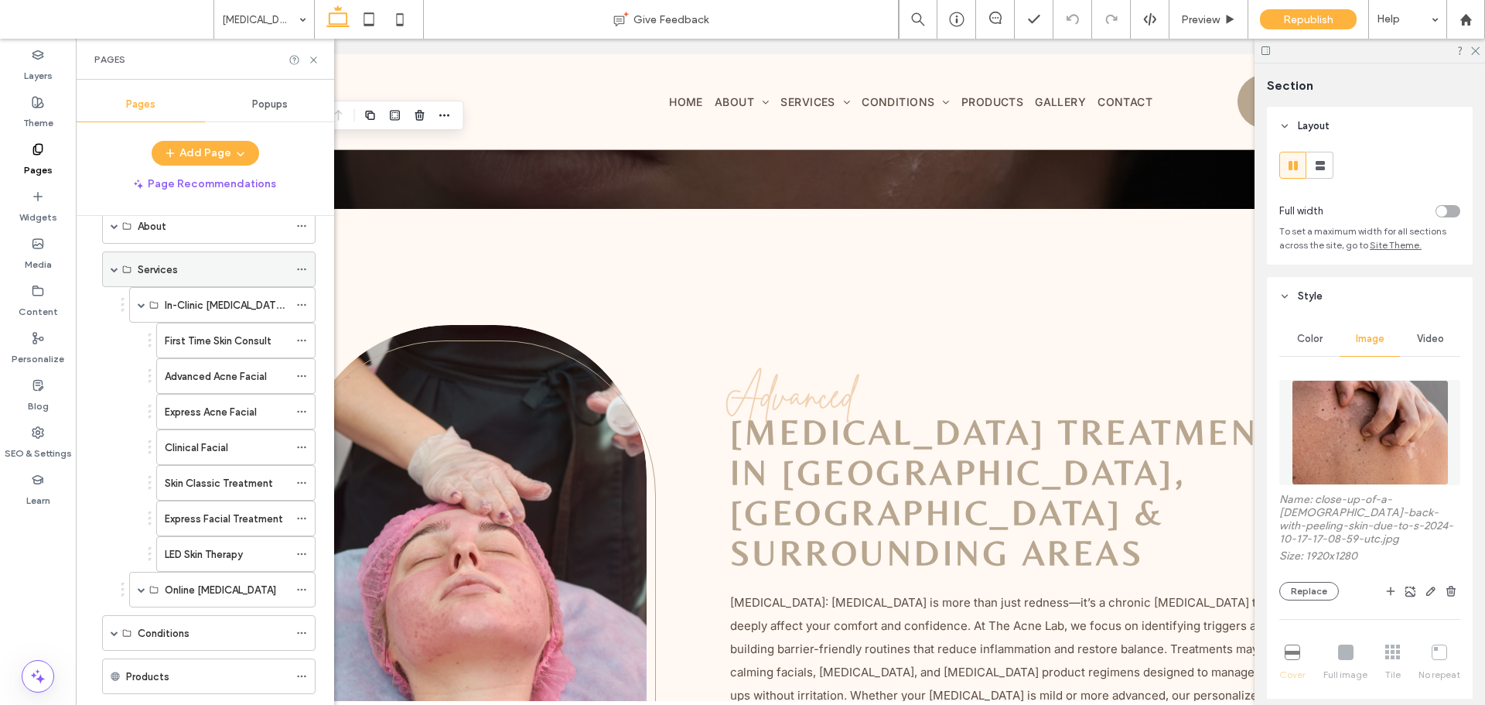
click at [111, 274] on span at bounding box center [115, 269] width 8 height 34
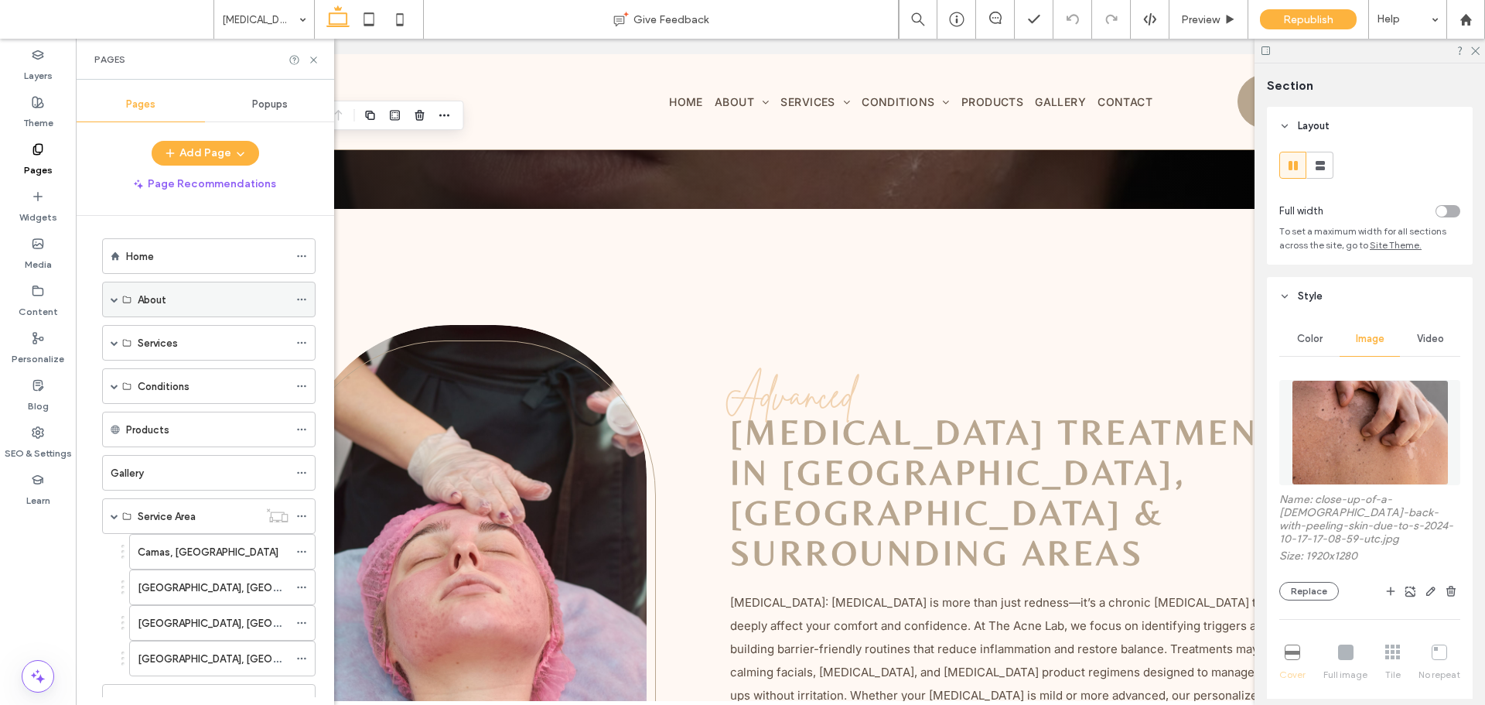
scroll to position [0, 0]
click at [114, 306] on span at bounding box center [115, 303] width 8 height 8
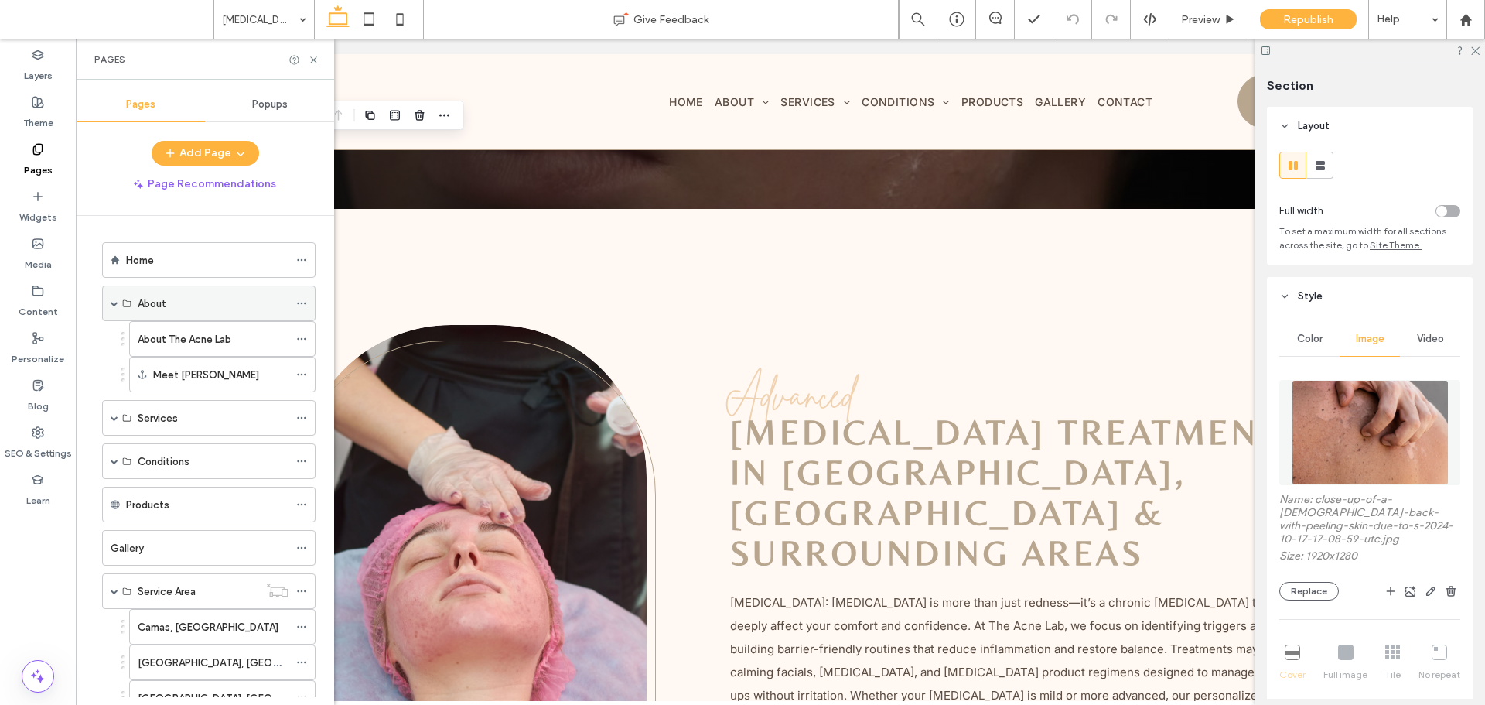
click at [114, 306] on span at bounding box center [115, 303] width 8 height 8
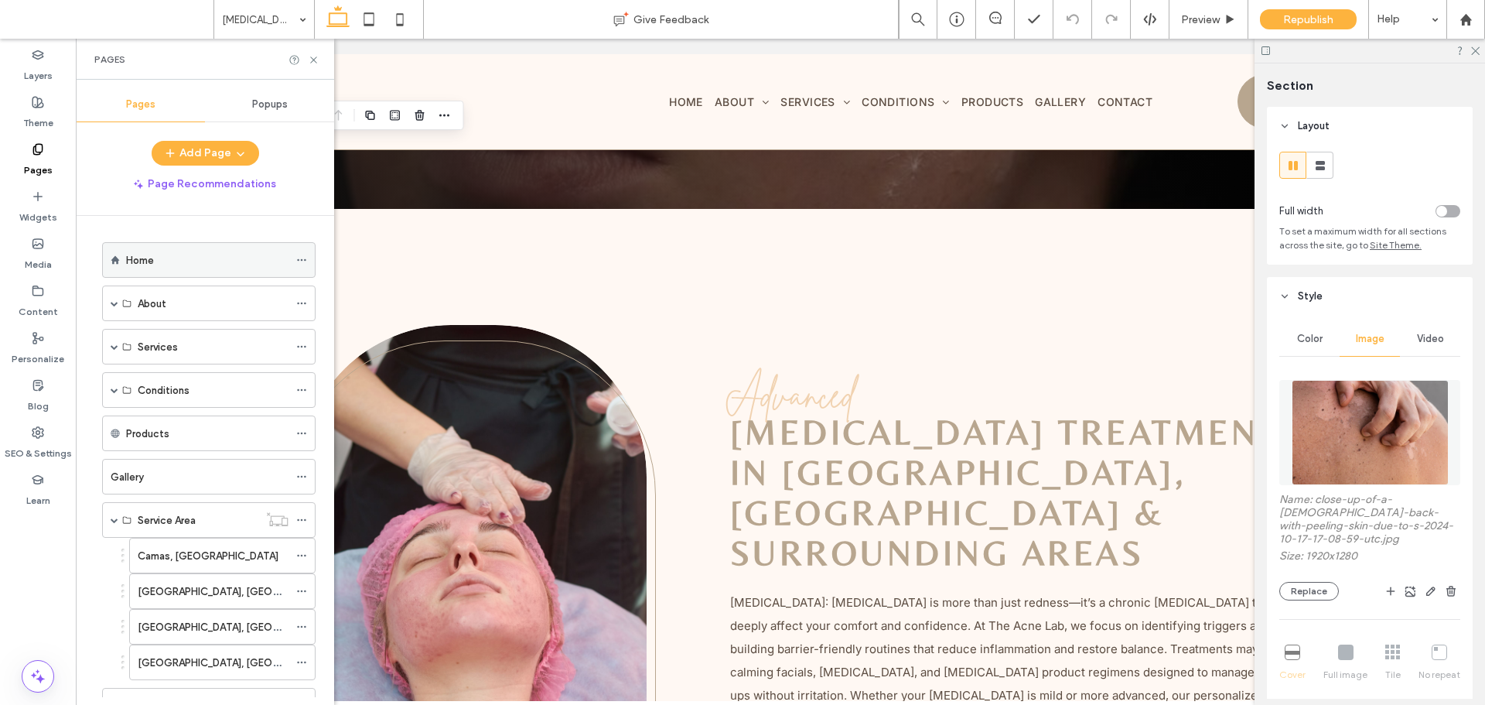
click at [125, 262] on div "Home" at bounding box center [208, 260] width 213 height 36
click at [247, 254] on div "Home" at bounding box center [207, 260] width 162 height 16
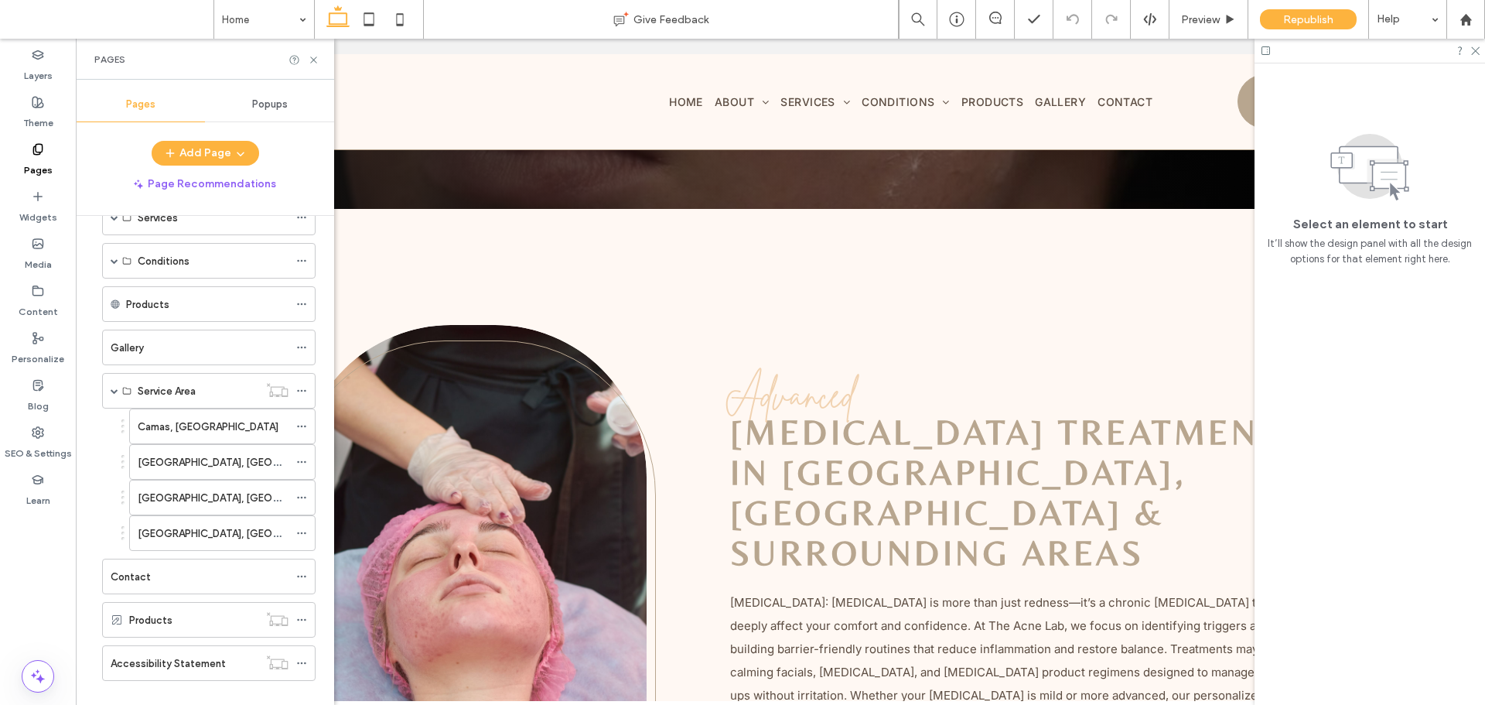
scroll to position [152, 0]
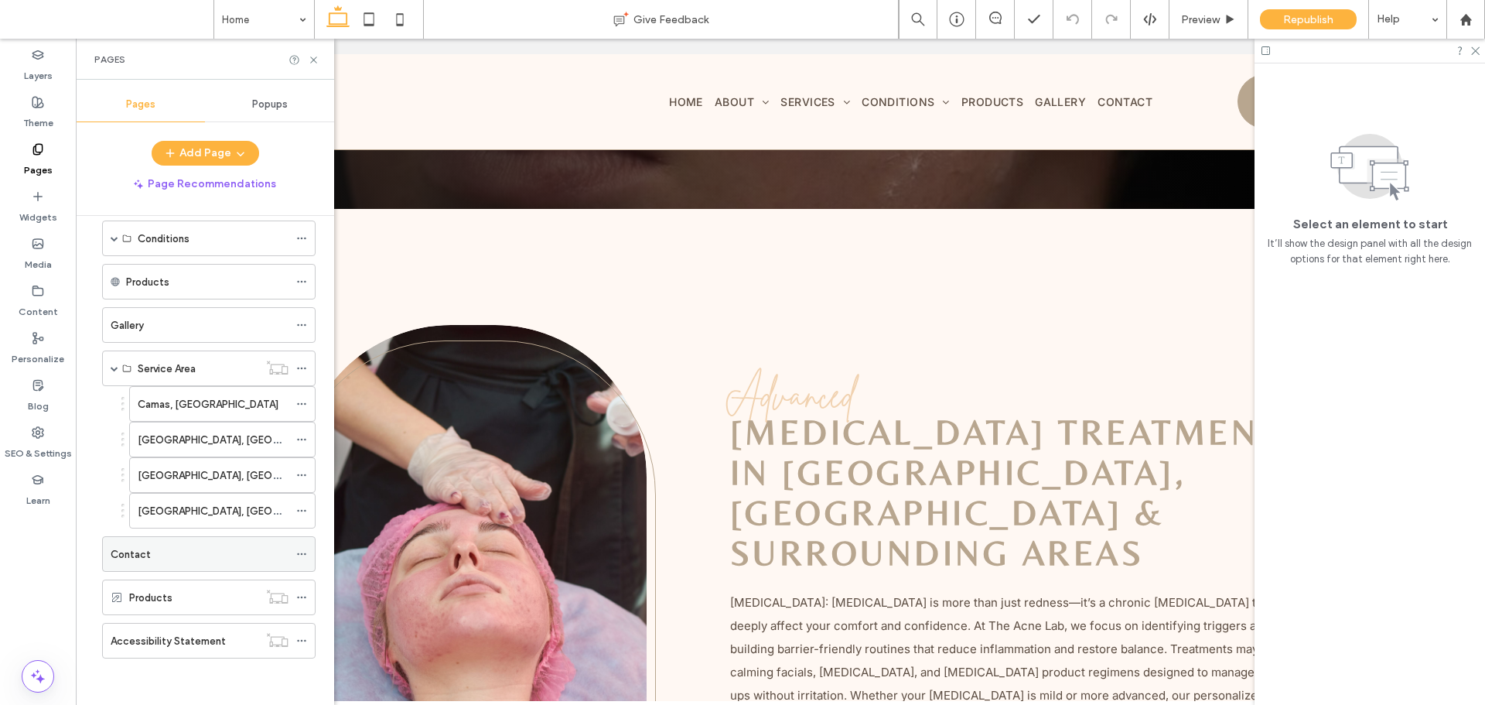
click at [170, 542] on div "Contact" at bounding box center [200, 554] width 178 height 34
click at [165, 647] on label "Accessibility Statement" at bounding box center [168, 640] width 115 height 27
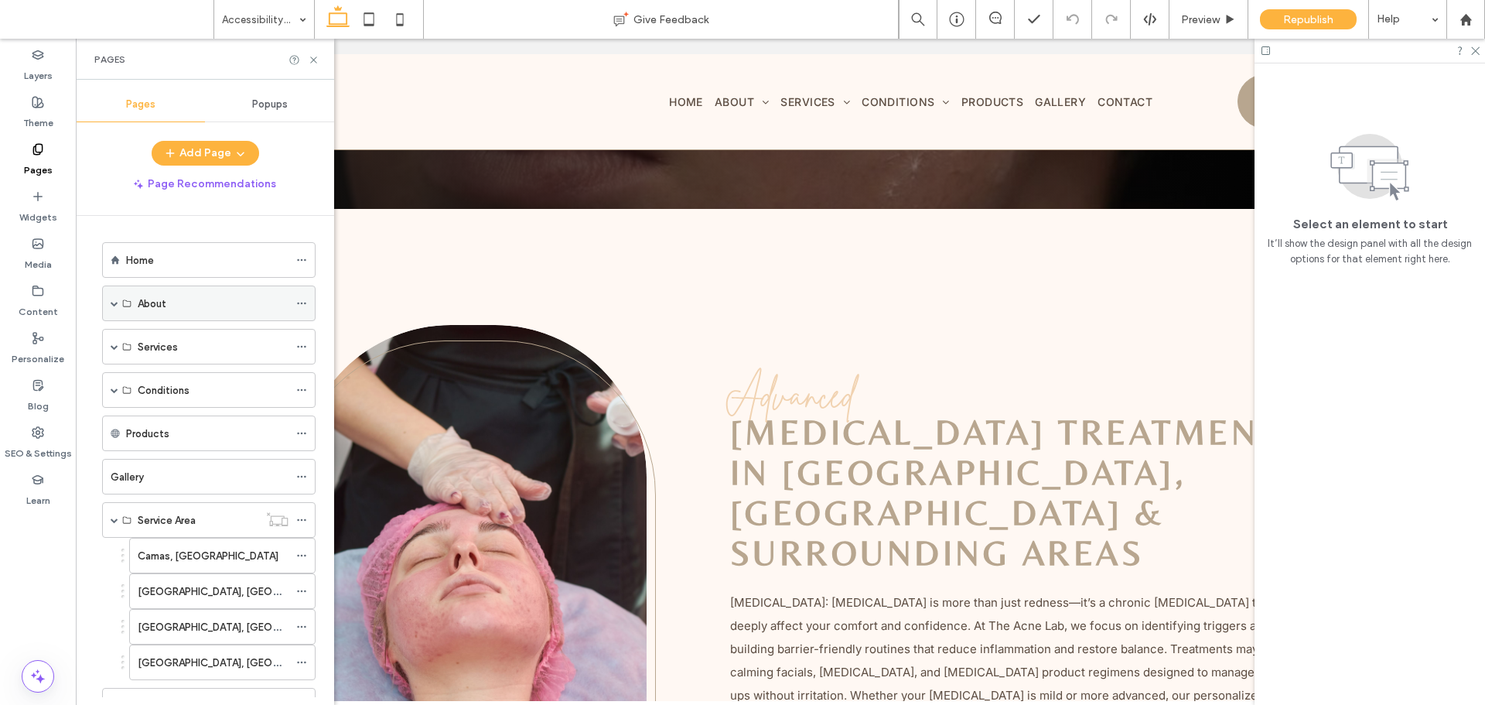
click at [159, 316] on div "About" at bounding box center [213, 303] width 151 height 34
click at [116, 309] on span at bounding box center [115, 303] width 8 height 34
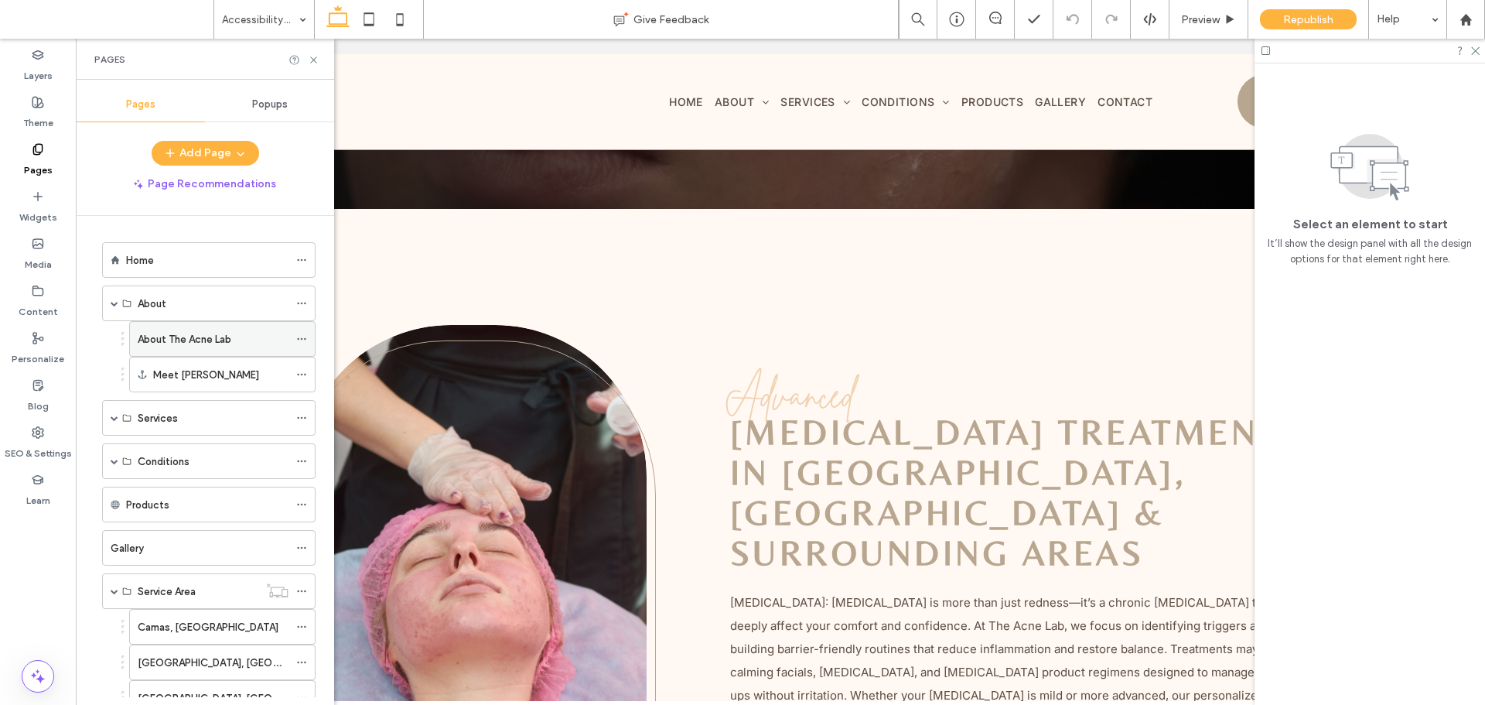
click at [149, 330] on label "About The Acne Lab" at bounding box center [185, 339] width 94 height 27
click at [197, 247] on div "Home" at bounding box center [207, 260] width 162 height 34
click at [114, 459] on span at bounding box center [115, 461] width 8 height 8
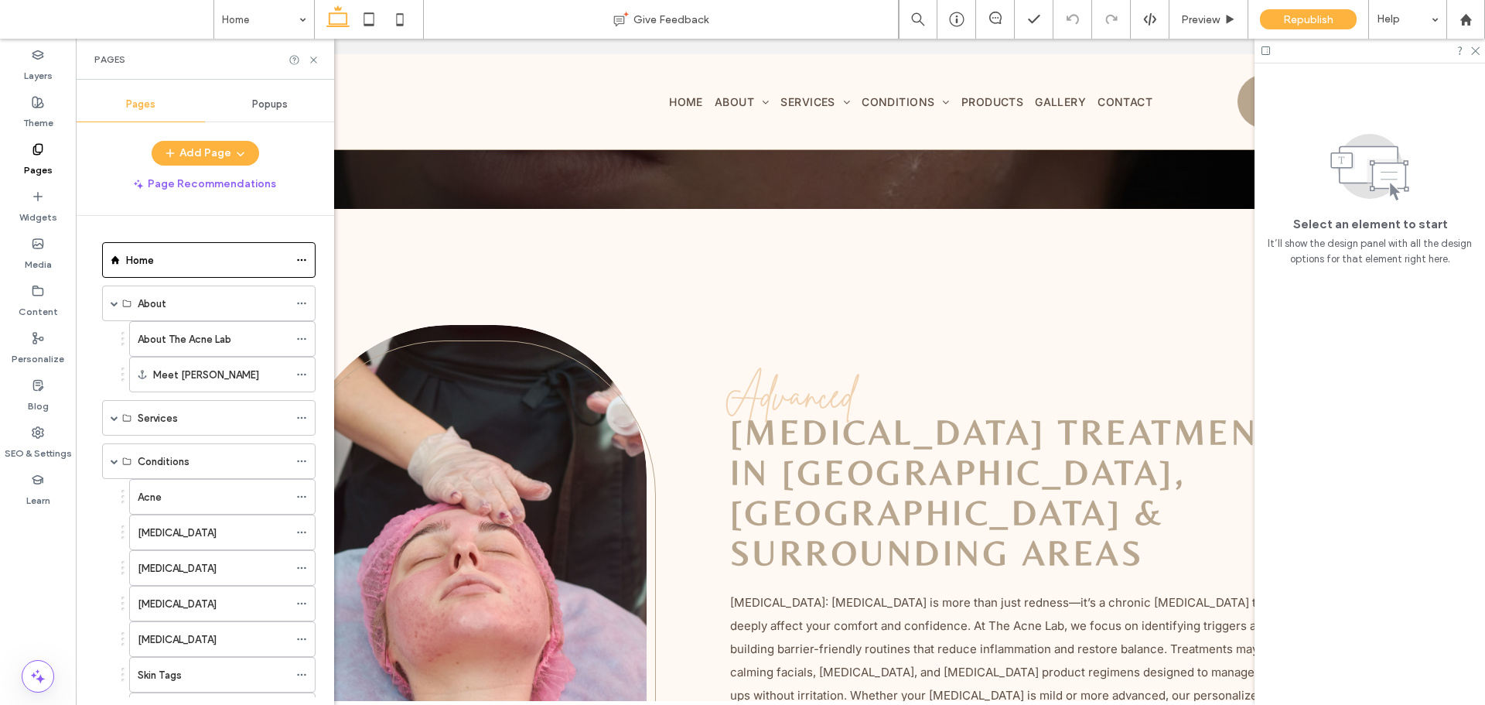
click at [155, 504] on label "Acne" at bounding box center [150, 496] width 24 height 27
click at [310, 60] on icon at bounding box center [314, 60] width 12 height 12
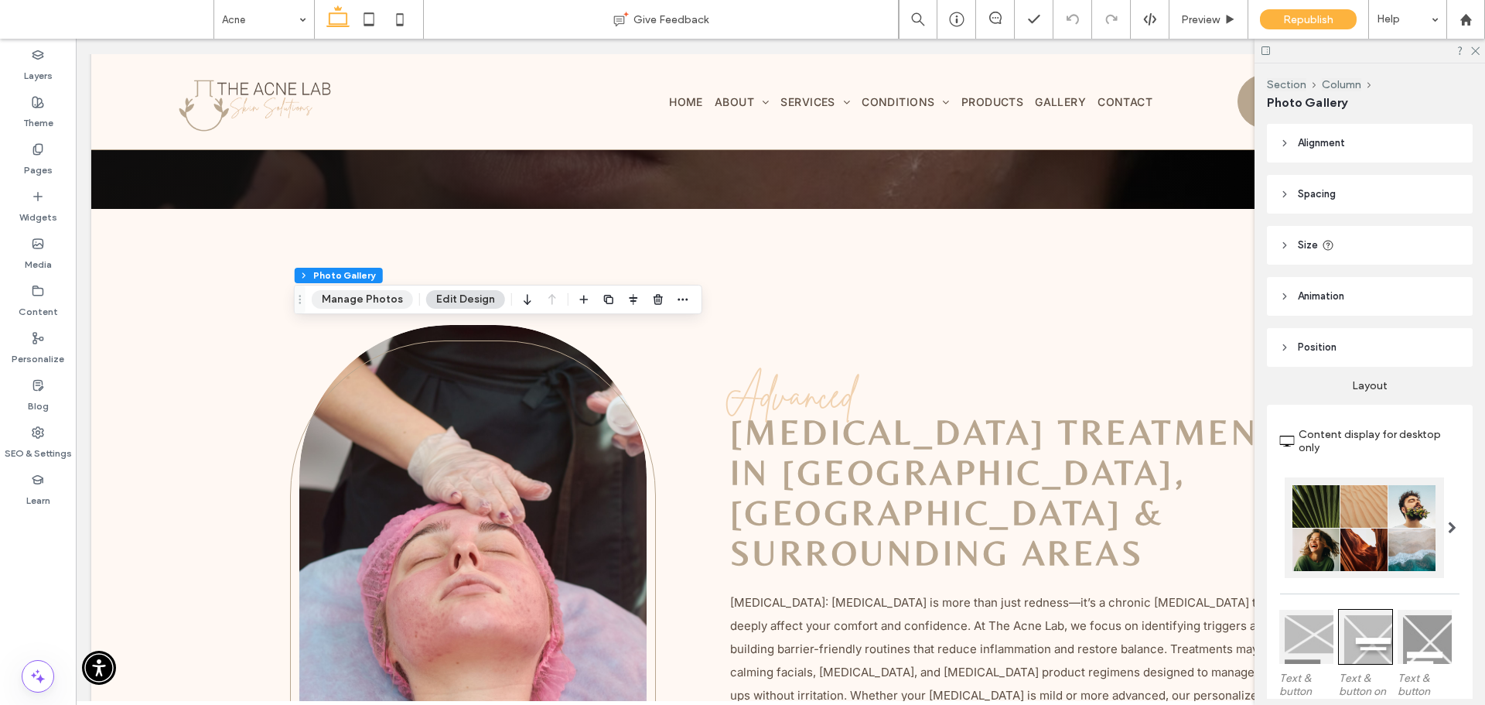
click at [337, 306] on button "Manage Photos" at bounding box center [362, 299] width 101 height 19
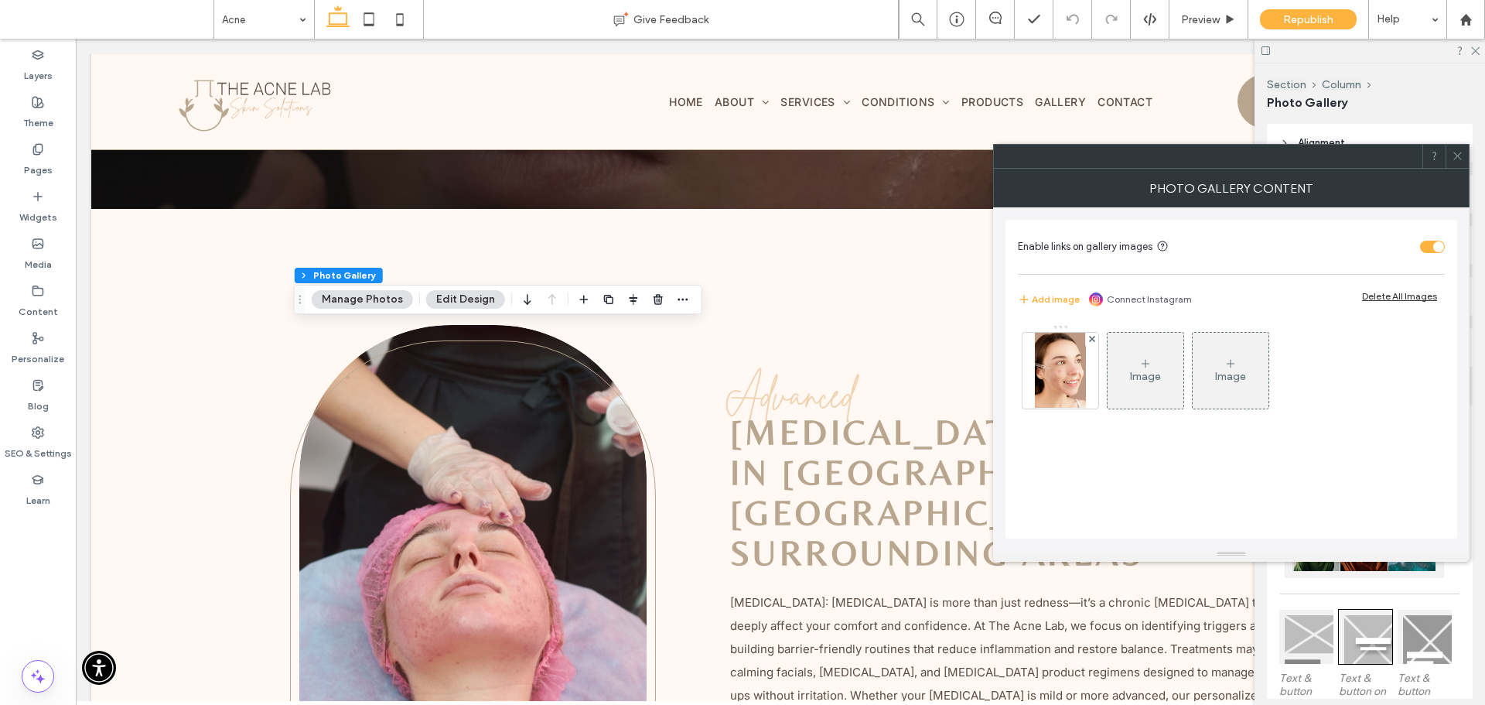
click at [1143, 377] on div "Image" at bounding box center [1145, 376] width 31 height 13
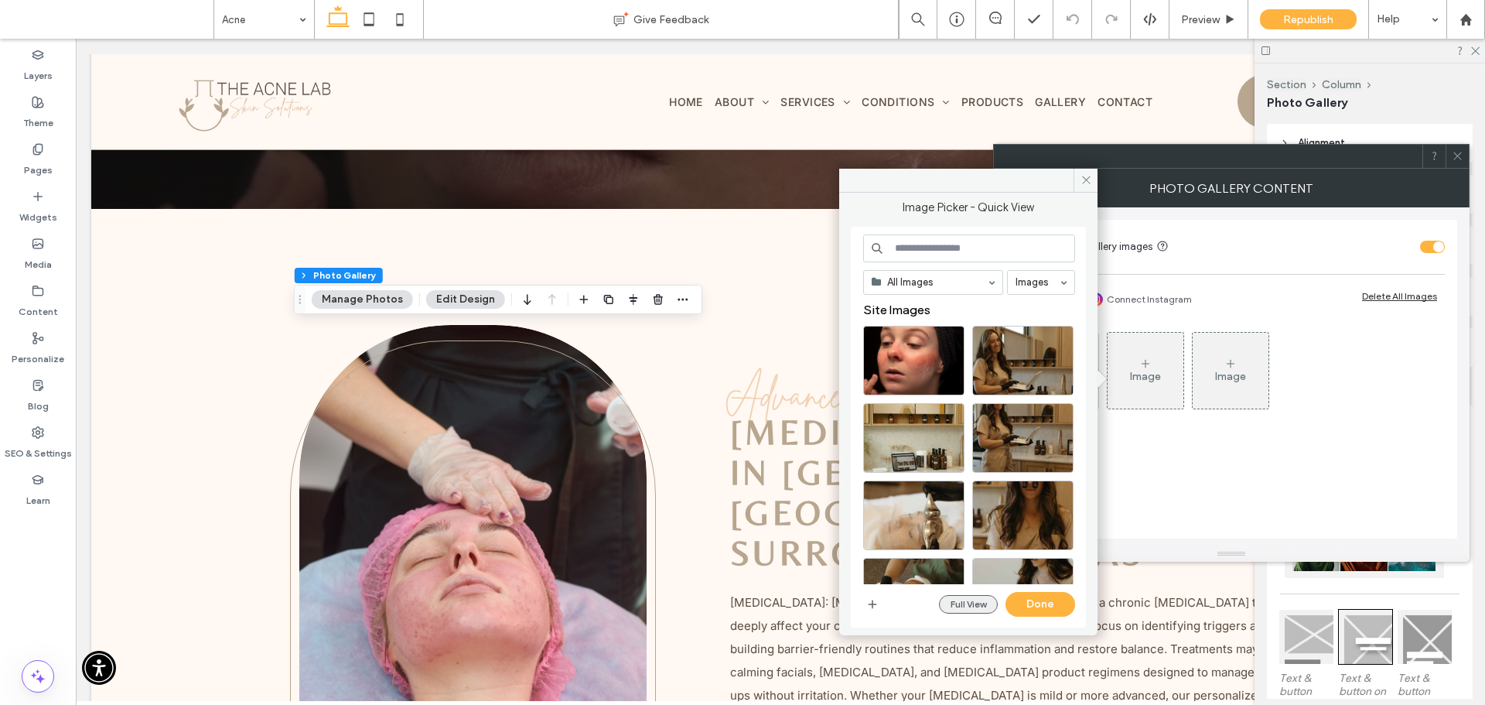
click at [975, 599] on button "Full View" at bounding box center [968, 604] width 59 height 19
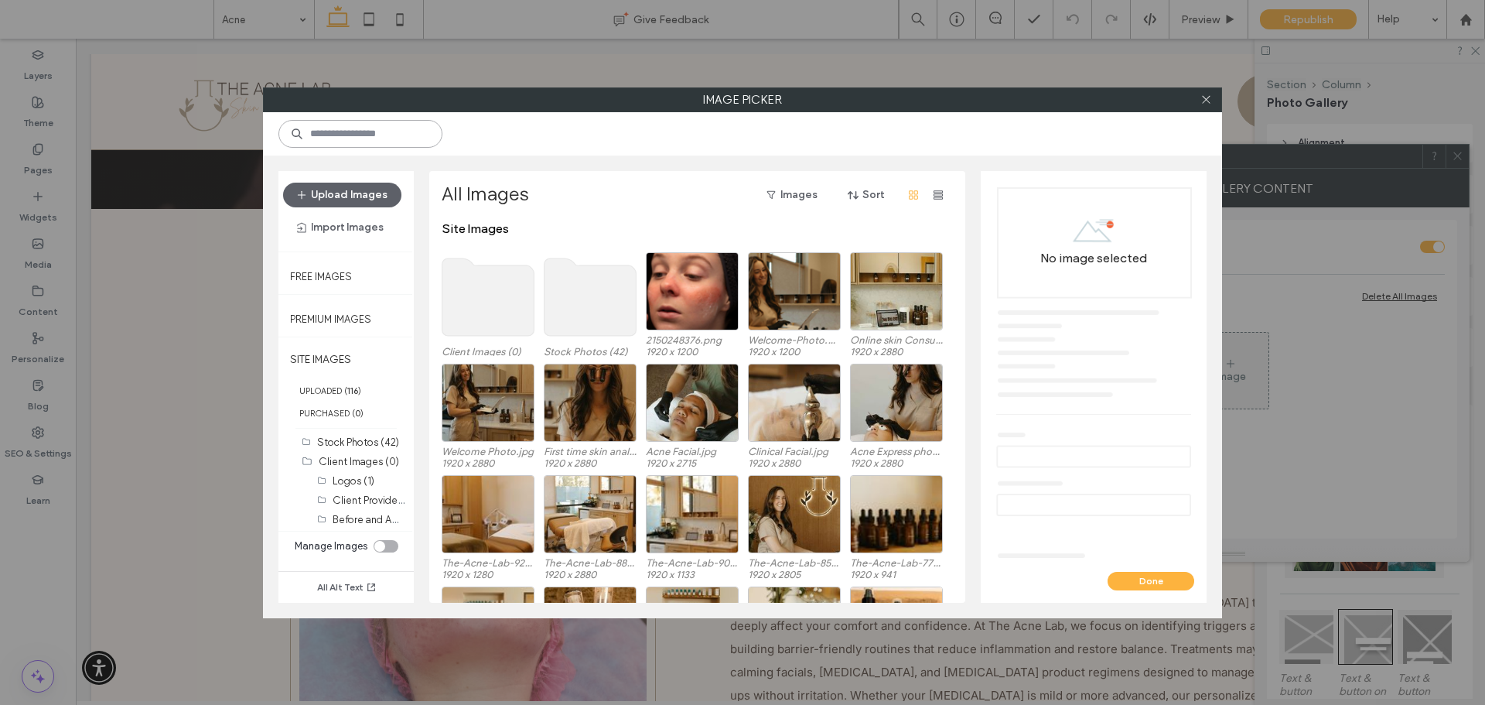
click at [391, 138] on input at bounding box center [360, 134] width 164 height 28
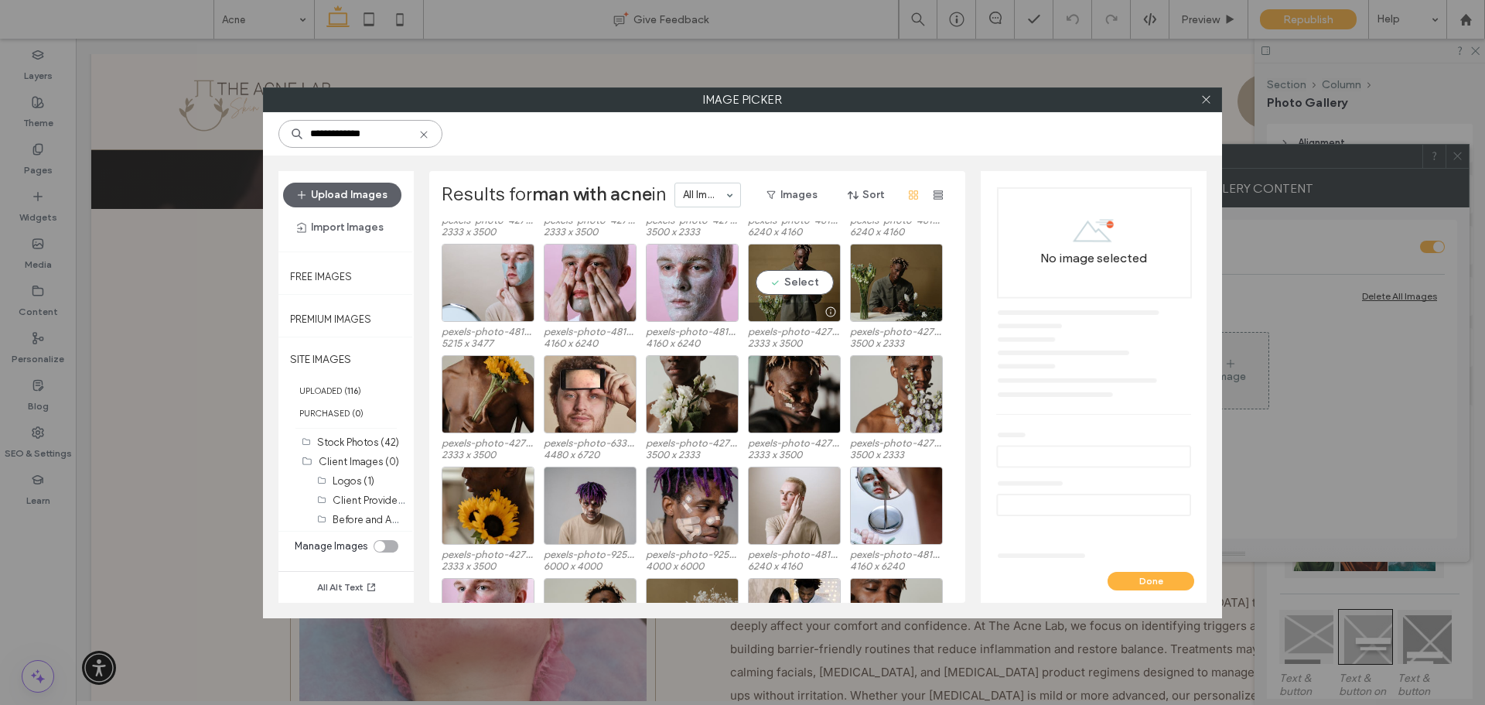
scroll to position [652, 0]
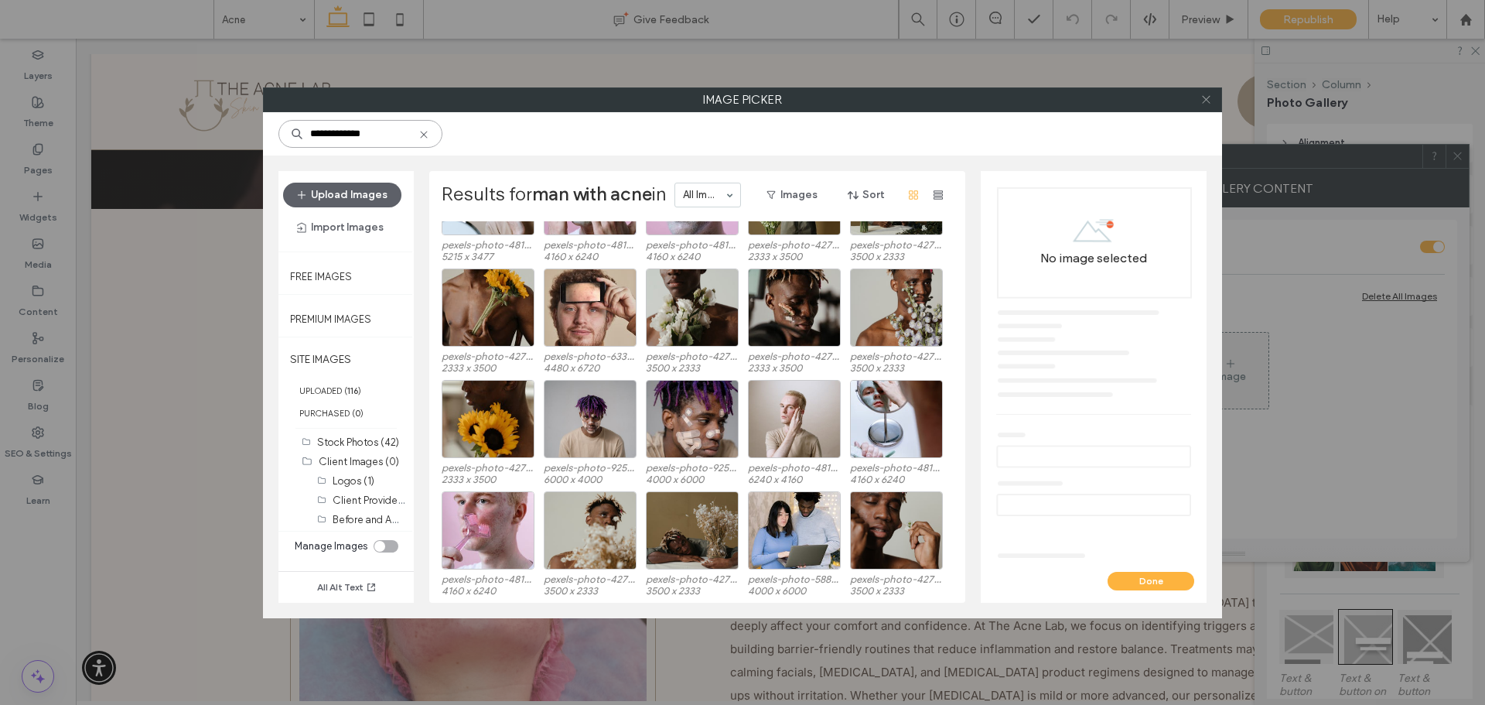
type input "**********"
click at [1206, 101] on icon at bounding box center [1207, 100] width 12 height 12
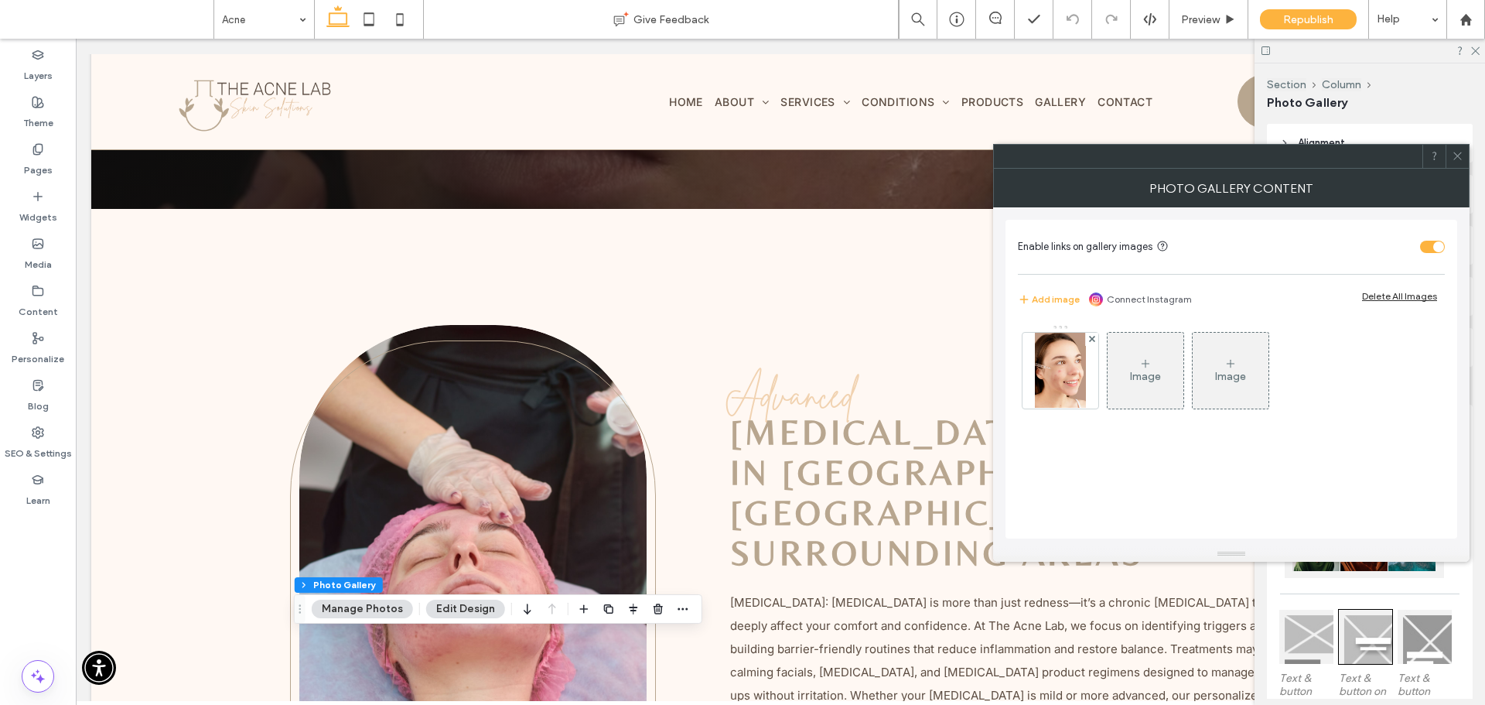
click at [1462, 157] on icon at bounding box center [1458, 156] width 12 height 12
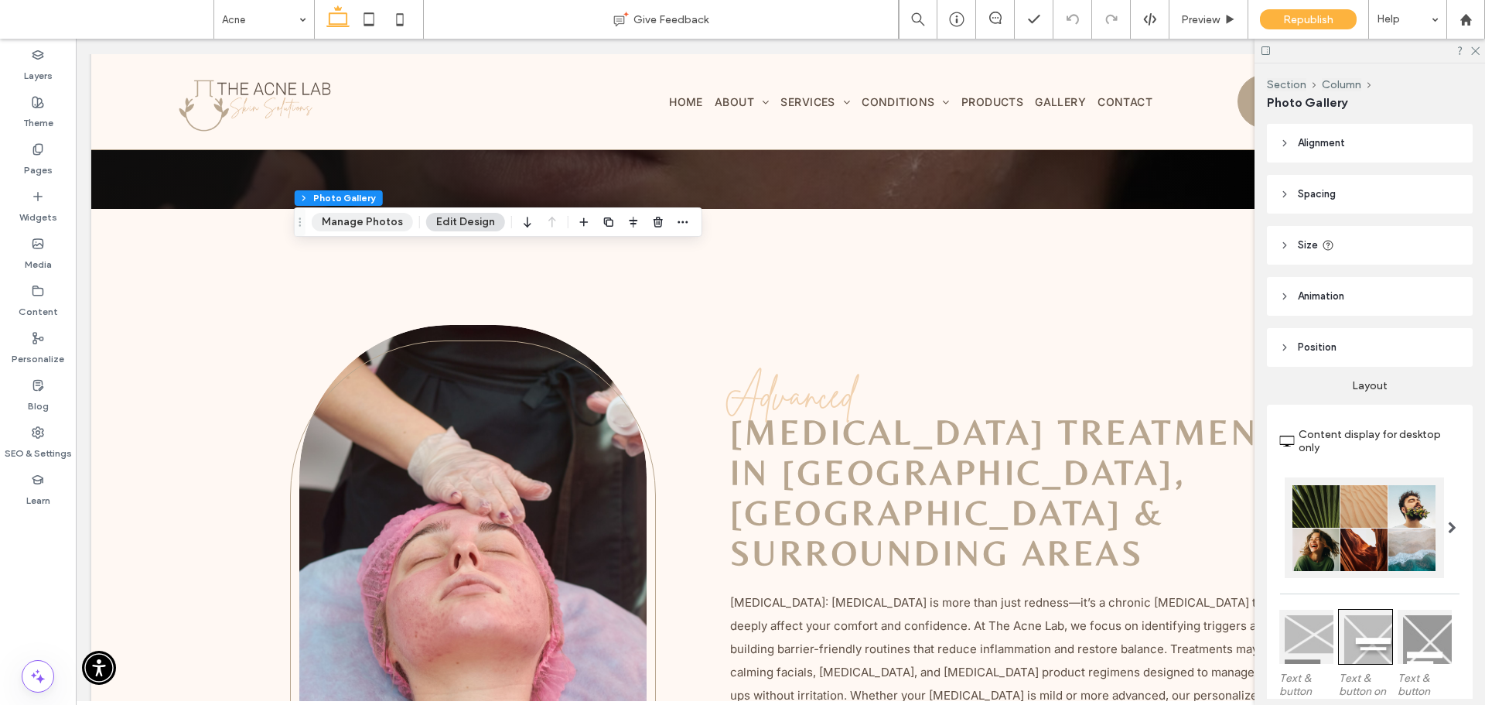
click at [360, 220] on button "Manage Photos" at bounding box center [362, 222] width 101 height 19
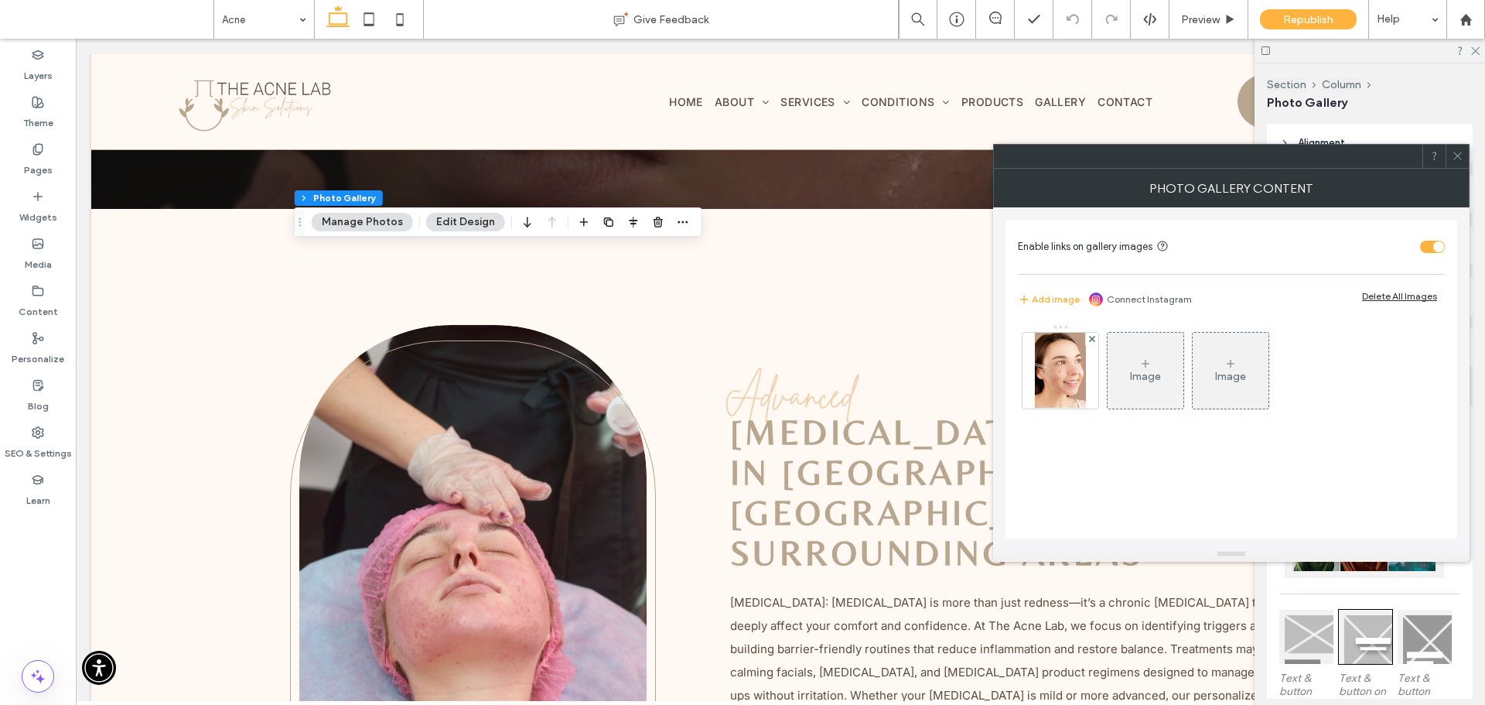
click at [1453, 152] on icon at bounding box center [1458, 156] width 12 height 12
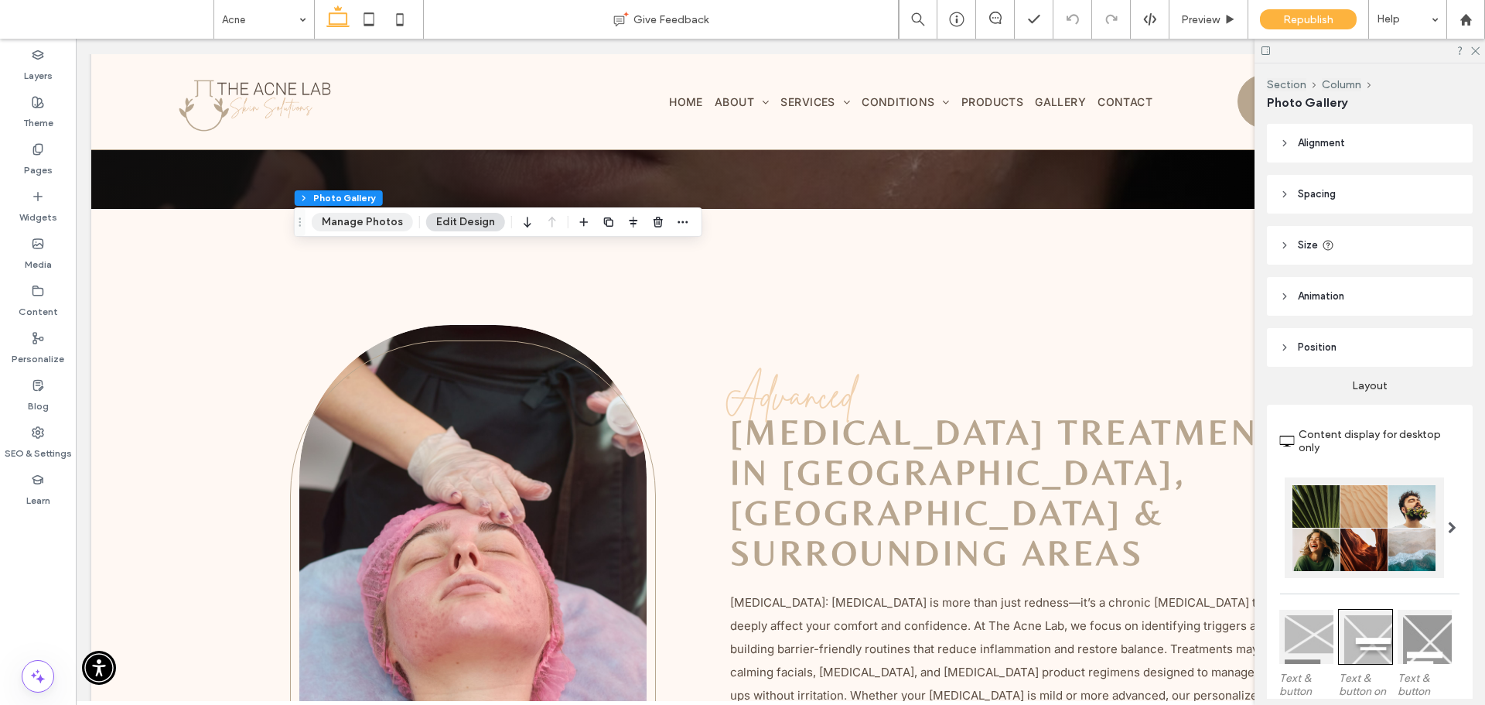
click at [388, 220] on button "Manage Photos" at bounding box center [362, 222] width 101 height 19
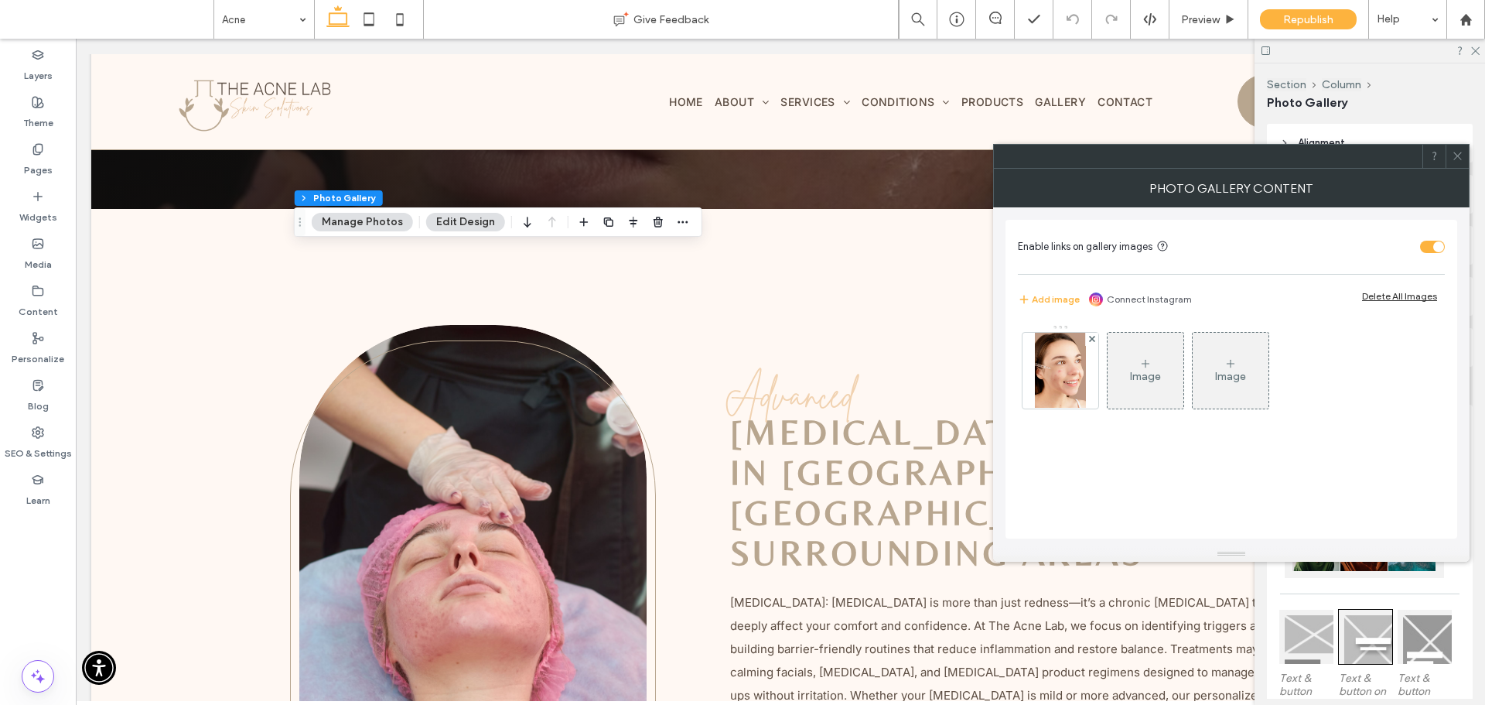
click at [1150, 393] on div "Image" at bounding box center [1146, 370] width 76 height 73
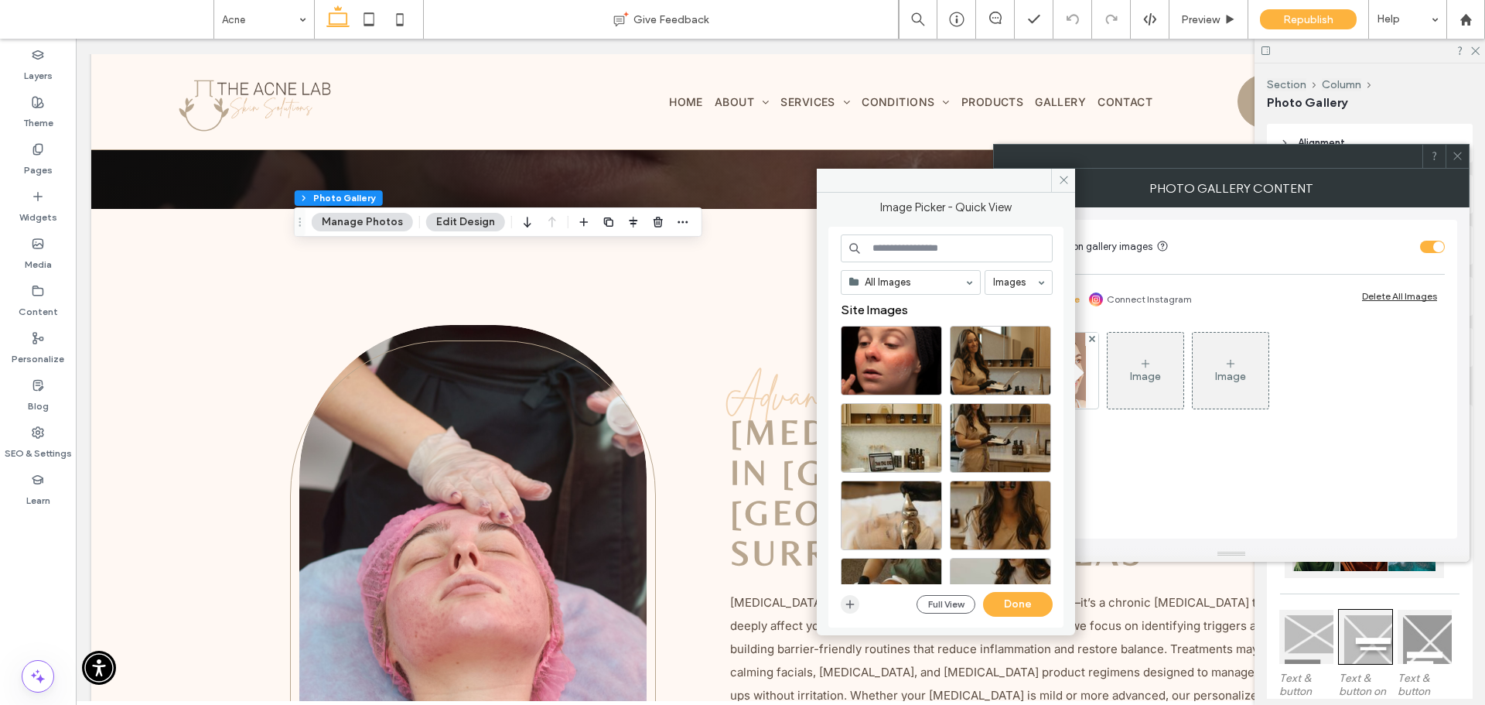
click at [856, 603] on span "button" at bounding box center [850, 604] width 19 height 19
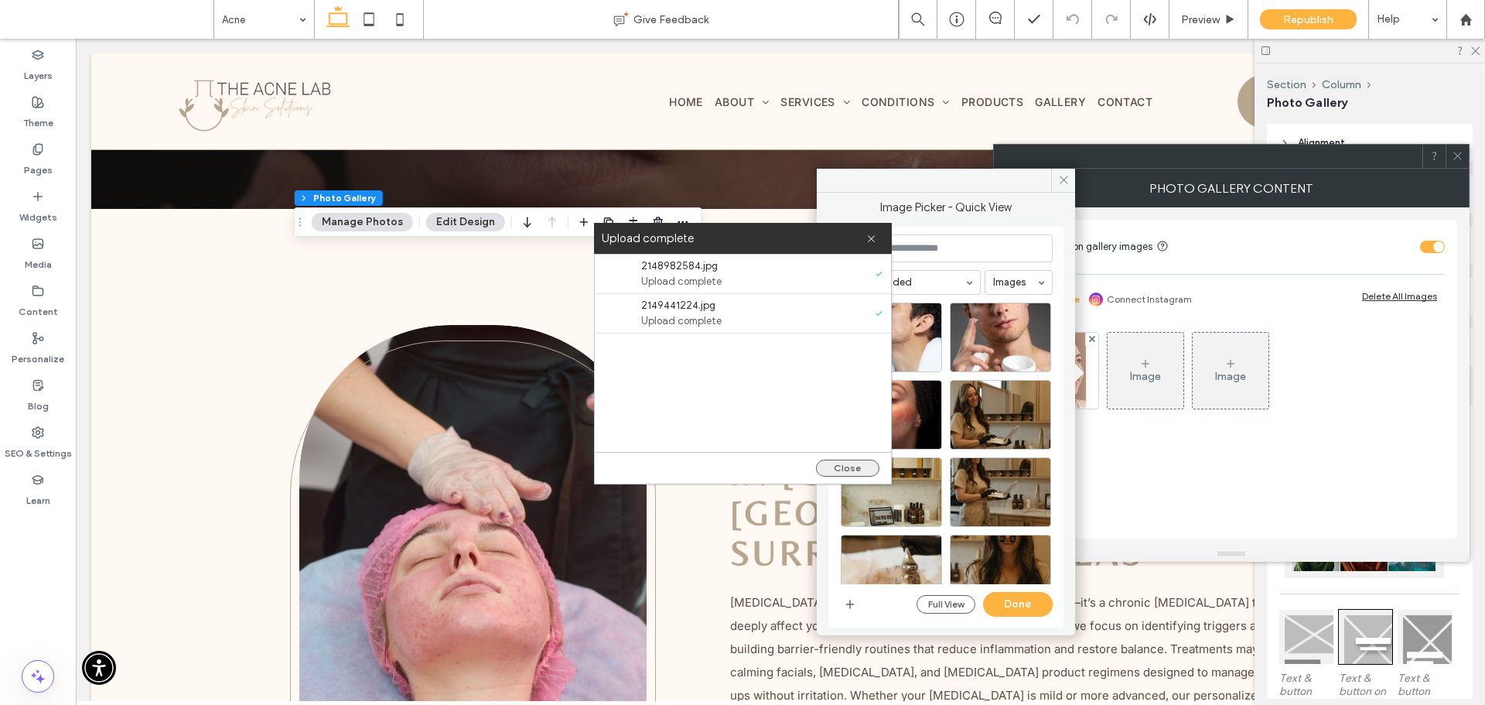
click at [857, 469] on button "Close" at bounding box center [847, 467] width 63 height 17
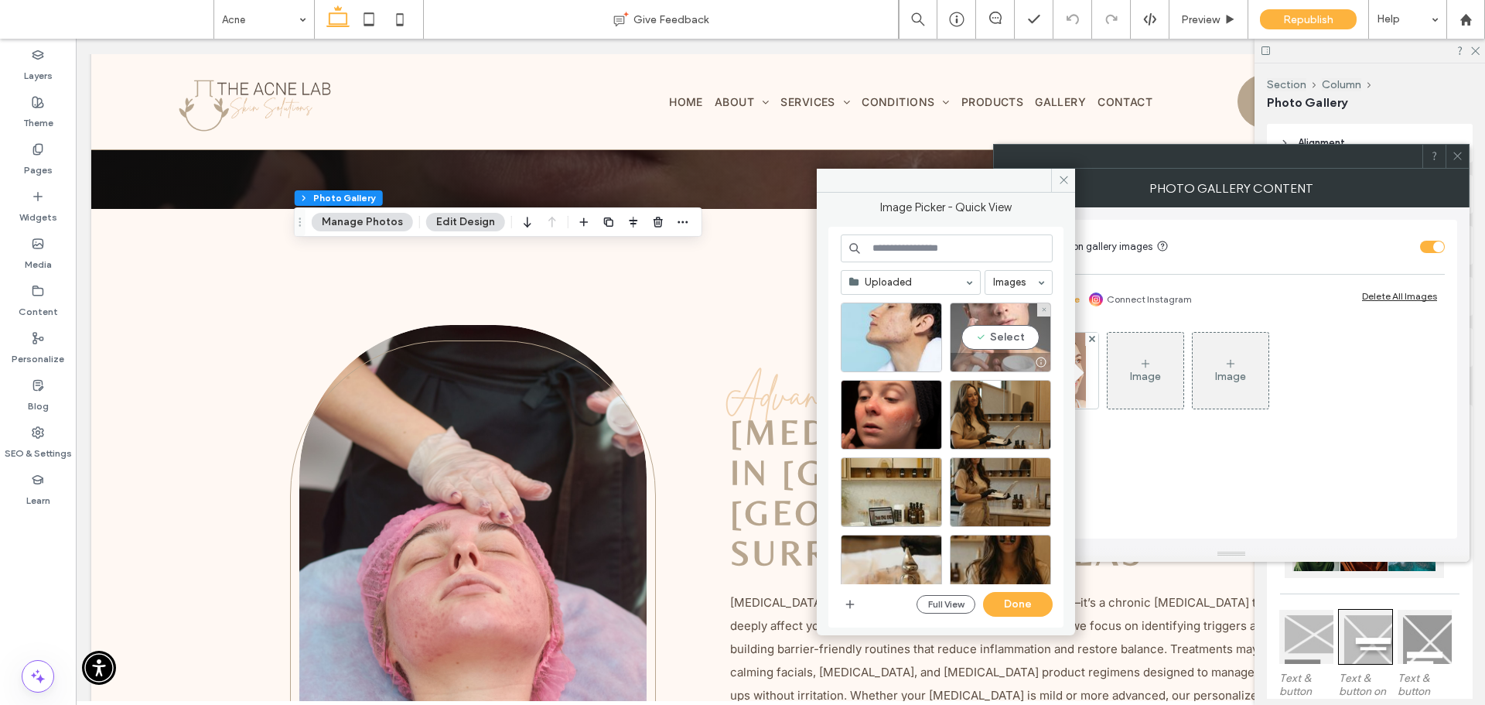
click at [987, 340] on div "Select" at bounding box center [1000, 337] width 101 height 70
click at [1029, 603] on button "Done" at bounding box center [1018, 604] width 70 height 25
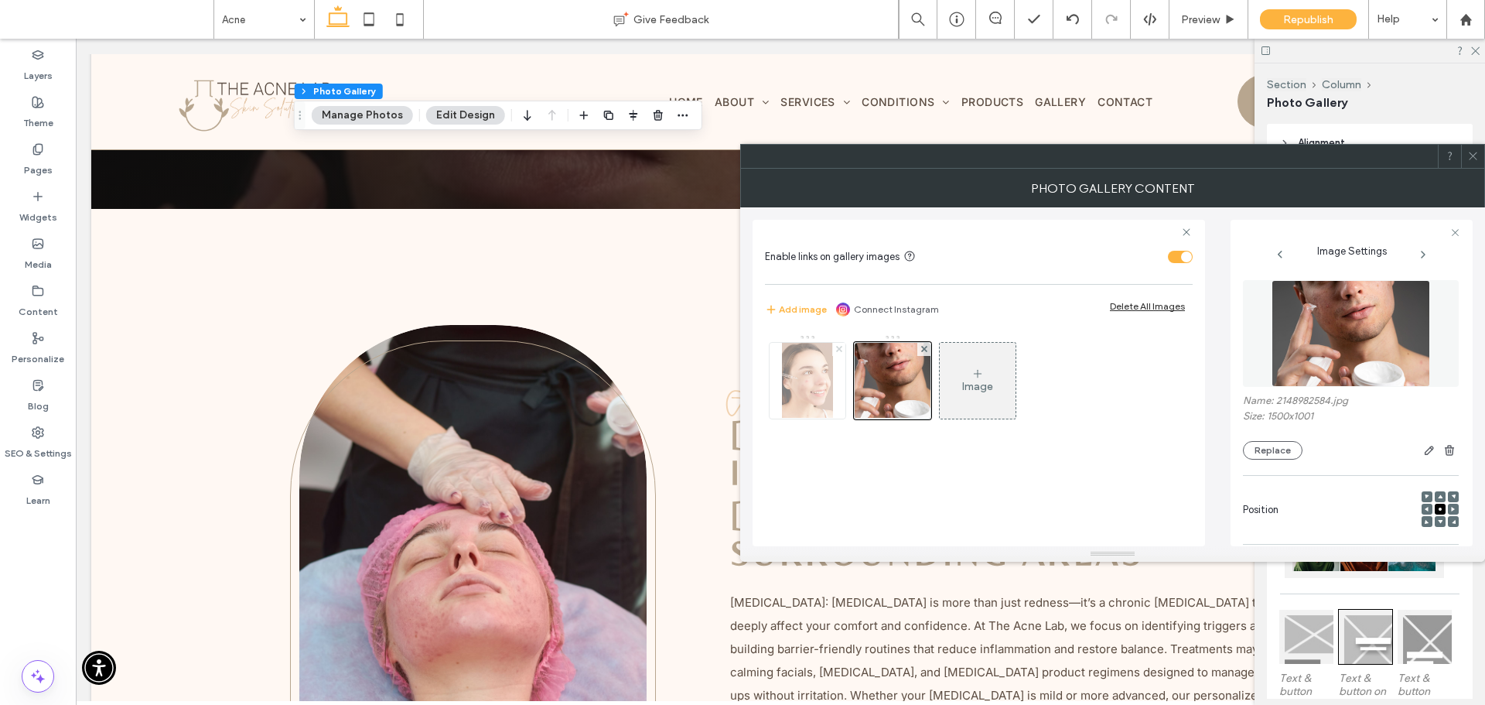
click at [838, 350] on icon at bounding box center [839, 349] width 6 height 6
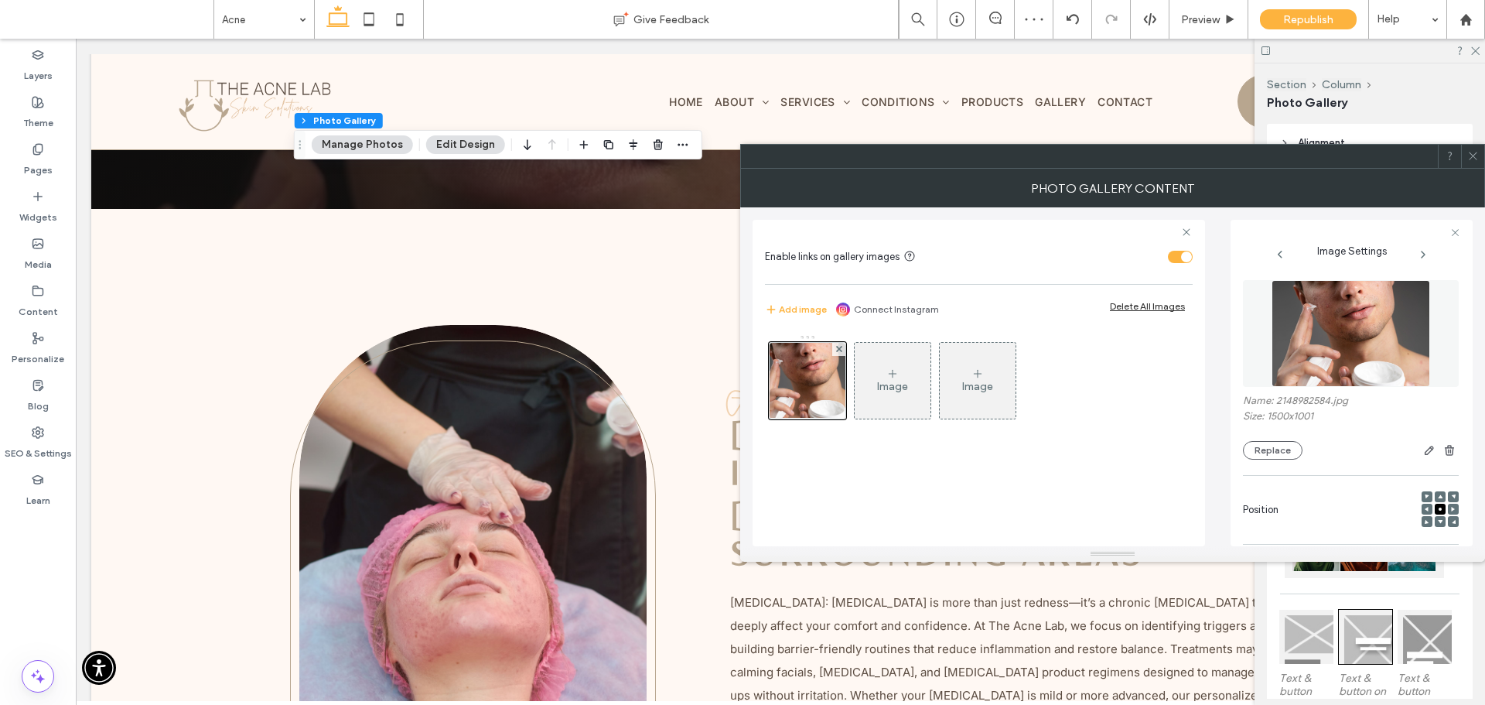
click at [1477, 152] on use at bounding box center [1473, 156] width 8 height 8
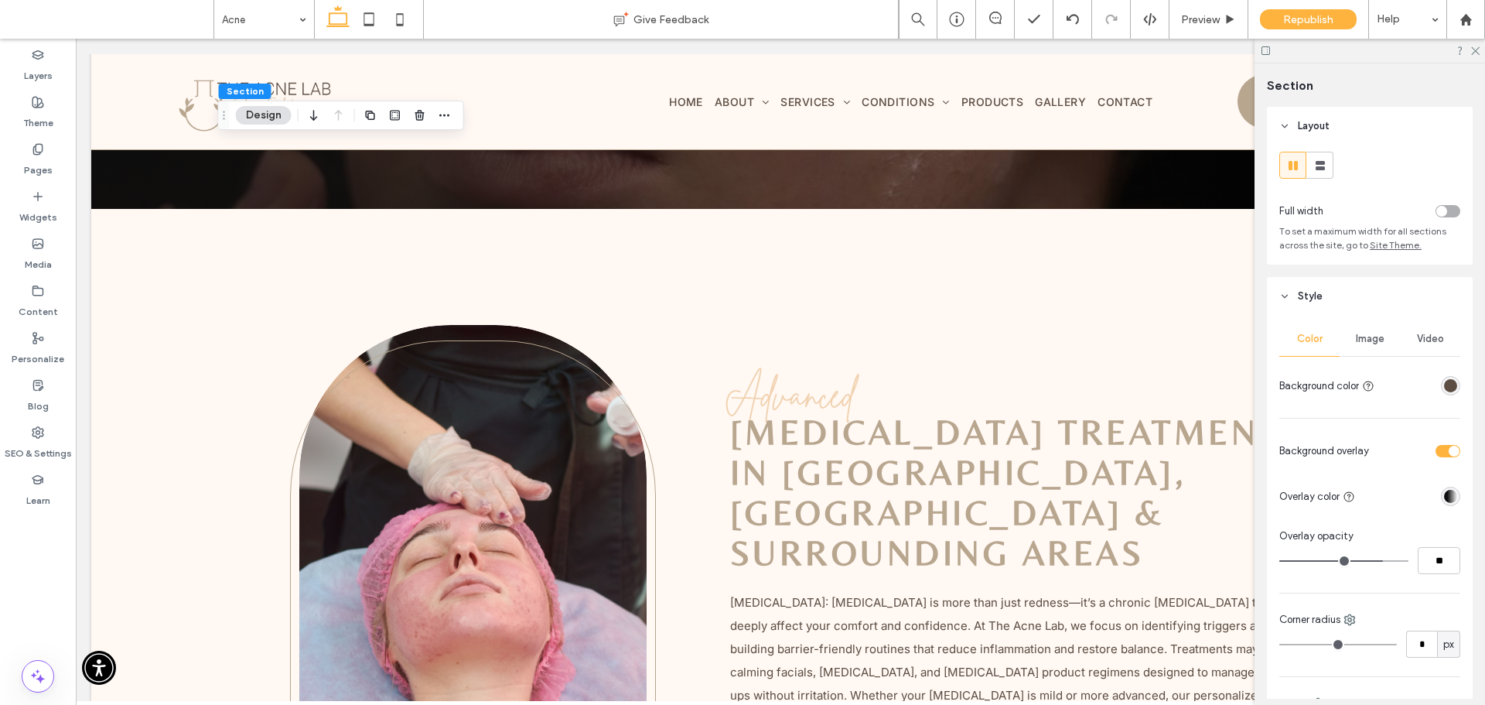
click at [1381, 334] on div "Image" at bounding box center [1370, 339] width 60 height 34
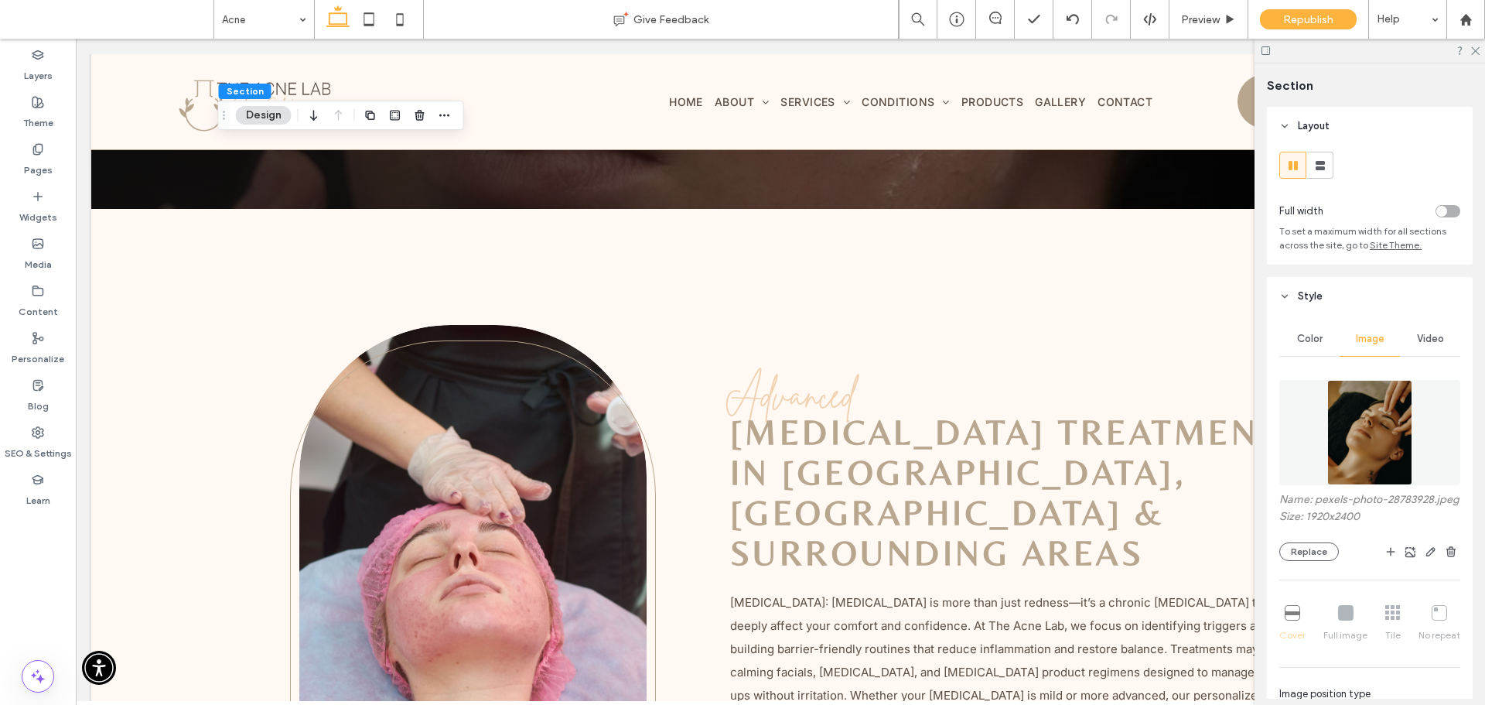
click at [1364, 425] on img at bounding box center [1369, 432] width 84 height 105
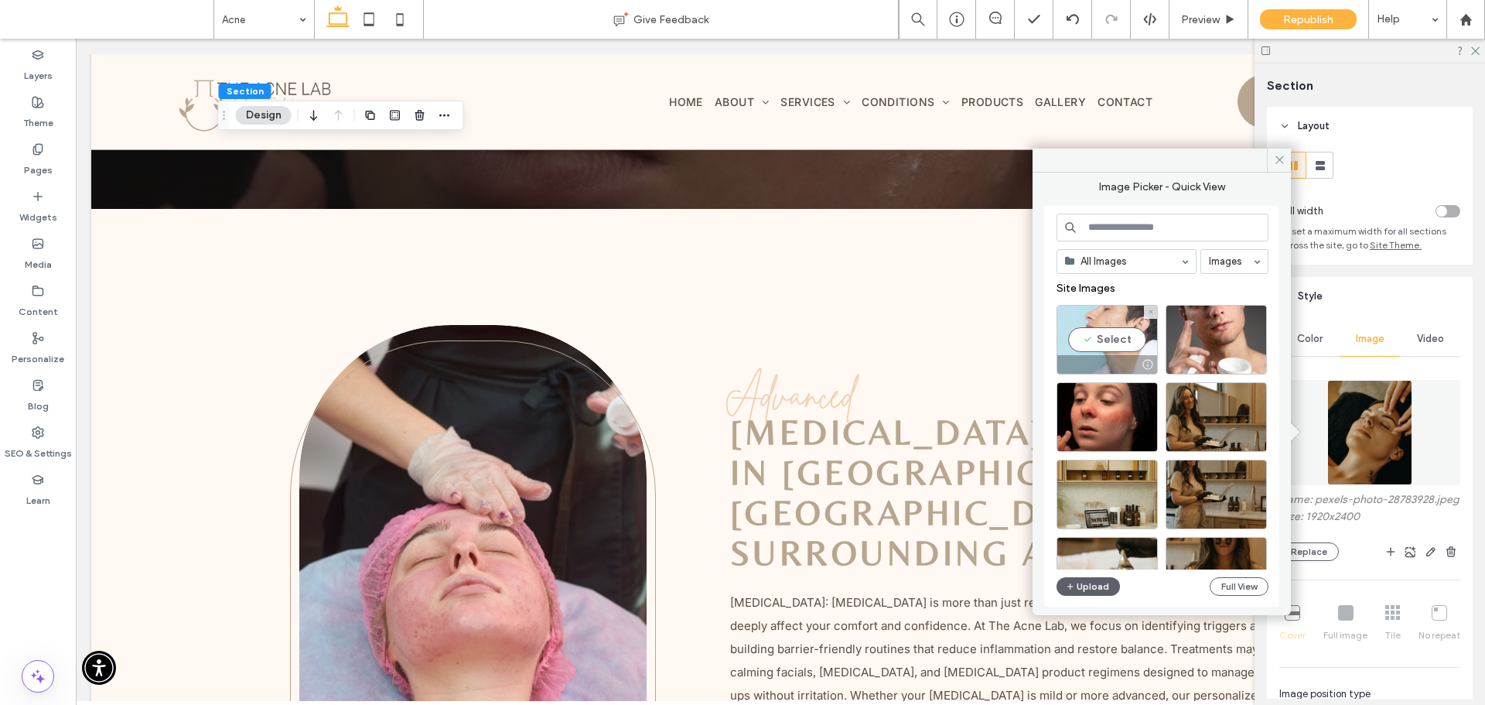
click at [1117, 337] on div "Select" at bounding box center [1107, 340] width 101 height 70
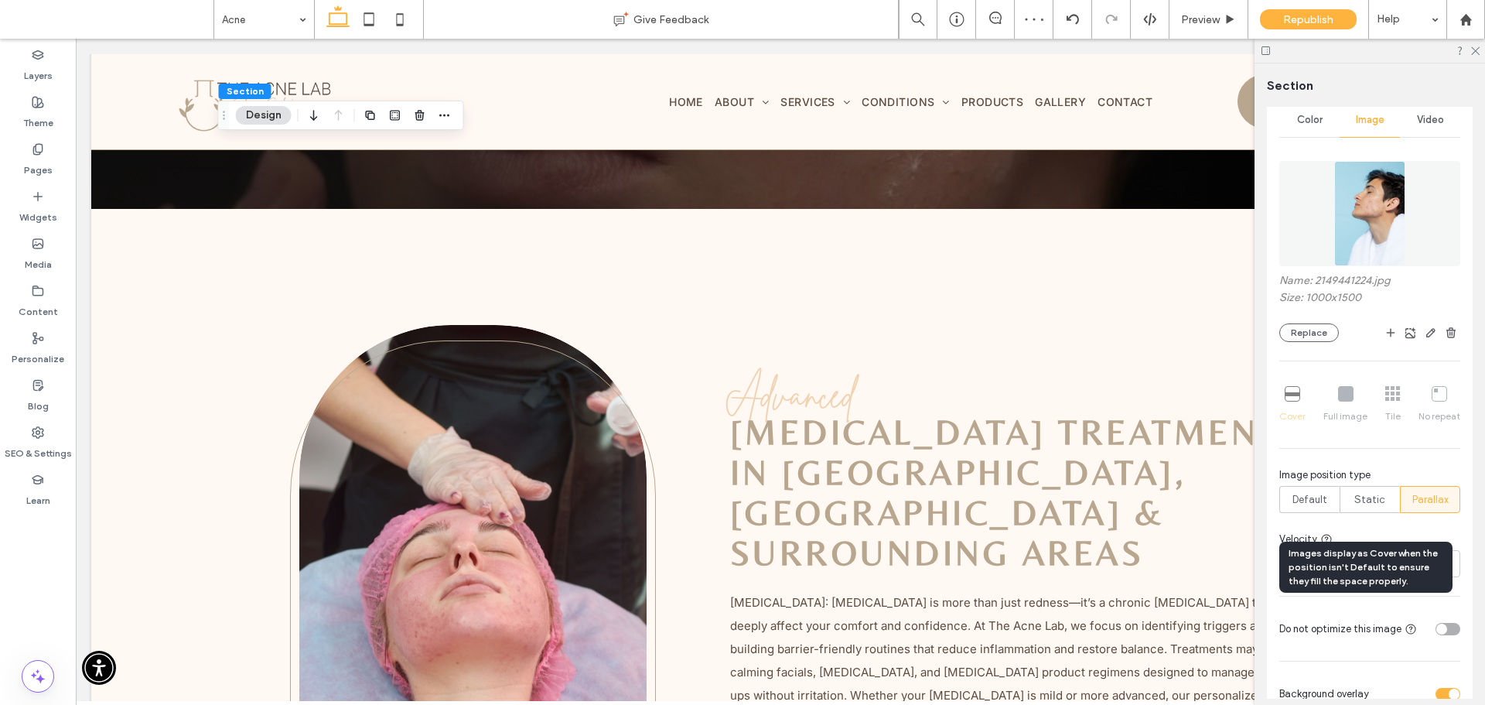
scroll to position [232, 0]
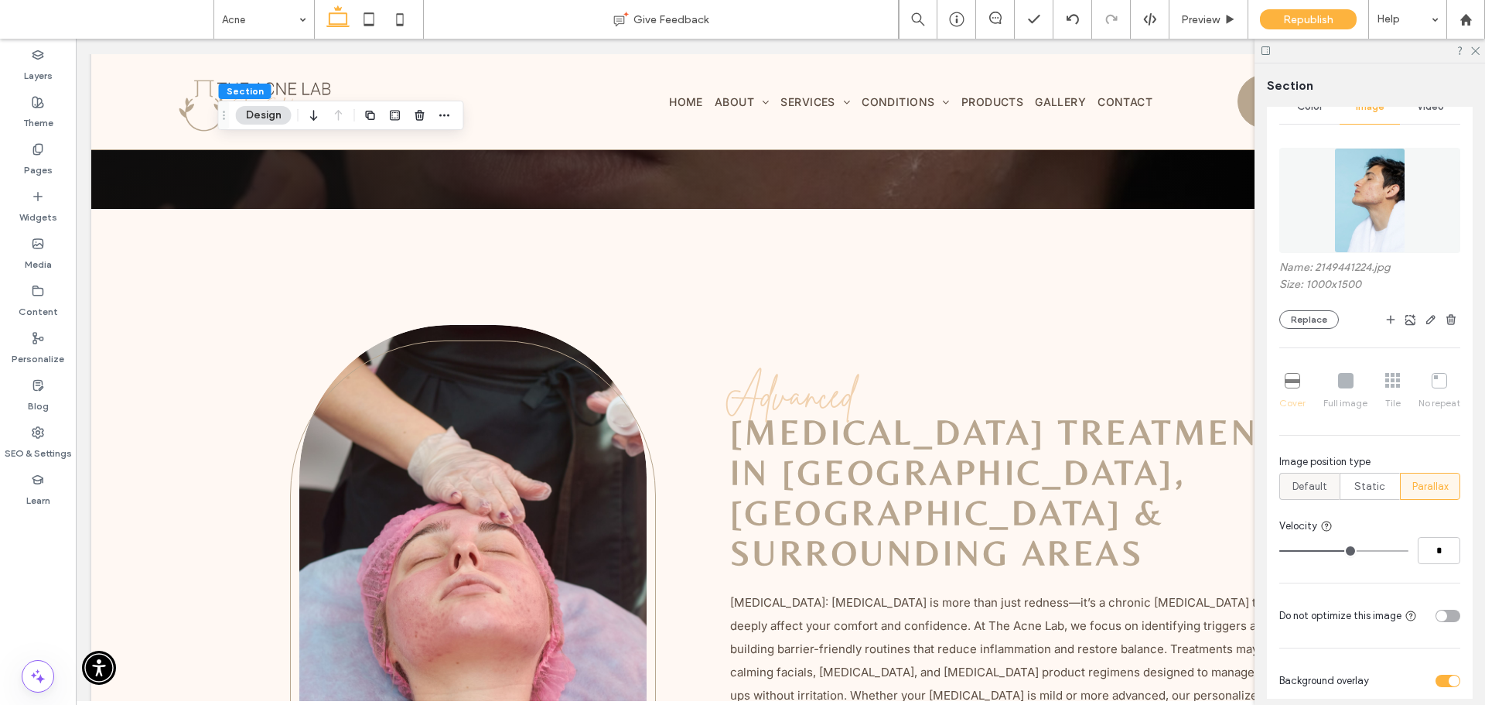
click at [1304, 495] on div "Default" at bounding box center [1309, 486] width 40 height 26
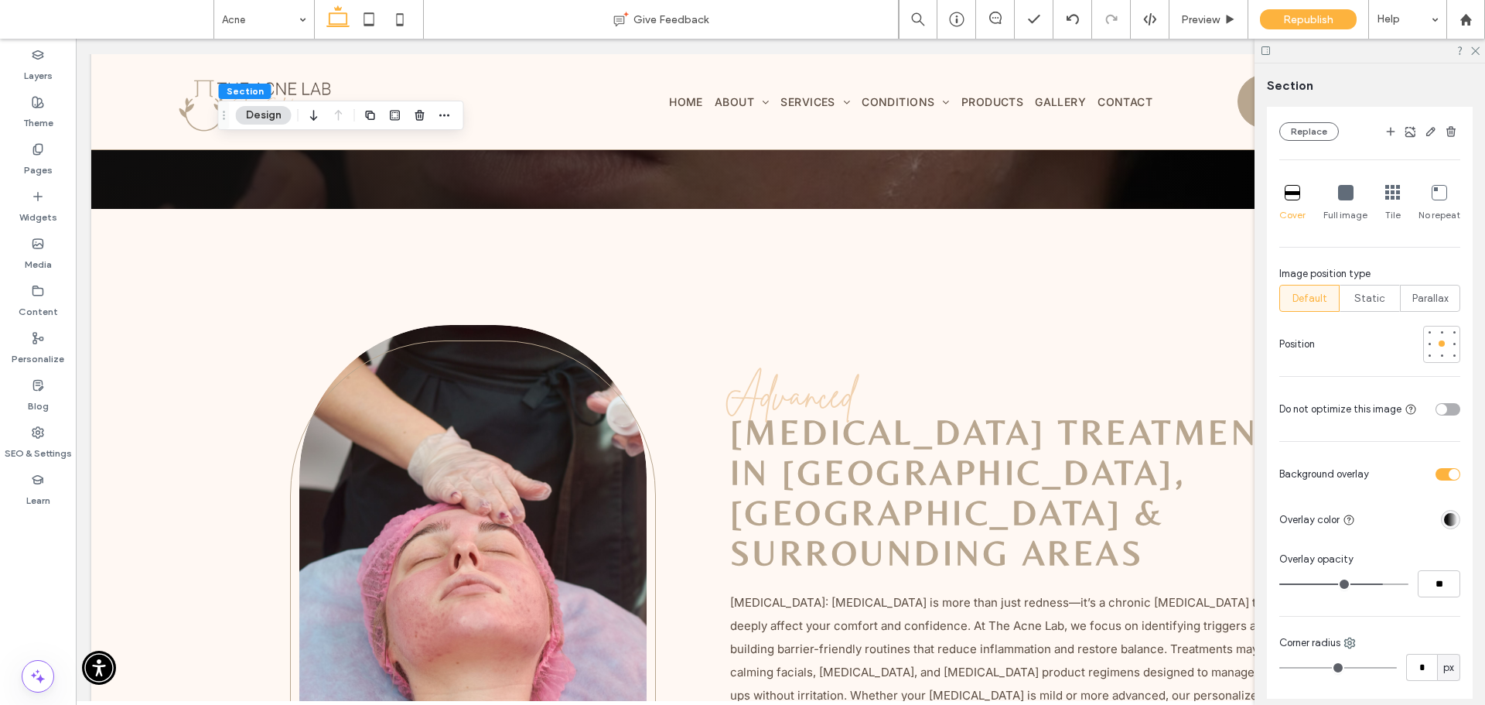
scroll to position [464, 0]
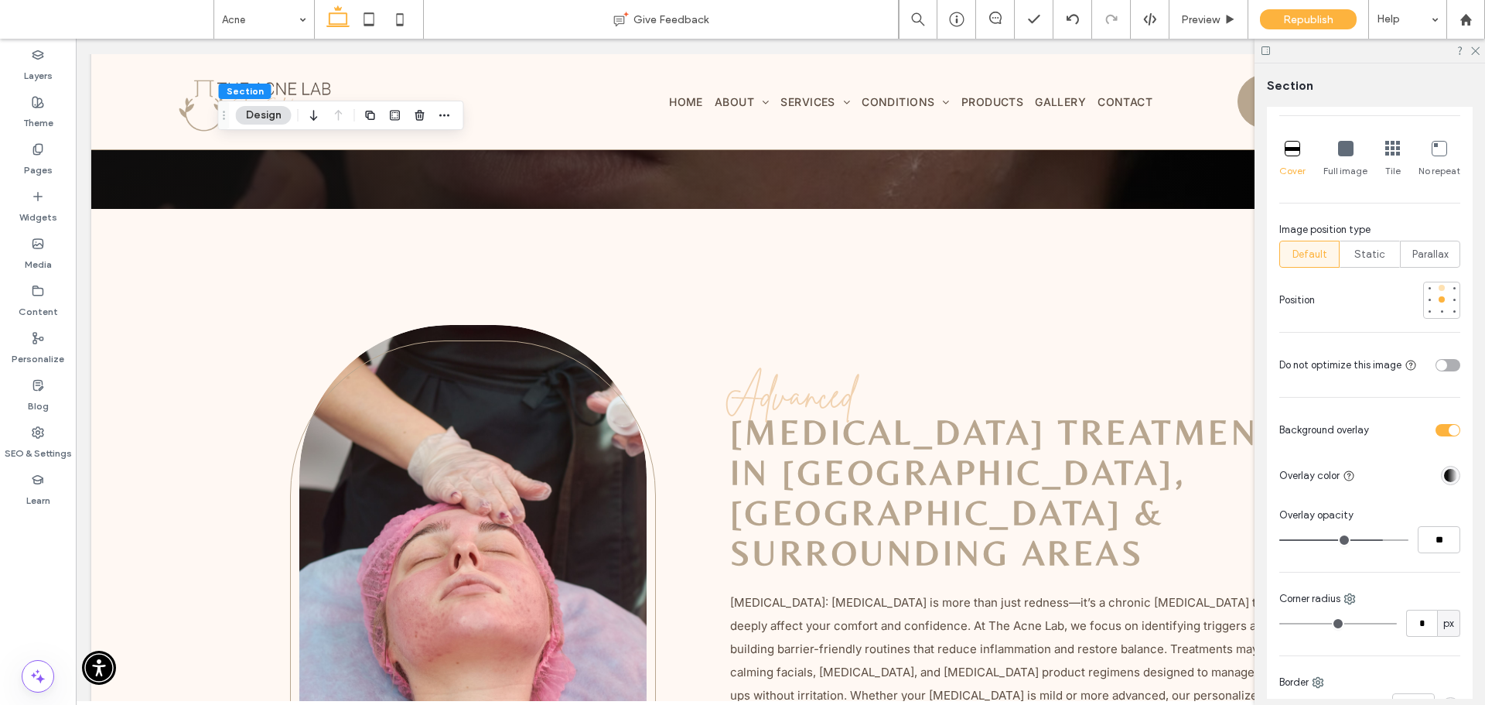
click at [1437, 290] on div at bounding box center [1441, 287] width 11 height 11
click at [1437, 305] on div at bounding box center [1441, 299] width 11 height 11
click at [51, 156] on label "Pages" at bounding box center [38, 166] width 29 height 22
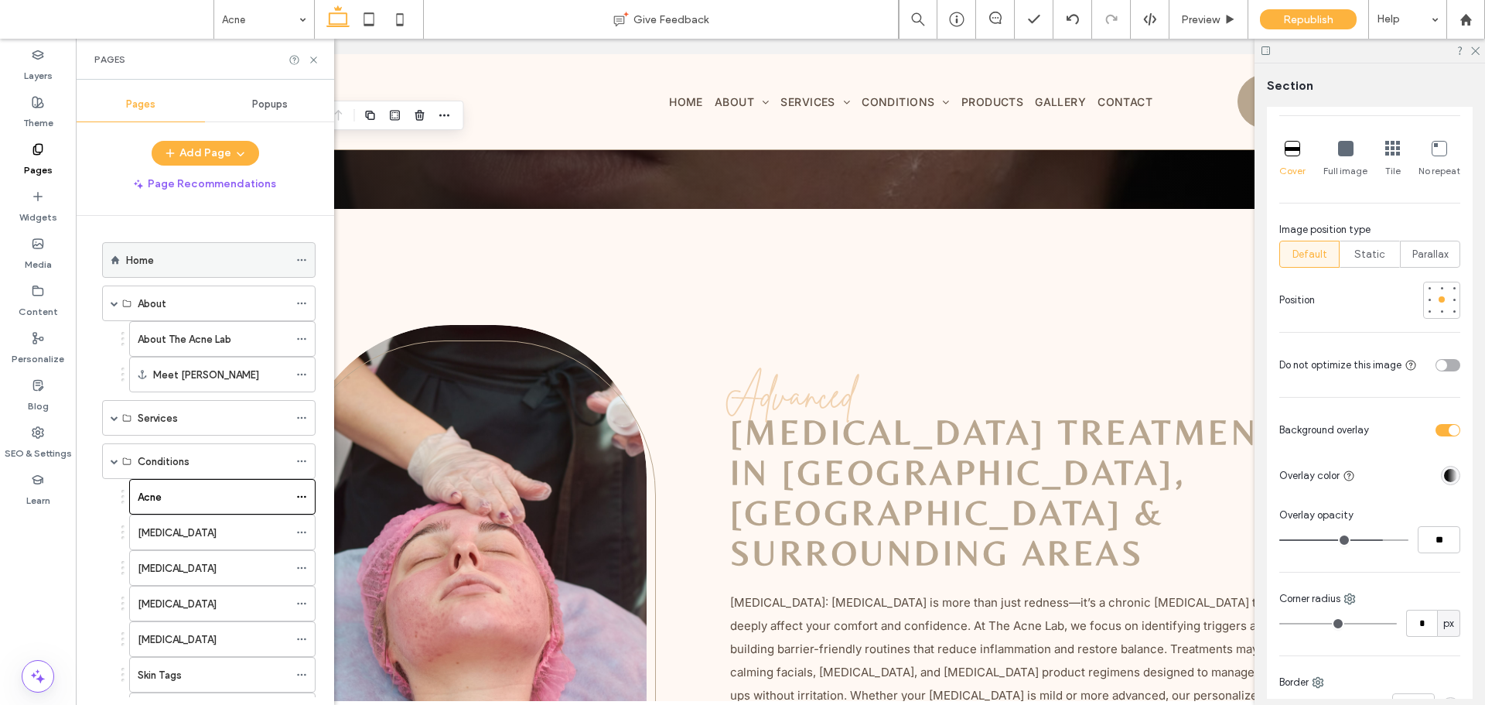
click at [168, 263] on div "Home" at bounding box center [207, 260] width 162 height 16
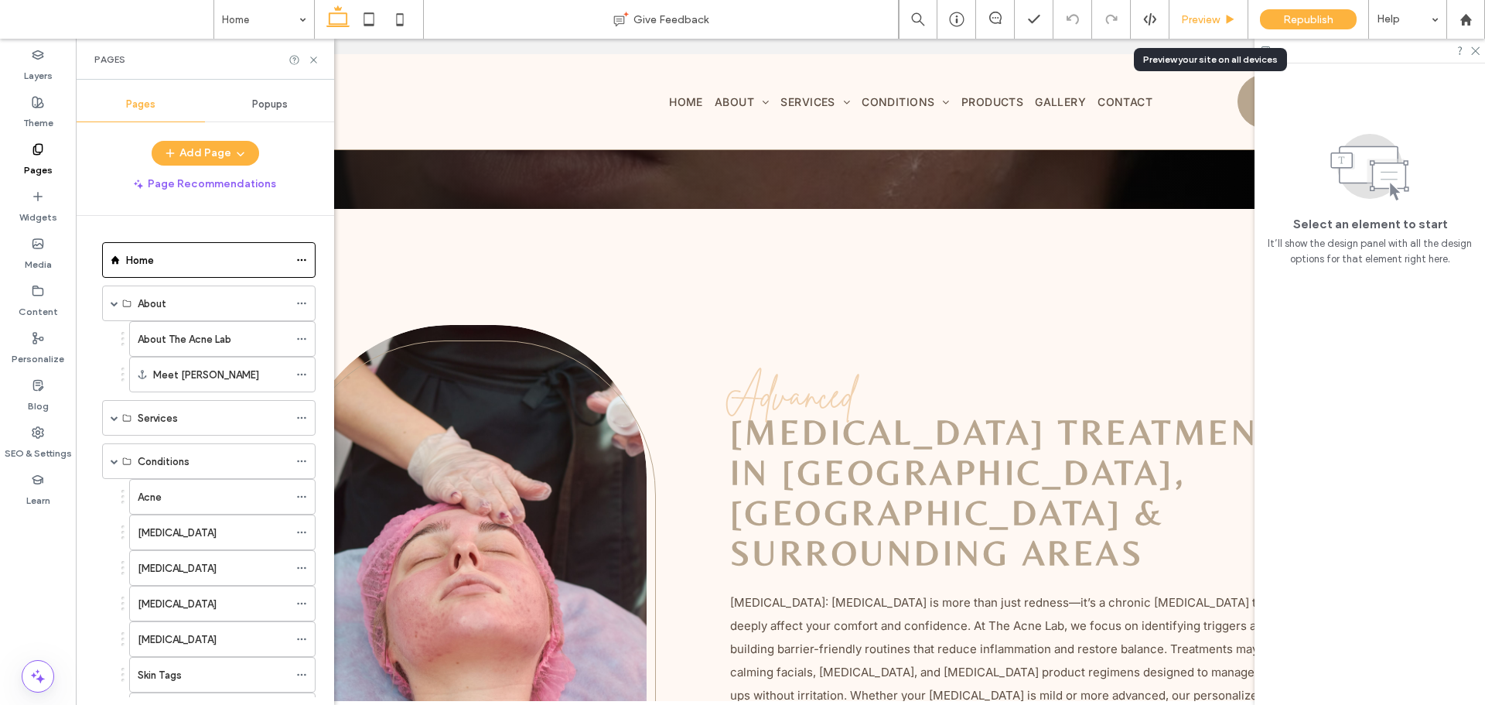
click at [1225, 23] on icon at bounding box center [1230, 20] width 12 height 12
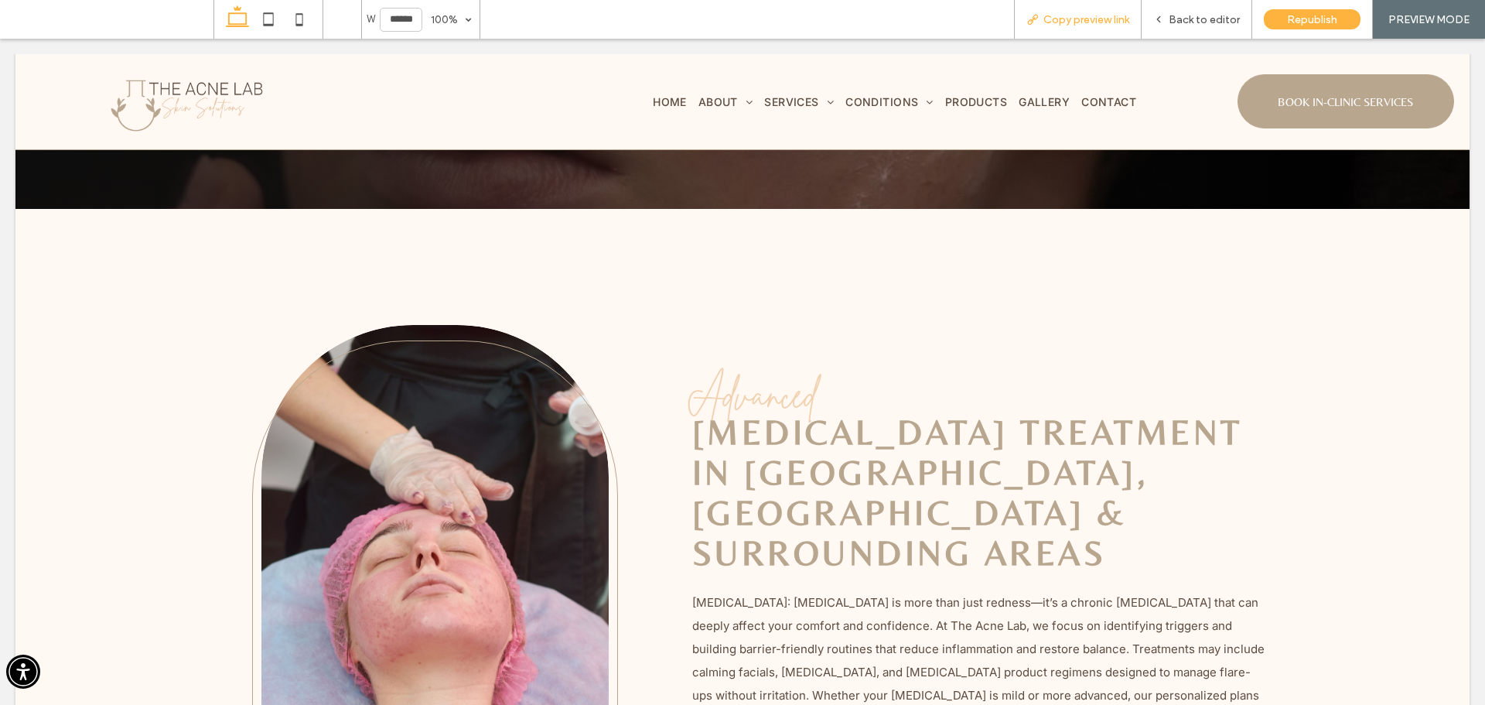
click at [1078, 11] on div "Copy preview link" at bounding box center [1078, 19] width 128 height 39
click at [1074, 26] on div "Copy preview link" at bounding box center [1078, 19] width 128 height 39
click at [1039, 25] on icon at bounding box center [1032, 19] width 12 height 12
